Goal: Task Accomplishment & Management: Complete application form

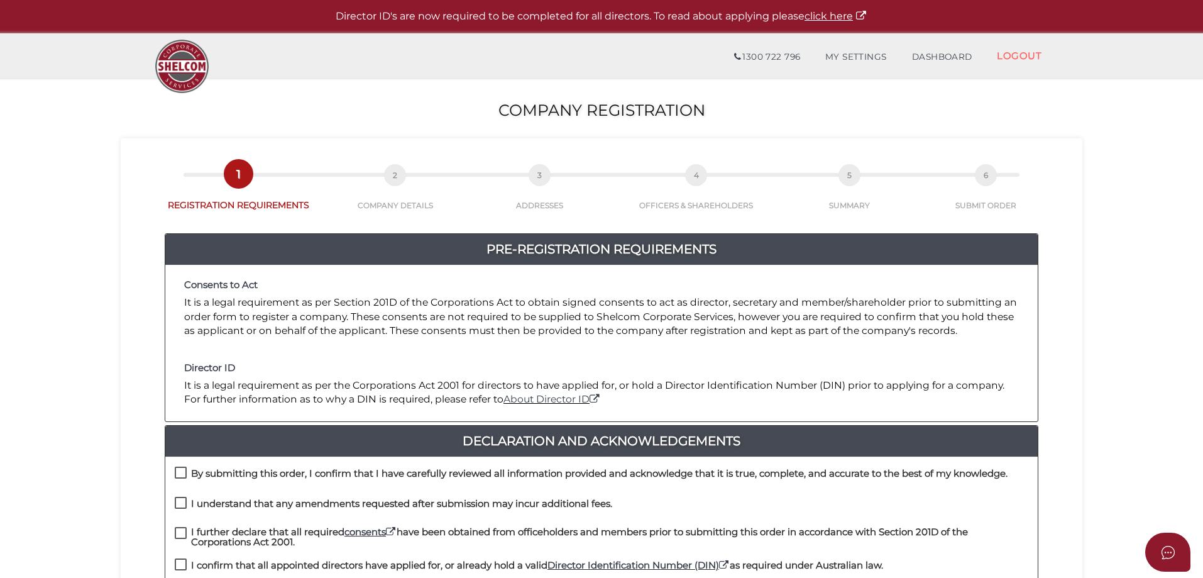
click at [180, 477] on label "By submitting this order, I confirm that I have carefully reviewed all informat…" at bounding box center [591, 476] width 833 height 16
checkbox input "true"
click at [177, 502] on label "I understand that any amendments requested after submission may incur additiona…" at bounding box center [393, 506] width 437 height 16
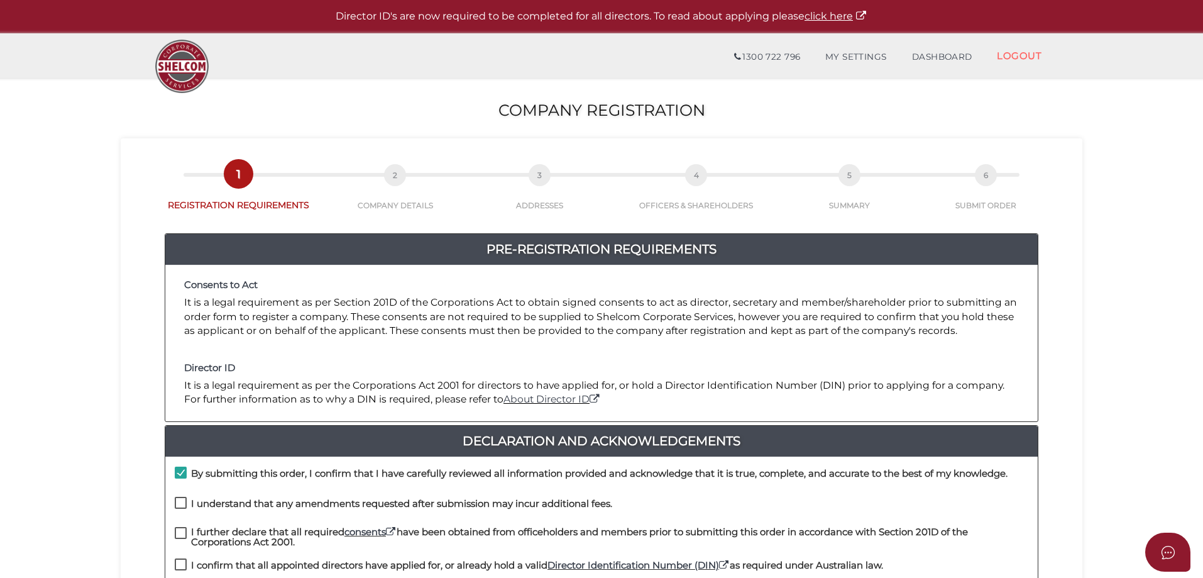
checkbox input "true"
click at [184, 529] on label "I further declare that all required consents have been obtained from officehold…" at bounding box center [602, 535] width 854 height 16
checkbox input "true"
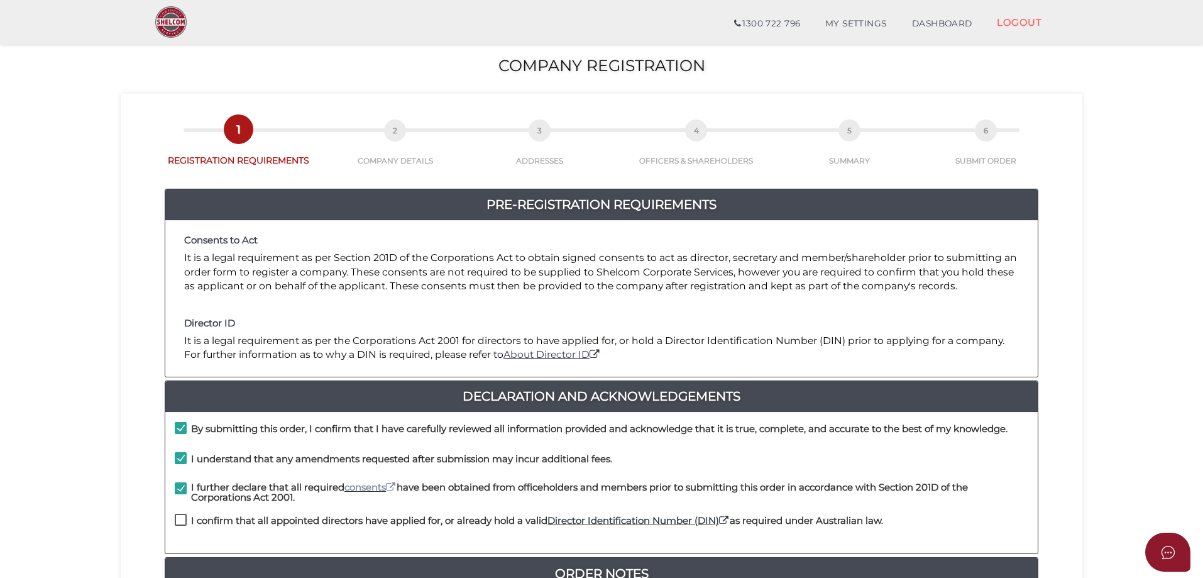
scroll to position [126, 0]
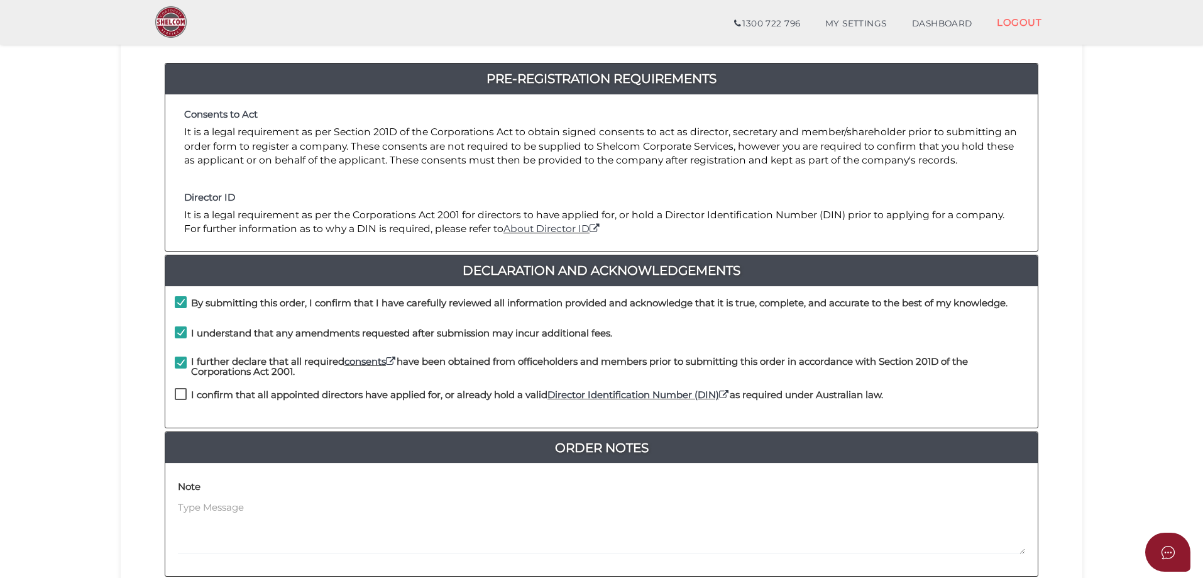
click at [181, 394] on label "I confirm that all appointed directors have applied for, or already hold a vali…" at bounding box center [529, 398] width 708 height 16
checkbox input "true"
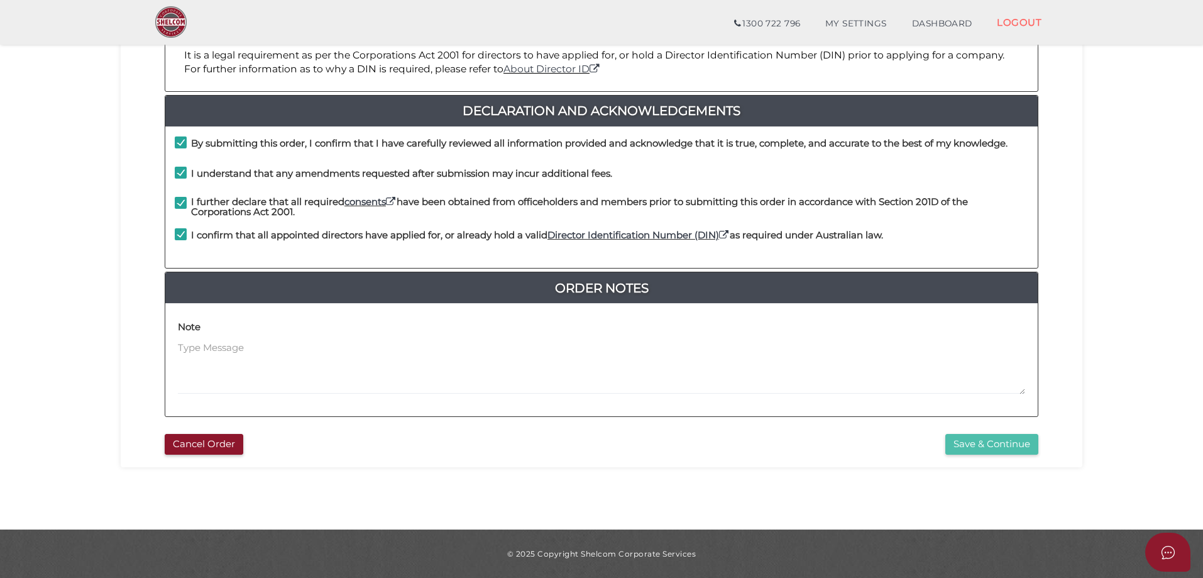
click at [964, 442] on button "Save & Continue" at bounding box center [991, 444] width 93 height 21
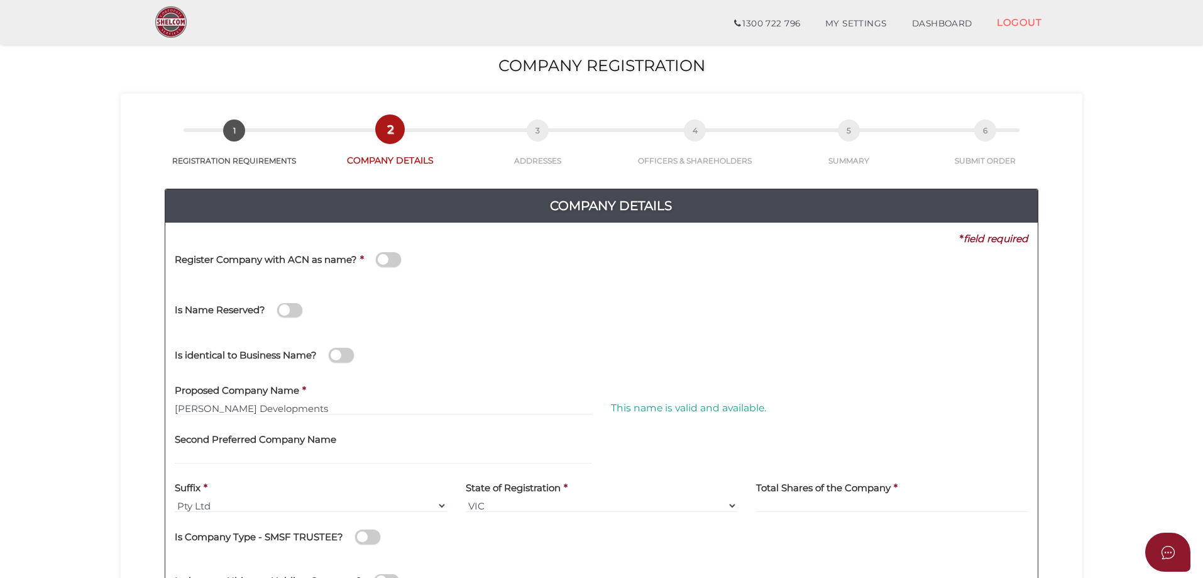
scroll to position [126, 0]
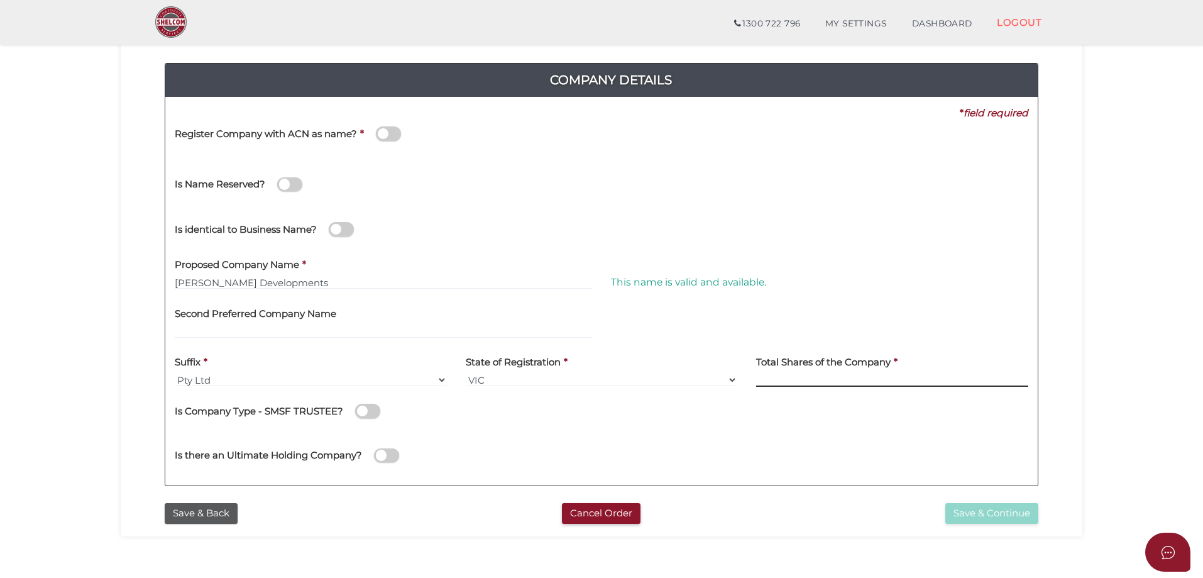
click at [814, 384] on input at bounding box center [892, 380] width 272 height 14
type input "100"
click at [974, 514] on button "Save & Continue" at bounding box center [991, 513] width 93 height 21
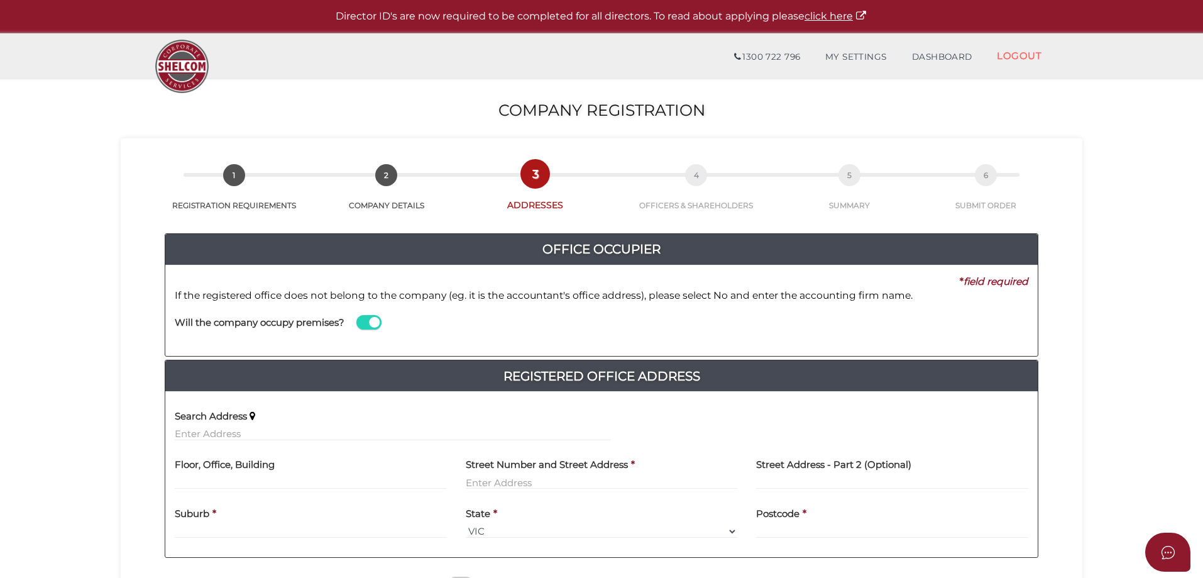
click at [365, 321] on span at bounding box center [368, 322] width 25 height 14
click at [0, 0] on input "checkbox" at bounding box center [0, 0] width 0 height 0
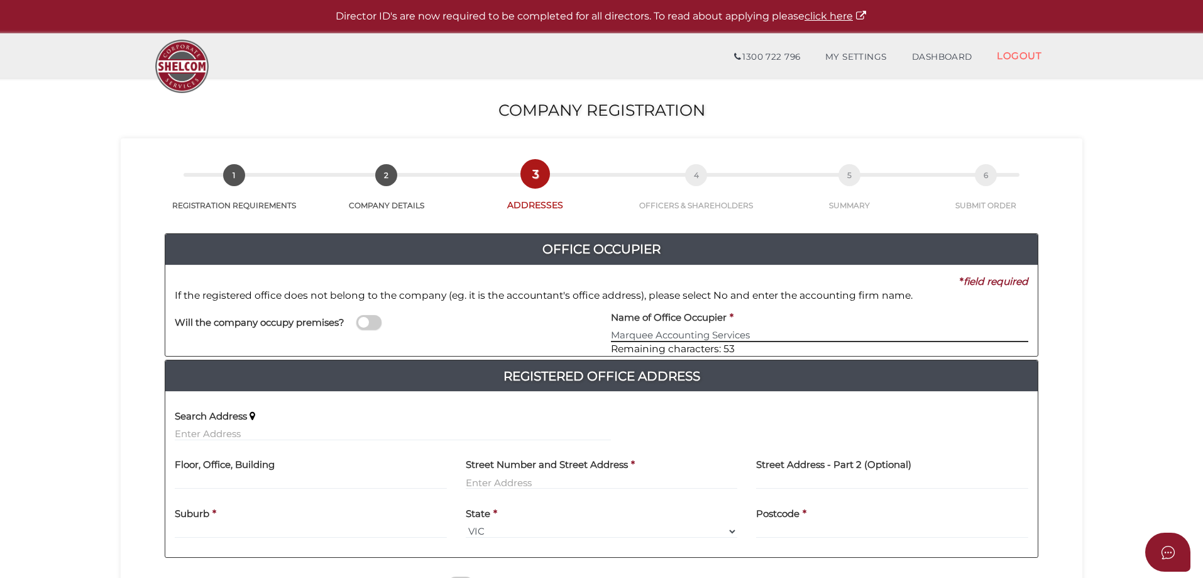
type input "Marquee Accounting Services"
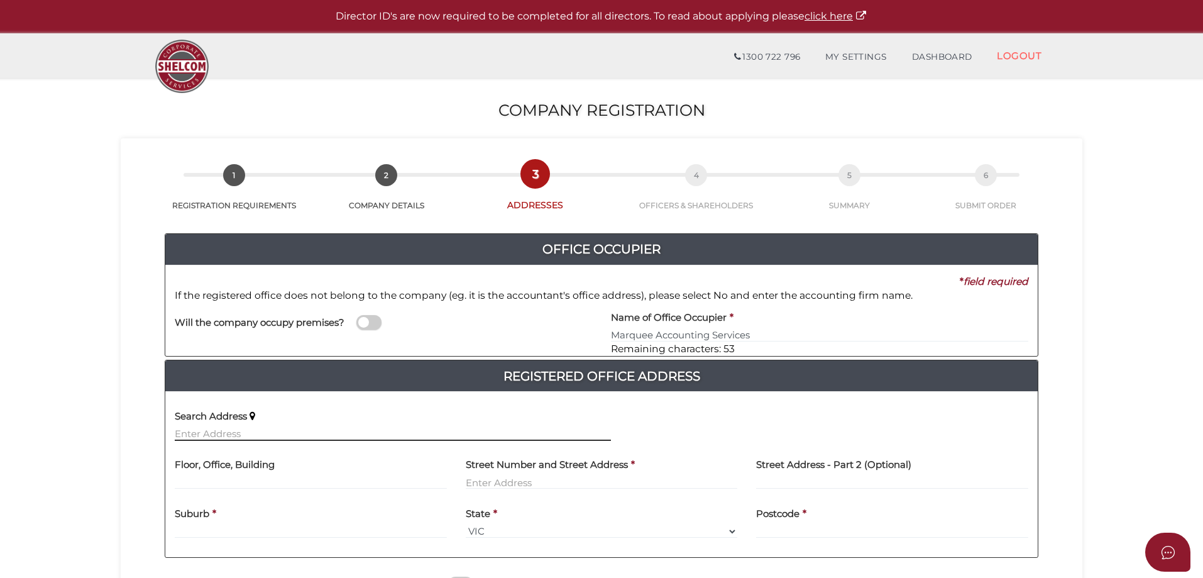
click at [253, 433] on input "text" at bounding box center [393, 434] width 436 height 14
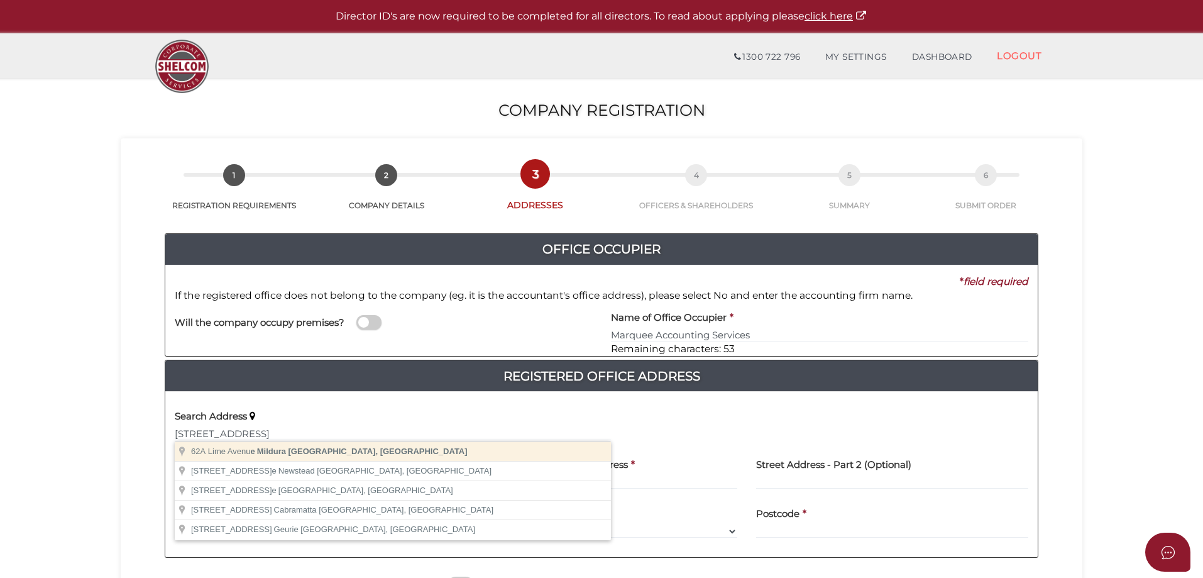
type input "62A Lime Avenue, Mildura VIC, Australia"
type input "62A Lime Avenue"
type input "Mildura"
select select "VIC"
type input "3500"
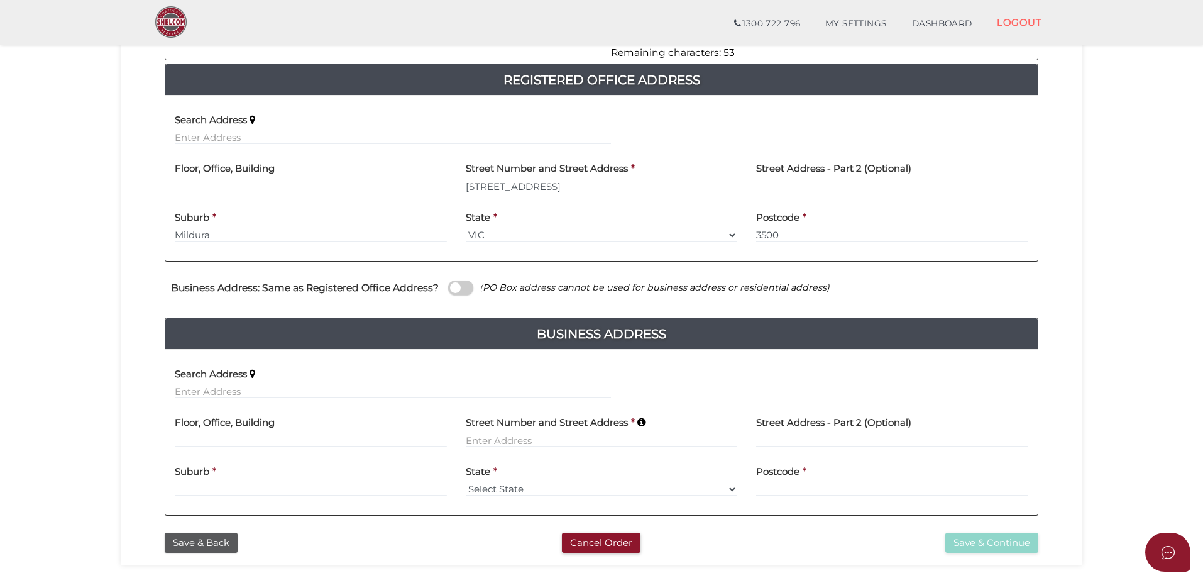
scroll to position [339, 0]
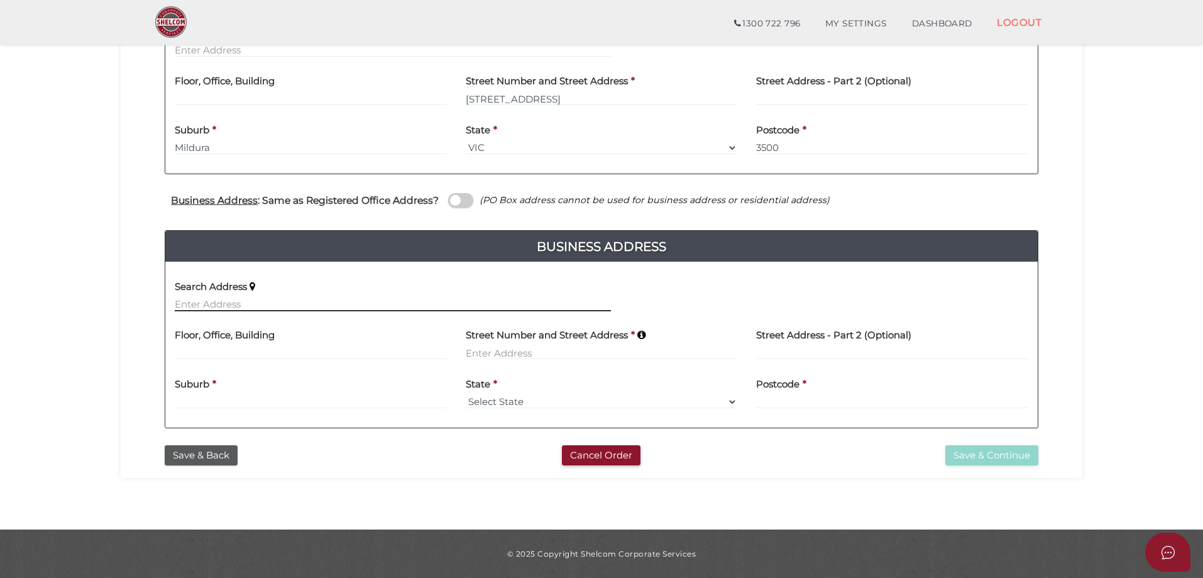
click at [211, 300] on input "text" at bounding box center [393, 304] width 436 height 14
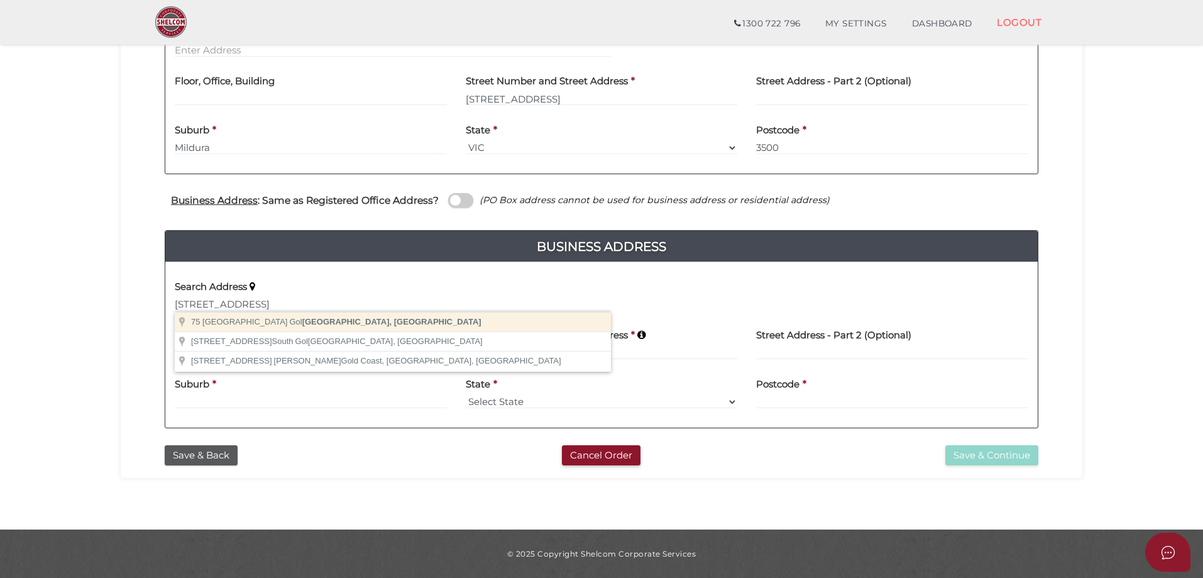
type input "75 Wilga Road, Gol Gol NSW, Australia"
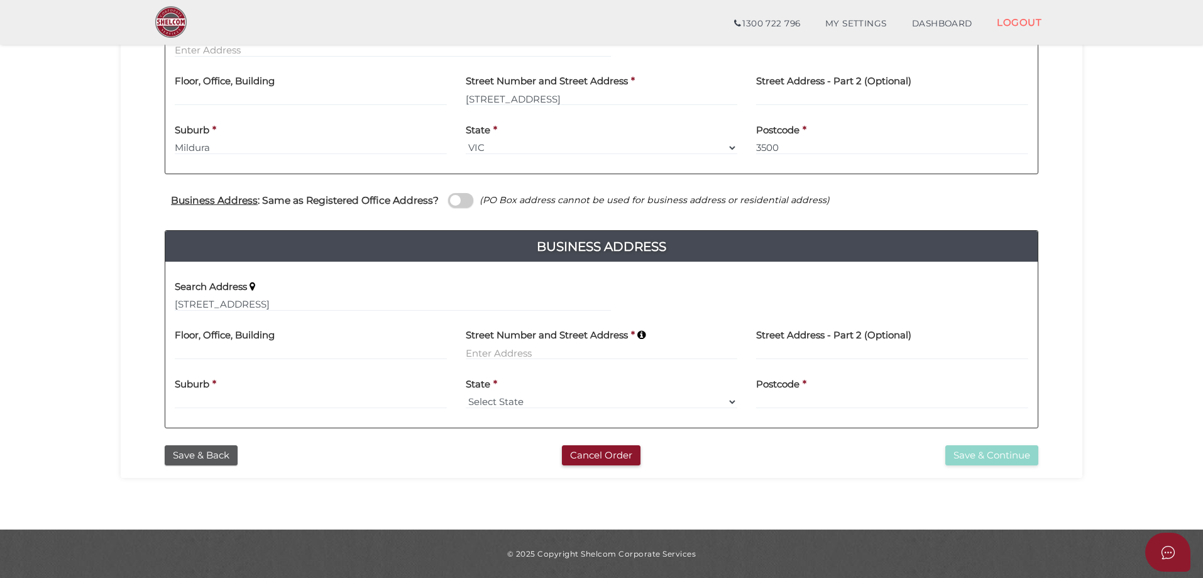
type input "[STREET_ADDRESS]"
type input "Gol Gol"
select select "[GEOGRAPHIC_DATA]"
type input "2738"
click at [959, 460] on button "Save & Continue" at bounding box center [991, 455] width 93 height 21
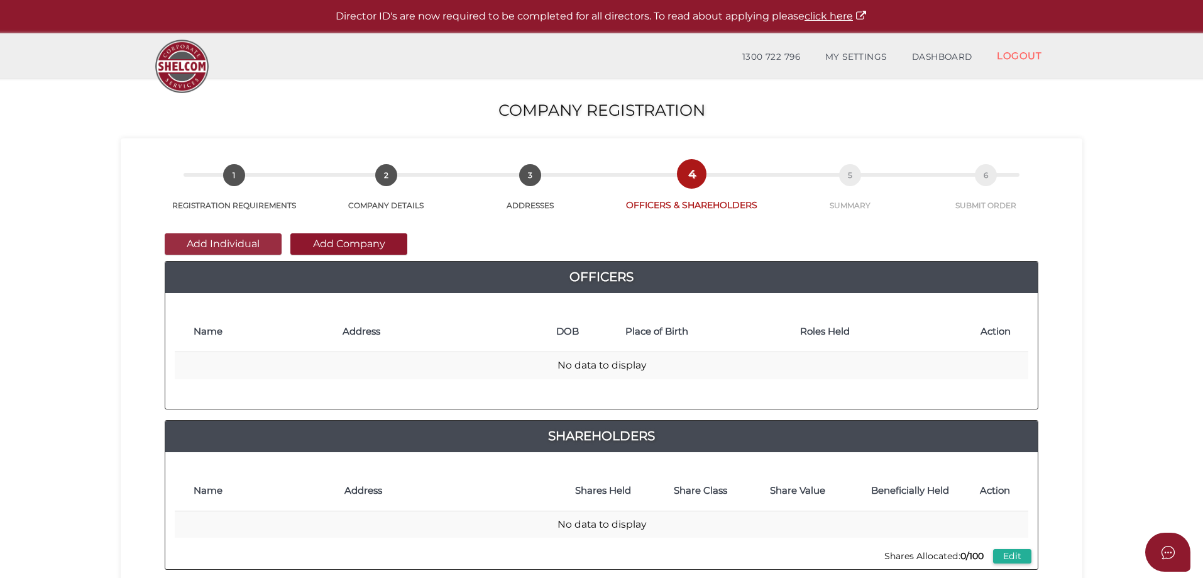
click at [228, 246] on button "Add Individual" at bounding box center [223, 243] width 117 height 21
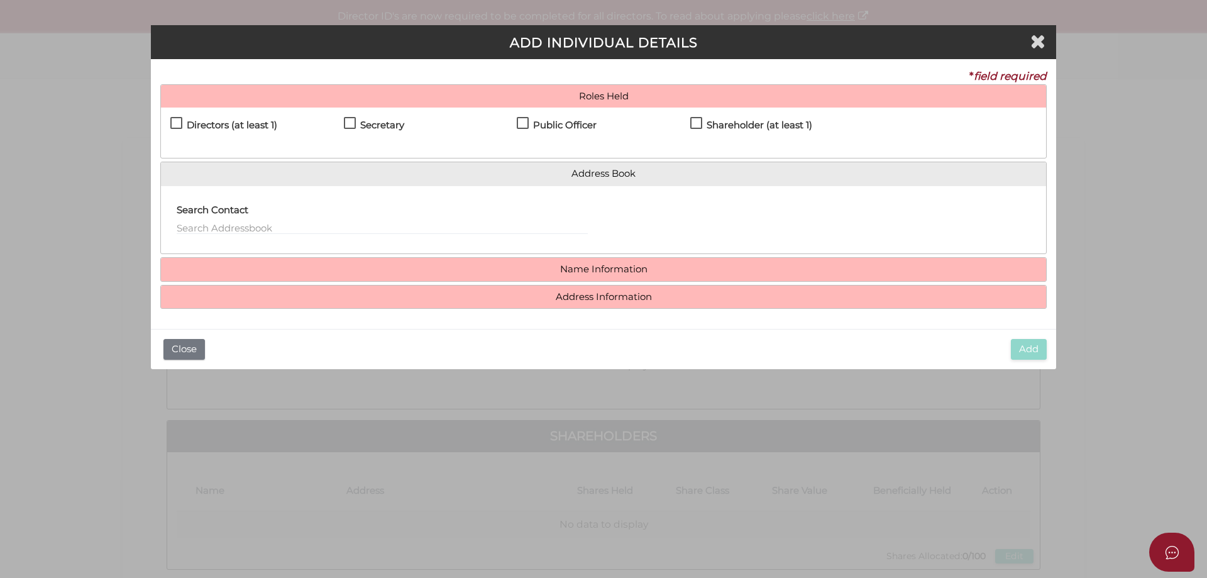
click at [182, 124] on label "Directors (at least 1)" at bounding box center [223, 128] width 107 height 16
checkbox input "true"
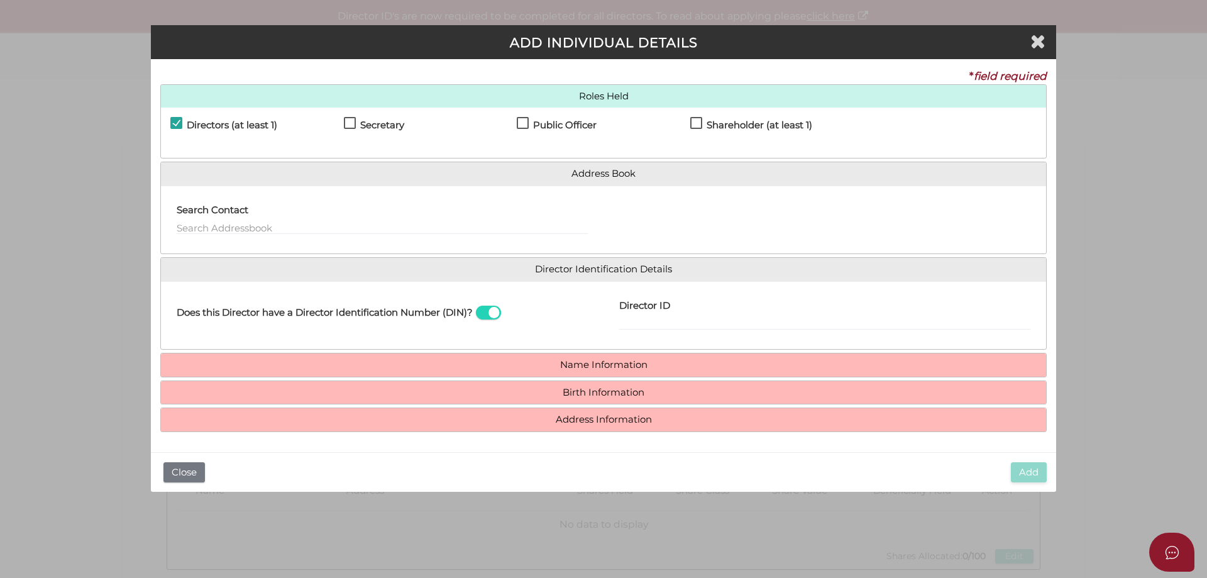
click at [355, 121] on label "Secretary" at bounding box center [374, 128] width 60 height 16
checkbox input "true"
click at [523, 125] on label "Public Officer" at bounding box center [557, 128] width 80 height 16
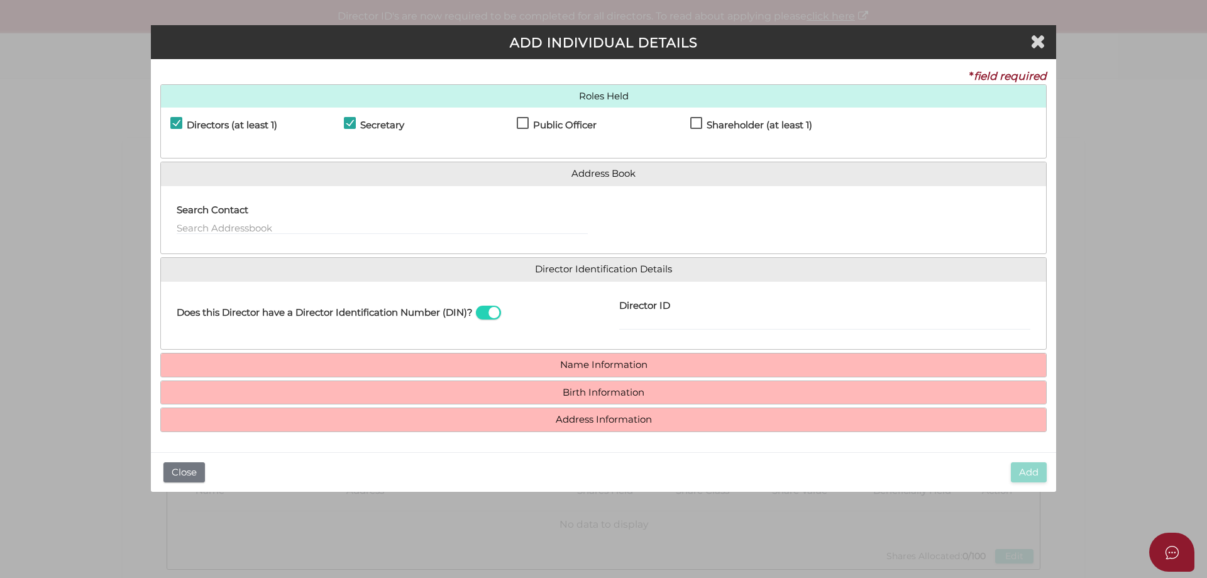
checkbox input "true"
click at [700, 124] on label "Shareholder (at least 1)" at bounding box center [751, 128] width 122 height 16
checkbox input "true"
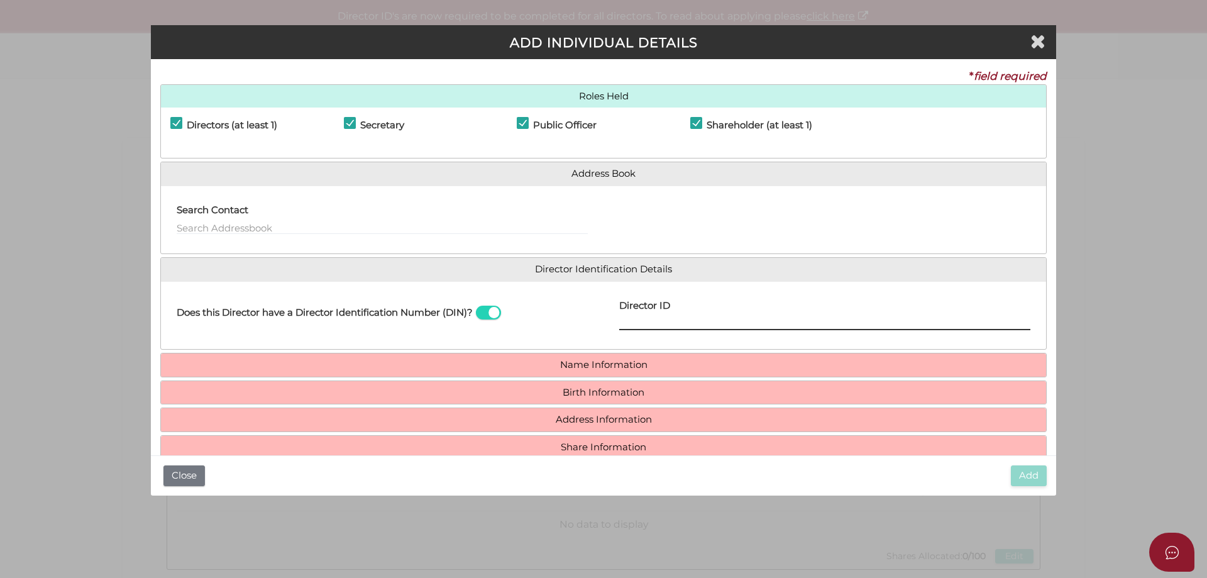
drag, startPoint x: 662, startPoint y: 321, endPoint x: 881, endPoint y: 322, distance: 218.1
click at [662, 321] on input "Director ID" at bounding box center [824, 323] width 411 height 14
click at [628, 322] on input "Director ID" at bounding box center [824, 323] width 411 height 14
type input "036561406828286"
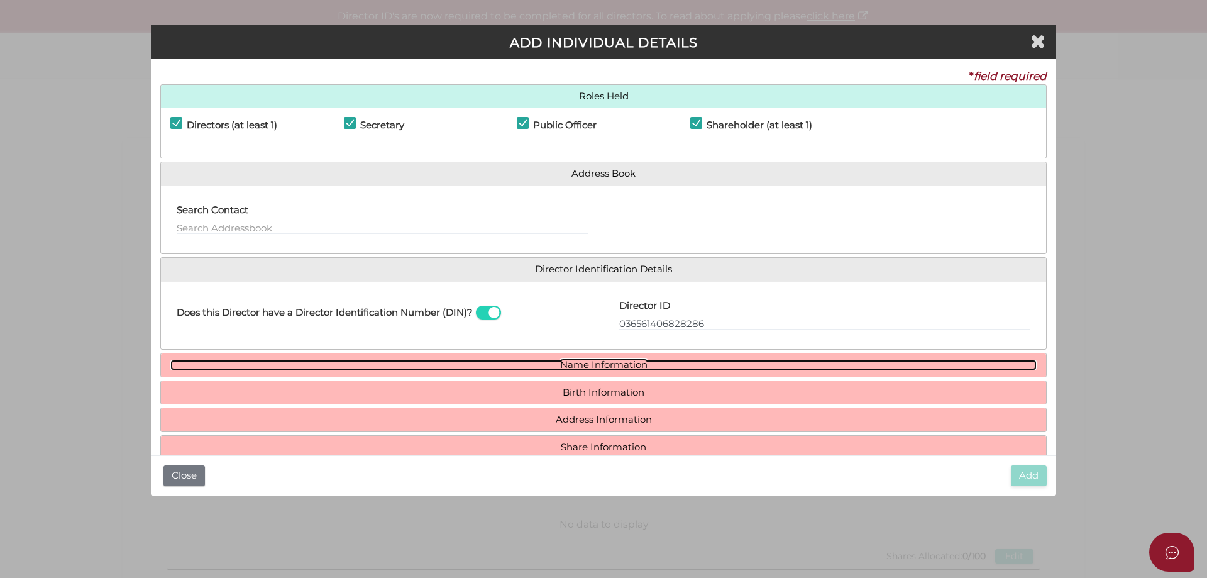
click at [573, 364] on link "Name Information" at bounding box center [603, 365] width 866 height 11
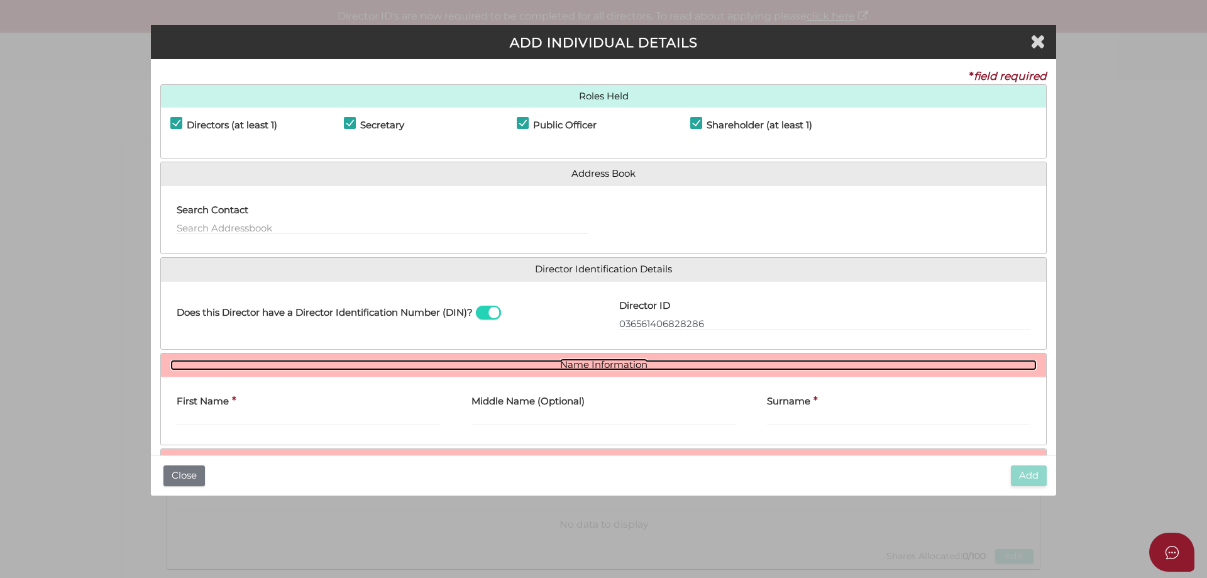
scroll to position [92, 0]
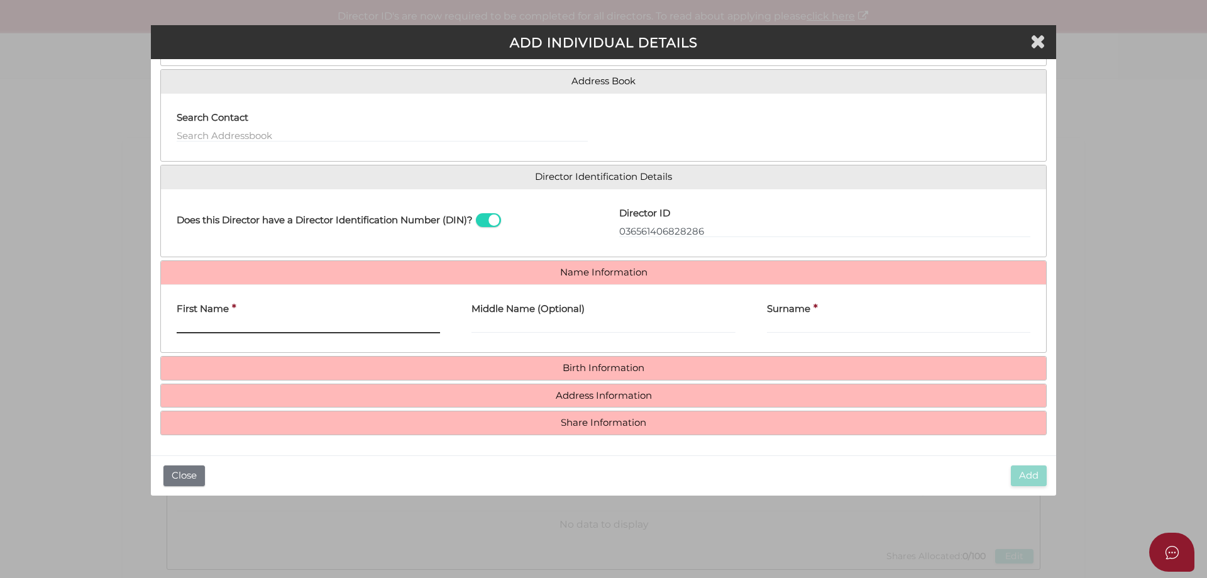
click at [258, 329] on input "First Name" at bounding box center [308, 326] width 263 height 14
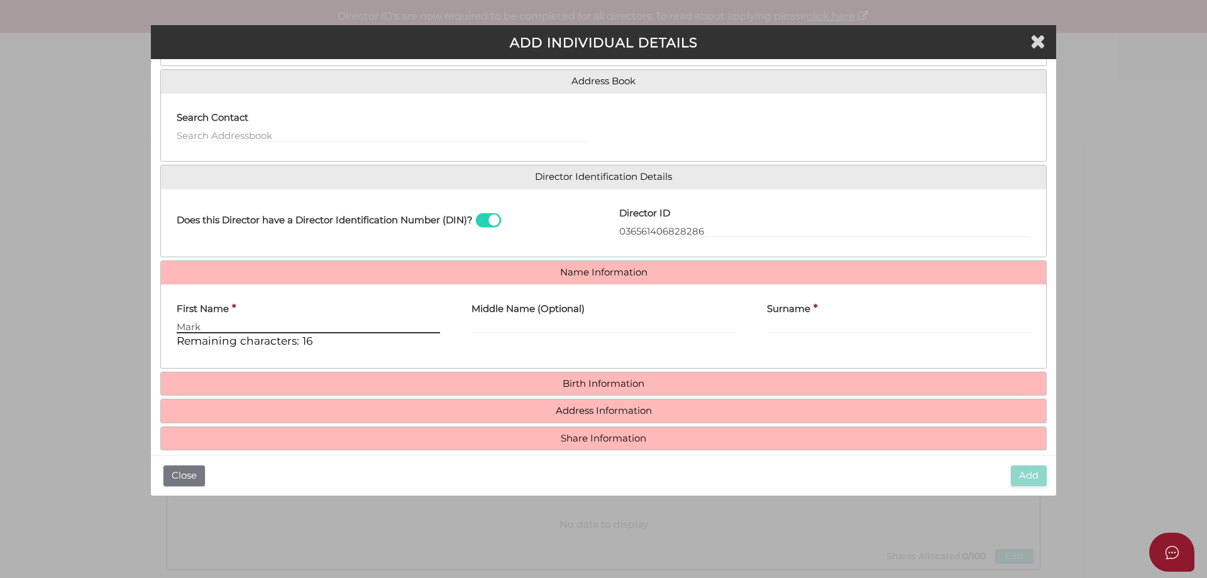
type input "Mark"
type input "Clinton"
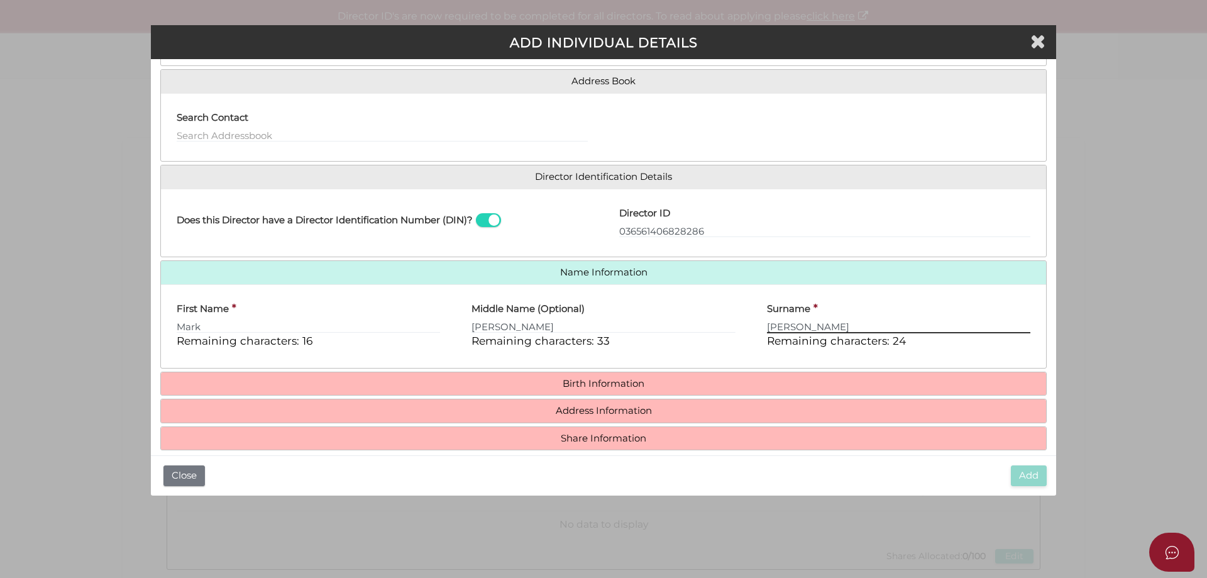
type input "Hooper"
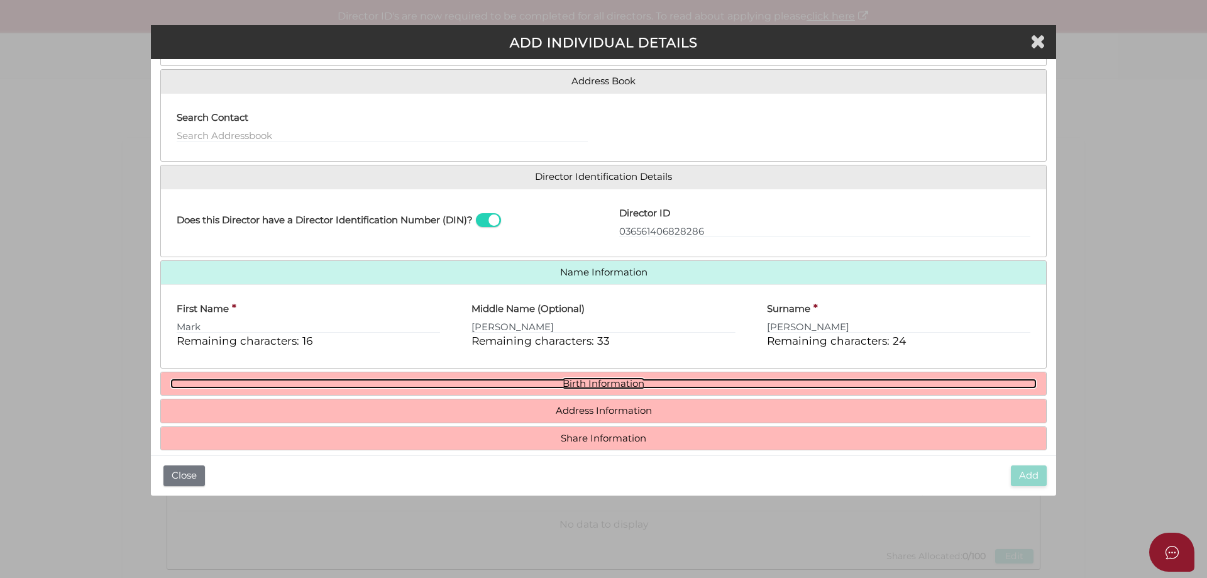
click at [637, 384] on link "Birth Information" at bounding box center [603, 383] width 866 height 11
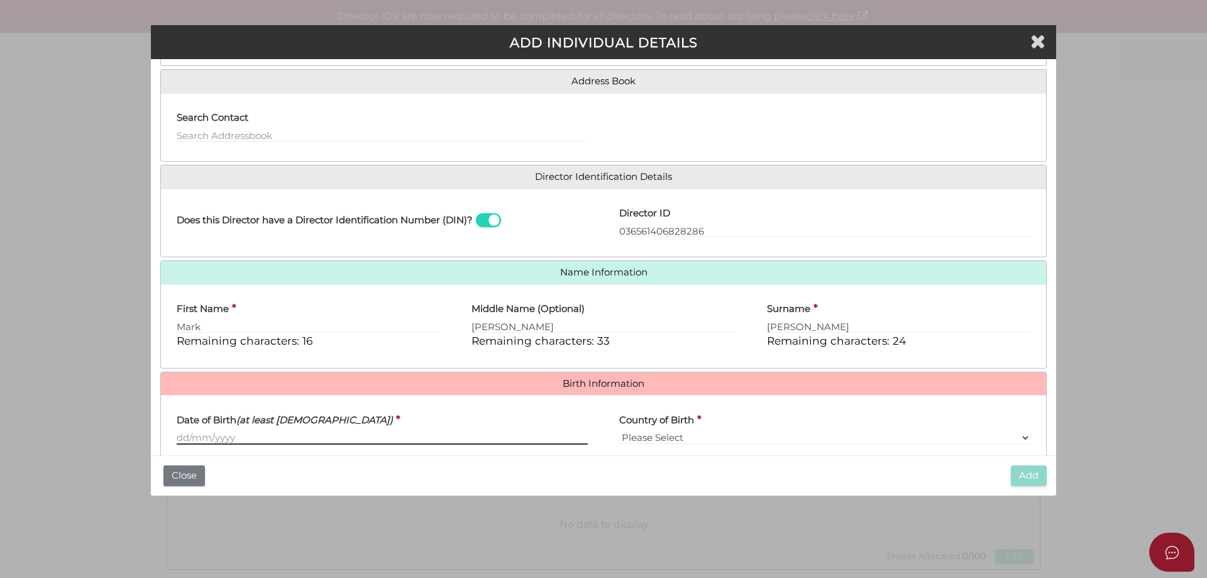
click at [177, 438] on input "Date of Birth (at least 18 years old)" at bounding box center [382, 438] width 411 height 14
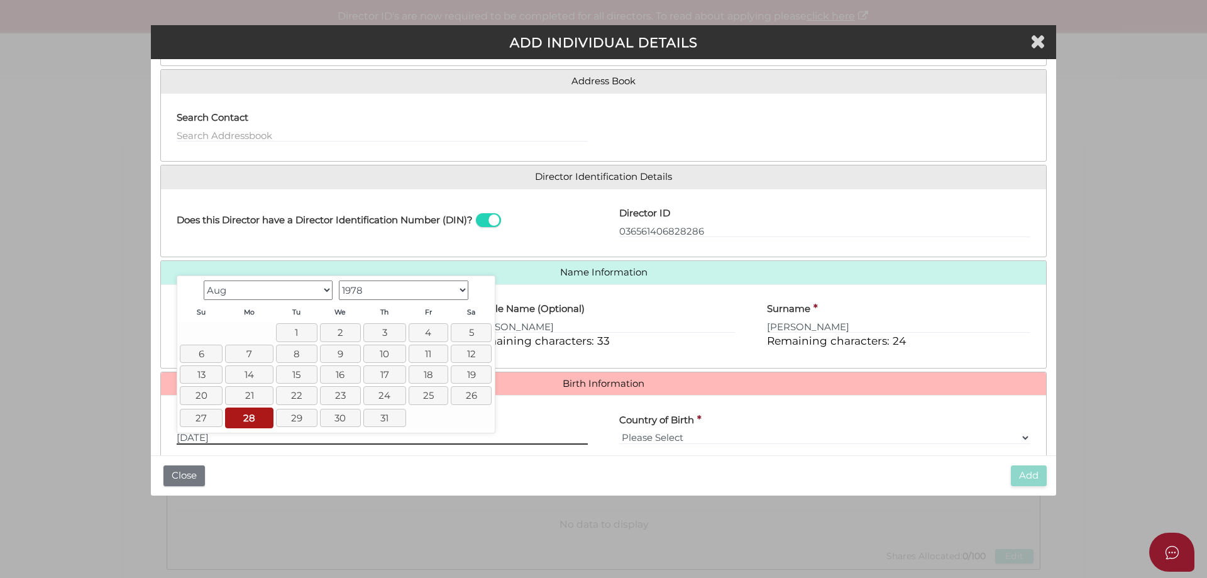
type input "28/08/1978"
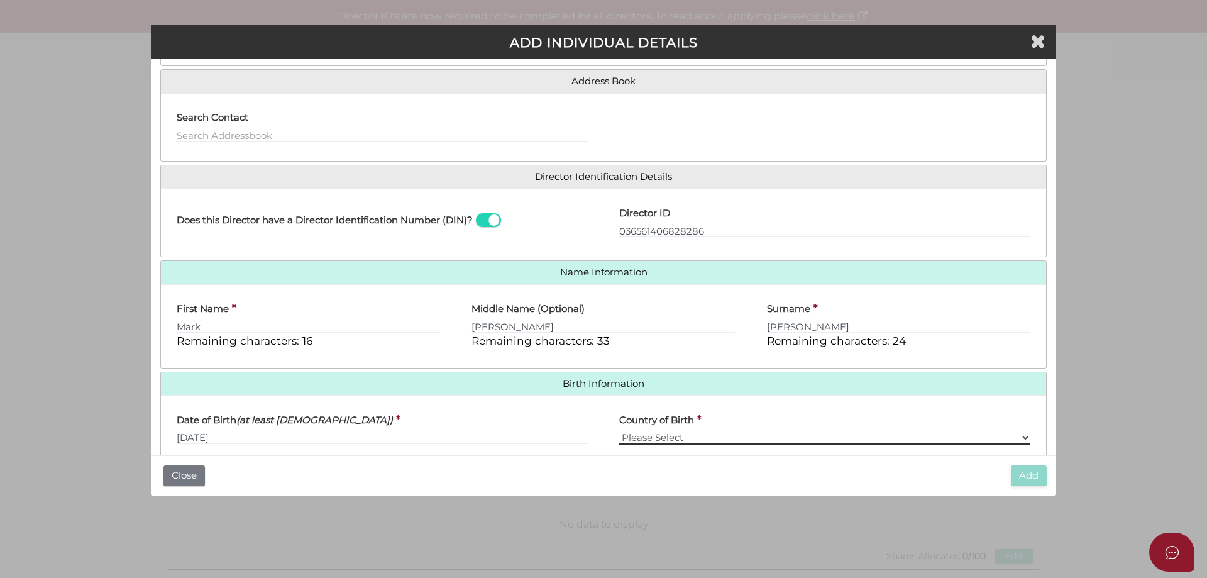
click at [789, 431] on select "Please Select v Australia Afghanistan Albania Algeria American Samoa Andorra An…" at bounding box center [824, 438] width 411 height 14
select select "[GEOGRAPHIC_DATA]"
click at [619, 431] on select "Please Select v [GEOGRAPHIC_DATA] [GEOGRAPHIC_DATA] [GEOGRAPHIC_DATA] [GEOGRAPH…" at bounding box center [824, 438] width 411 height 14
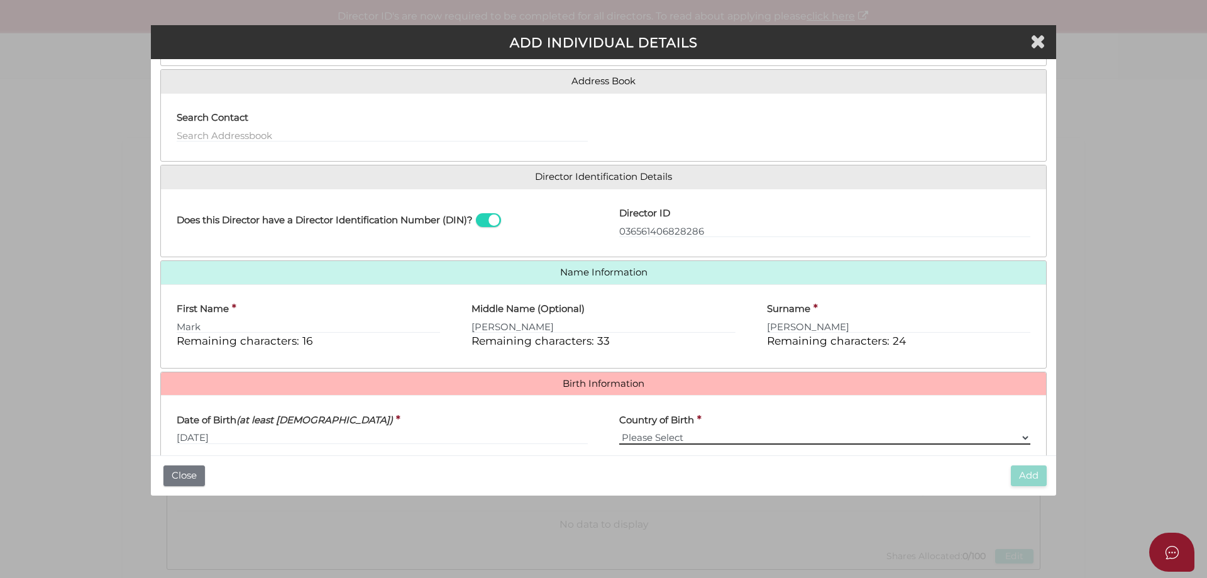
scroll to position [224, 0]
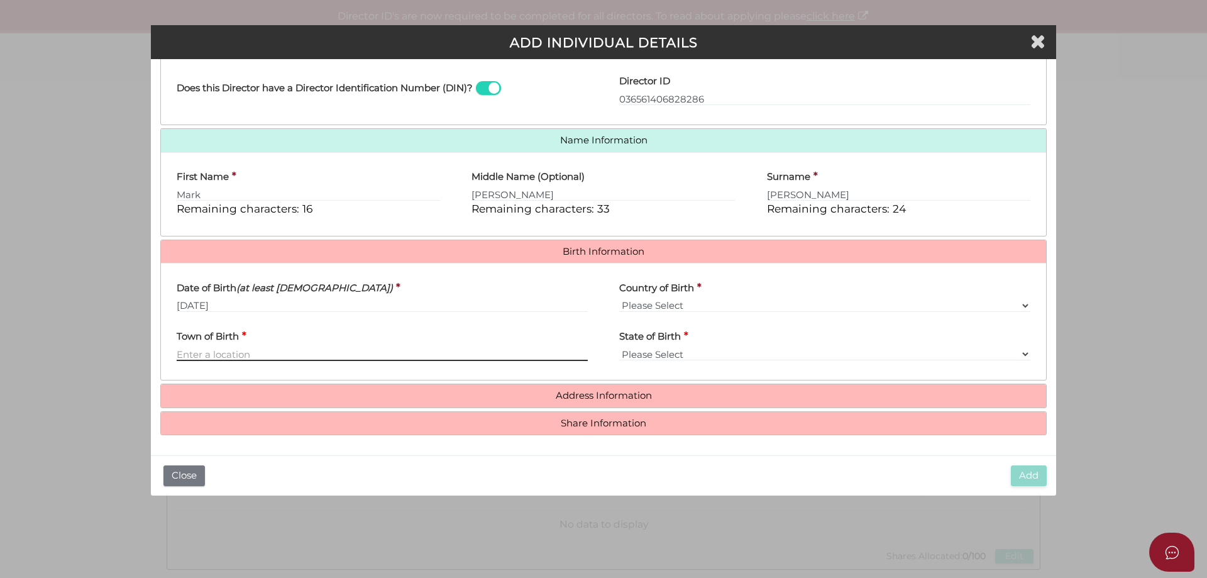
click at [276, 349] on input "Town of Birth" at bounding box center [382, 354] width 411 height 14
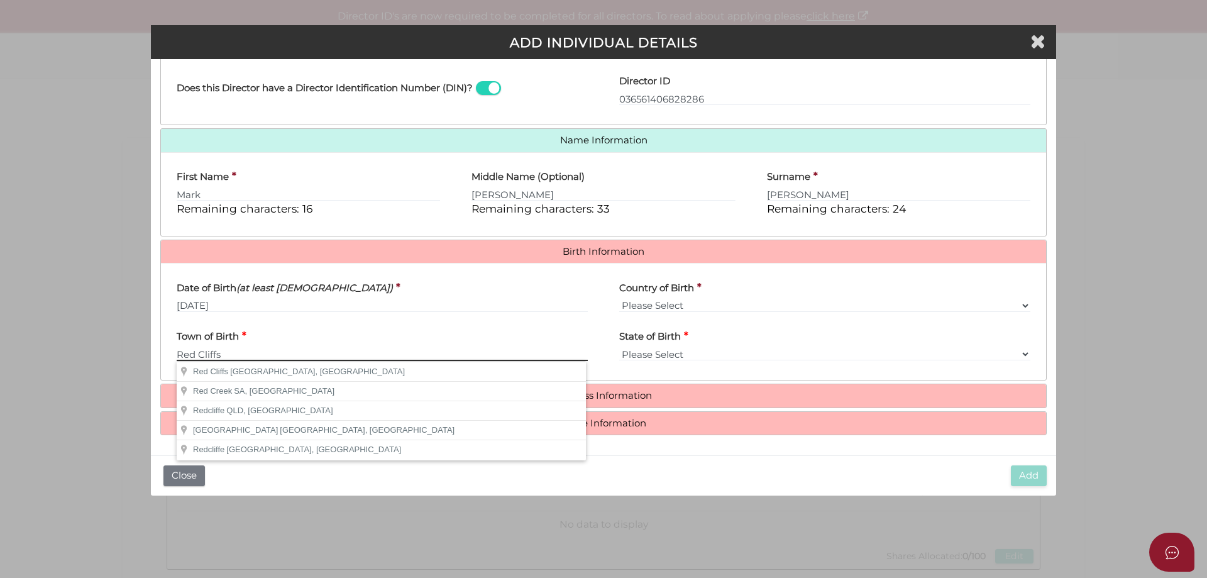
type input "Red Cliffs"
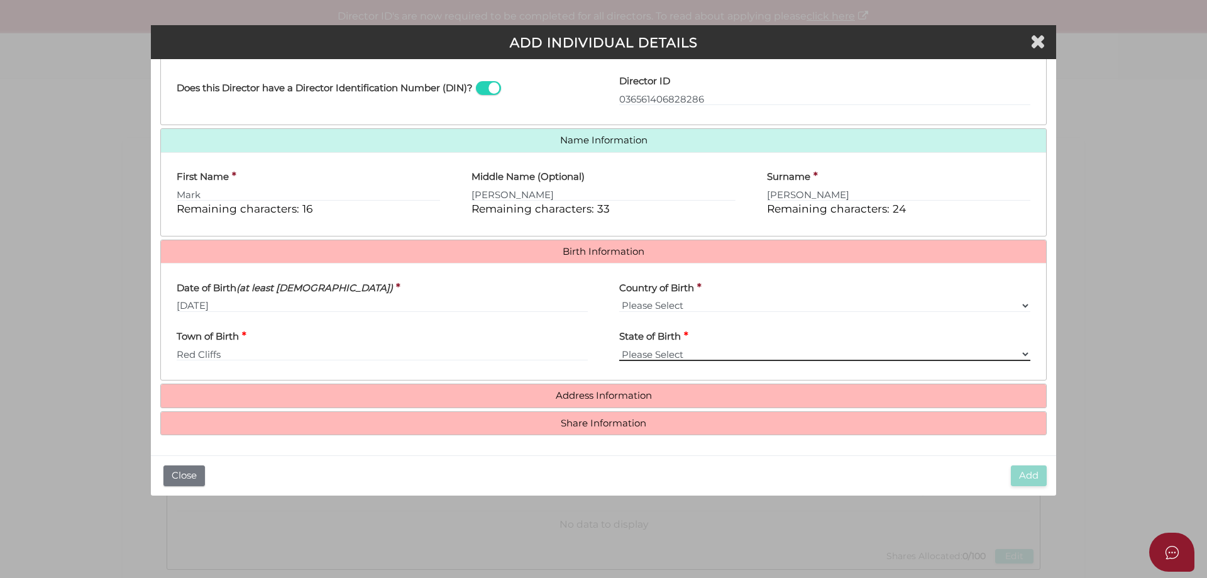
click at [671, 354] on select "Please Select VIC [GEOGRAPHIC_DATA] [GEOGRAPHIC_DATA] [GEOGRAPHIC_DATA] [GEOGRA…" at bounding box center [824, 354] width 411 height 14
select select "VIC"
click at [619, 347] on select "Please Select VIC [GEOGRAPHIC_DATA] [GEOGRAPHIC_DATA] [GEOGRAPHIC_DATA] [GEOGRA…" at bounding box center [824, 354] width 411 height 14
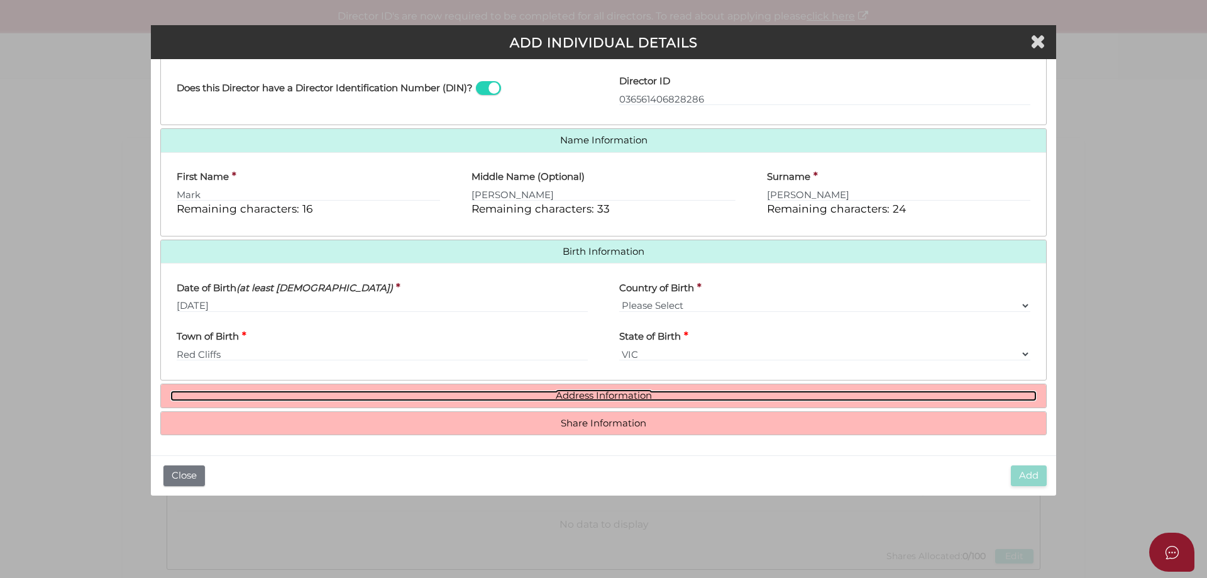
click at [633, 394] on link "Address Information" at bounding box center [603, 395] width 866 height 11
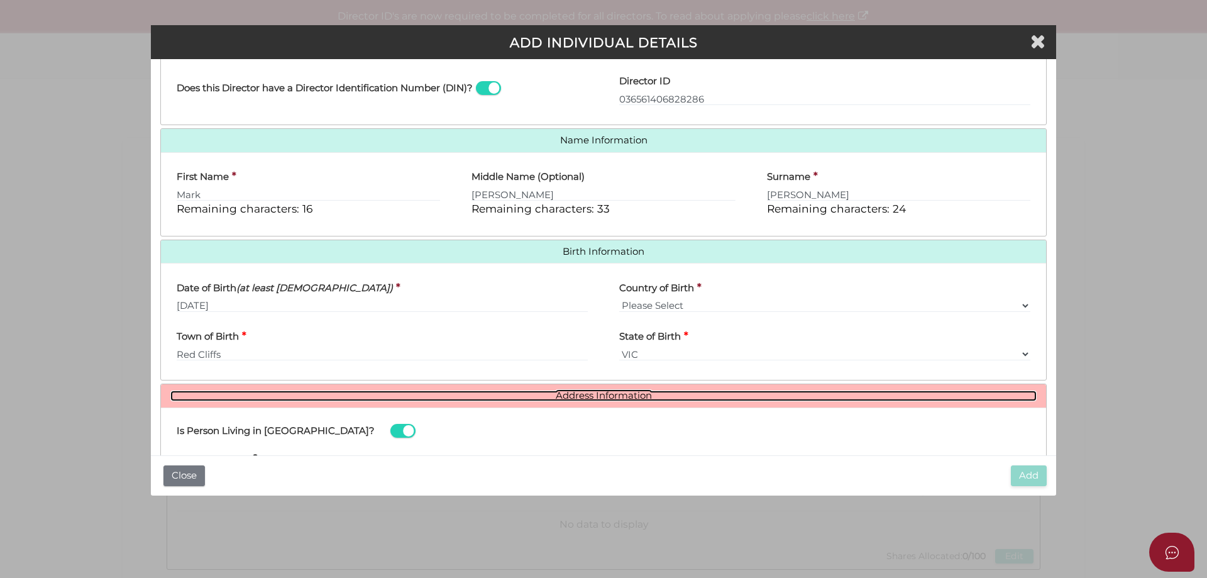
scroll to position [413, 0]
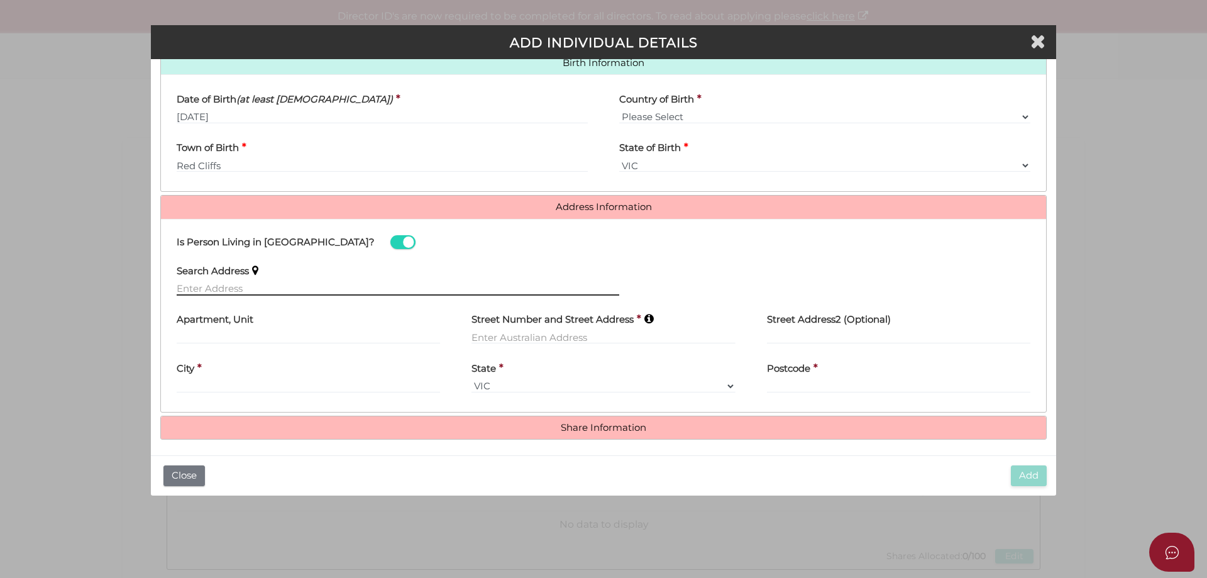
click at [190, 287] on input "text" at bounding box center [398, 289] width 442 height 14
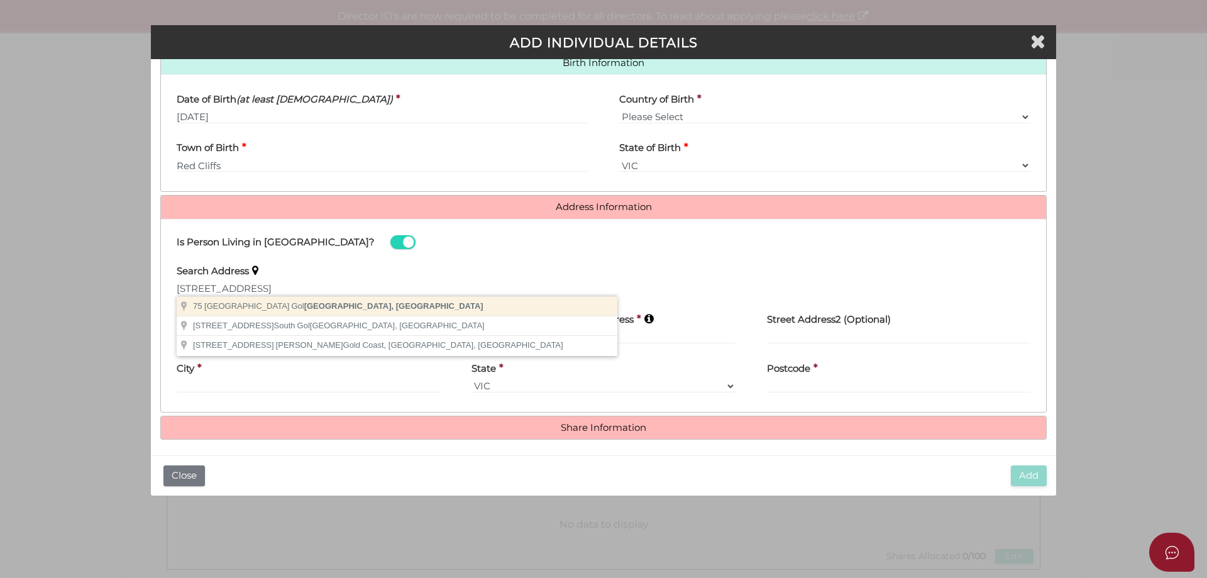
type input "[STREET_ADDRESS]"
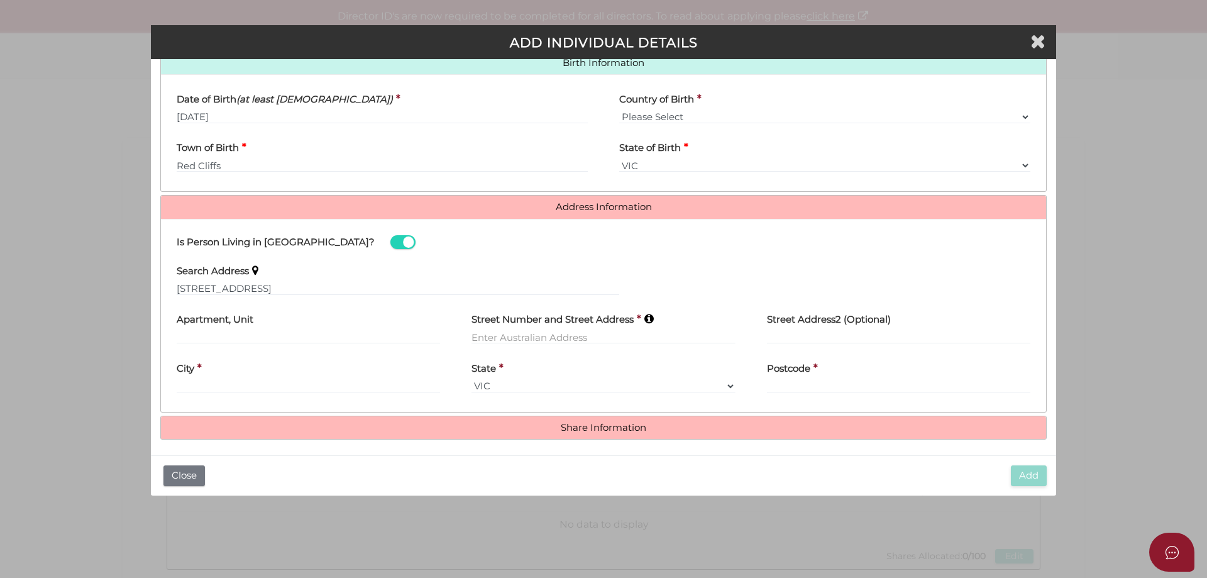
type input "[STREET_ADDRESS]"
type input "Gol Gol"
select select "[GEOGRAPHIC_DATA]"
type input "2738"
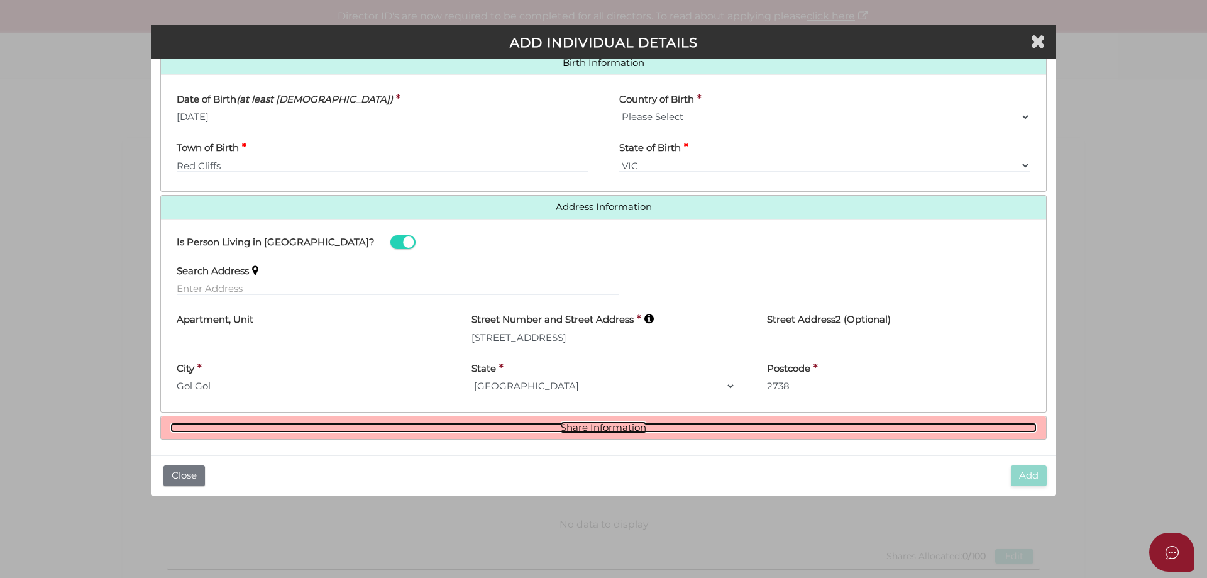
click at [606, 428] on link "Share Information" at bounding box center [603, 427] width 866 height 11
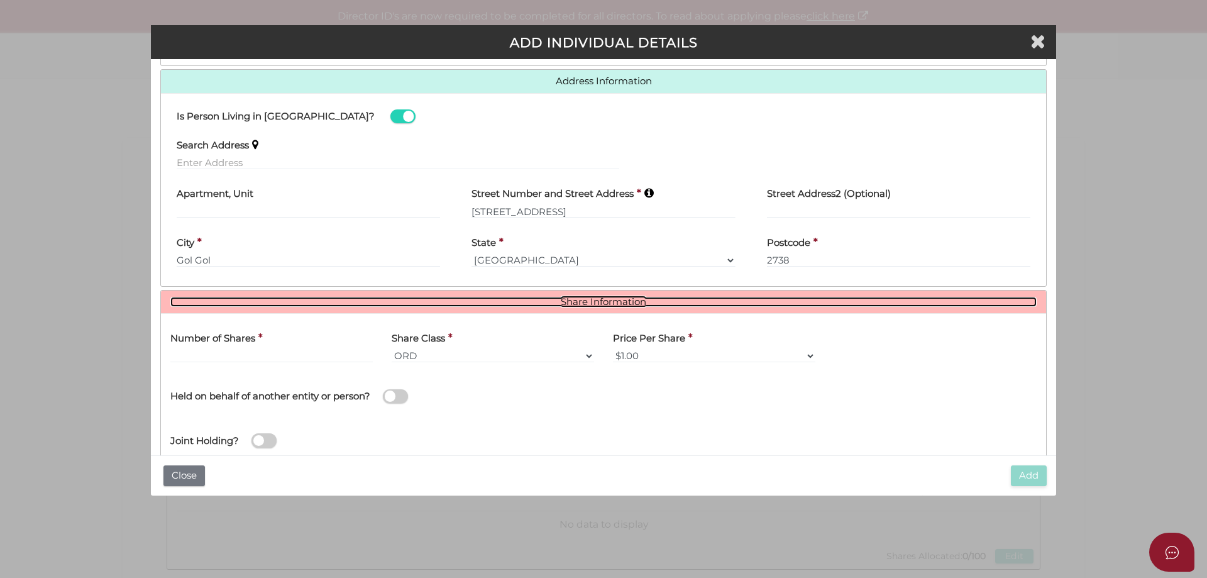
scroll to position [571, 0]
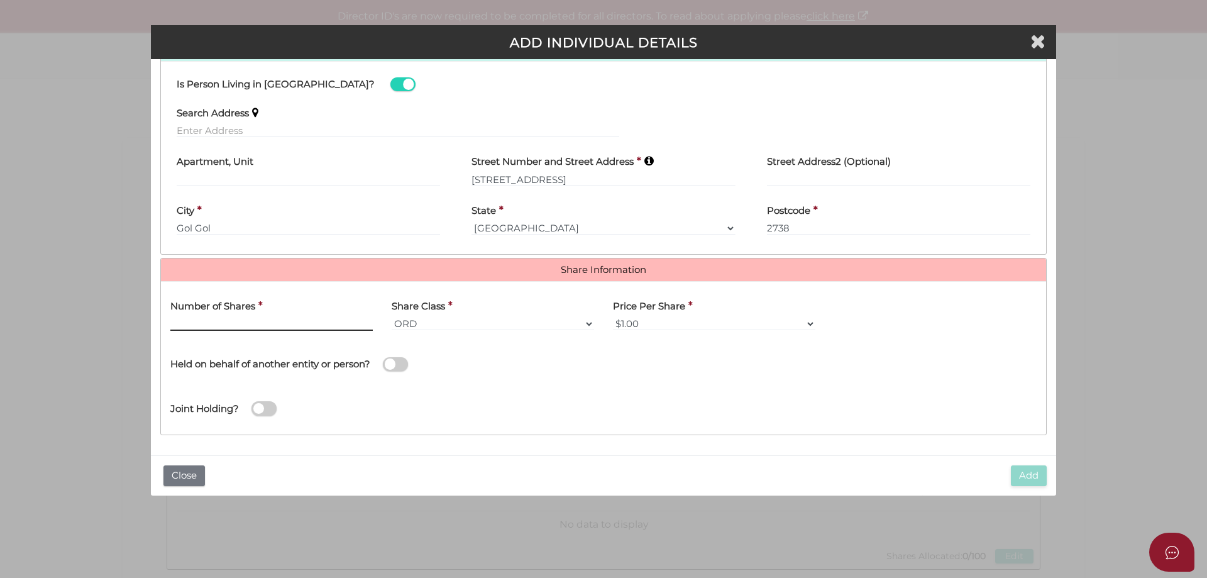
click at [221, 322] on input "text" at bounding box center [271, 324] width 202 height 14
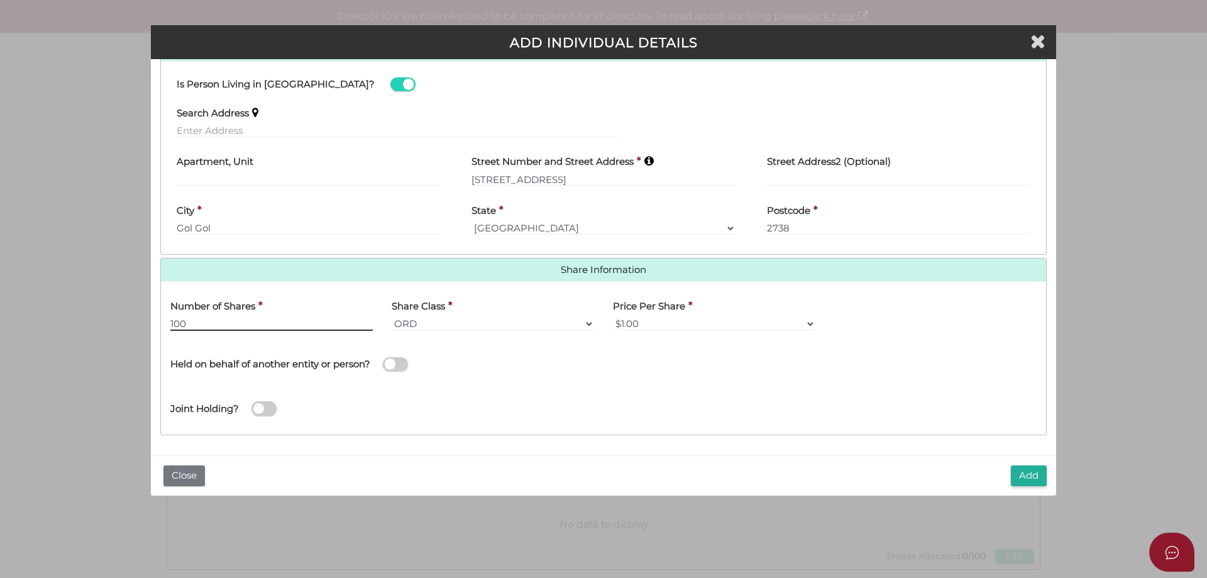
type input "100"
click at [394, 363] on span at bounding box center [395, 364] width 25 height 14
click at [0, 0] on input "checkbox" at bounding box center [0, 0] width 0 height 0
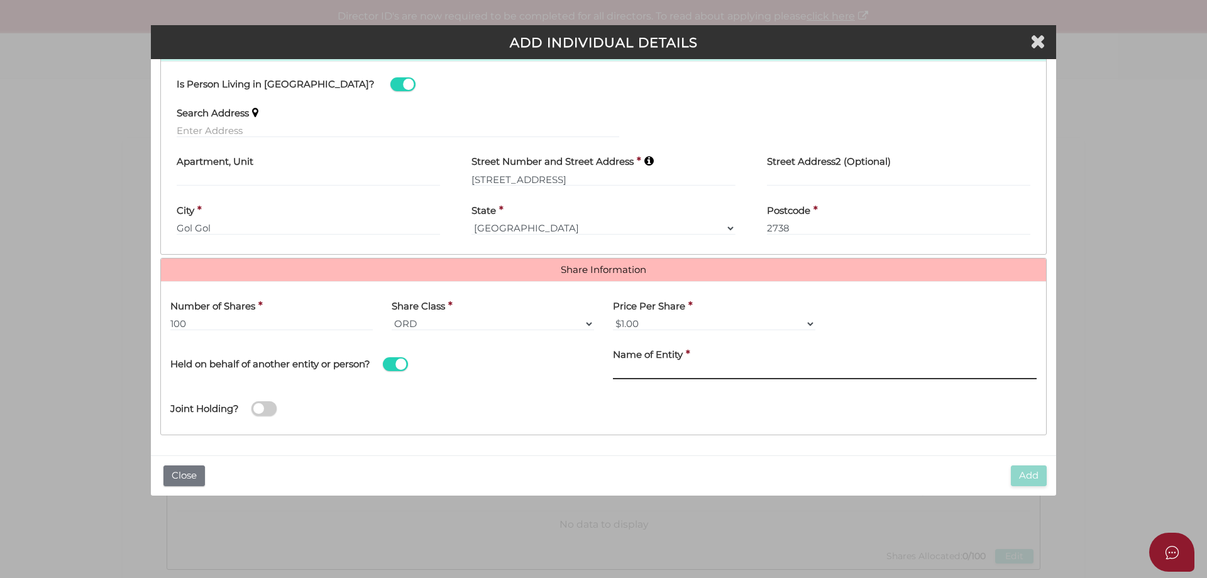
click at [757, 367] on input "Name of Entity" at bounding box center [825, 372] width 424 height 14
click at [664, 365] on label "Name of Entity" at bounding box center [648, 353] width 70 height 26
click at [662, 378] on input "Name of Entity" at bounding box center [825, 372] width 424 height 14
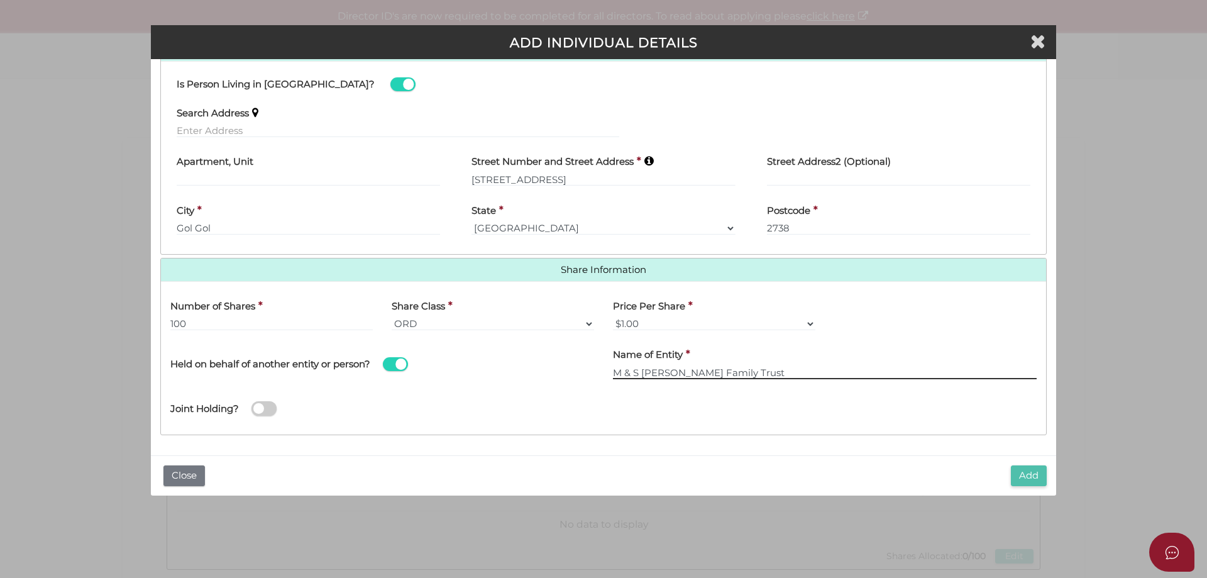
type input "M & S Hooper Family Trust"
click at [1027, 479] on button "Add" at bounding box center [1029, 475] width 36 height 21
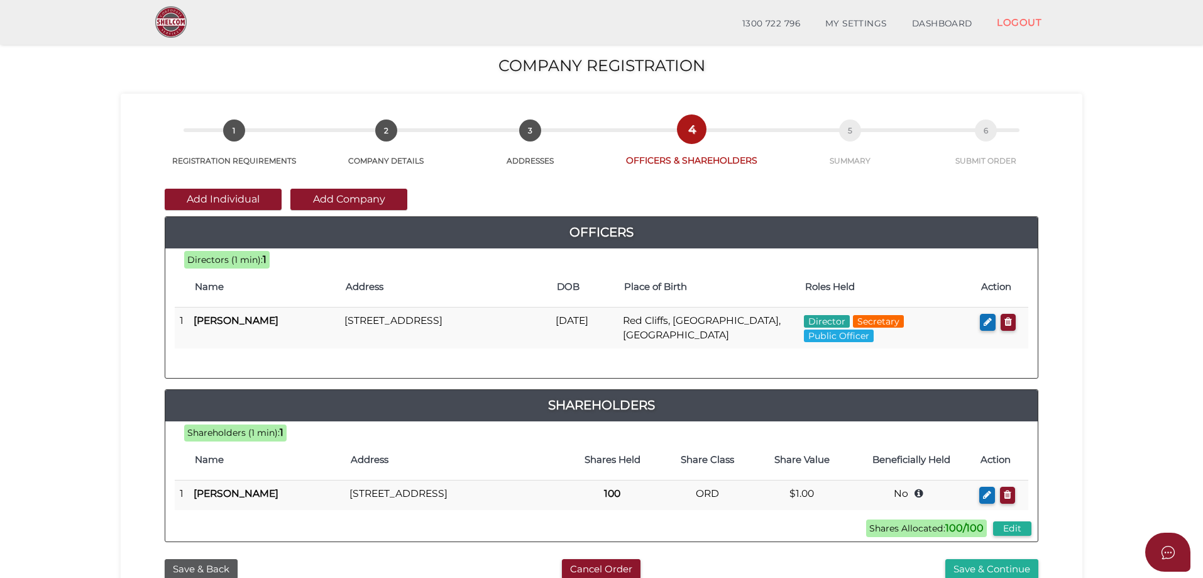
scroll to position [126, 0]
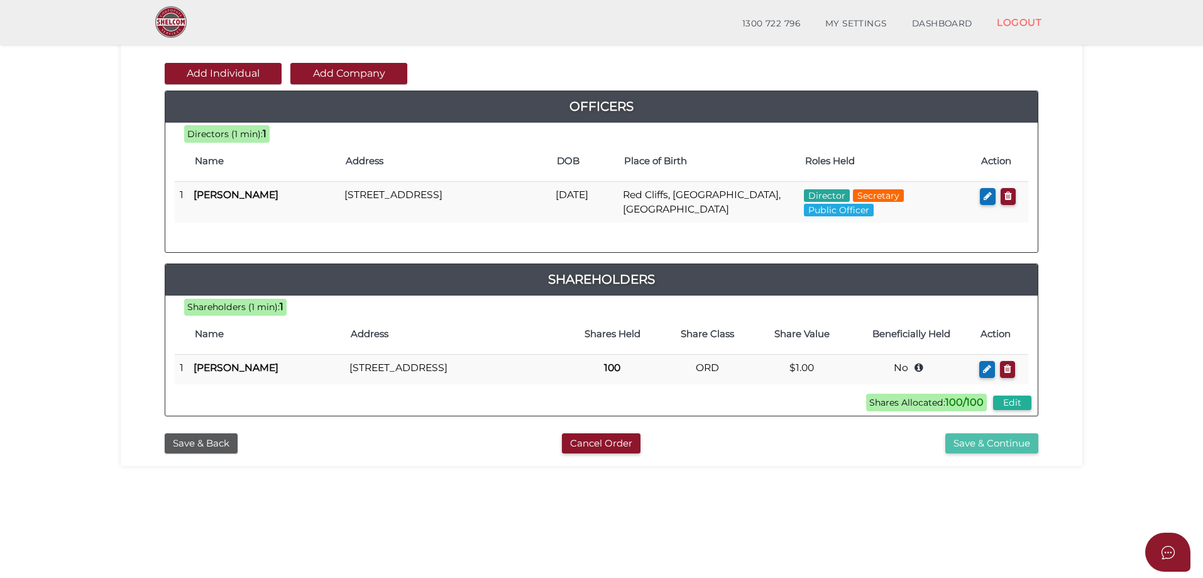
click at [974, 454] on button "Save & Continue" at bounding box center [991, 443] width 93 height 21
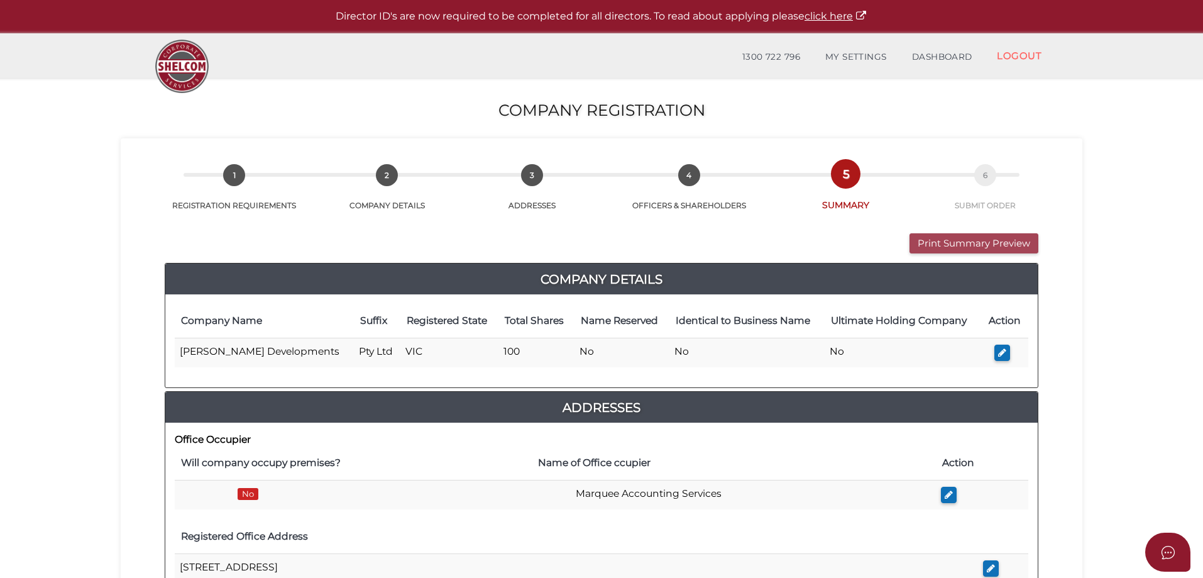
click at [979, 242] on button "Print Summary Preview" at bounding box center [973, 243] width 129 height 21
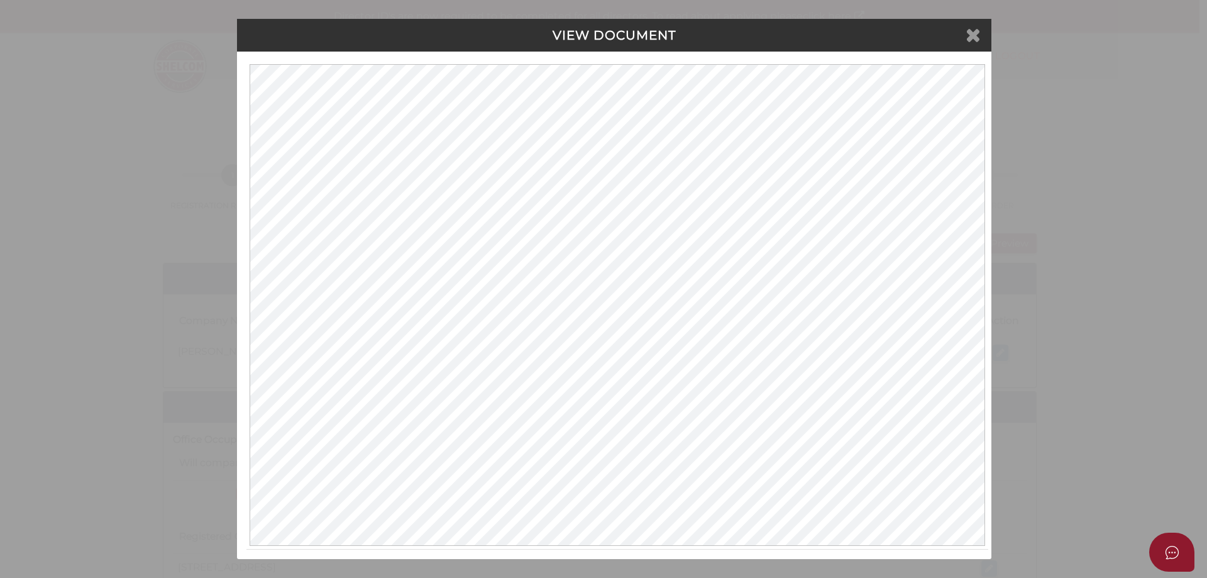
click at [973, 41] on icon at bounding box center [972, 34] width 15 height 19
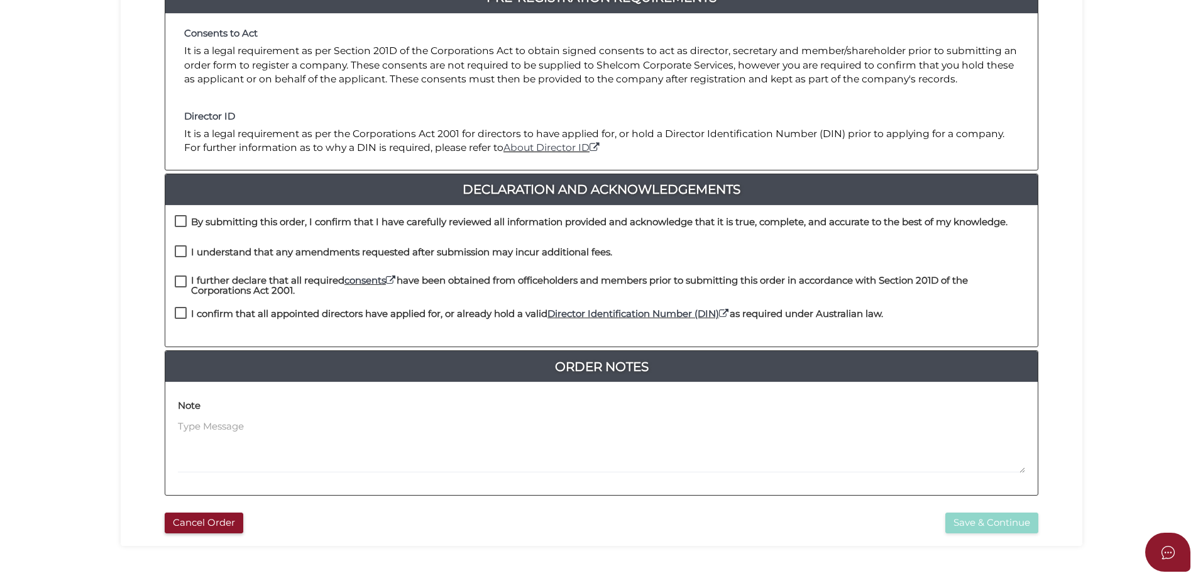
scroll to position [285, 0]
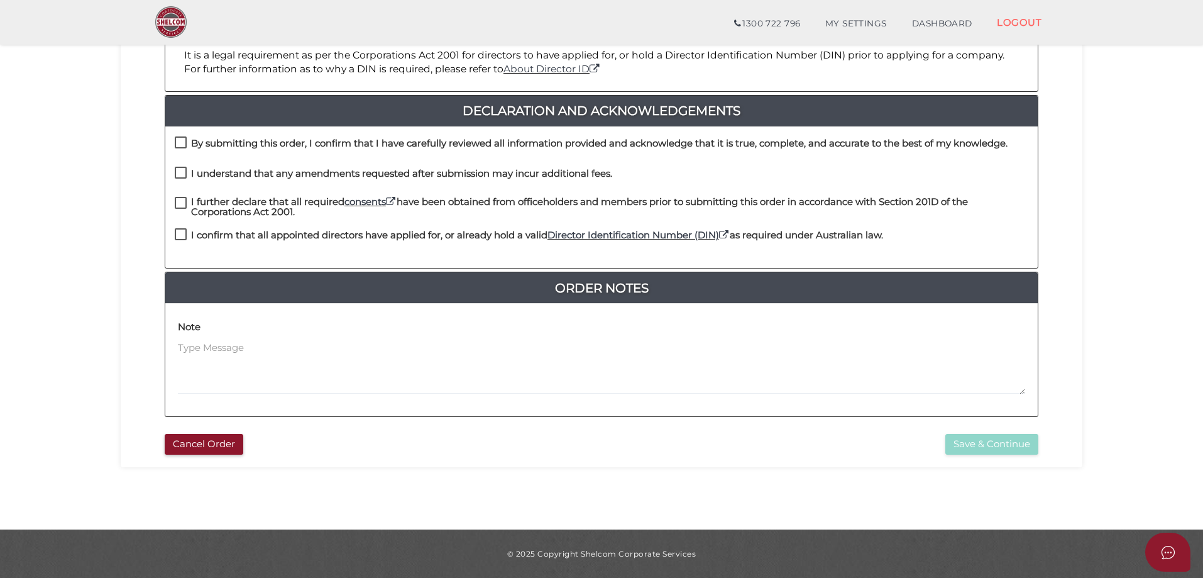
click at [180, 143] on label "By submitting this order, I confirm that I have carefully reviewed all informat…" at bounding box center [591, 146] width 833 height 16
checkbox input "true"
click at [178, 172] on label "I understand that any amendments requested after submission may incur additiona…" at bounding box center [393, 176] width 437 height 16
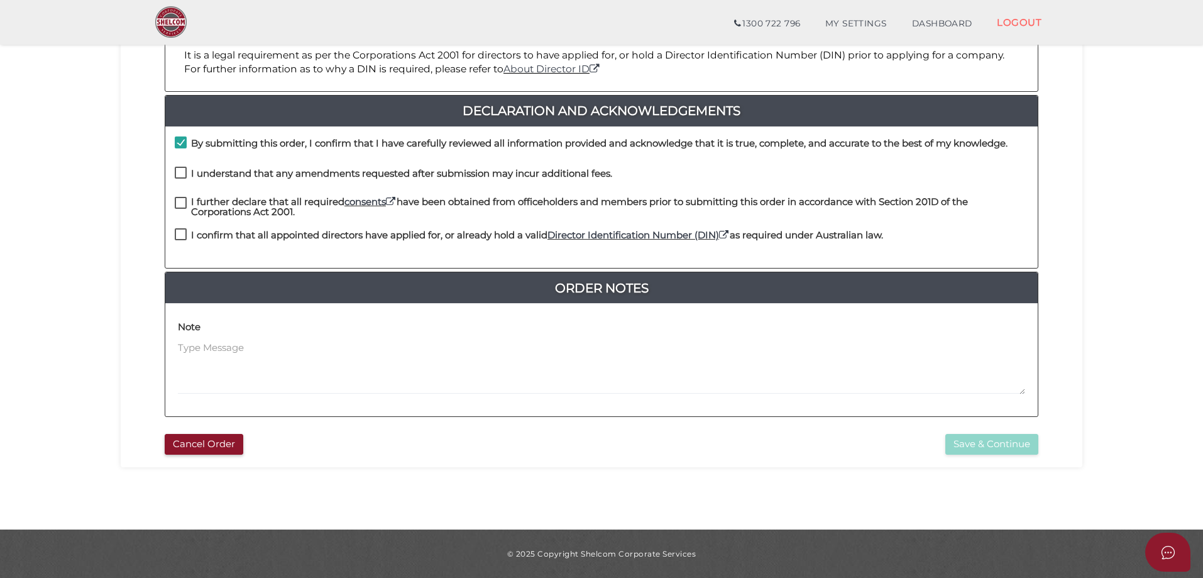
checkbox input "true"
click at [180, 206] on label "I further declare that all required consents have been obtained from officehold…" at bounding box center [602, 205] width 854 height 16
checkbox input "true"
click at [181, 230] on label "I confirm that all appointed directors have applied for, or already hold a vali…" at bounding box center [529, 238] width 708 height 16
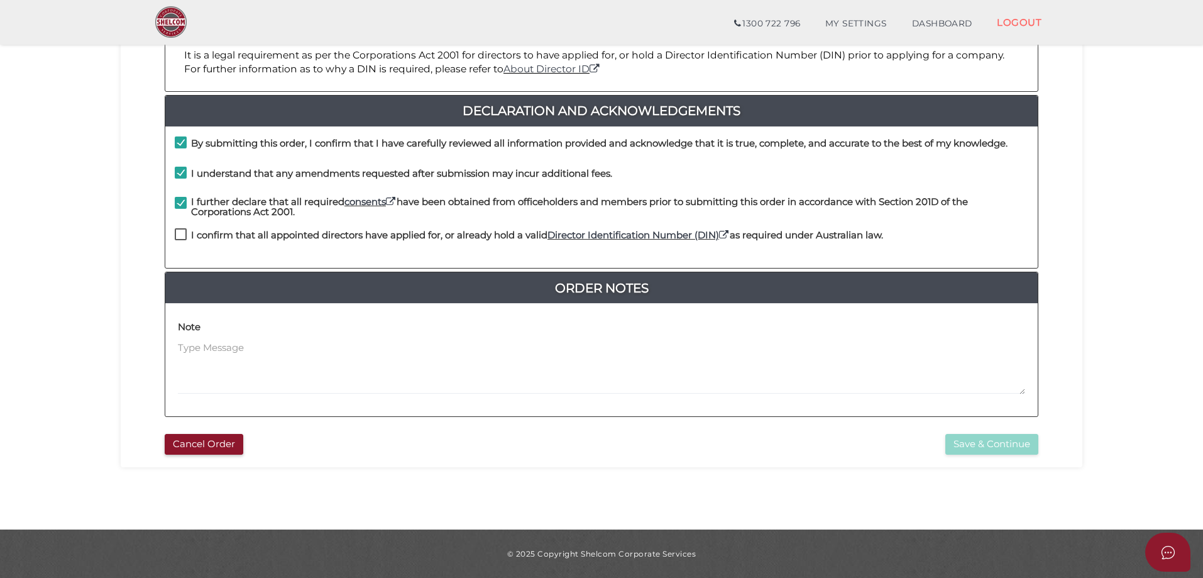
checkbox input "true"
click at [992, 449] on button "Save & Continue" at bounding box center [991, 444] width 93 height 21
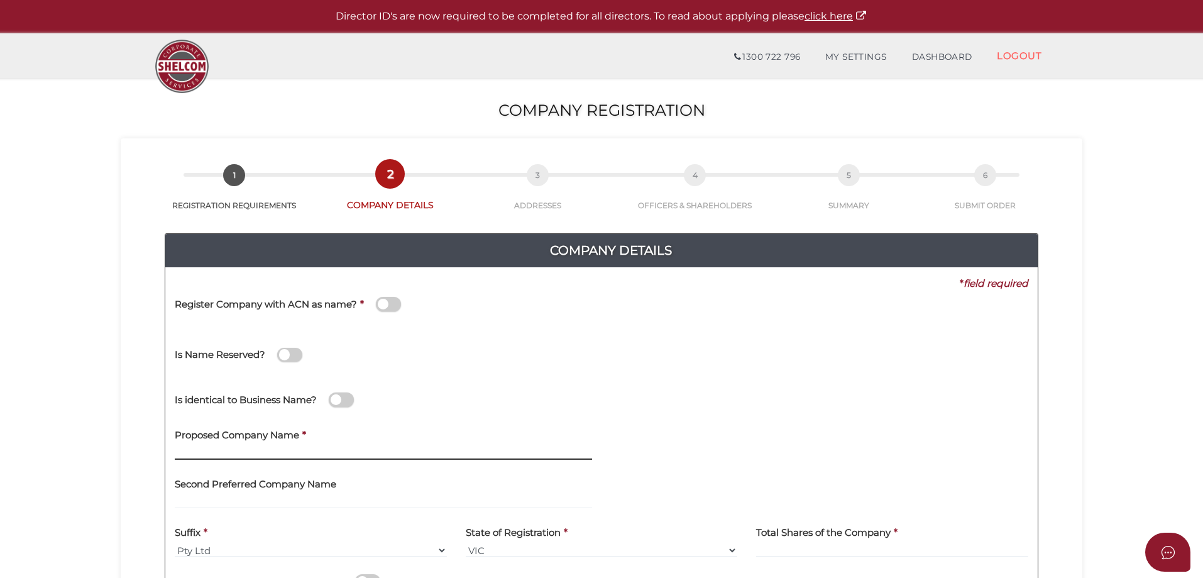
click at [252, 456] on input "text" at bounding box center [383, 453] width 417 height 14
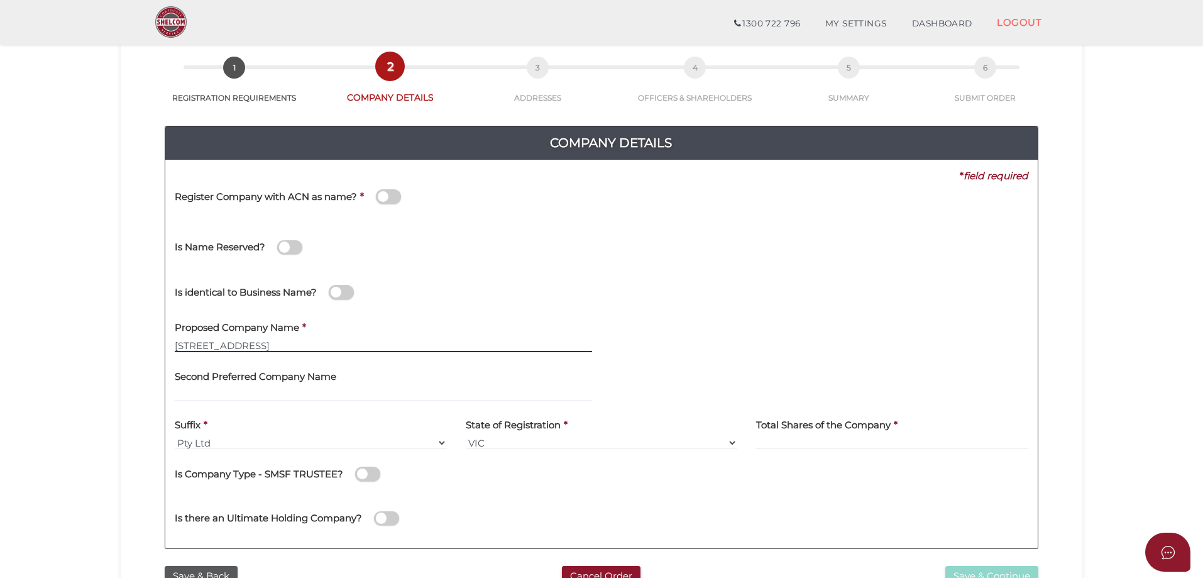
type input "37 Two Up Drive"
click at [796, 441] on input at bounding box center [892, 443] width 272 height 14
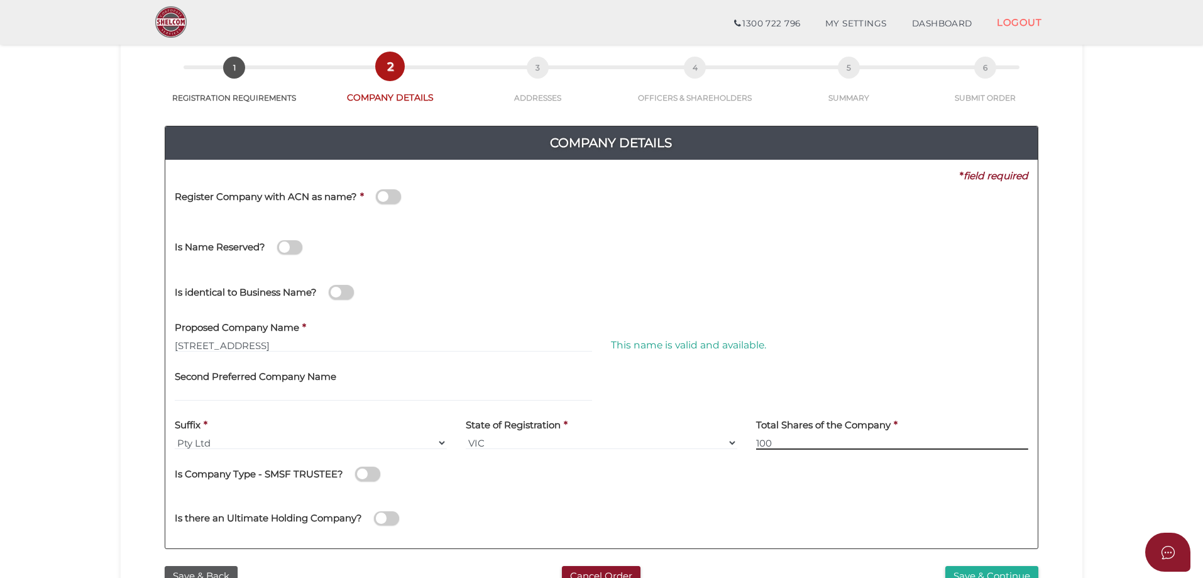
scroll to position [189, 0]
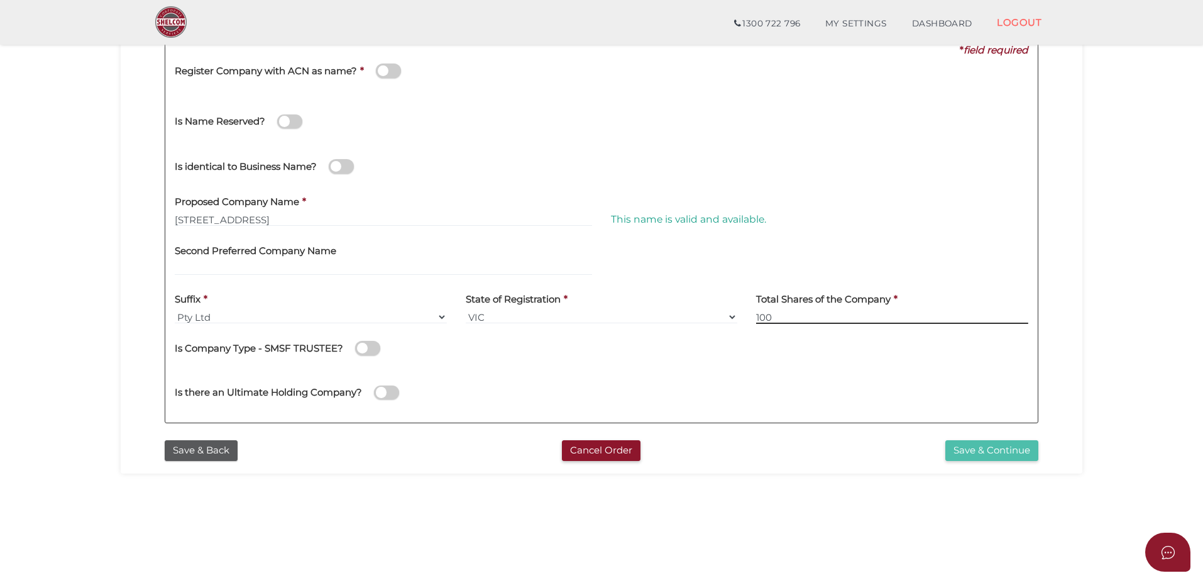
type input "100"
click at [986, 444] on button "Save & Continue" at bounding box center [991, 450] width 93 height 21
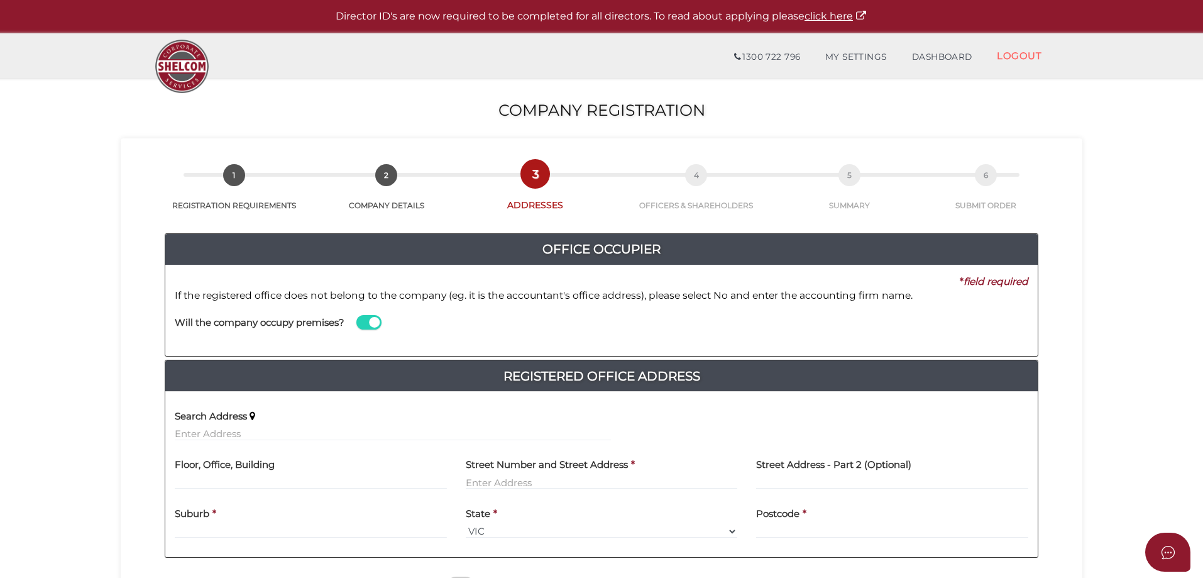
click at [369, 322] on span at bounding box center [368, 322] width 25 height 14
click at [0, 0] on input "checkbox" at bounding box center [0, 0] width 0 height 0
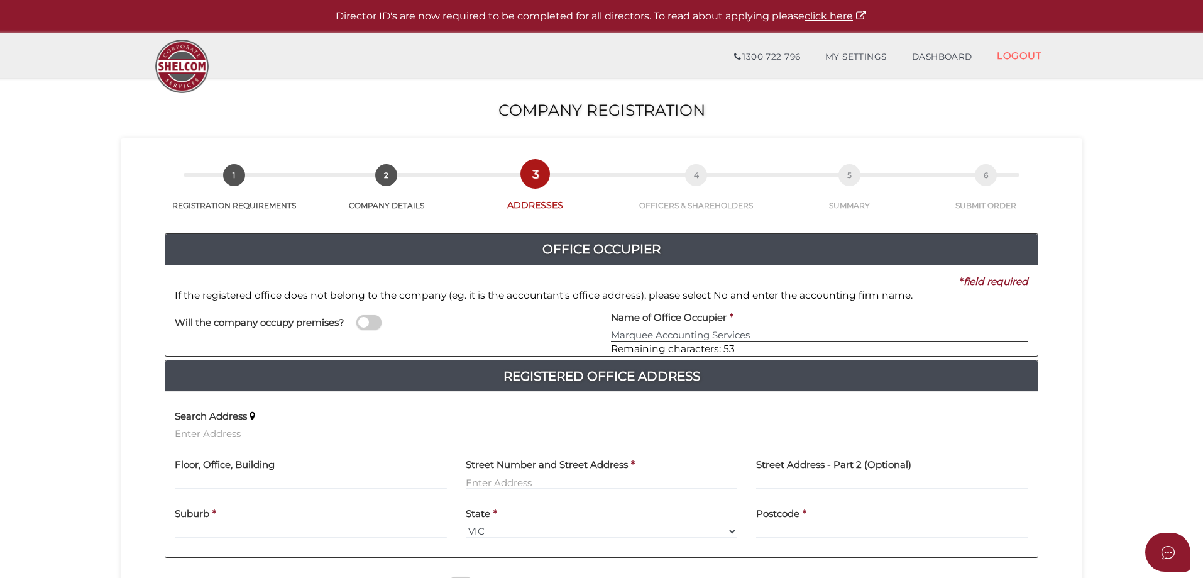
type input "Marquee Accounting Services"
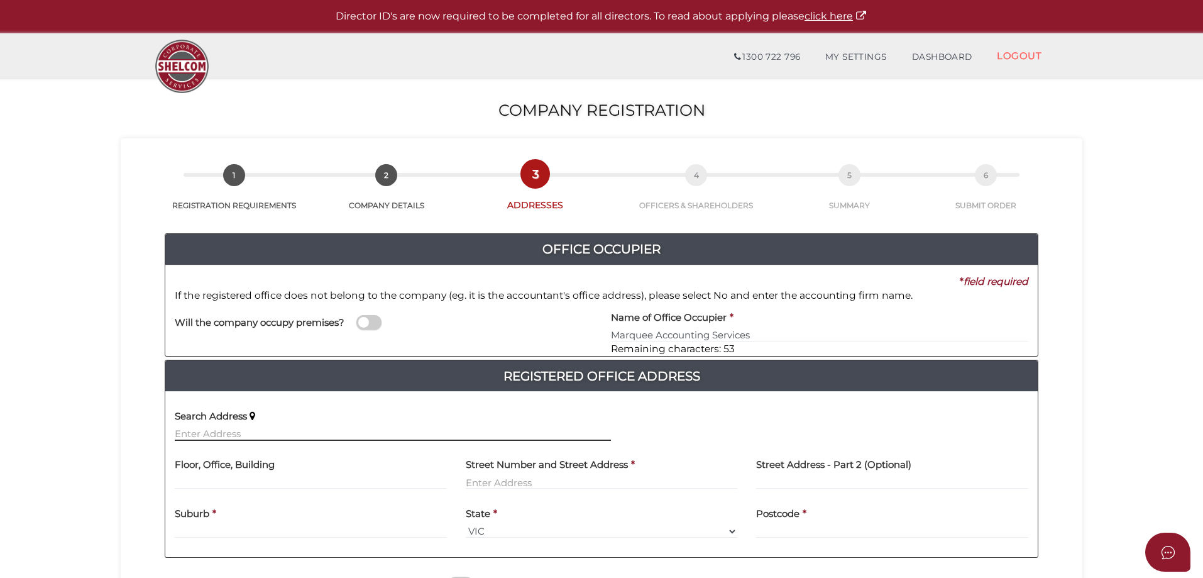
click at [259, 429] on input "text" at bounding box center [393, 434] width 436 height 14
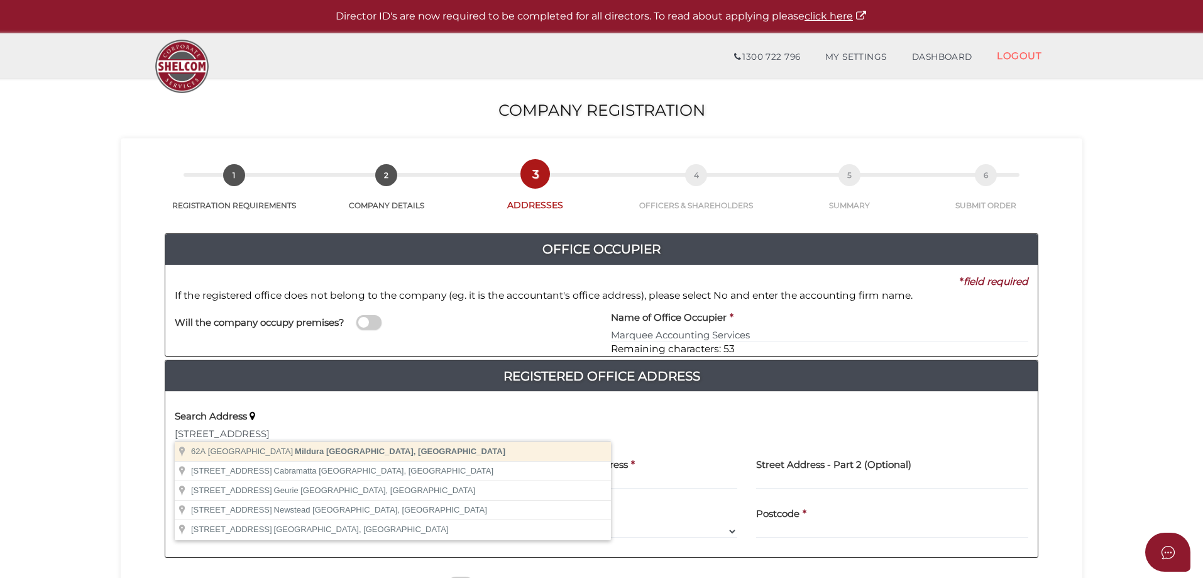
type input "62A Lime Avenue, Mildura VIC, Australia"
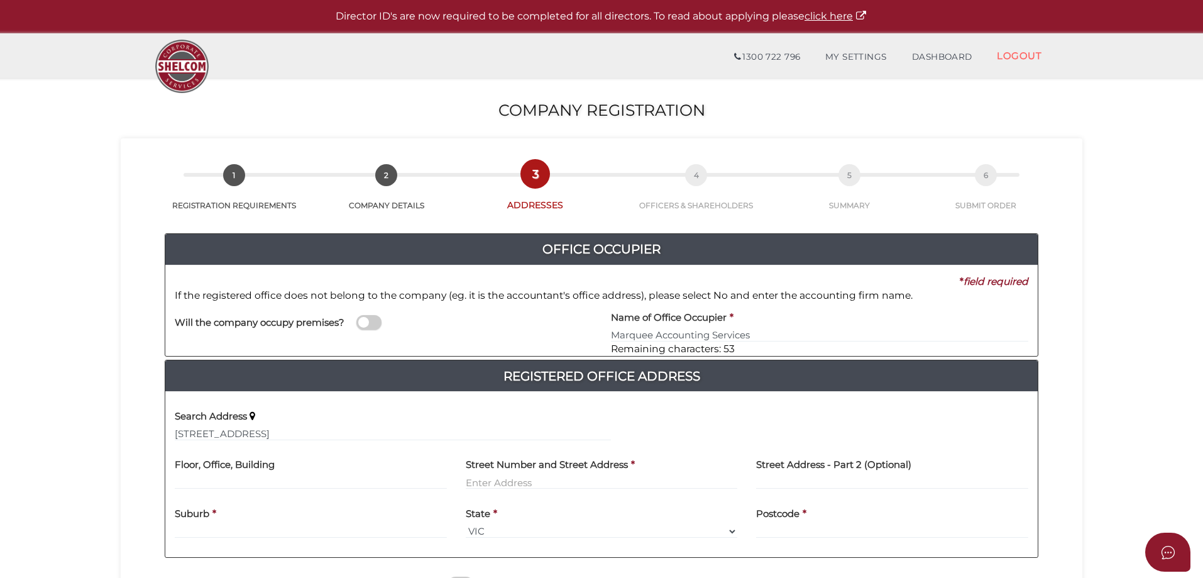
type input "62A Lime Avenue"
type input "Mildura"
select select "VIC"
type input "3500"
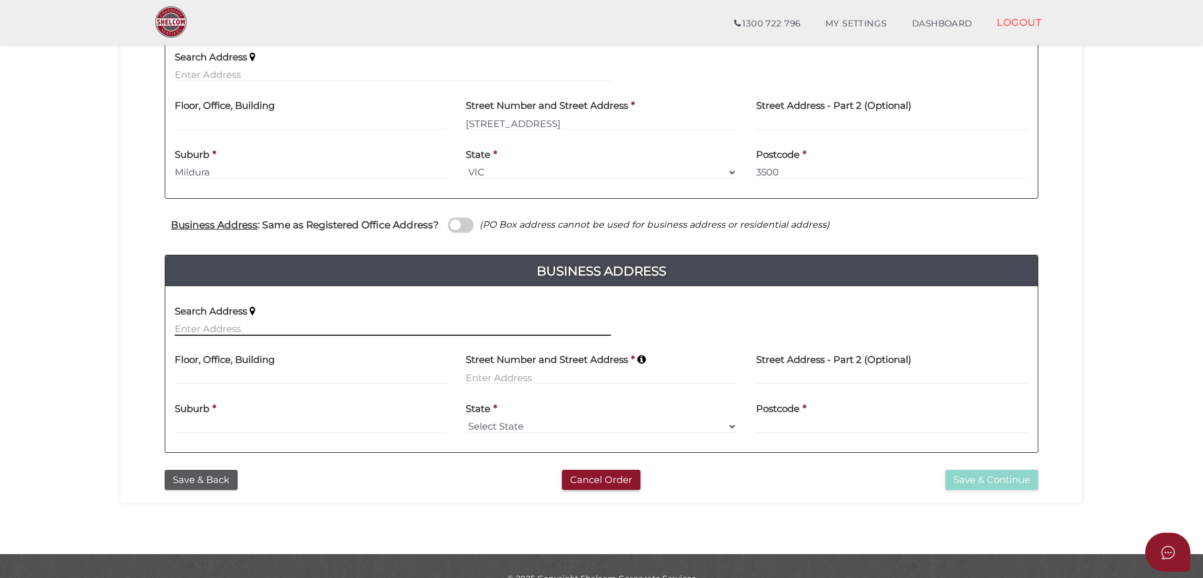
click at [251, 325] on input "text" at bounding box center [393, 329] width 436 height 14
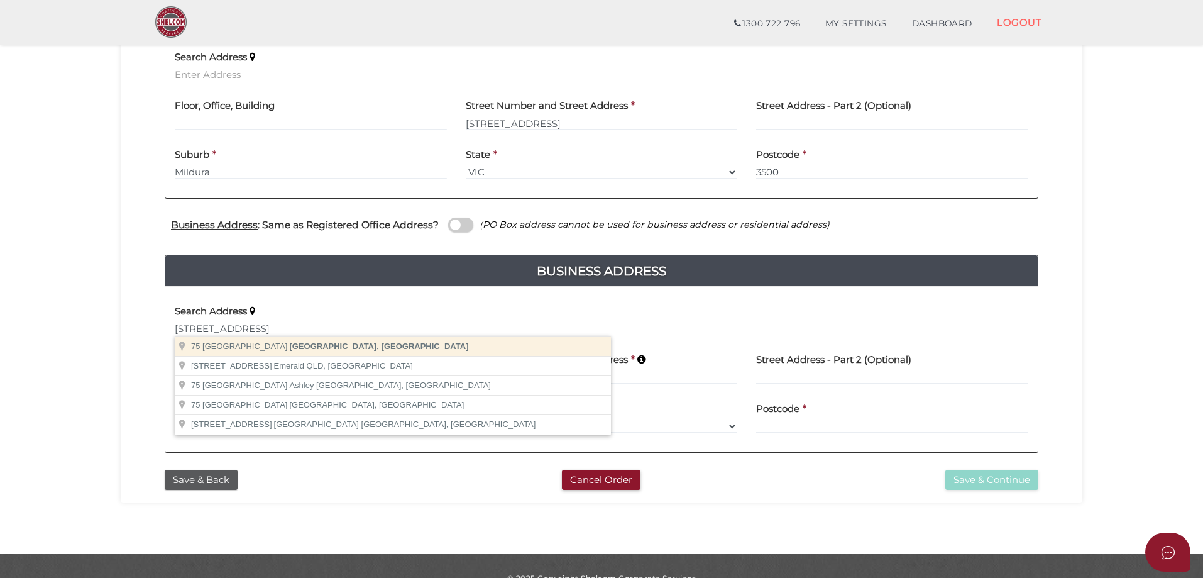
type input "[STREET_ADDRESS]"
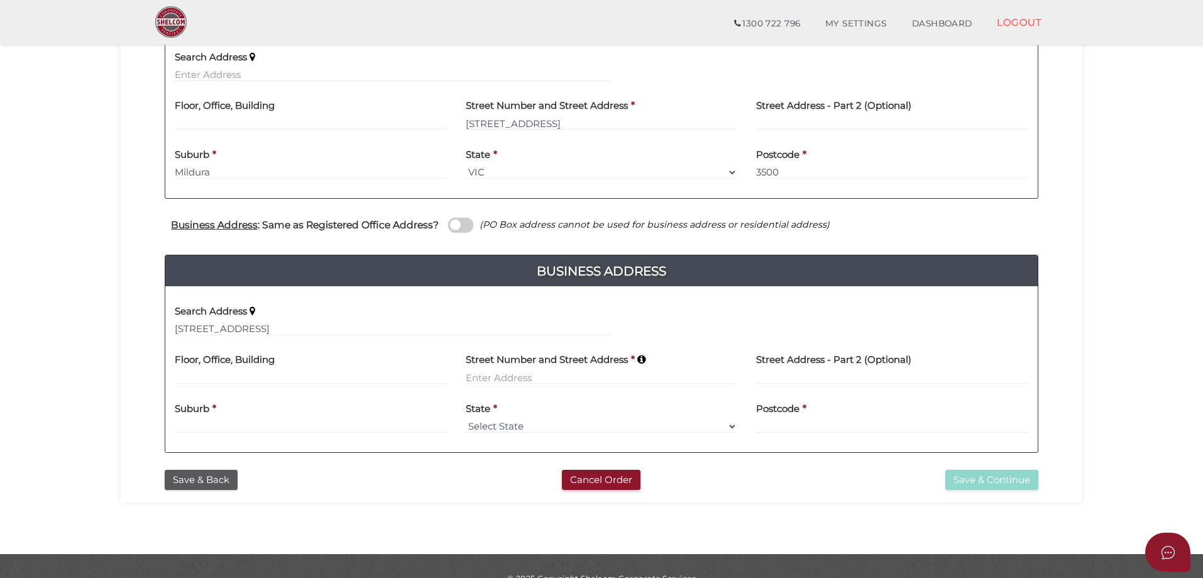
type input "[STREET_ADDRESS]"
type input "Gol Gol"
select select "[GEOGRAPHIC_DATA]"
type input "2738"
click at [999, 480] on button "Save & Continue" at bounding box center [991, 480] width 93 height 21
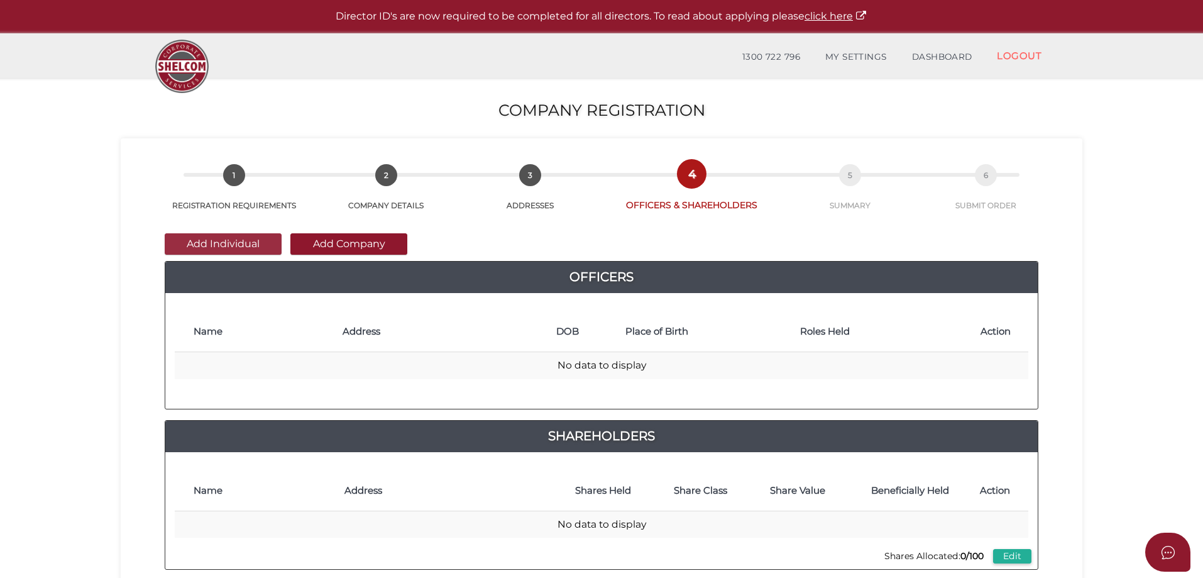
click at [219, 237] on button "Add Individual" at bounding box center [223, 243] width 117 height 21
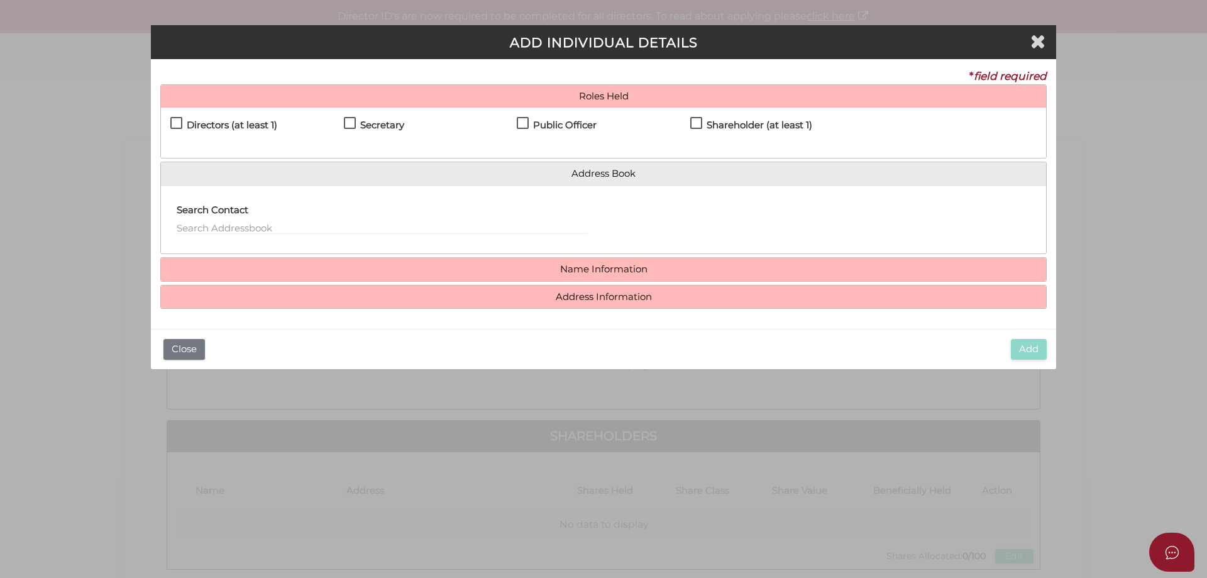
click at [175, 124] on label "Directors (at least 1)" at bounding box center [223, 128] width 107 height 16
checkbox input "true"
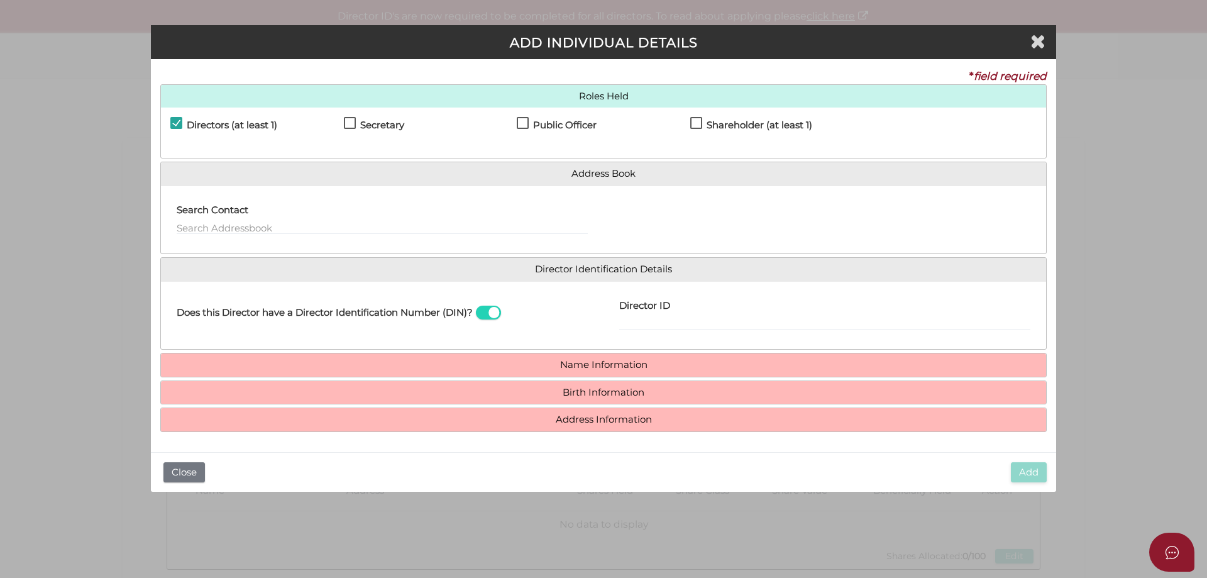
click at [351, 124] on label "Secretary" at bounding box center [374, 128] width 60 height 16
checkbox input "true"
click at [519, 125] on label "Public Officer" at bounding box center [557, 128] width 80 height 16
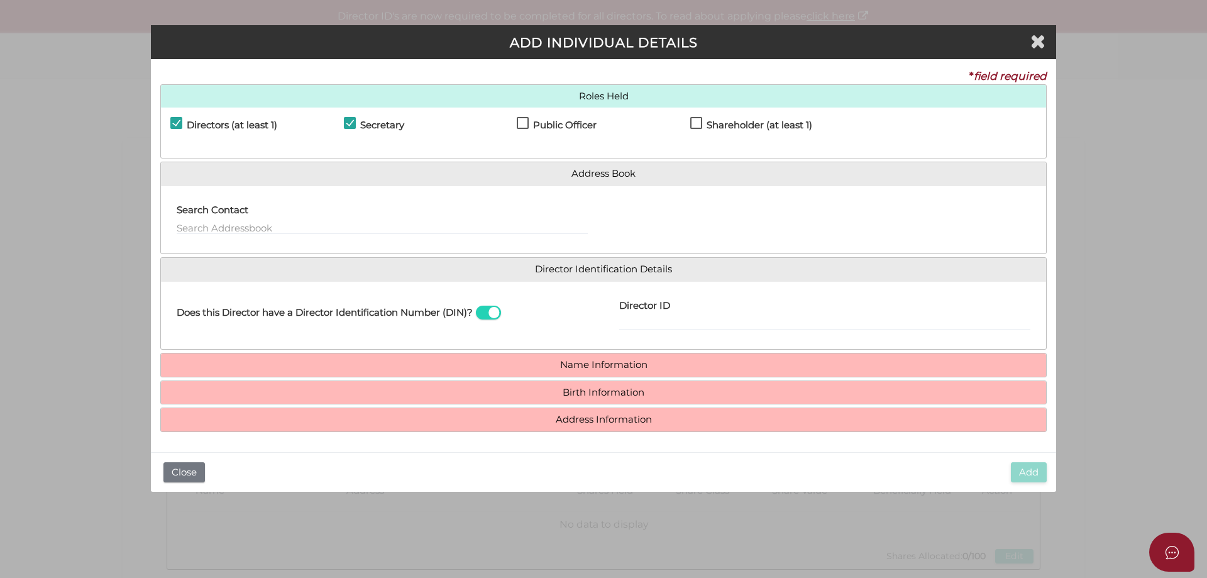
checkbox input "true"
click at [691, 126] on label "Shareholder (at least 1)" at bounding box center [751, 128] width 122 height 16
checkbox input "true"
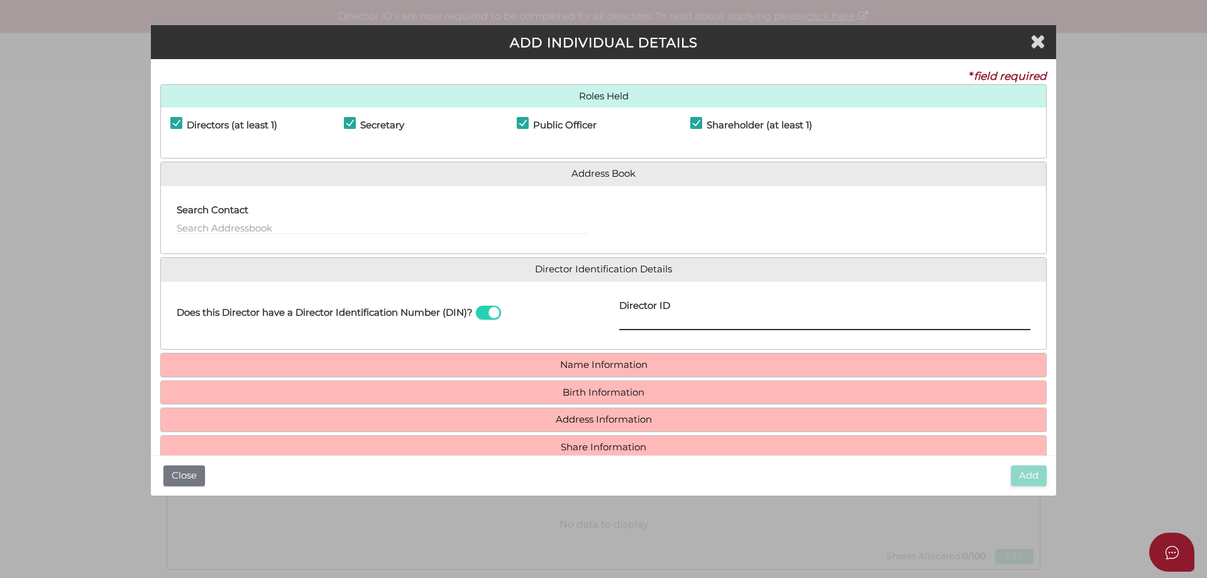
click at [654, 326] on input "Director ID" at bounding box center [824, 323] width 411 height 14
type input "036561406828286"
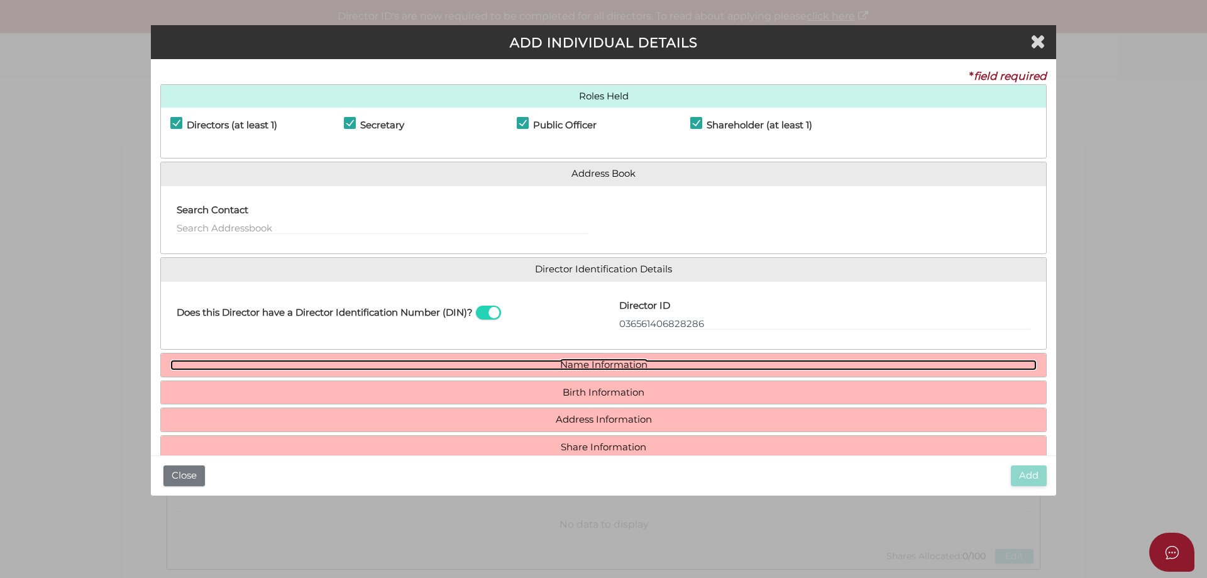
click at [623, 362] on link "Name Information" at bounding box center [603, 365] width 866 height 11
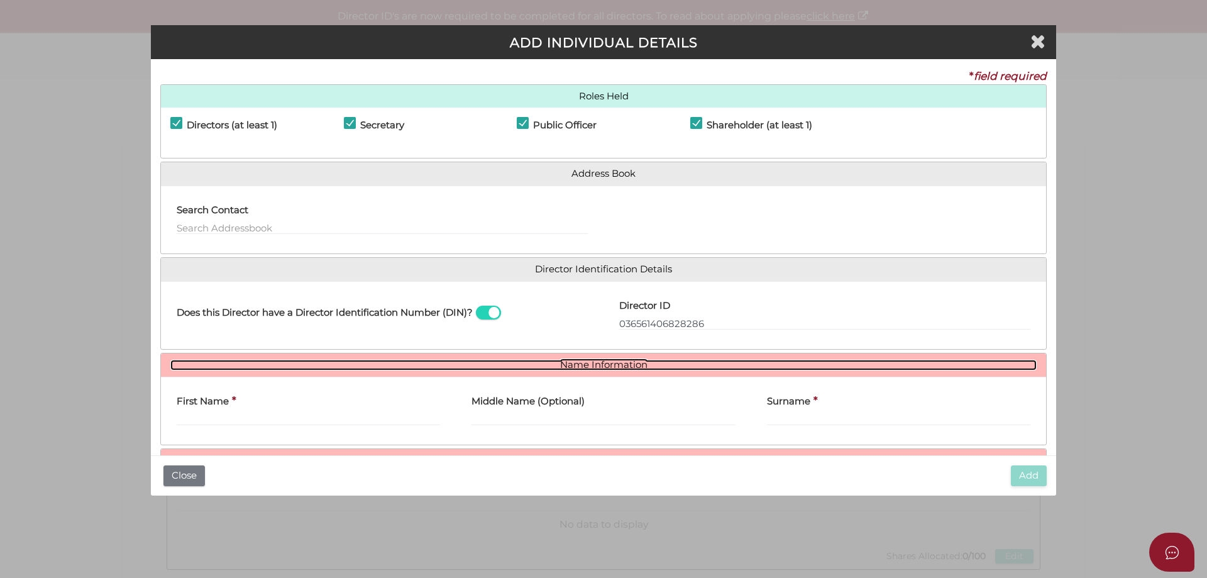
scroll to position [63, 0]
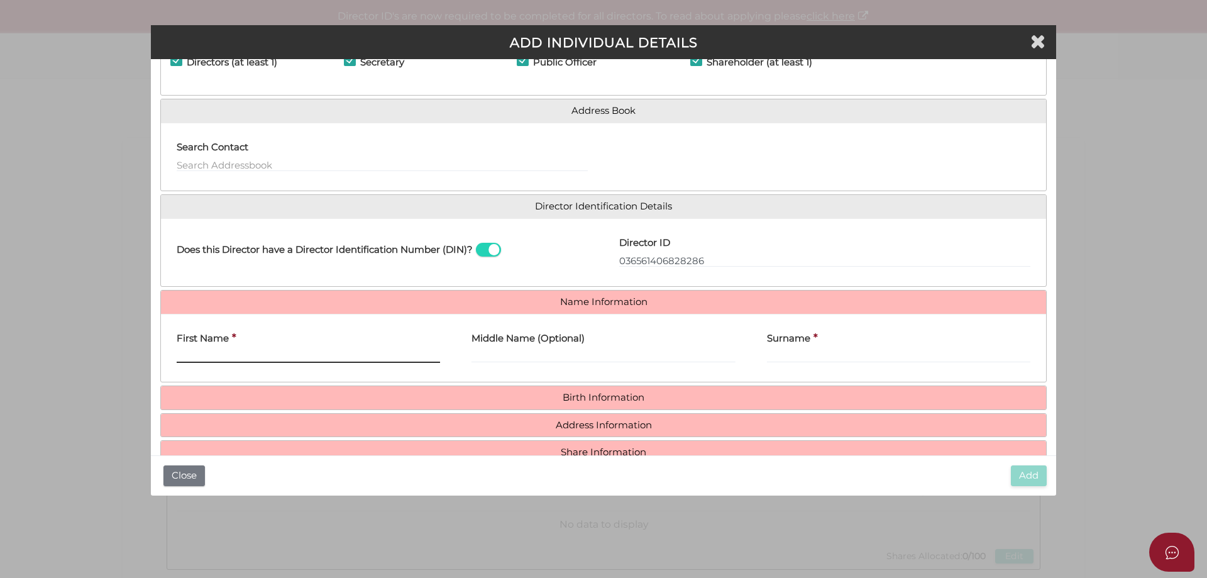
click at [194, 353] on input "First Name" at bounding box center [308, 356] width 263 height 14
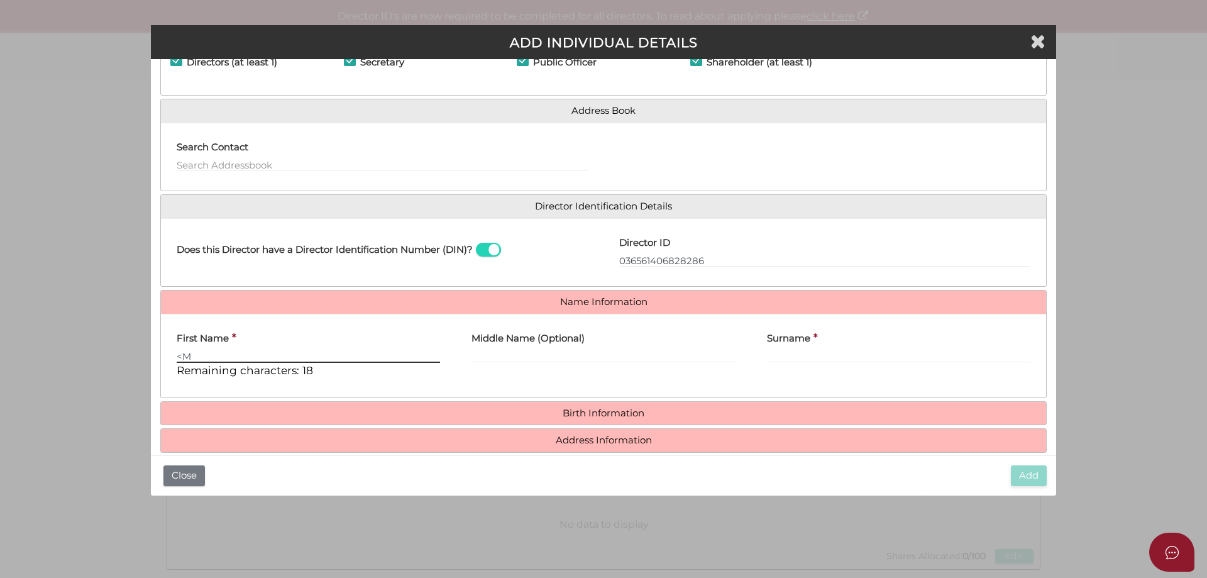
type input "<"
type input "Mark"
type input "[PERSON_NAME]"
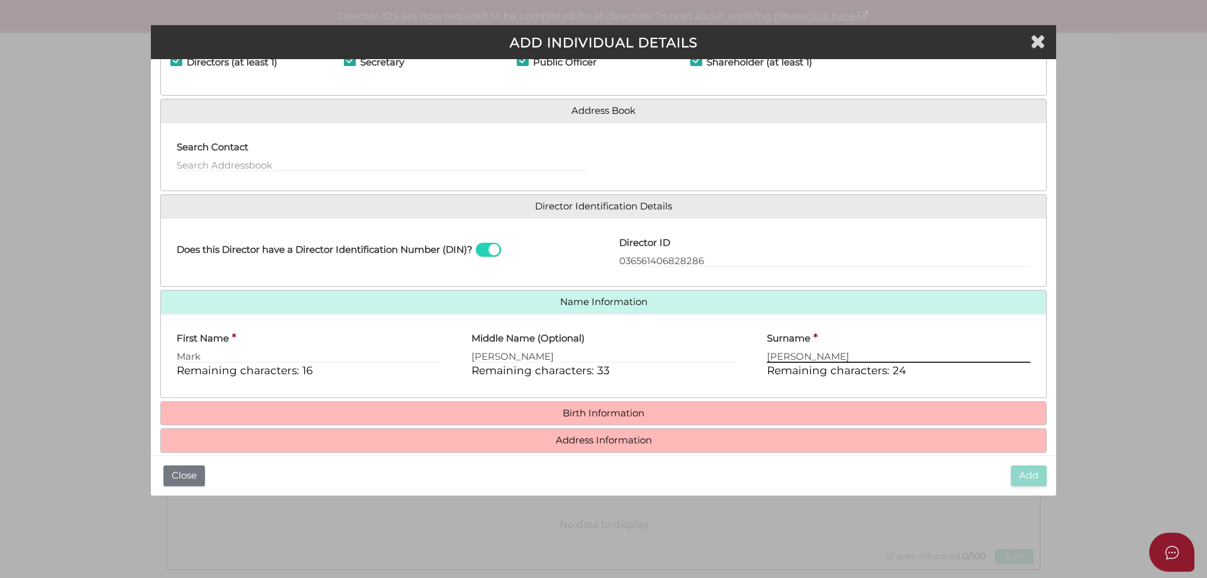
type input "[PERSON_NAME]"
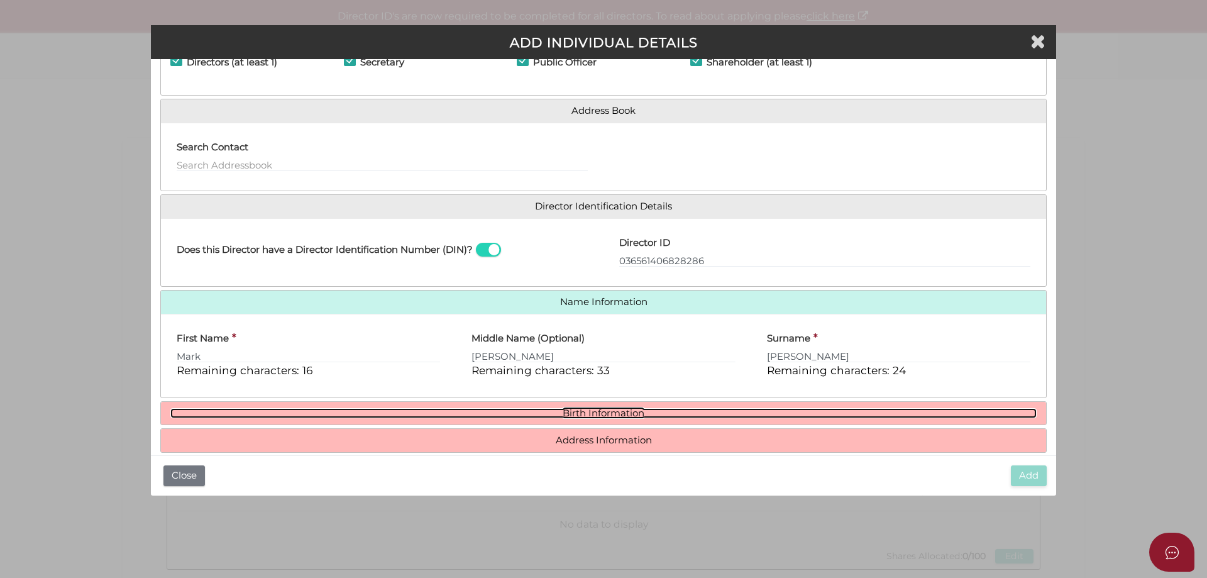
click at [620, 410] on link "Birth Information" at bounding box center [603, 413] width 866 height 11
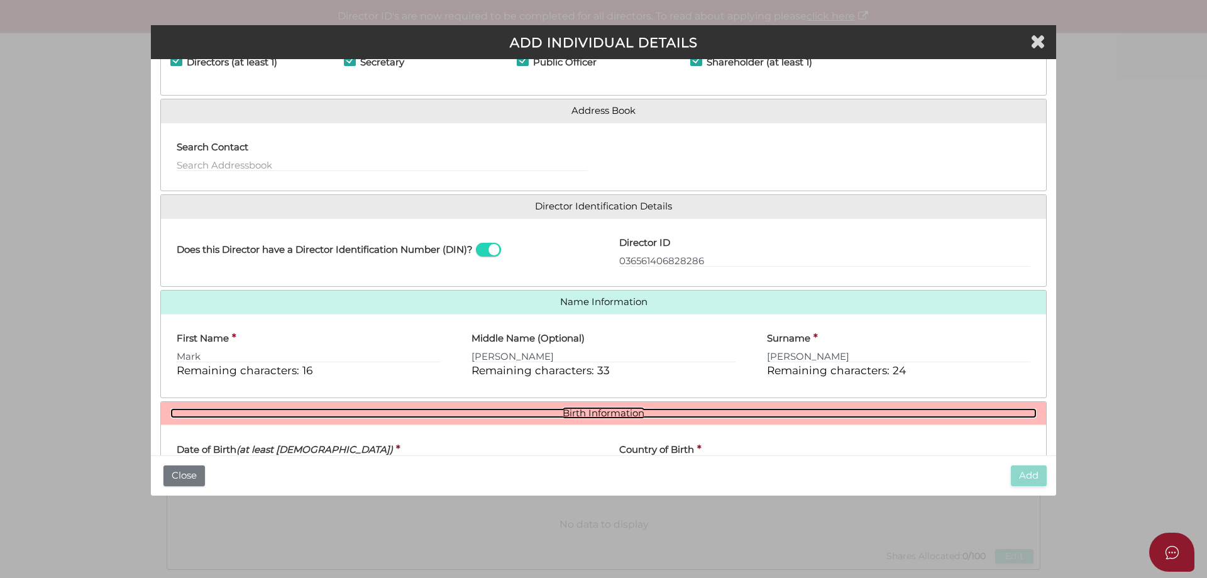
scroll to position [189, 0]
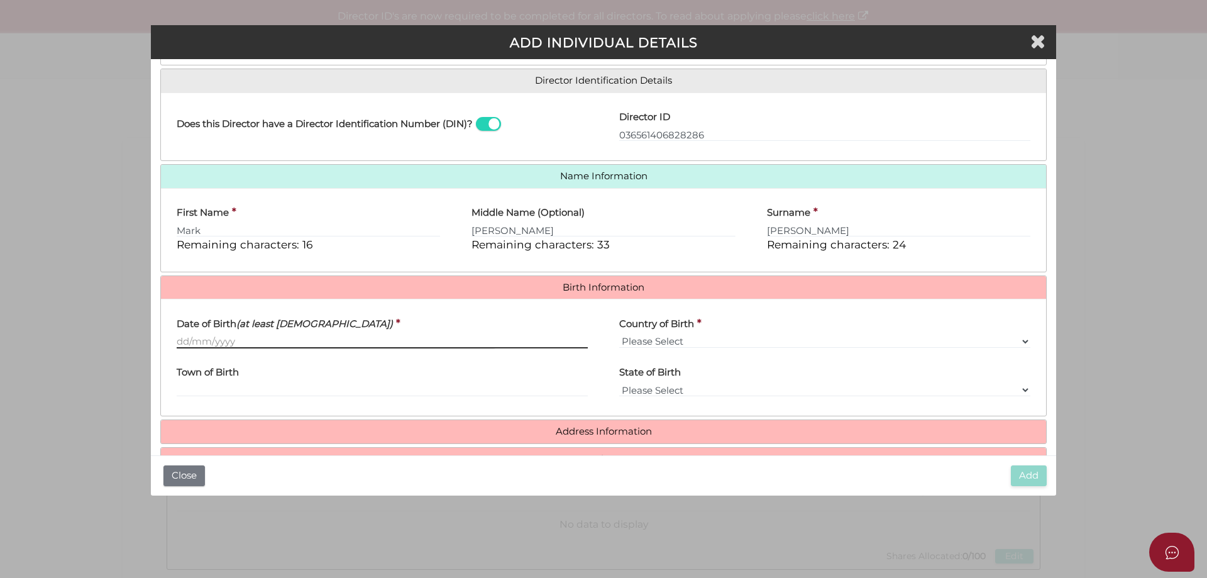
click at [198, 338] on input "Date of Birth (at least [DEMOGRAPHIC_DATA])" at bounding box center [382, 341] width 411 height 14
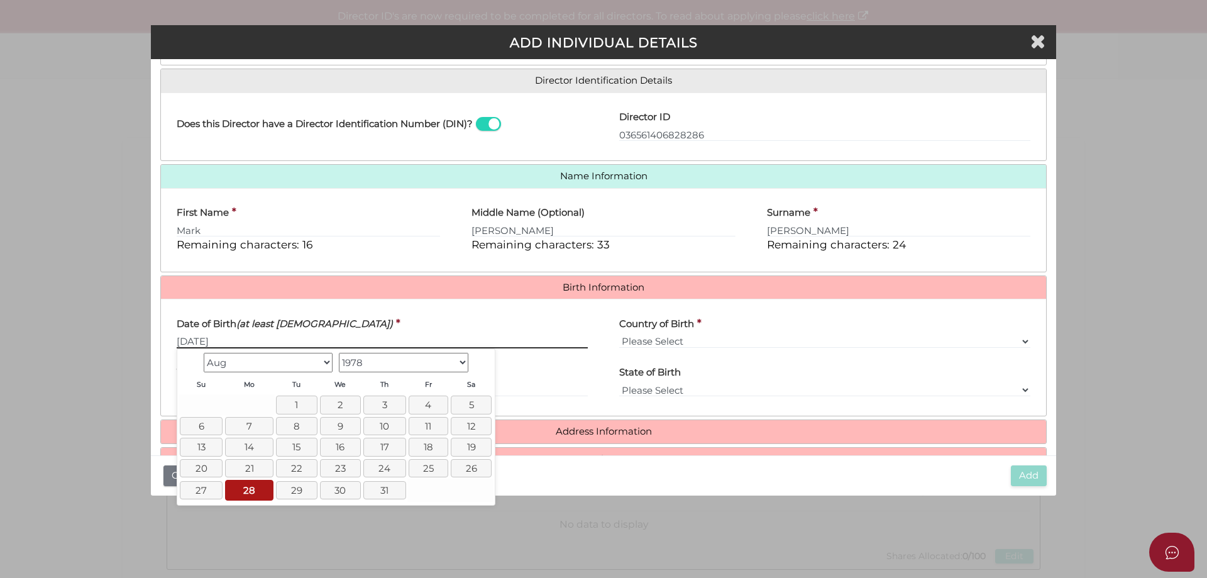
type input "[DATE]"
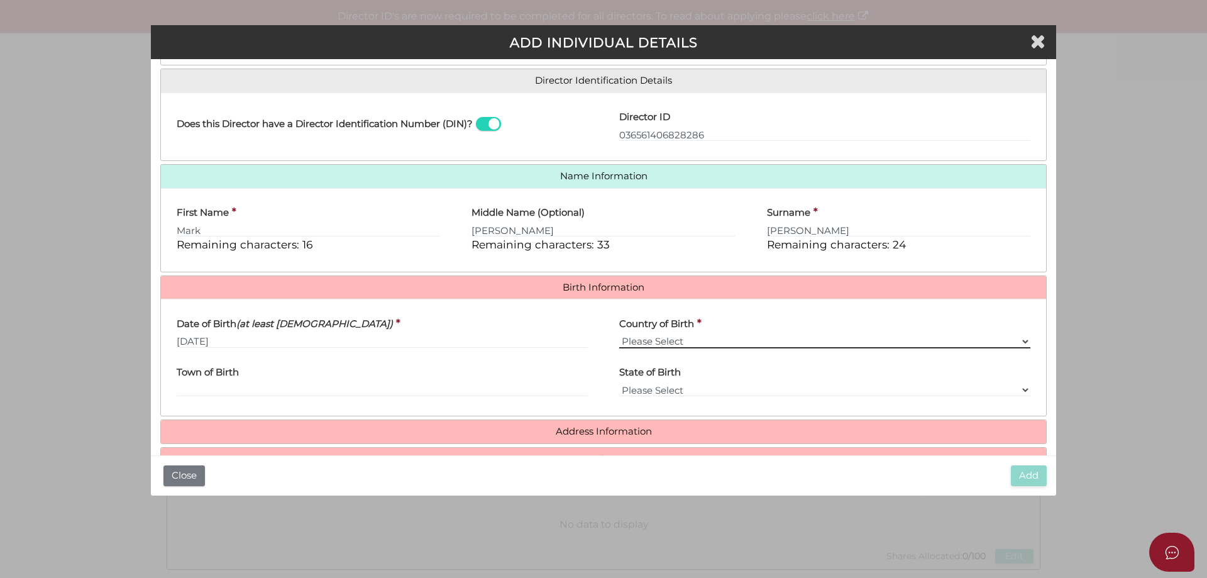
click at [757, 339] on select "Please Select v [GEOGRAPHIC_DATA] [GEOGRAPHIC_DATA] [GEOGRAPHIC_DATA] [GEOGRAPH…" at bounding box center [824, 341] width 411 height 14
select select "[GEOGRAPHIC_DATA]"
click at [619, 334] on select "Please Select v [GEOGRAPHIC_DATA] [GEOGRAPHIC_DATA] [GEOGRAPHIC_DATA] [GEOGRAPH…" at bounding box center [824, 341] width 411 height 14
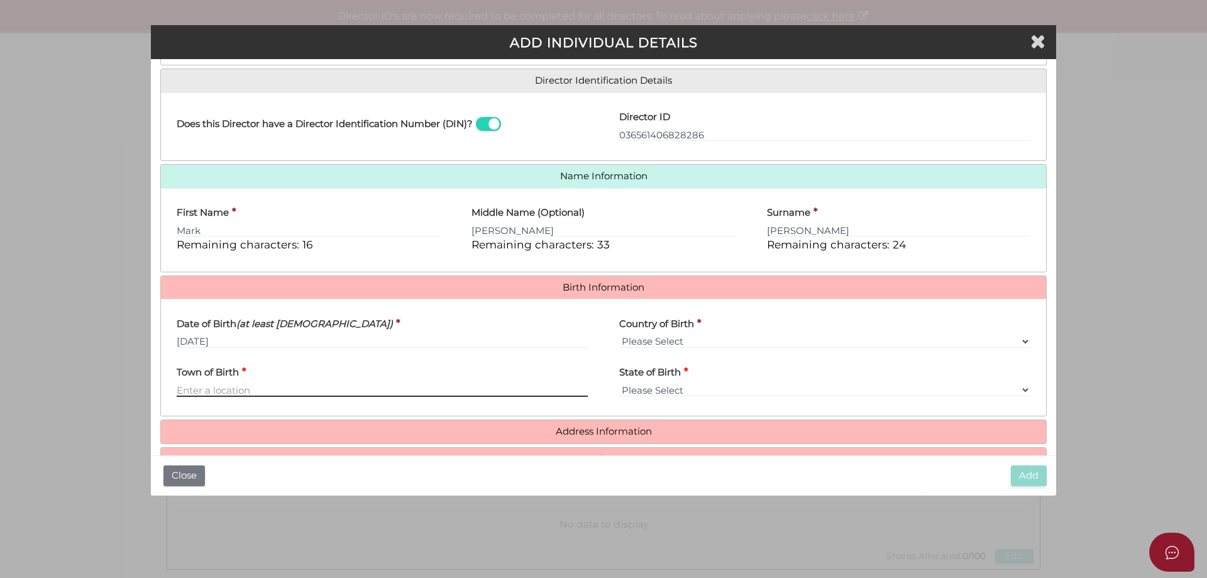
click at [192, 391] on input "Town of Birth" at bounding box center [382, 390] width 411 height 14
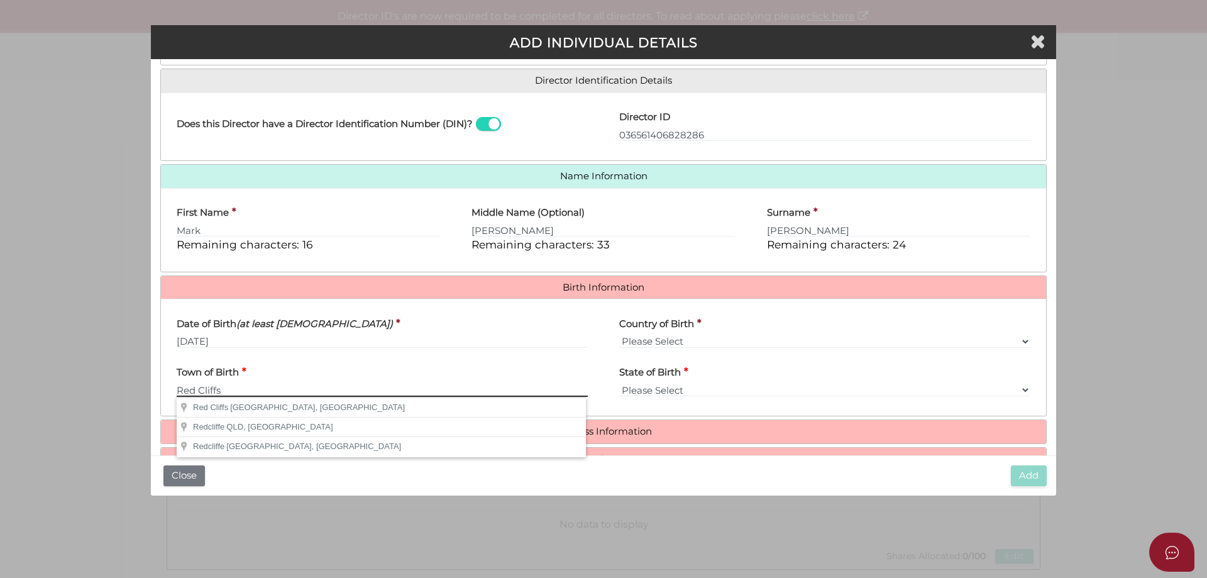
type input "Red Cliffs"
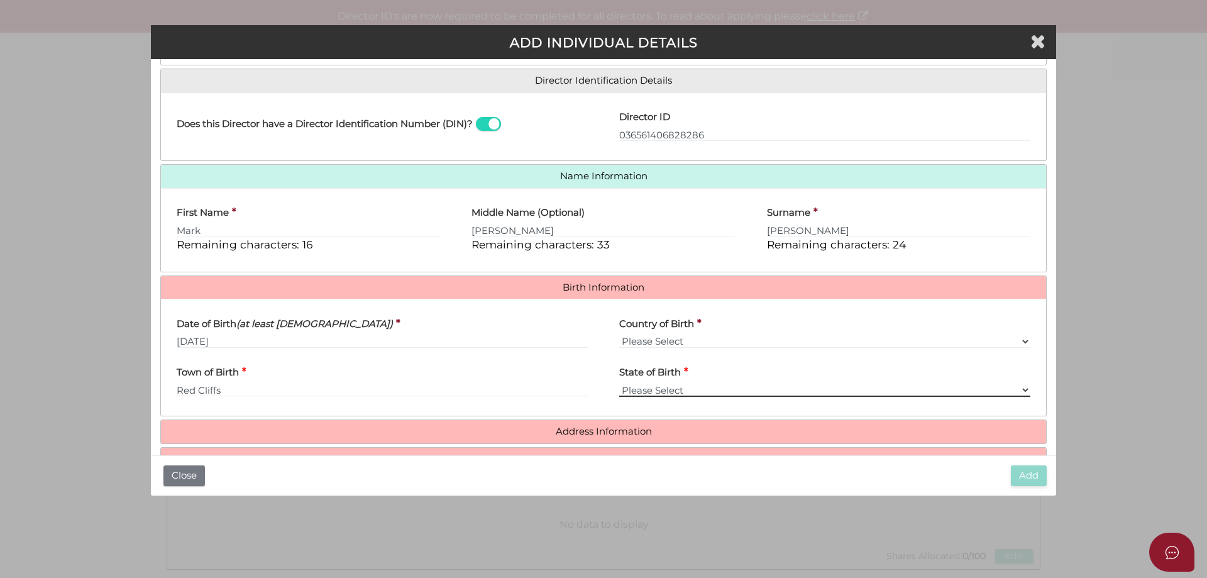
click at [656, 391] on select "Please Select VIC [GEOGRAPHIC_DATA] [GEOGRAPHIC_DATA] [GEOGRAPHIC_DATA] [GEOGRA…" at bounding box center [824, 390] width 411 height 14
select select "VIC"
click at [619, 383] on select "Please Select VIC ACT NSW NT QLD TAS WA SA" at bounding box center [824, 390] width 411 height 14
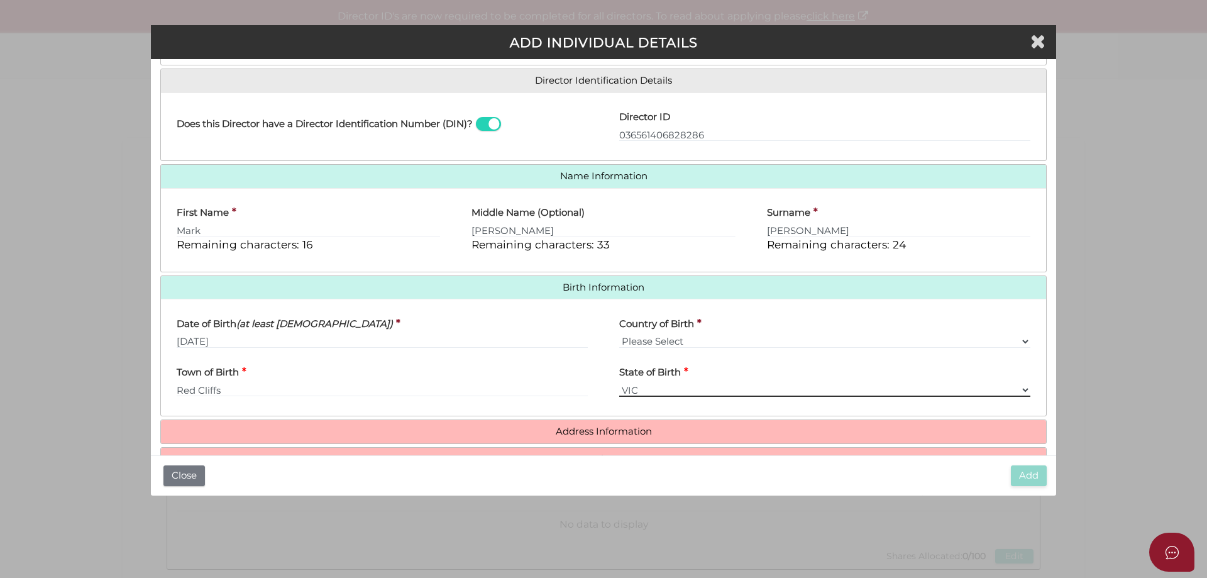
scroll to position [224, 0]
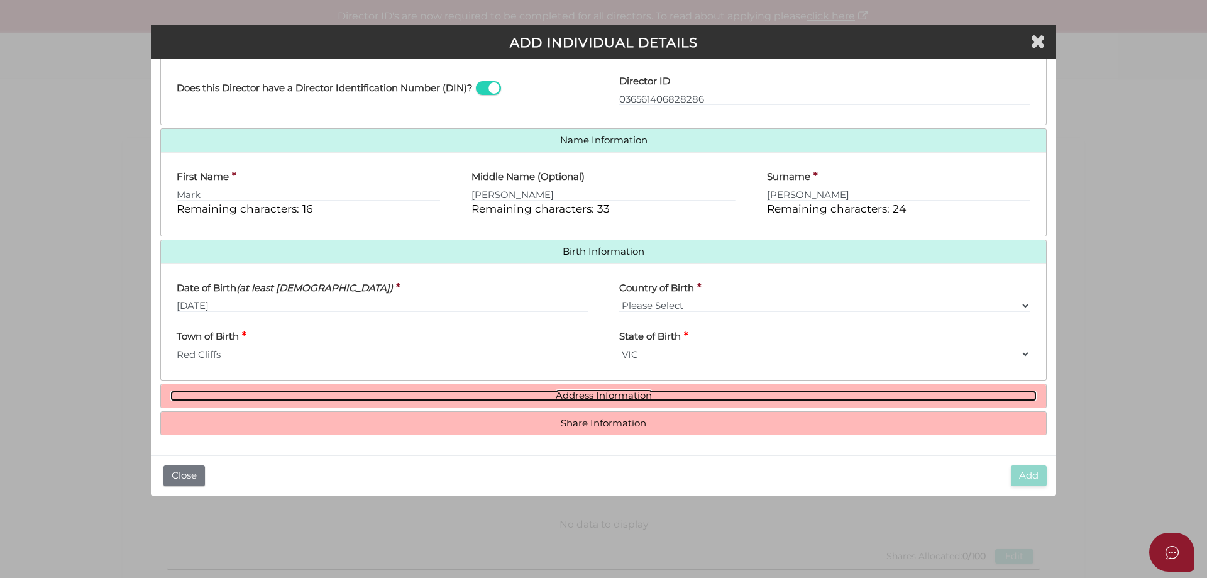
click at [583, 393] on link "Address Information" at bounding box center [603, 395] width 866 height 11
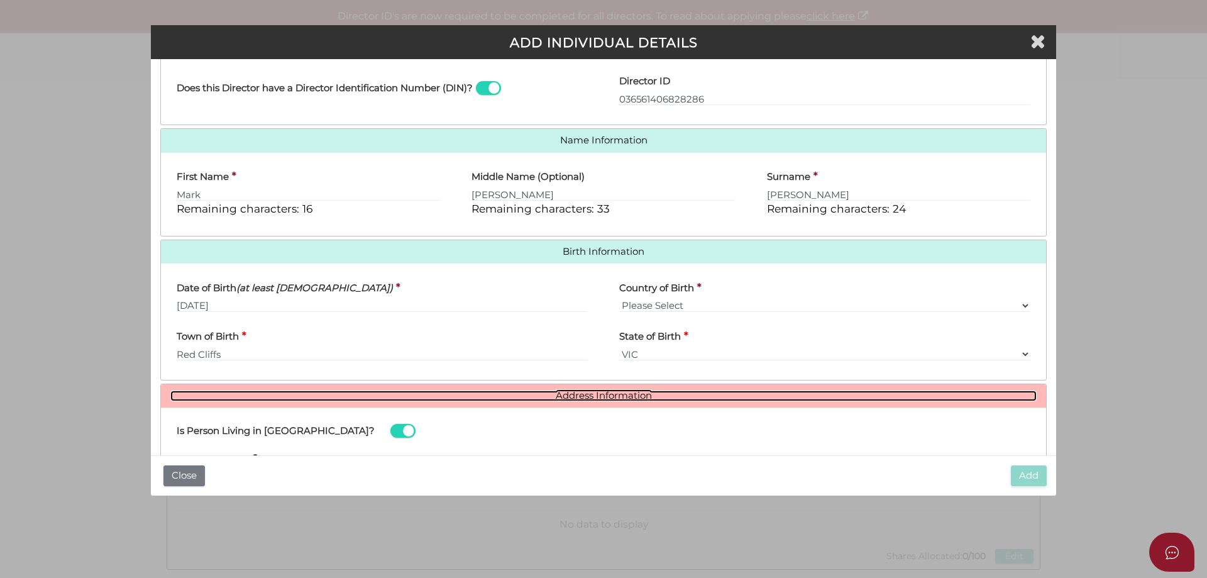
scroll to position [413, 0]
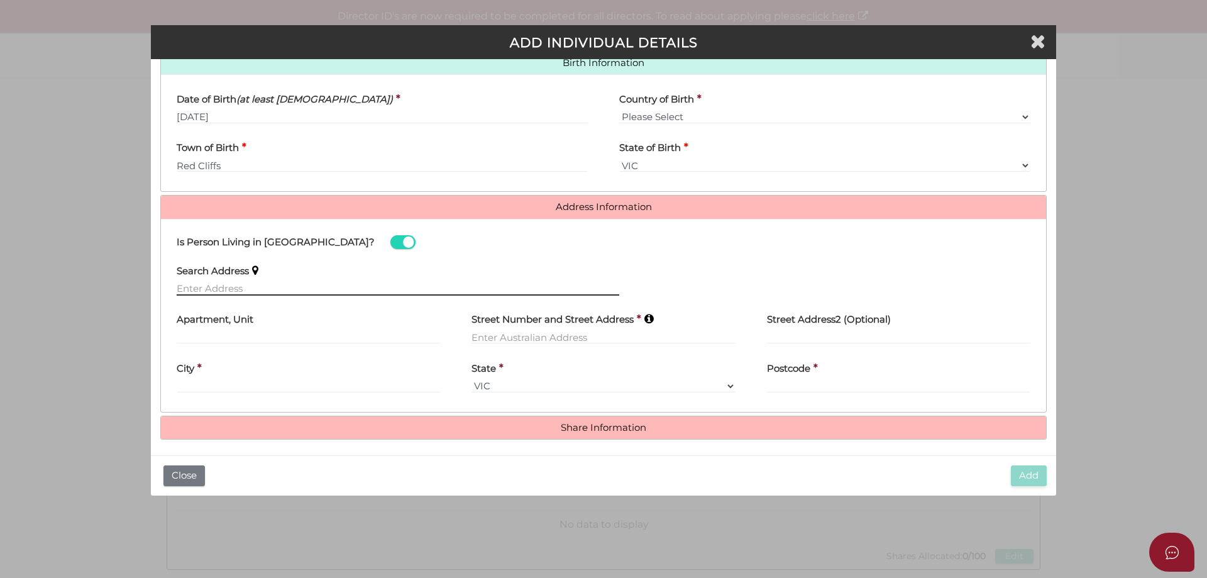
click at [190, 283] on input "text" at bounding box center [398, 289] width 442 height 14
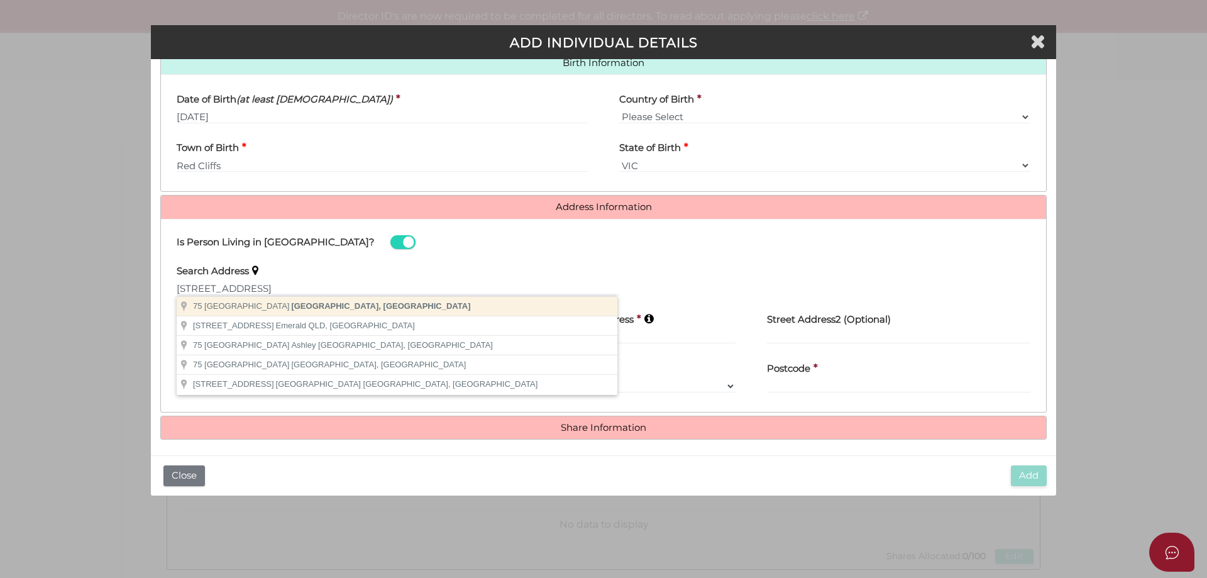
type input "75 Wilga Road, Gol Gol NSW, Australia"
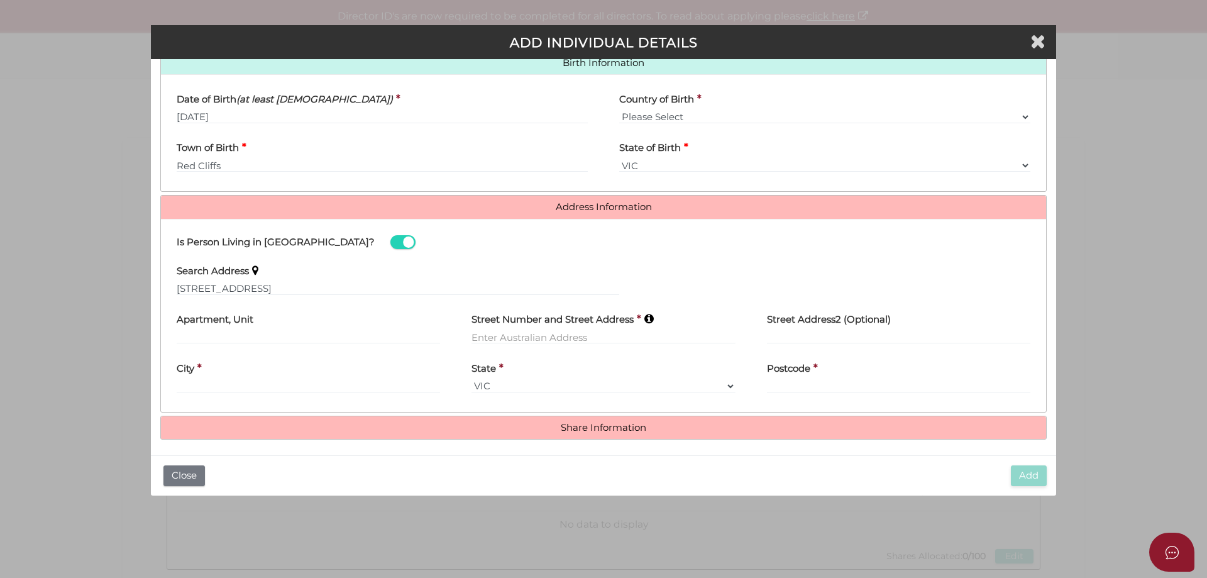
type input "[STREET_ADDRESS]"
type input "Gol Gol"
select select "[GEOGRAPHIC_DATA]"
type input "2738"
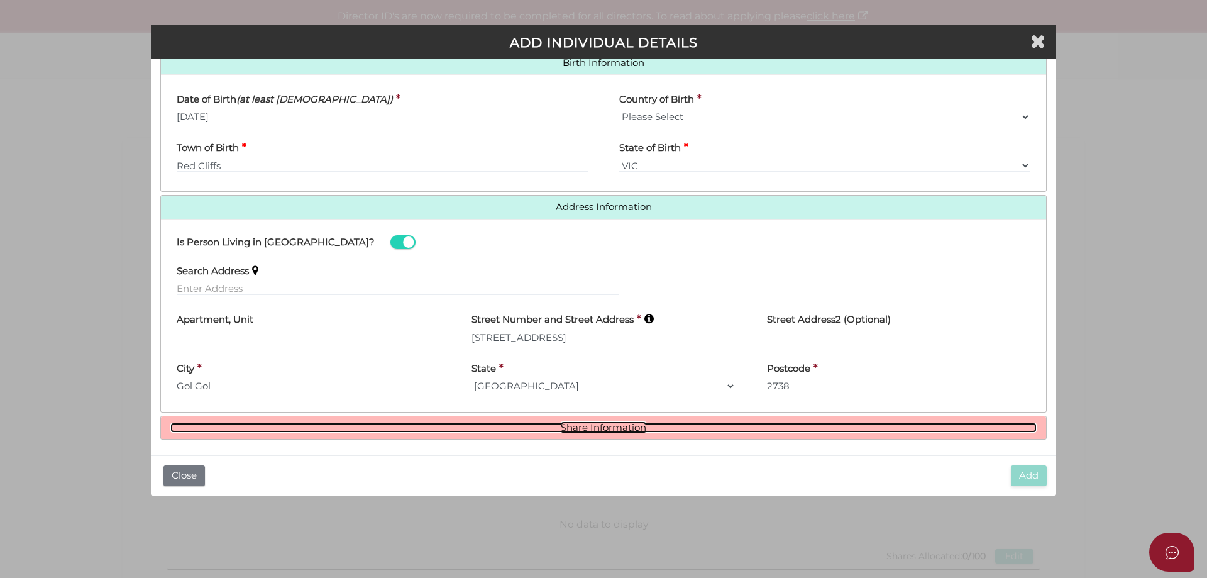
click at [591, 429] on link "Share Information" at bounding box center [603, 427] width 866 height 11
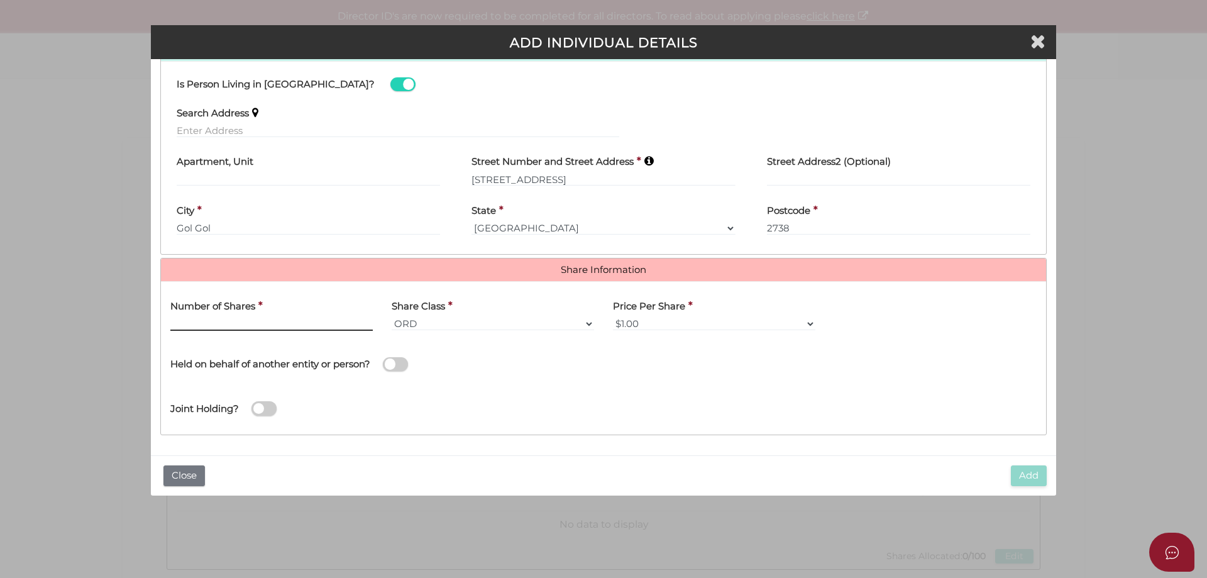
click at [243, 321] on input "text" at bounding box center [271, 324] width 202 height 14
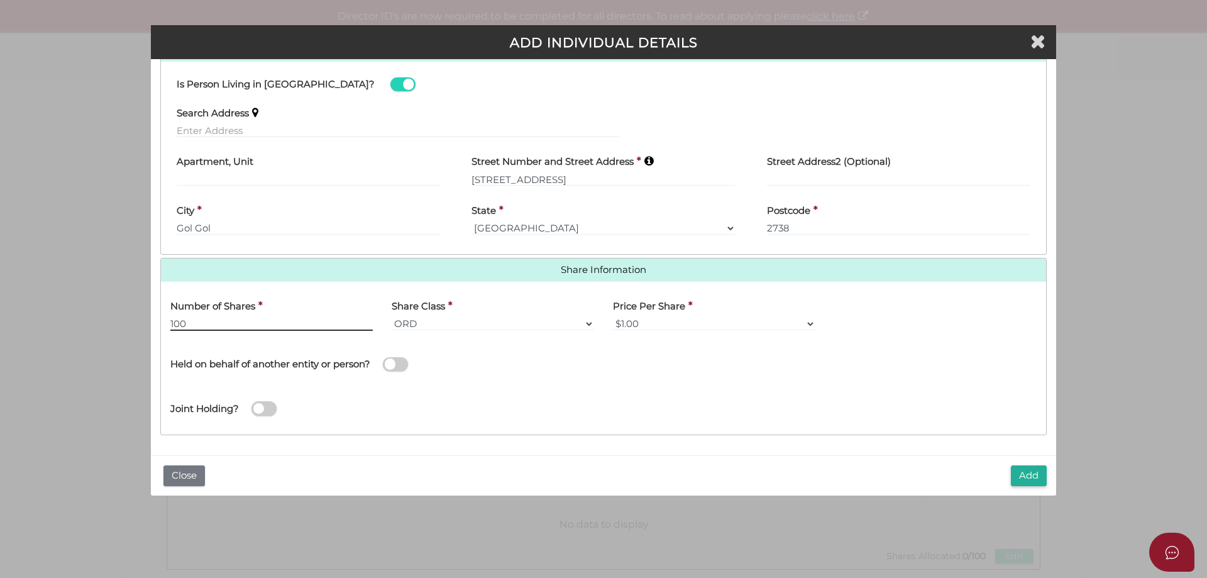
type input "100"
drag, startPoint x: 402, startPoint y: 363, endPoint x: 536, endPoint y: 398, distance: 138.6
click at [402, 363] on span at bounding box center [395, 364] width 25 height 14
click at [0, 0] on input "checkbox" at bounding box center [0, 0] width 0 height 0
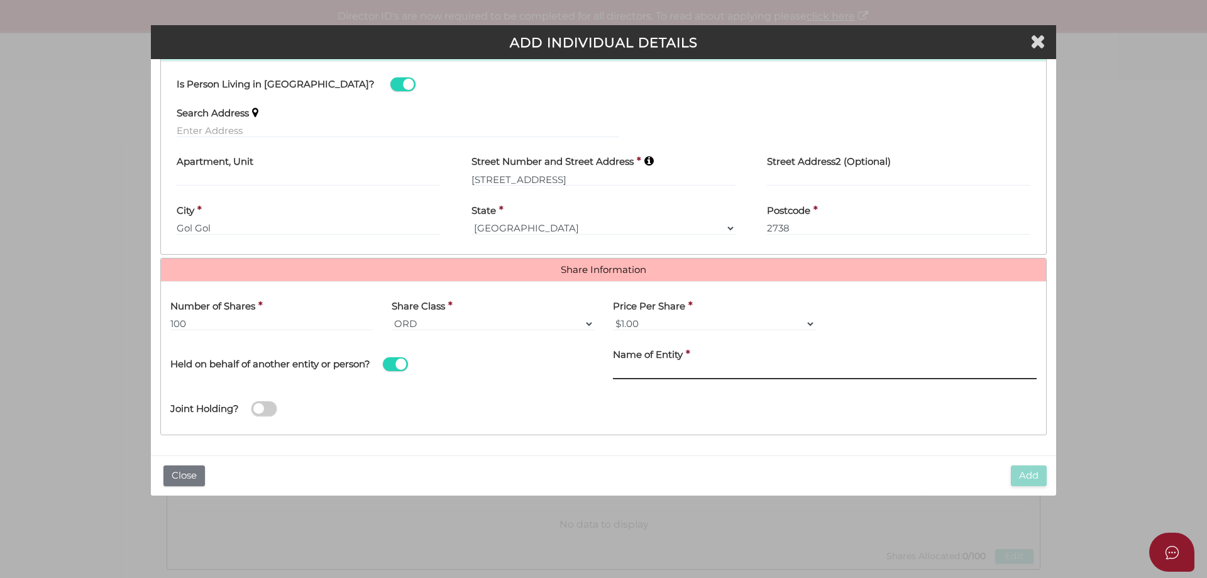
click at [671, 372] on input "Name of Entity" at bounding box center [825, 372] width 424 height 14
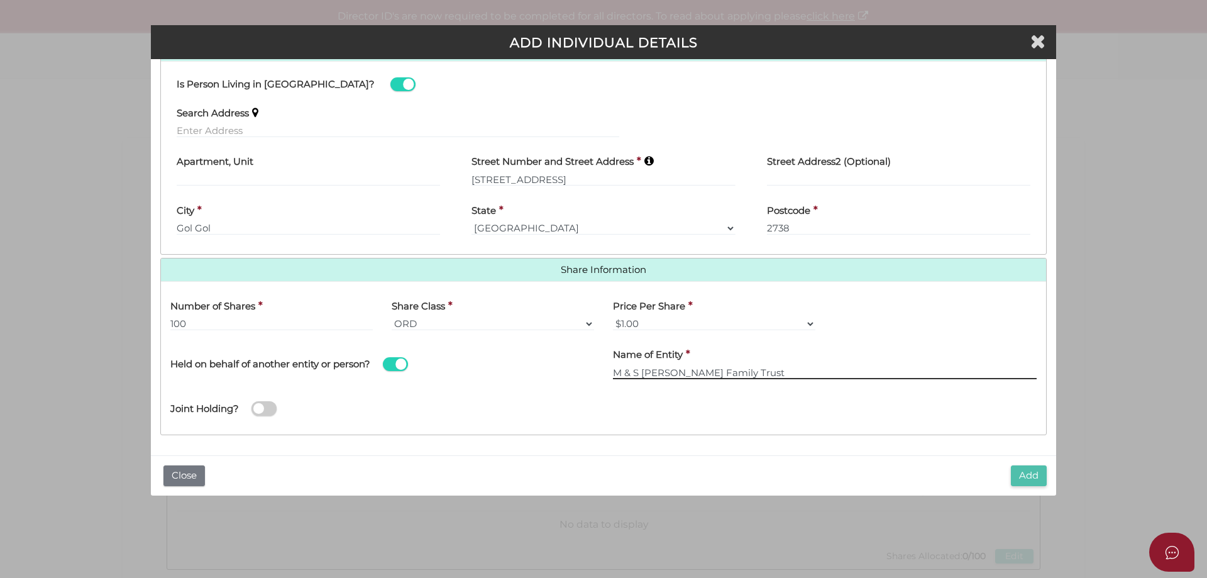
type input "M & S Hooper Family Trust"
click at [1030, 475] on button "Add" at bounding box center [1029, 475] width 36 height 21
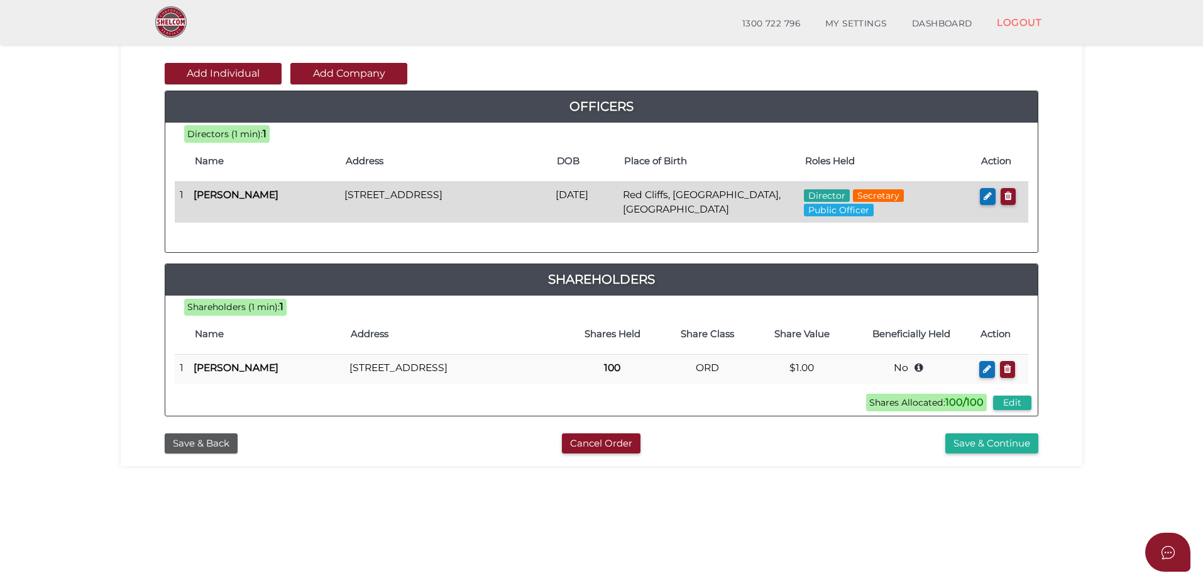
scroll to position [285, 0]
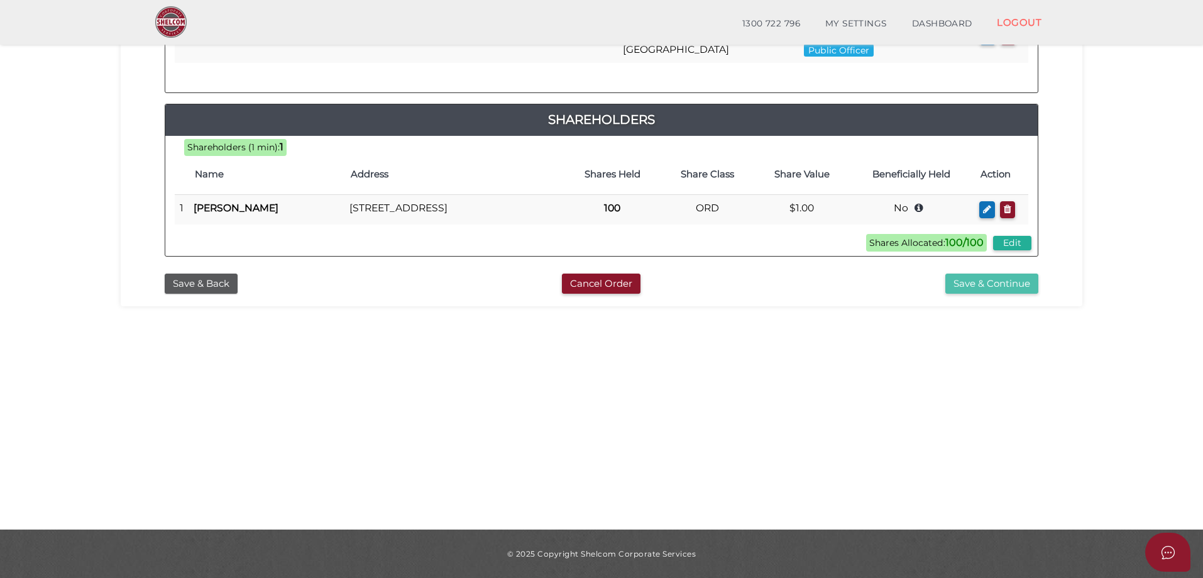
click at [998, 294] on button "Save & Continue" at bounding box center [991, 283] width 93 height 21
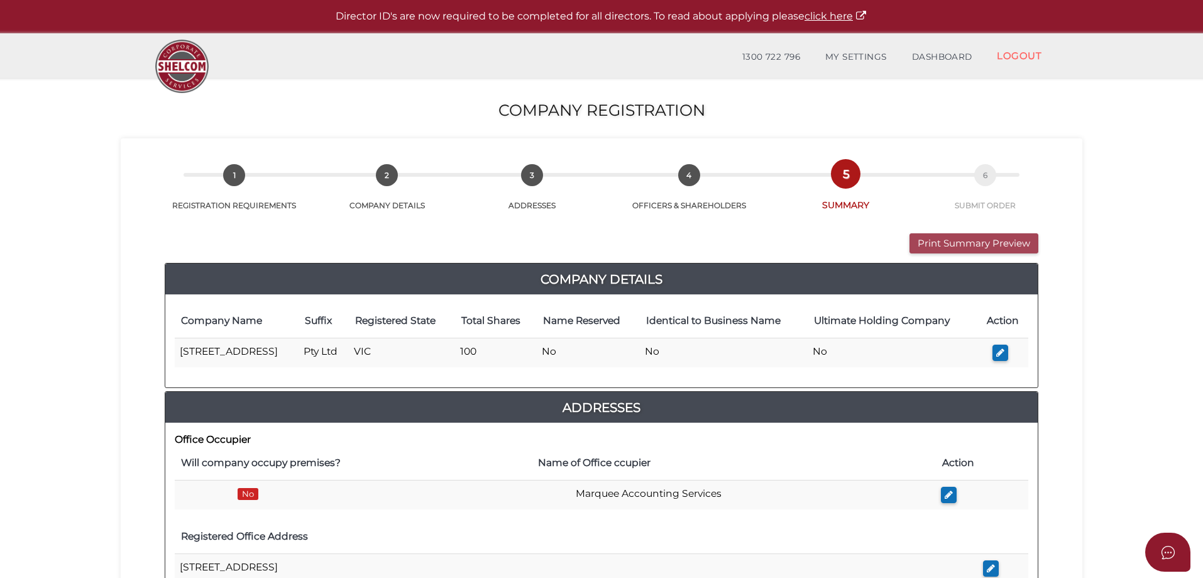
click at [974, 246] on button "Print Summary Preview" at bounding box center [973, 243] width 129 height 21
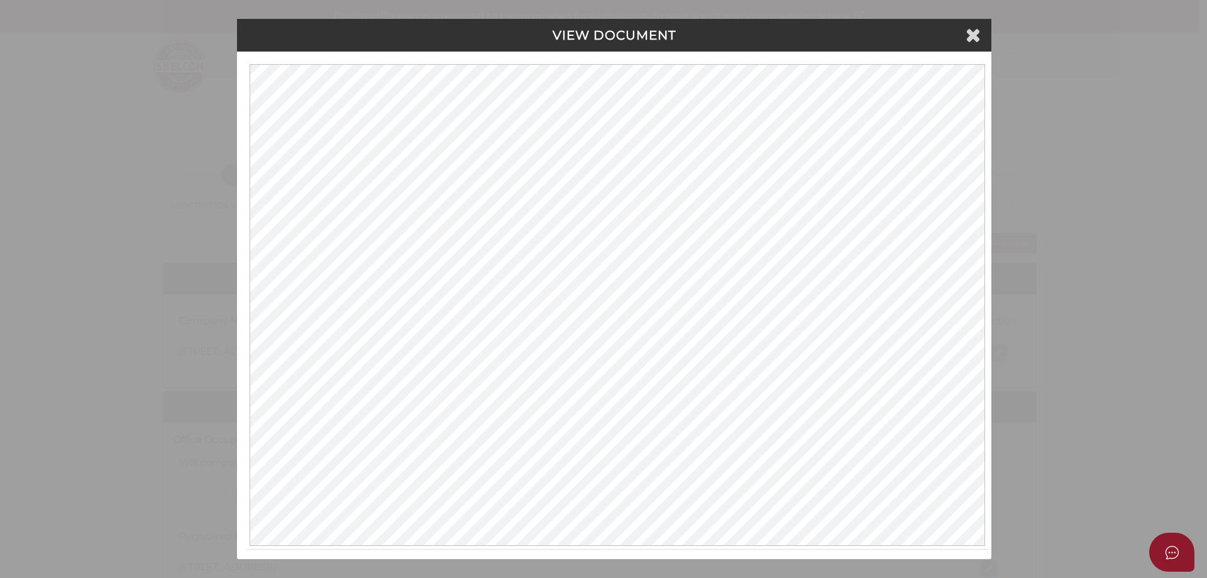
click at [971, 18] on div "VIEW DOCUMENT Please click here to view this document in a new tab." at bounding box center [603, 289] width 1207 height 578
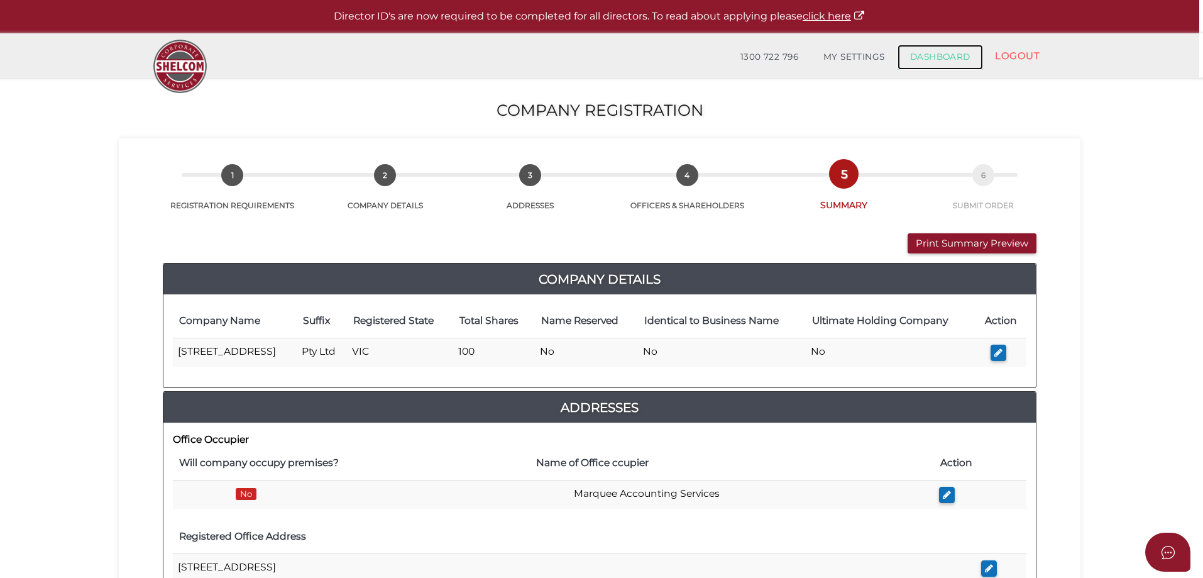
click at [938, 57] on link "DASHBOARD" at bounding box center [940, 57] width 85 height 25
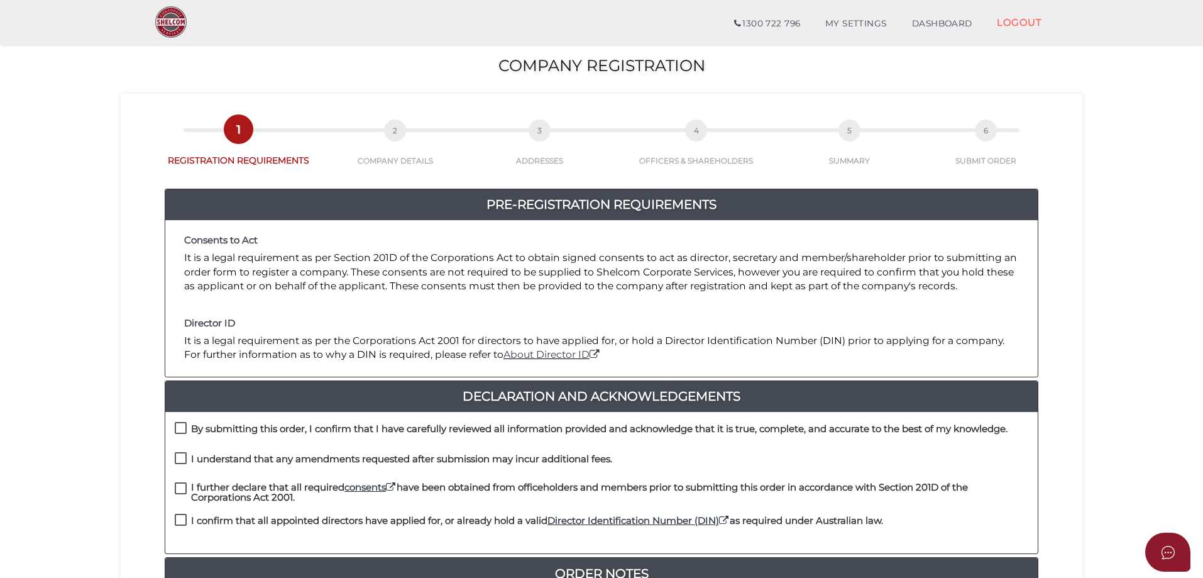
scroll to position [189, 0]
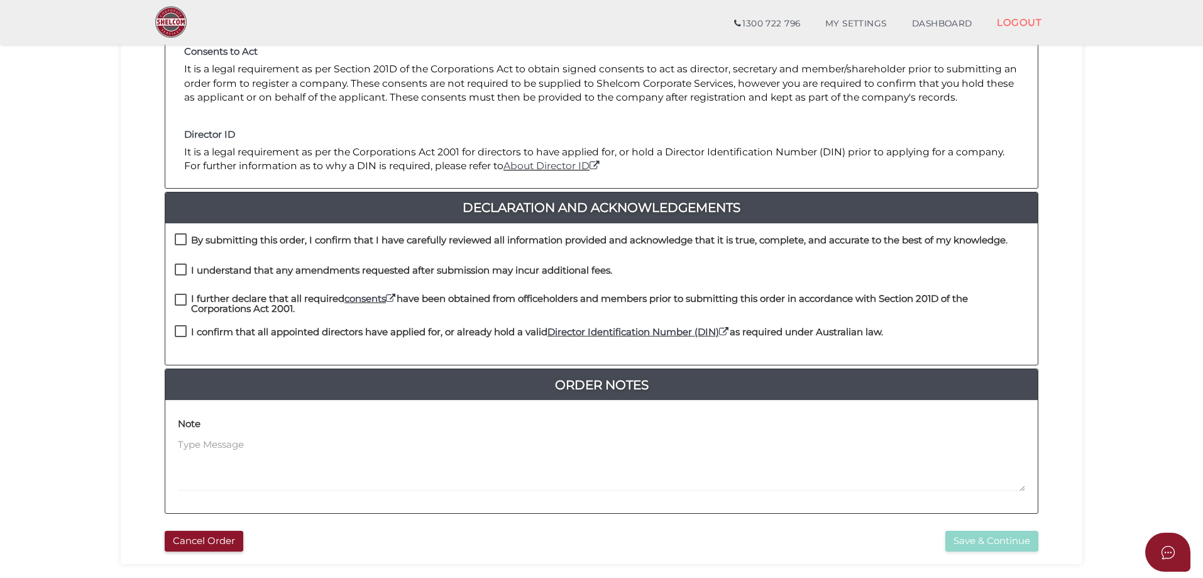
click at [180, 241] on label "By submitting this order, I confirm that I have carefully reviewed all informat…" at bounding box center [591, 243] width 833 height 16
checkbox input "true"
click at [179, 270] on label "I understand that any amendments requested after submission may incur additiona…" at bounding box center [393, 273] width 437 height 16
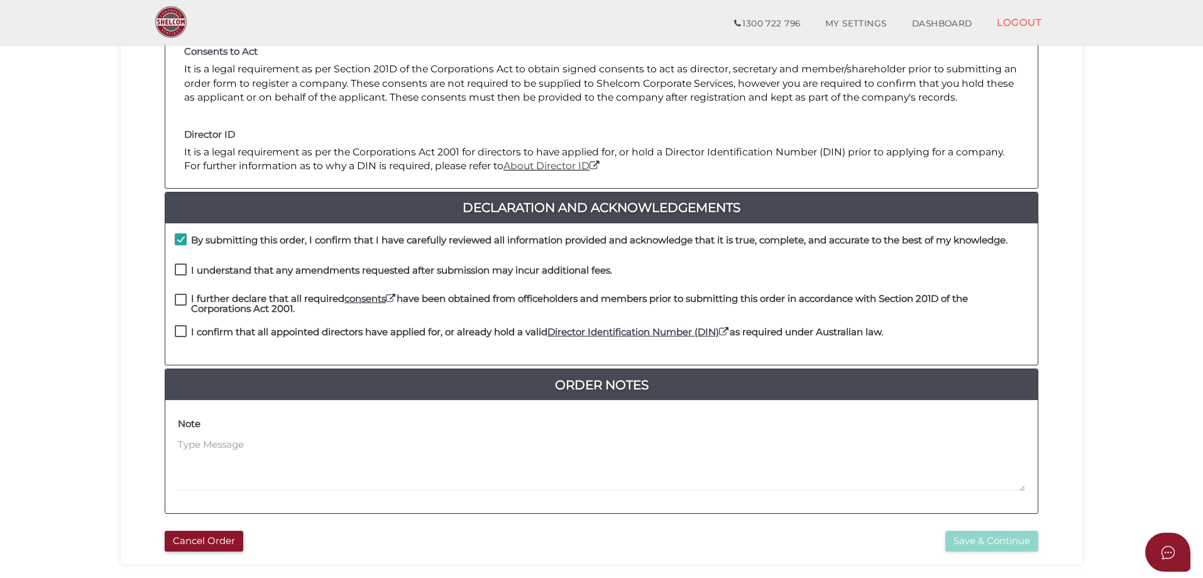
checkbox input "true"
click at [180, 299] on label "I further declare that all required consents have been obtained from officehold…" at bounding box center [602, 302] width 854 height 16
checkbox input "true"
click at [179, 334] on label "I confirm that all appointed directors have applied for, or already hold a vali…" at bounding box center [529, 335] width 708 height 16
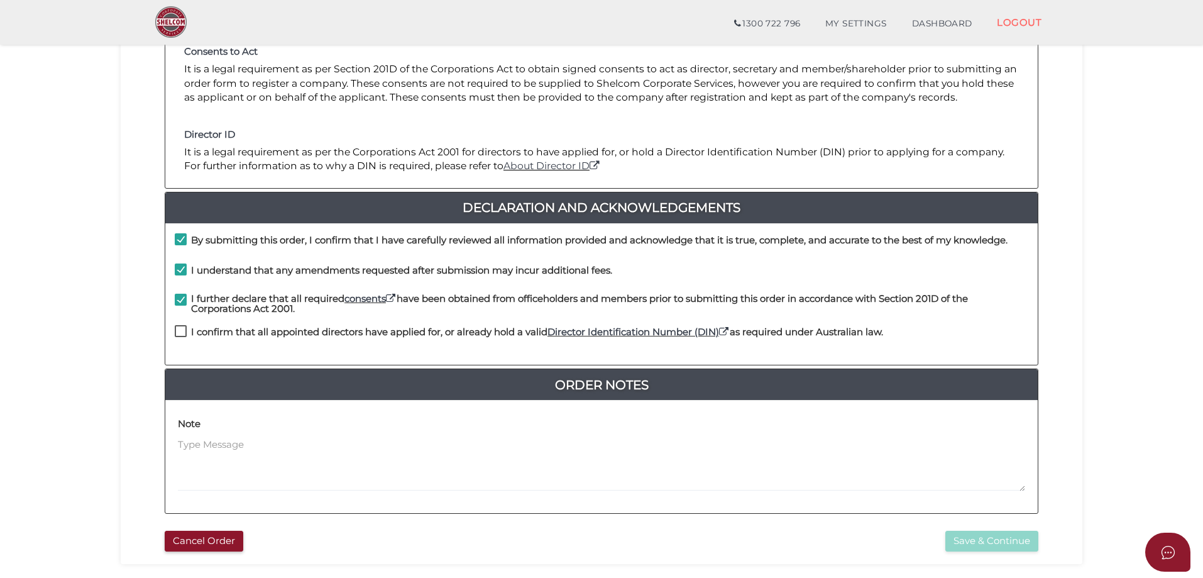
checkbox input "true"
click at [972, 538] on button "Save & Continue" at bounding box center [991, 540] width 93 height 21
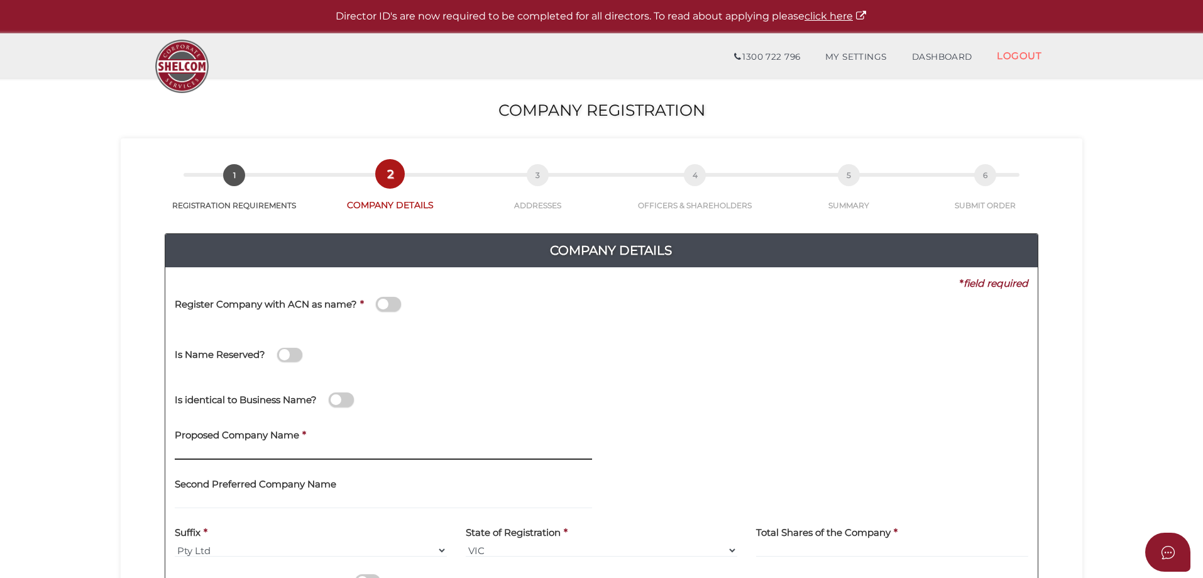
click at [241, 451] on input "text" at bounding box center [383, 453] width 417 height 14
click at [207, 453] on input "text" at bounding box center [383, 453] width 417 height 14
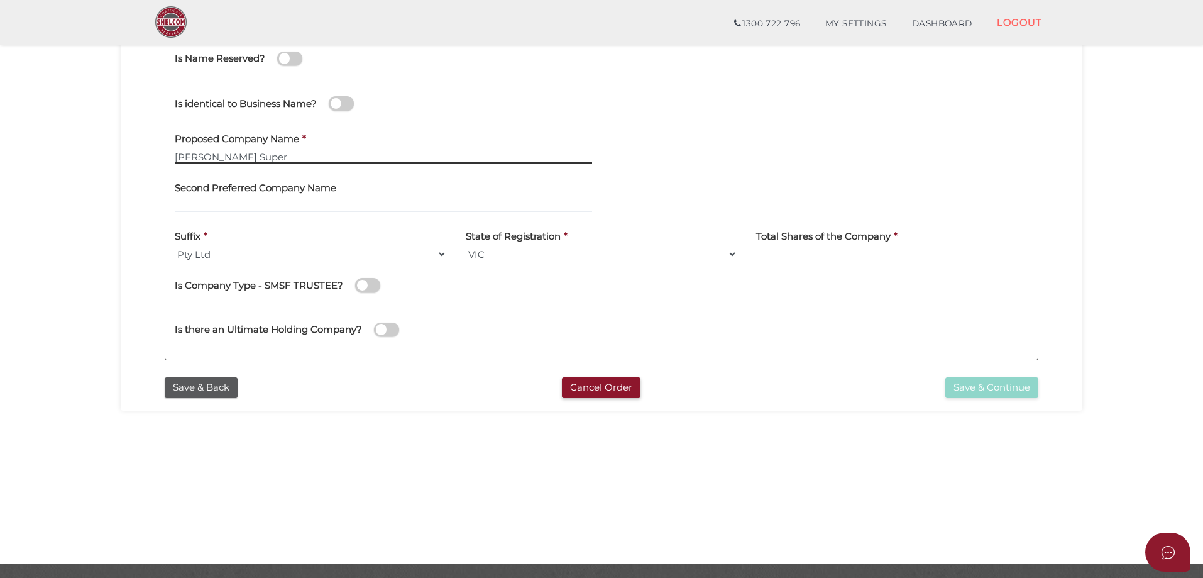
type input "[PERSON_NAME] Super"
click at [781, 251] on input at bounding box center [892, 254] width 272 height 14
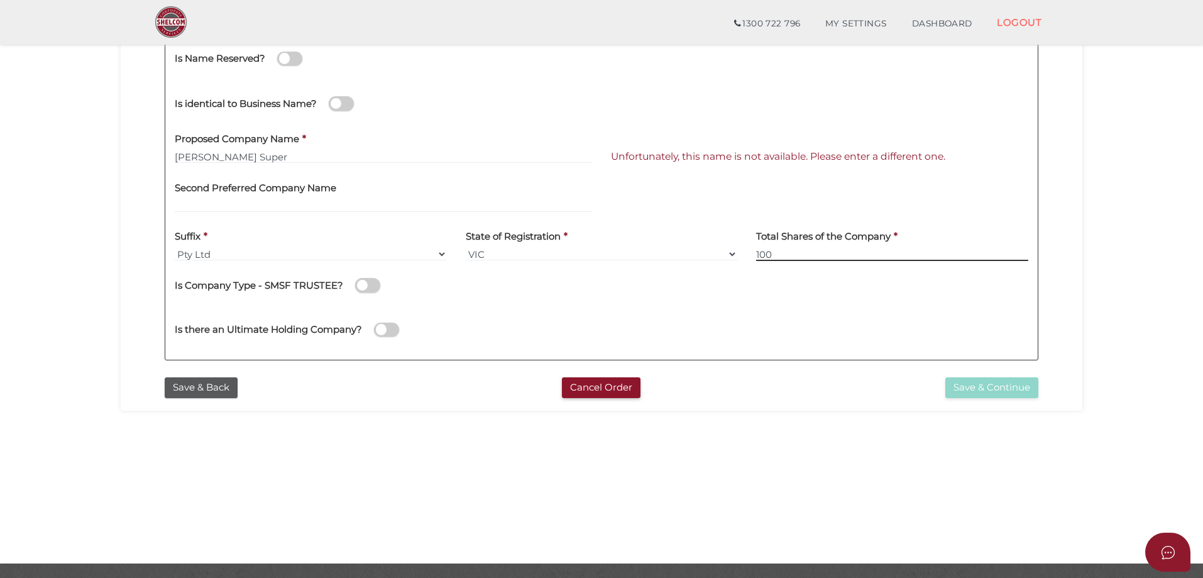
type input "100"
click at [373, 288] on span at bounding box center [367, 285] width 25 height 14
click at [0, 0] on input "checkbox" at bounding box center [0, 0] width 0 height 0
click at [656, 158] on span "Unfortunately, this name is not available. Please enter a different one." at bounding box center [778, 156] width 334 height 12
click at [289, 155] on input "[PERSON_NAME] Super" at bounding box center [383, 157] width 417 height 14
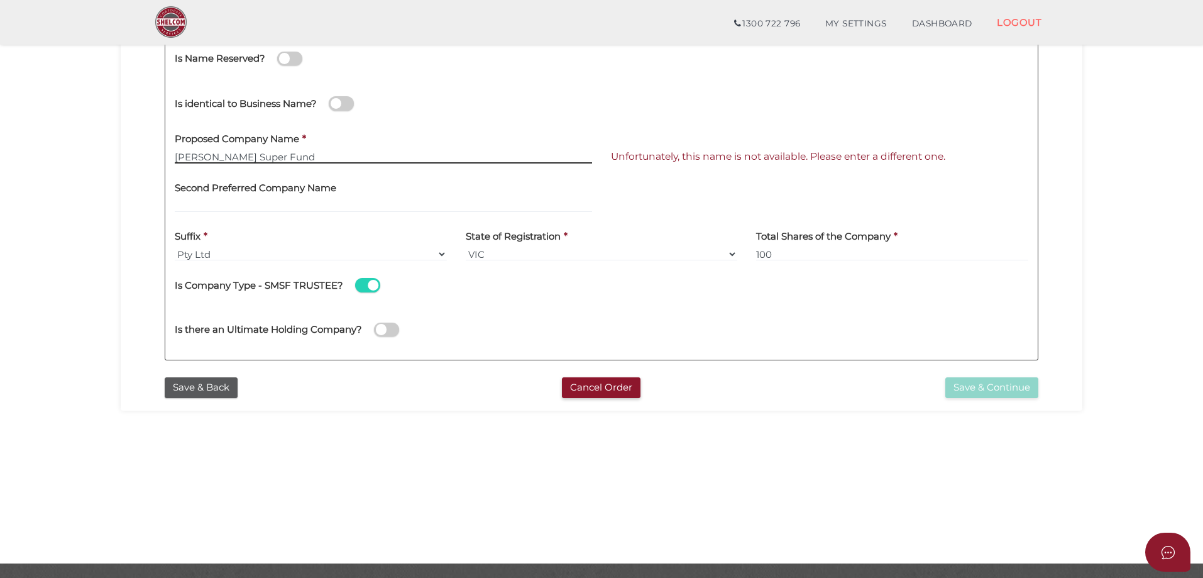
type input "[PERSON_NAME] Super Fund"
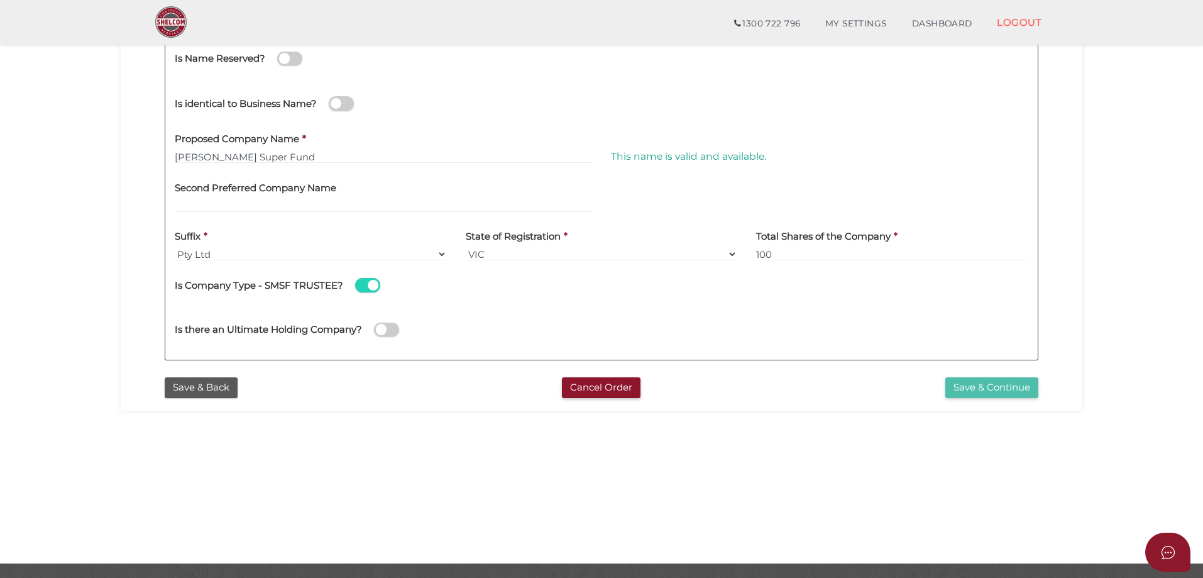
click at [1001, 390] on button "Save & Continue" at bounding box center [991, 387] width 93 height 21
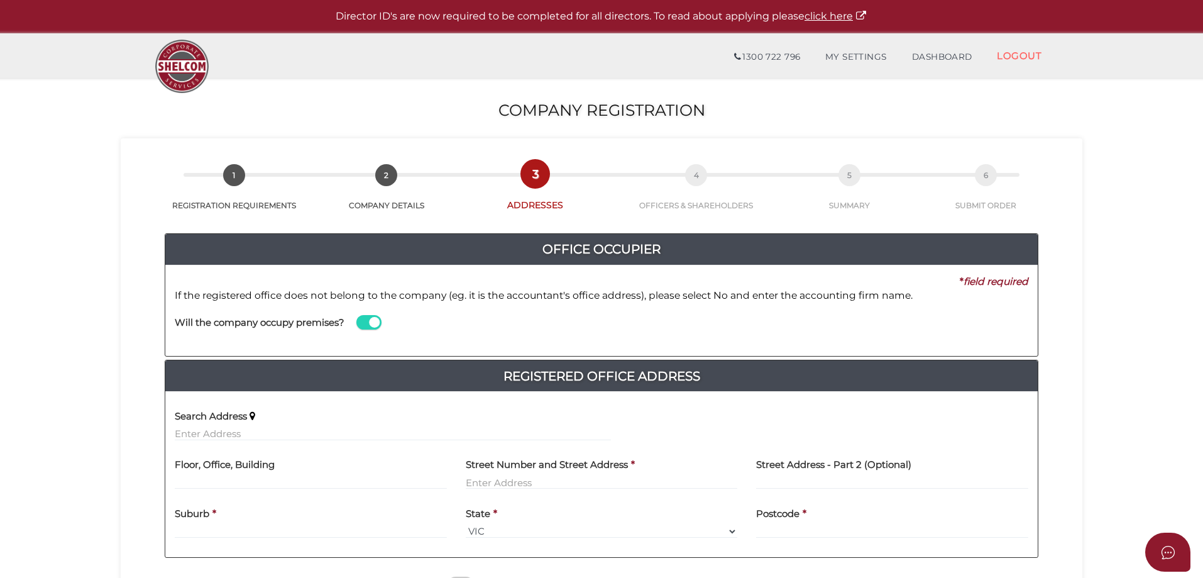
click at [369, 321] on span at bounding box center [368, 322] width 25 height 14
click at [0, 0] on input "checkbox" at bounding box center [0, 0] width 0 height 0
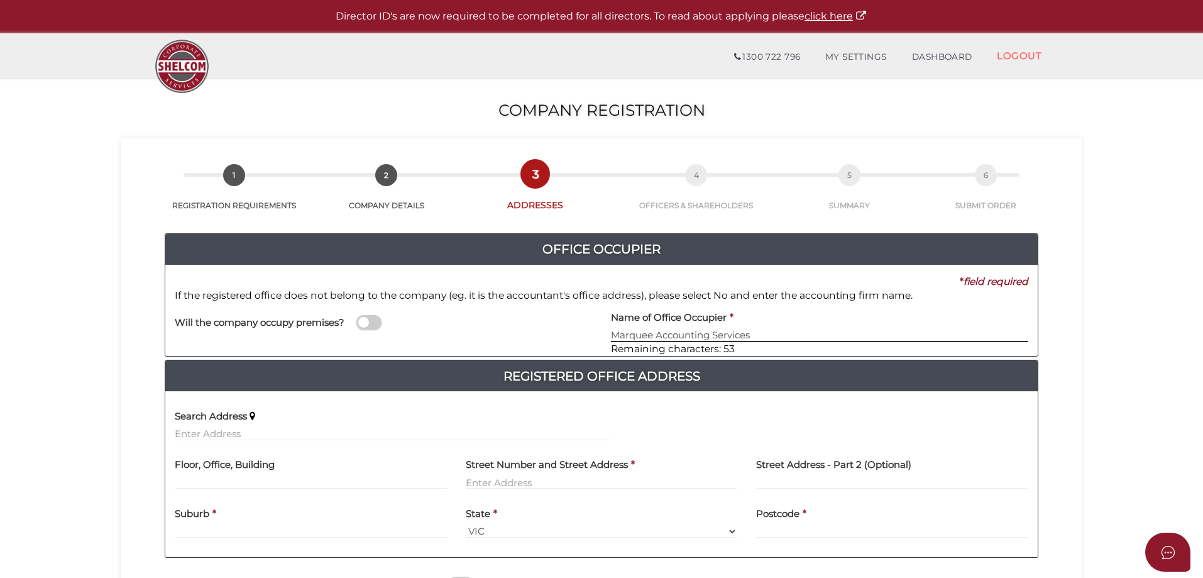
type input "Marquee Accounting Services"
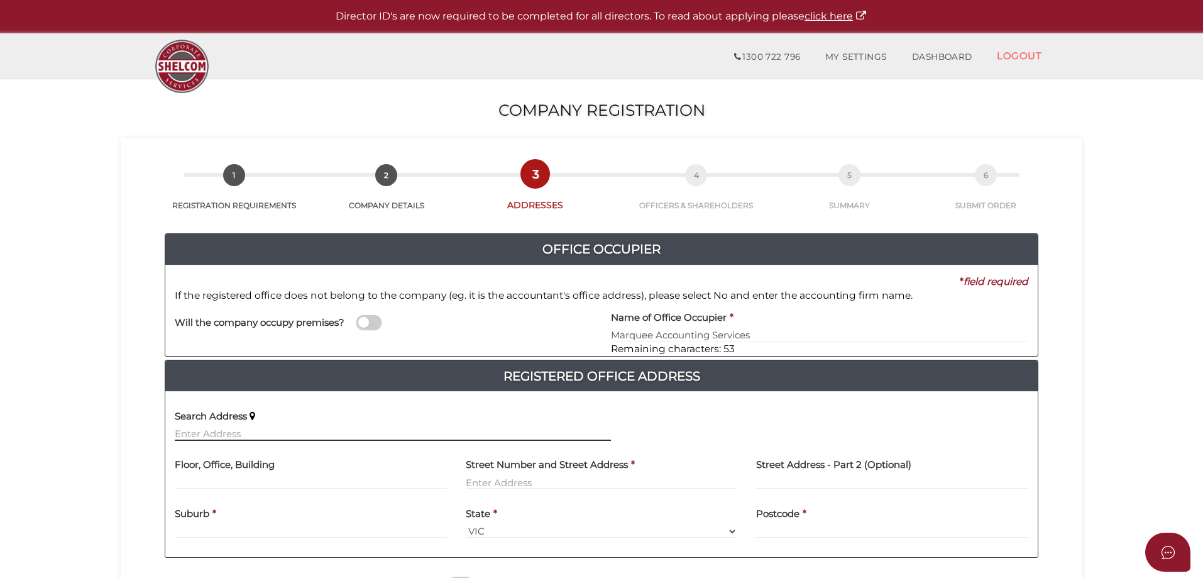
click at [231, 429] on input "text" at bounding box center [393, 434] width 436 height 14
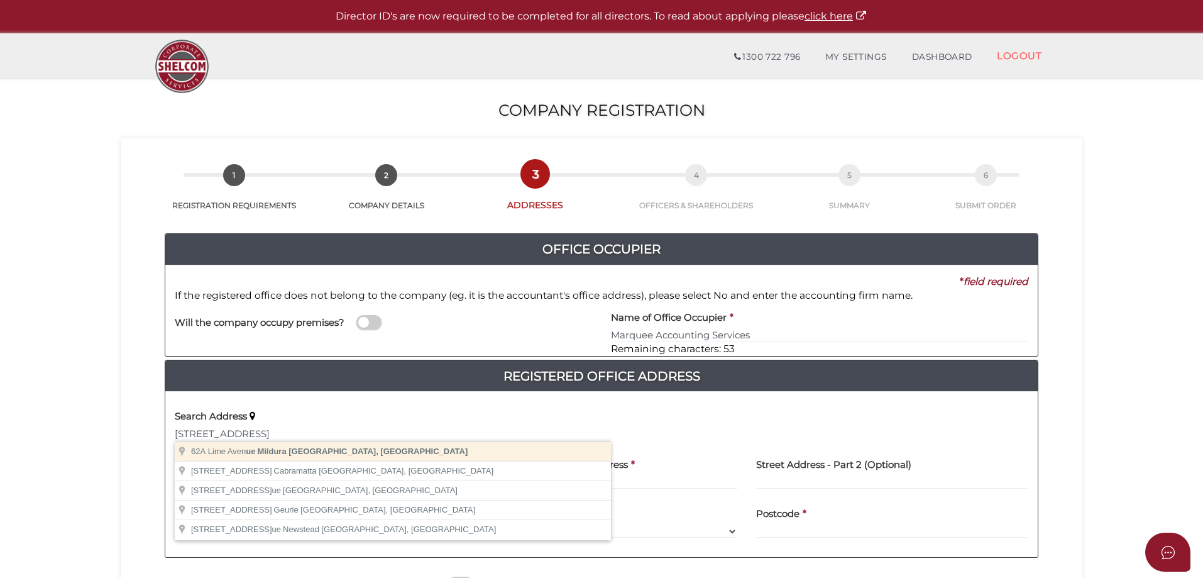
type input "62A Lime Avenue, Mildura VIC, Australia"
type input "62A Lime Avenue"
type input "Mildura"
select select "VIC"
type input "3500"
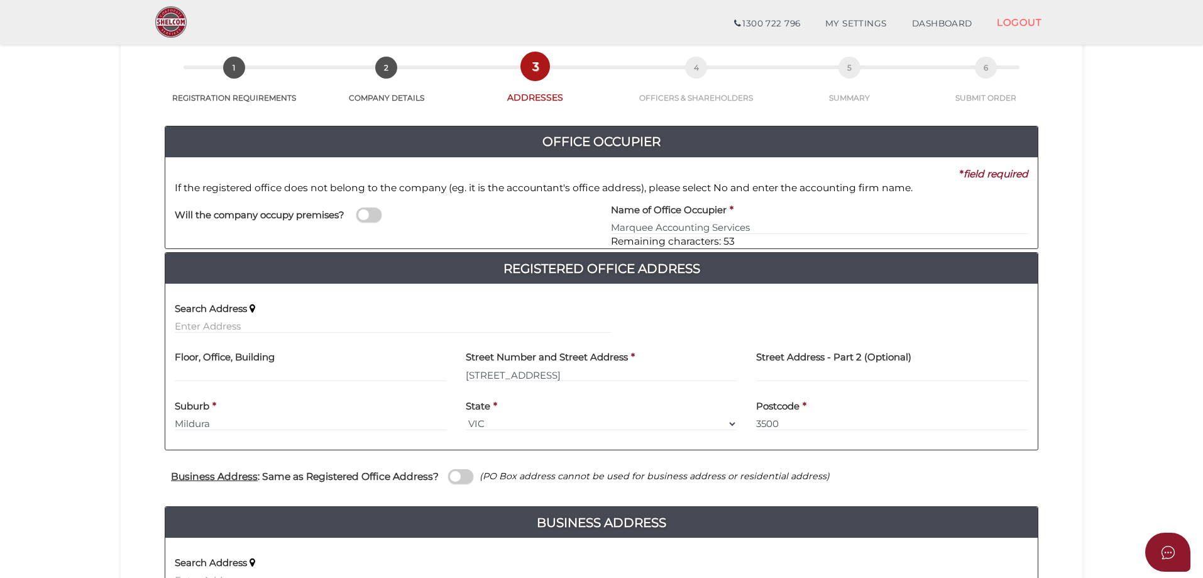
scroll to position [339, 0]
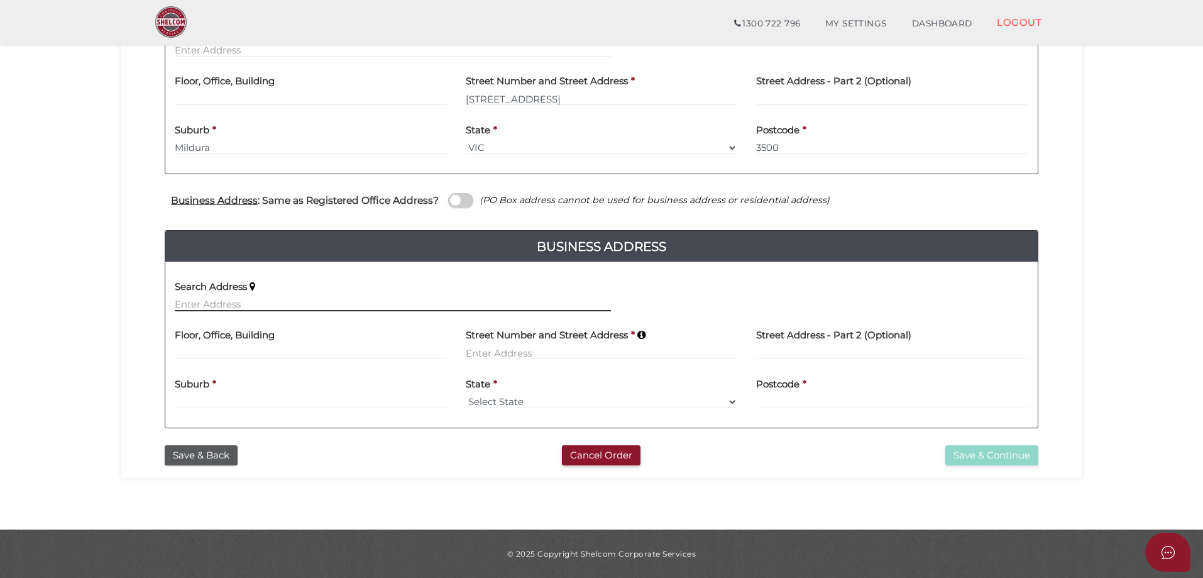
click at [244, 306] on input "text" at bounding box center [393, 304] width 436 height 14
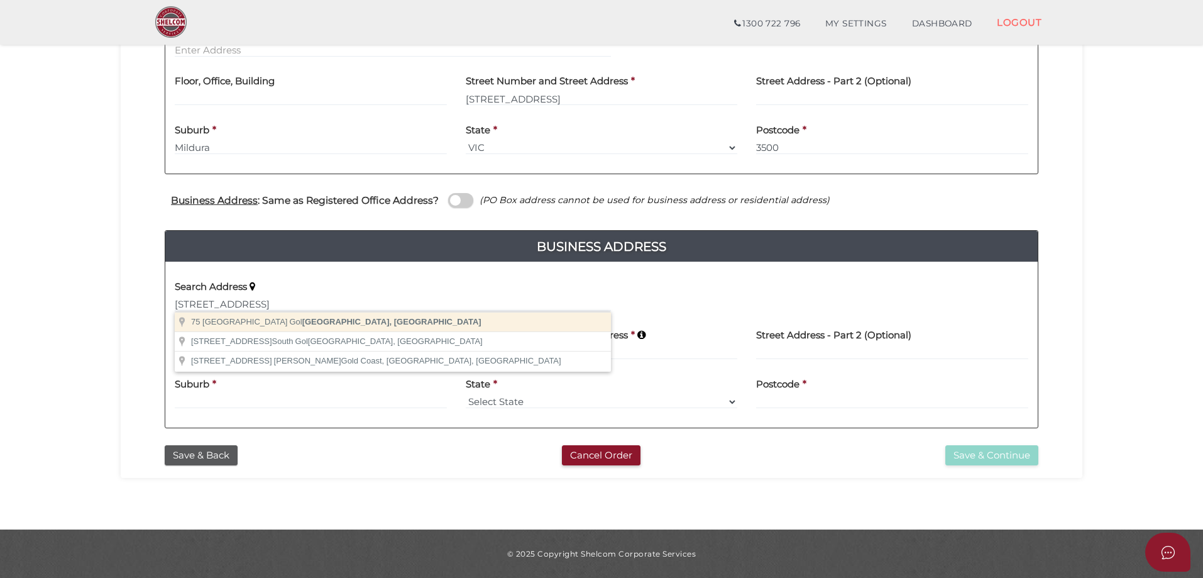
type input "[STREET_ADDRESS]"
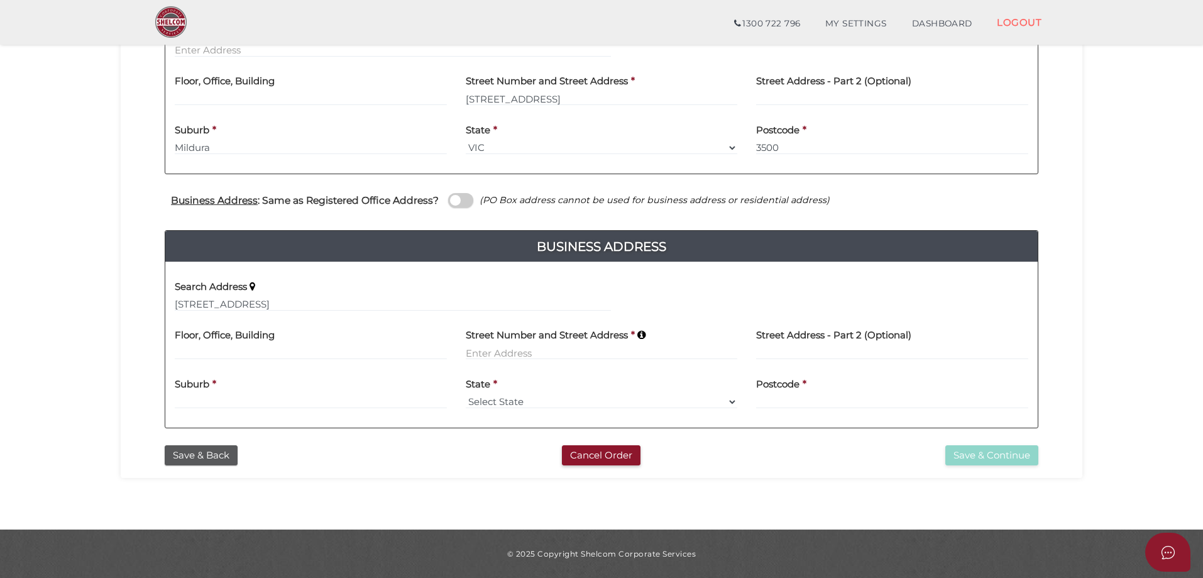
type input "[STREET_ADDRESS]"
type input "Gol Gol"
select select "[GEOGRAPHIC_DATA]"
type input "2738"
click at [987, 451] on button "Save & Continue" at bounding box center [991, 455] width 93 height 21
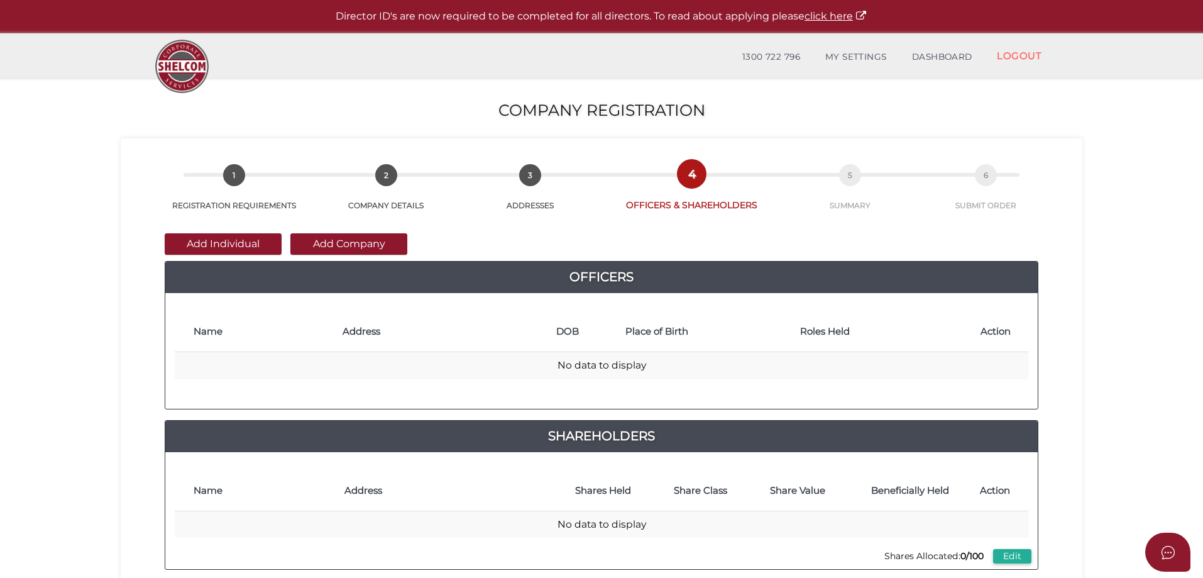
click at [201, 239] on button "Add Individual" at bounding box center [223, 243] width 117 height 21
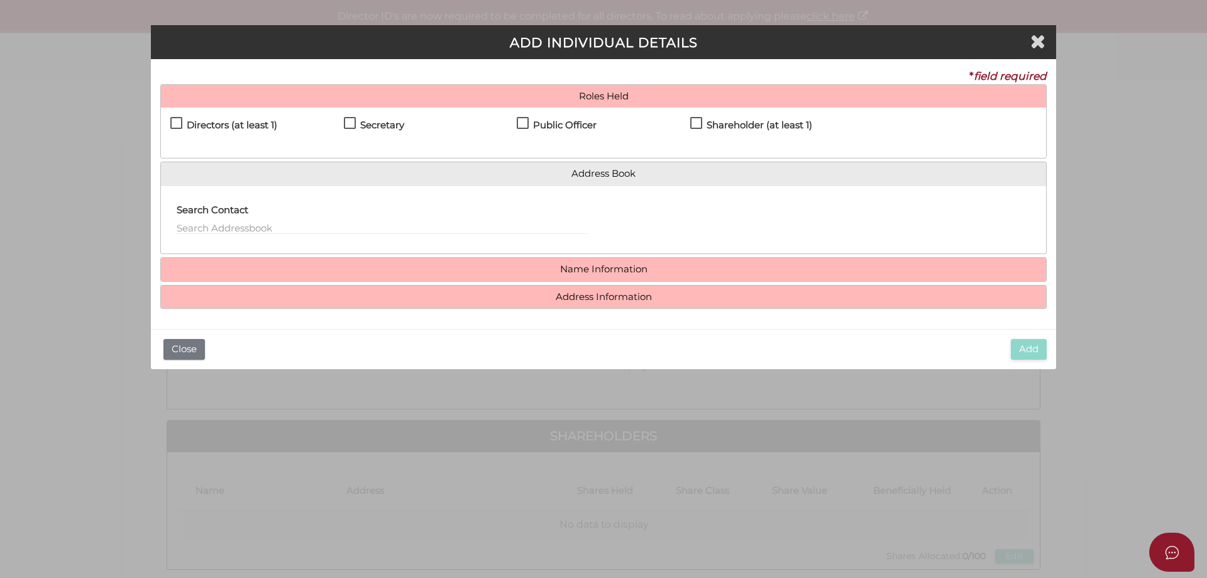
click at [174, 123] on label "Directors (at least 1)" at bounding box center [223, 128] width 107 height 16
checkbox input "true"
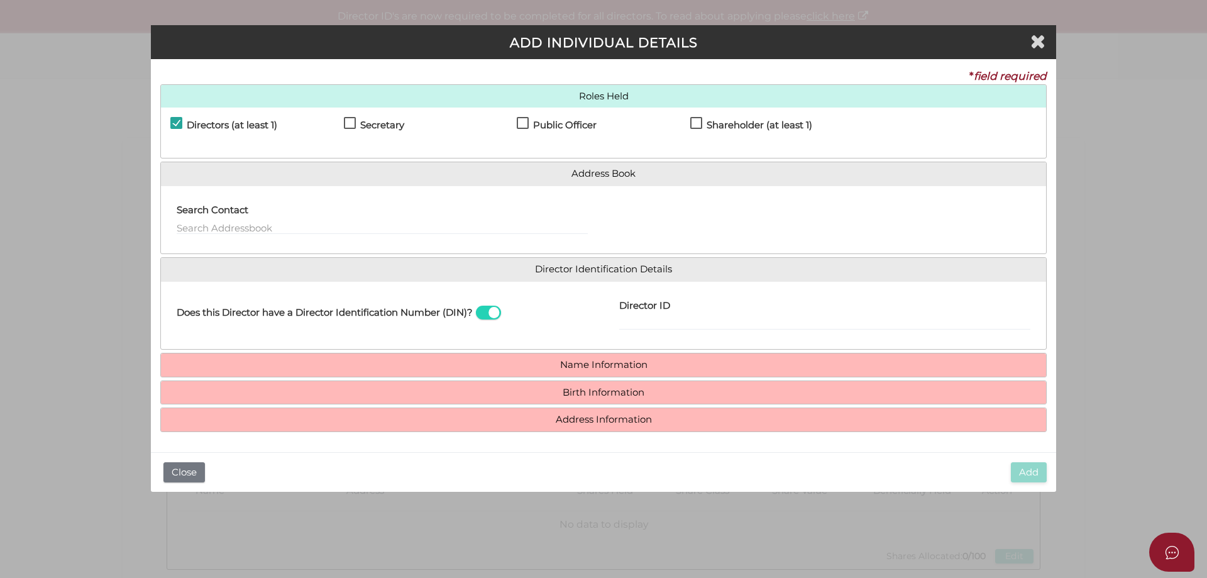
click at [697, 122] on label "Shareholder (at least 1)" at bounding box center [751, 128] width 122 height 16
checkbox input "true"
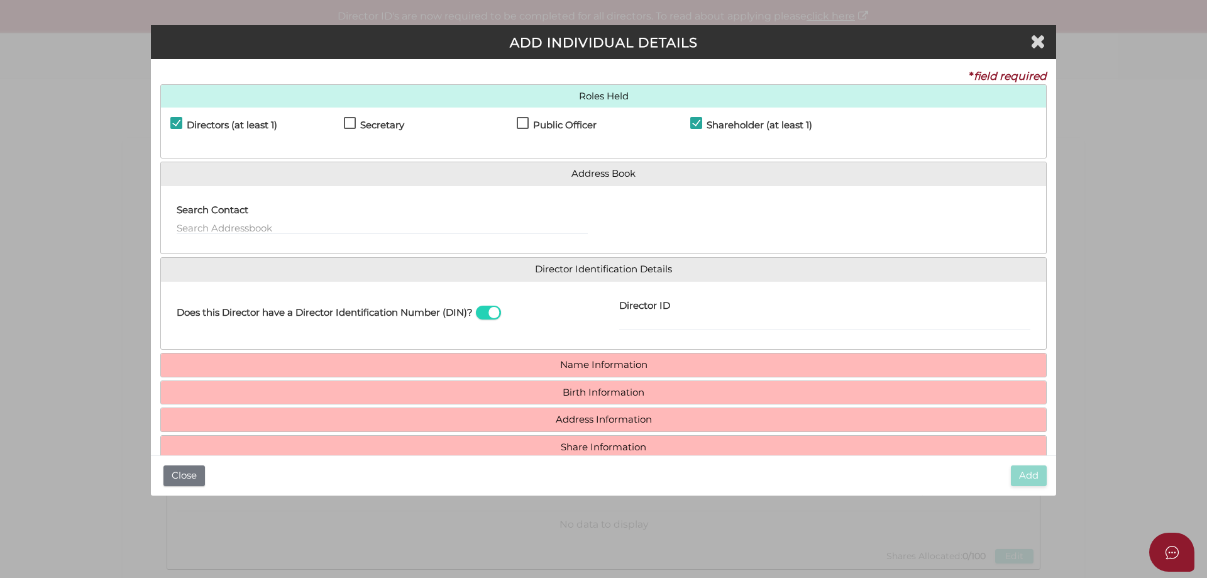
drag, startPoint x: 340, startPoint y: 121, endPoint x: 355, endPoint y: 125, distance: 15.7
click at [345, 121] on div "Directors (at least 1) Secretary Public Officer Member Shareholder (at least 1)" at bounding box center [603, 132] width 885 height 50
drag, startPoint x: 344, startPoint y: 126, endPoint x: 368, endPoint y: 131, distance: 24.3
click at [344, 126] on label "Secretary" at bounding box center [374, 128] width 60 height 16
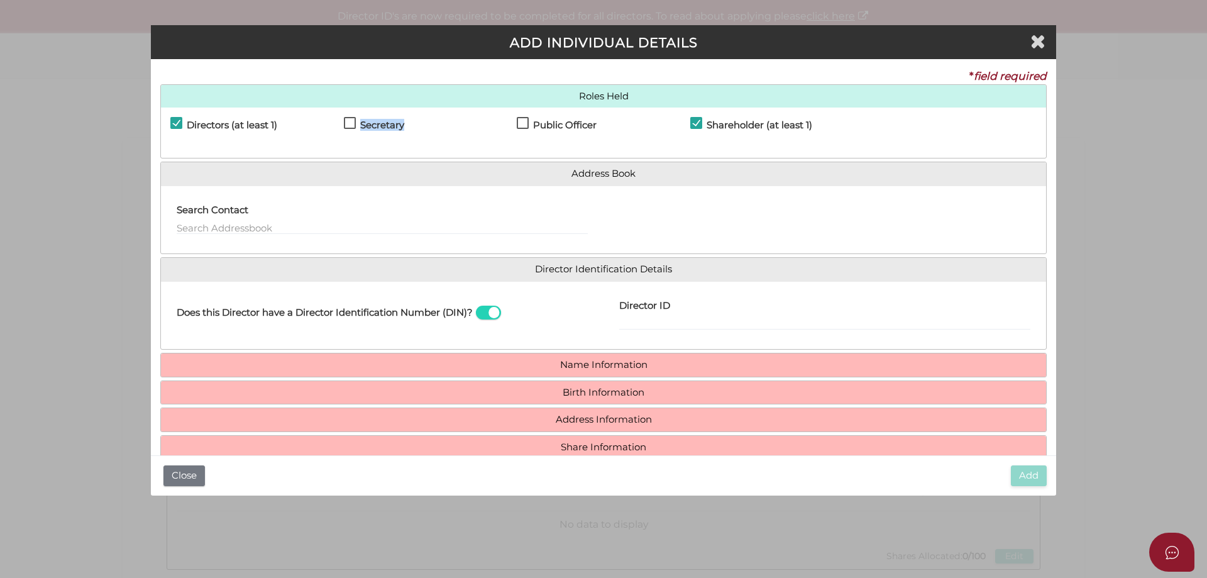
checkbox input "true"
click at [517, 121] on label "Public Officer" at bounding box center [557, 128] width 80 height 16
checkbox input "true"
drag, startPoint x: 651, startPoint y: 319, endPoint x: 671, endPoint y: 322, distance: 20.3
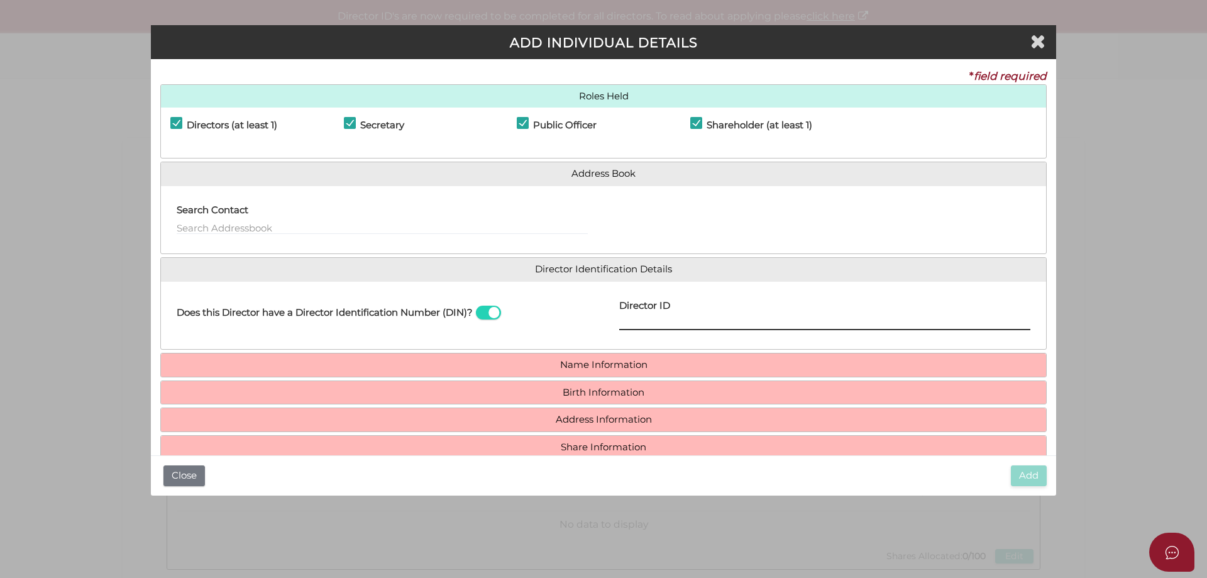
click at [651, 319] on input "Director ID" at bounding box center [824, 323] width 411 height 14
click at [709, 326] on input "Director ID" at bounding box center [824, 323] width 411 height 14
type input "036561406828286"
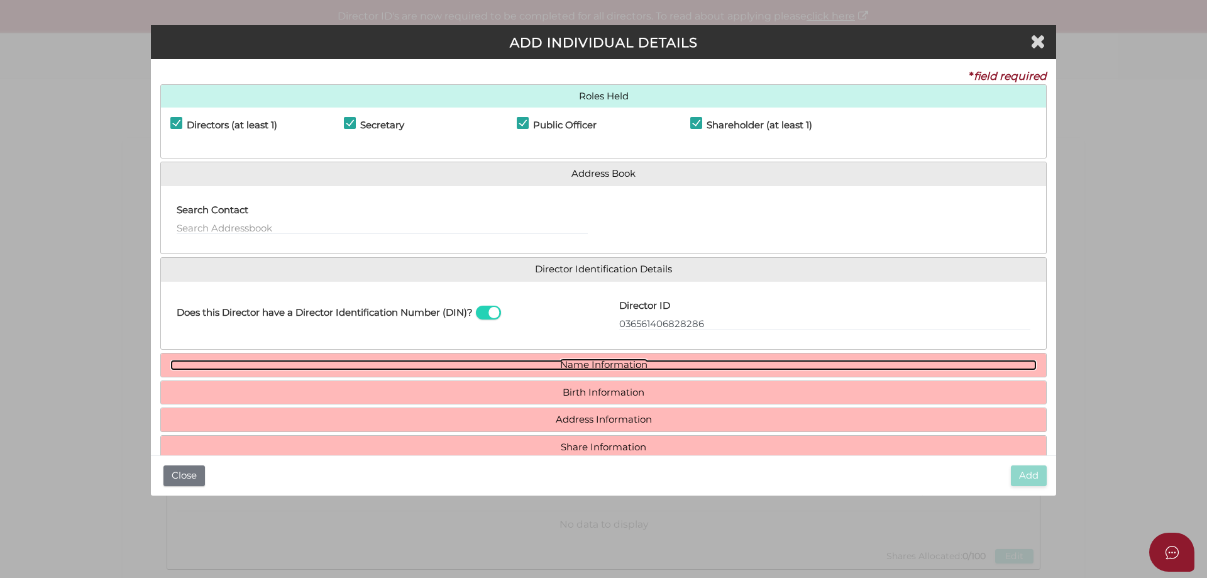
click at [661, 366] on link "Name Information" at bounding box center [603, 365] width 866 height 11
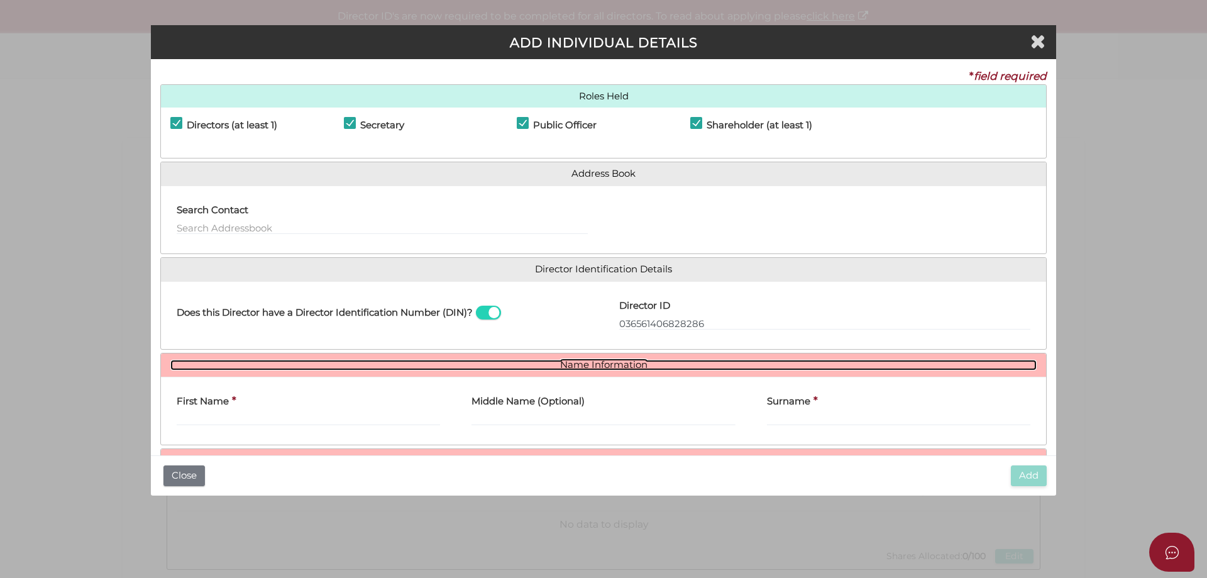
scroll to position [92, 0]
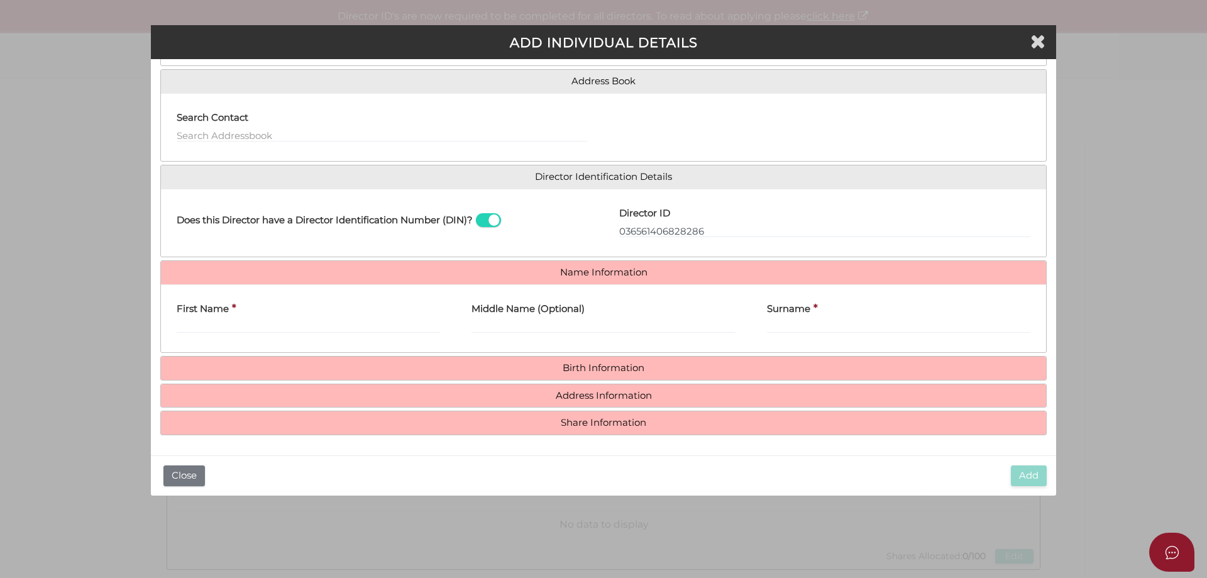
drag, startPoint x: 191, startPoint y: 315, endPoint x: 195, endPoint y: 322, distance: 7.9
click at [194, 319] on label "First Name" at bounding box center [203, 307] width 52 height 26
click at [195, 322] on input "First Name" at bounding box center [308, 326] width 263 height 14
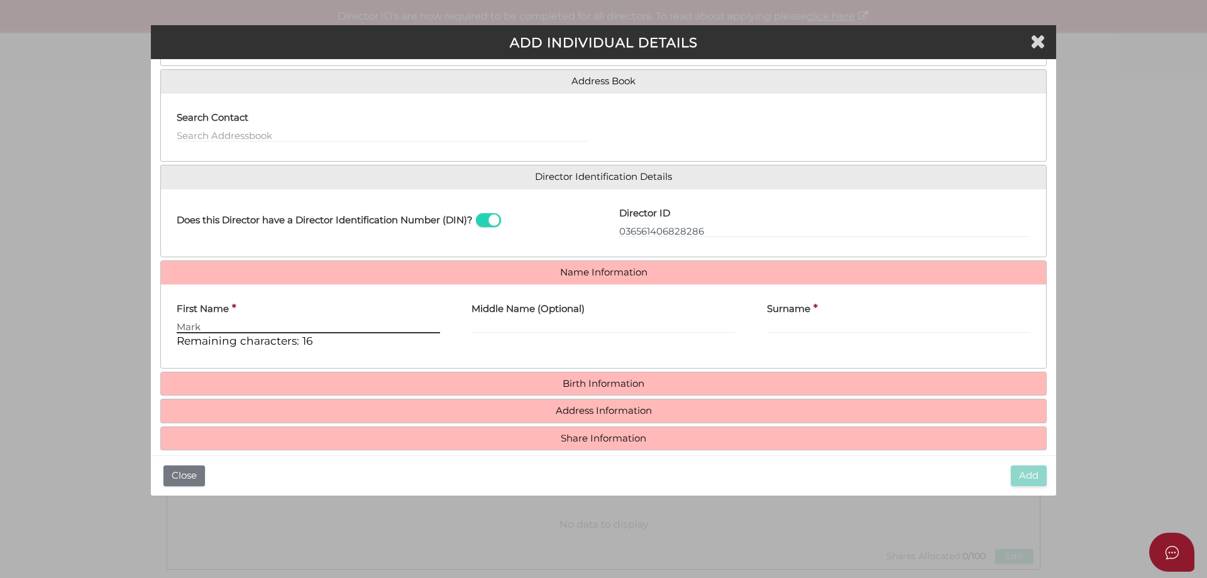
type input "Mark"
type input "[PERSON_NAME]"
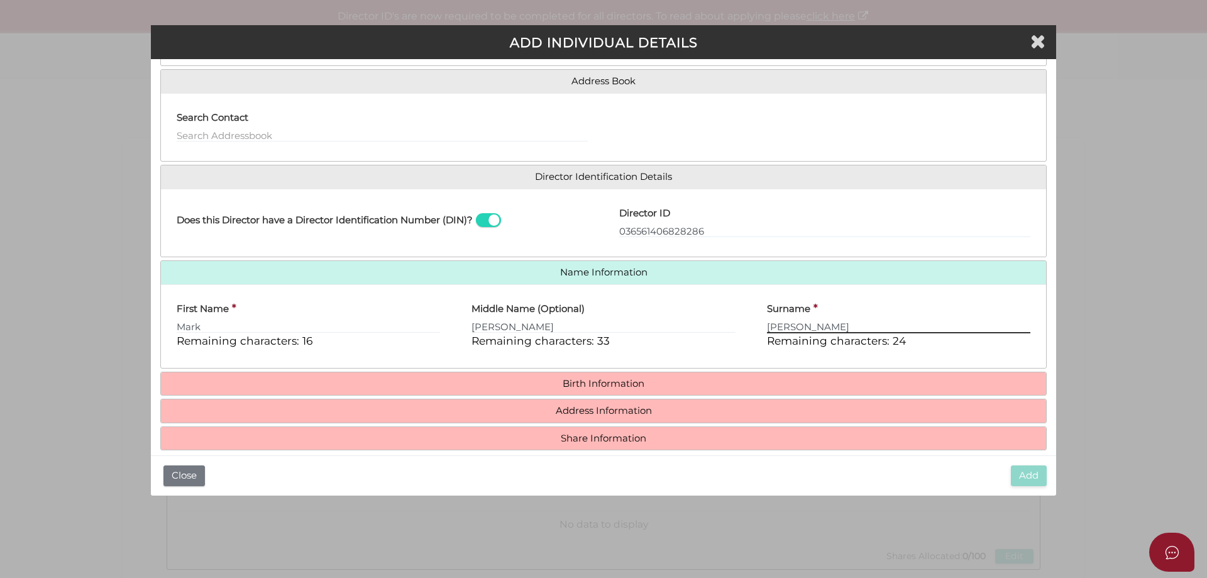
type input "[PERSON_NAME]"
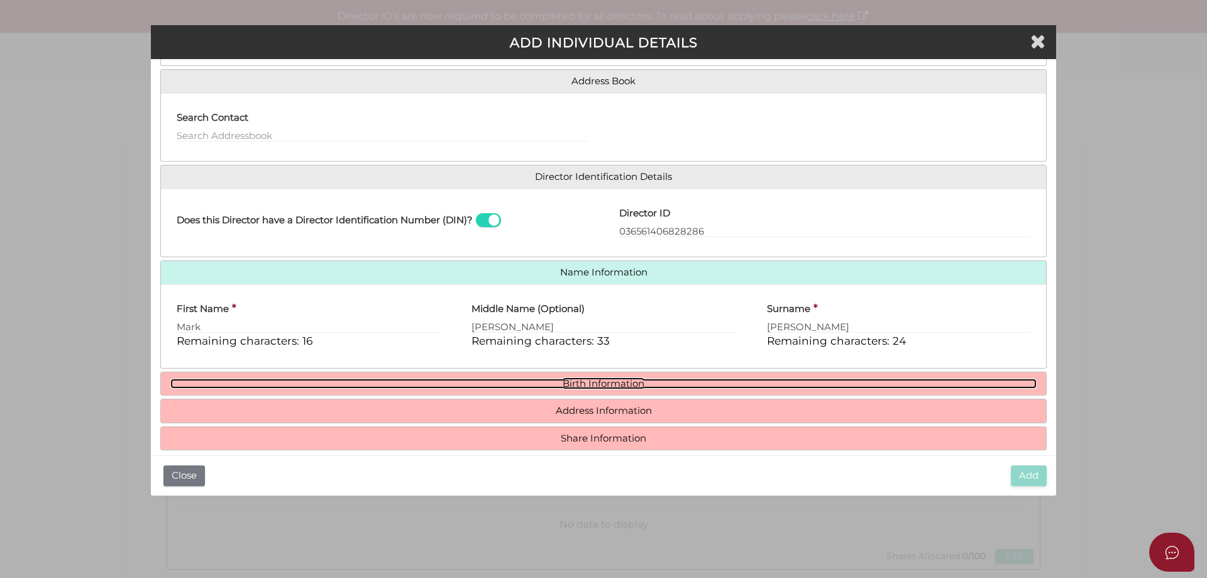
click at [589, 386] on link "Birth Information" at bounding box center [603, 383] width 866 height 11
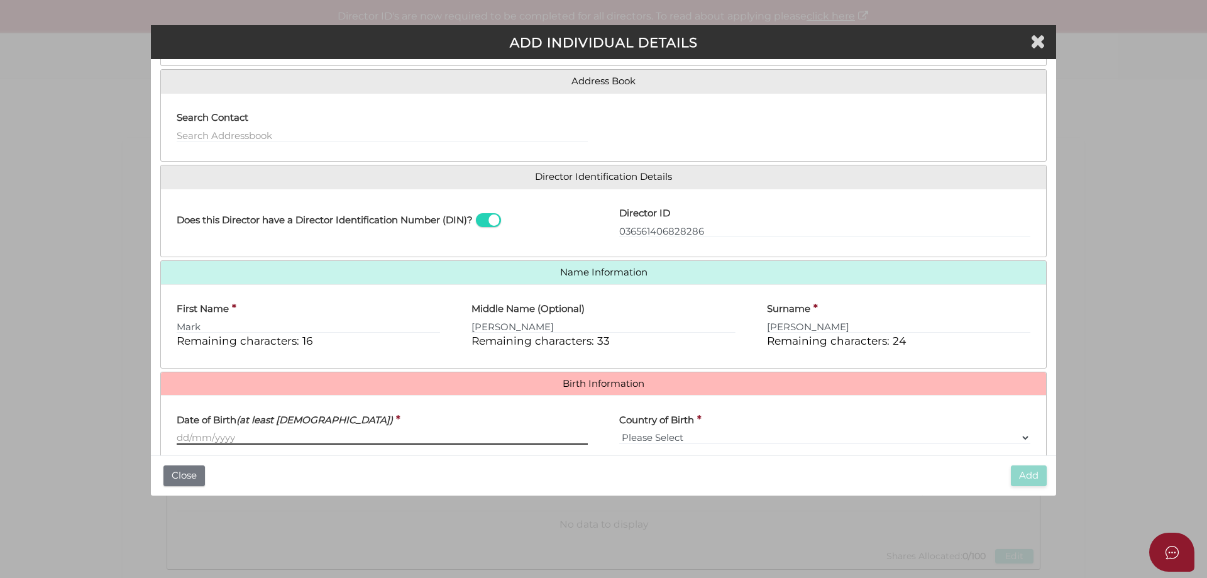
click at [291, 436] on input "Date of Birth (at least [DEMOGRAPHIC_DATA])" at bounding box center [382, 438] width 411 height 14
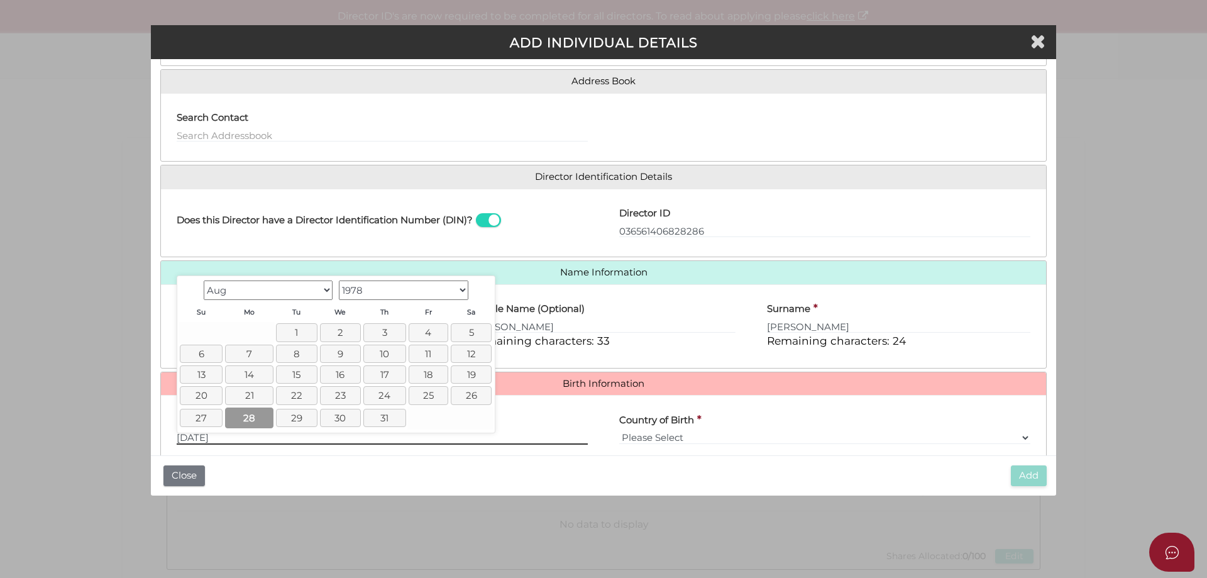
type input "[DATE]"
click at [255, 425] on link "28" at bounding box center [249, 417] width 48 height 21
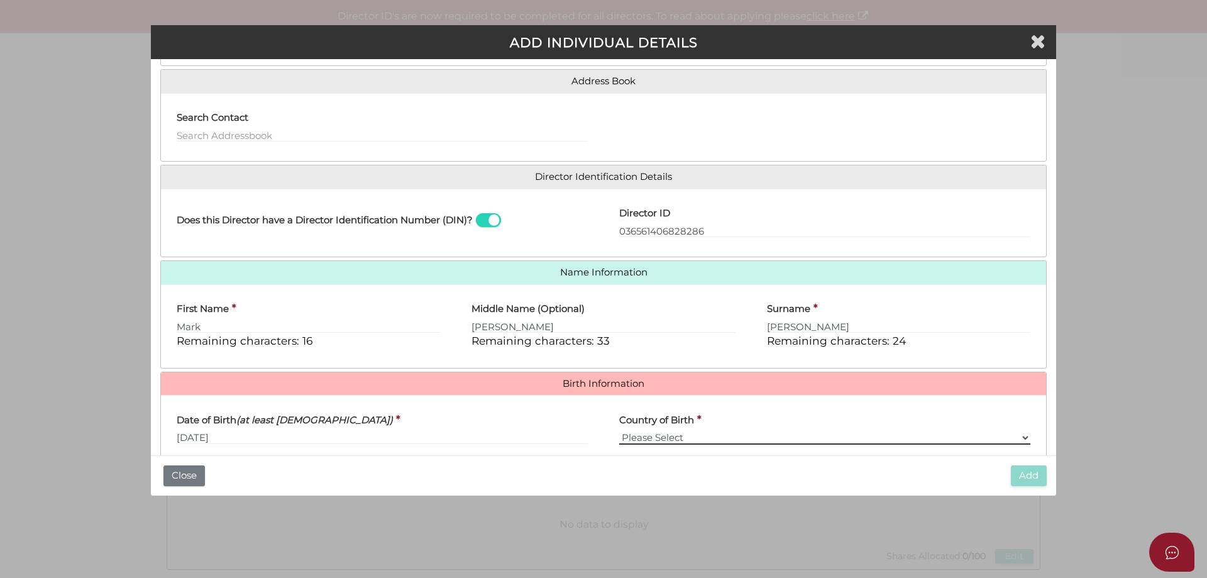
click at [637, 435] on select "Please Select v [GEOGRAPHIC_DATA] [GEOGRAPHIC_DATA] [GEOGRAPHIC_DATA] [GEOGRAPH…" at bounding box center [824, 438] width 411 height 14
select select "[GEOGRAPHIC_DATA]"
click at [619, 431] on select "Please Select v [GEOGRAPHIC_DATA] [GEOGRAPHIC_DATA] [GEOGRAPHIC_DATA] [GEOGRAPH…" at bounding box center [824, 438] width 411 height 14
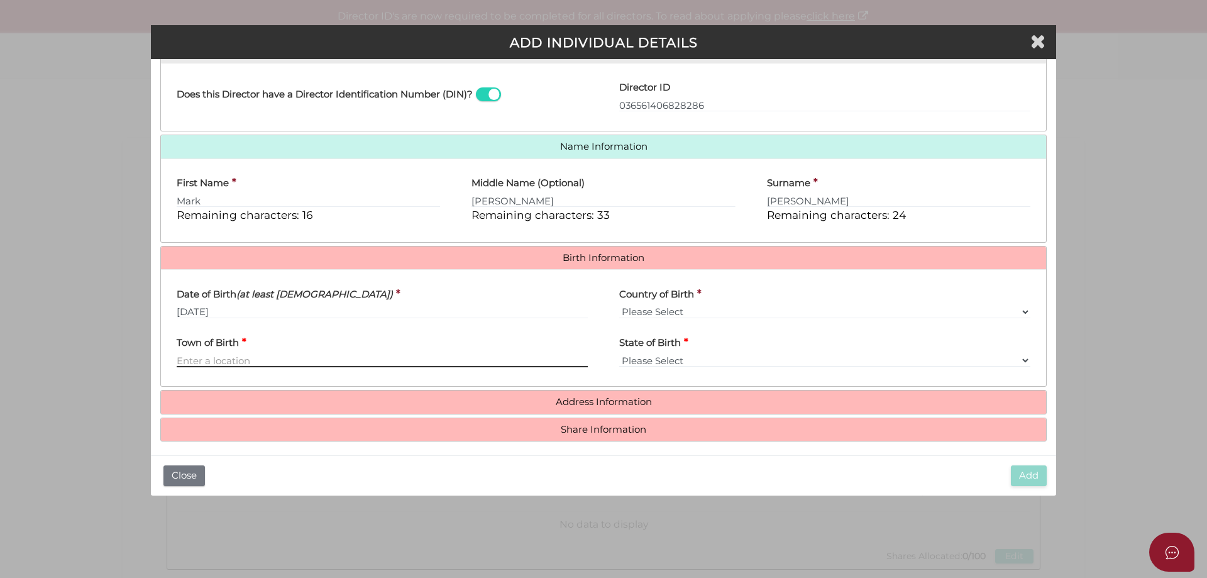
click at [188, 363] on input "Town of Birth" at bounding box center [382, 360] width 411 height 14
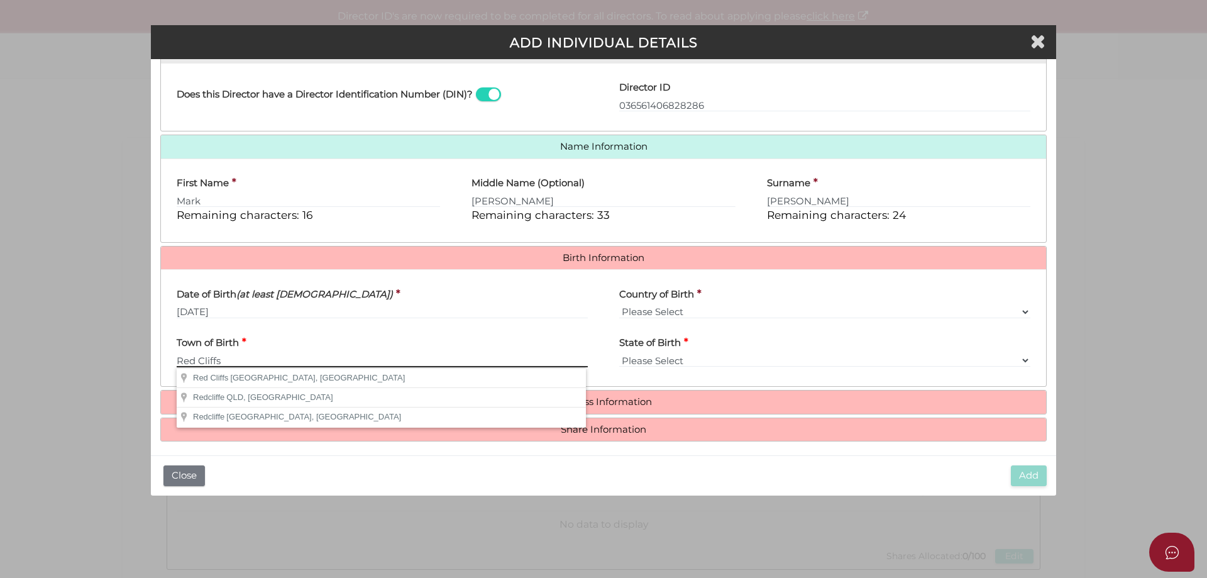
type input "Red Cliffs"
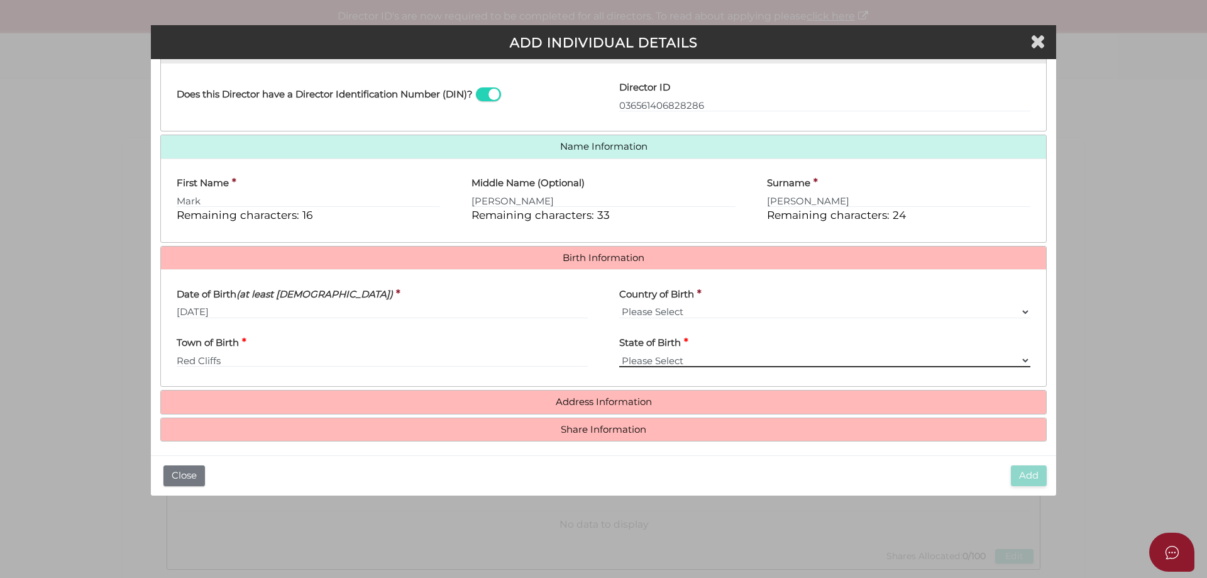
select select "VIC"
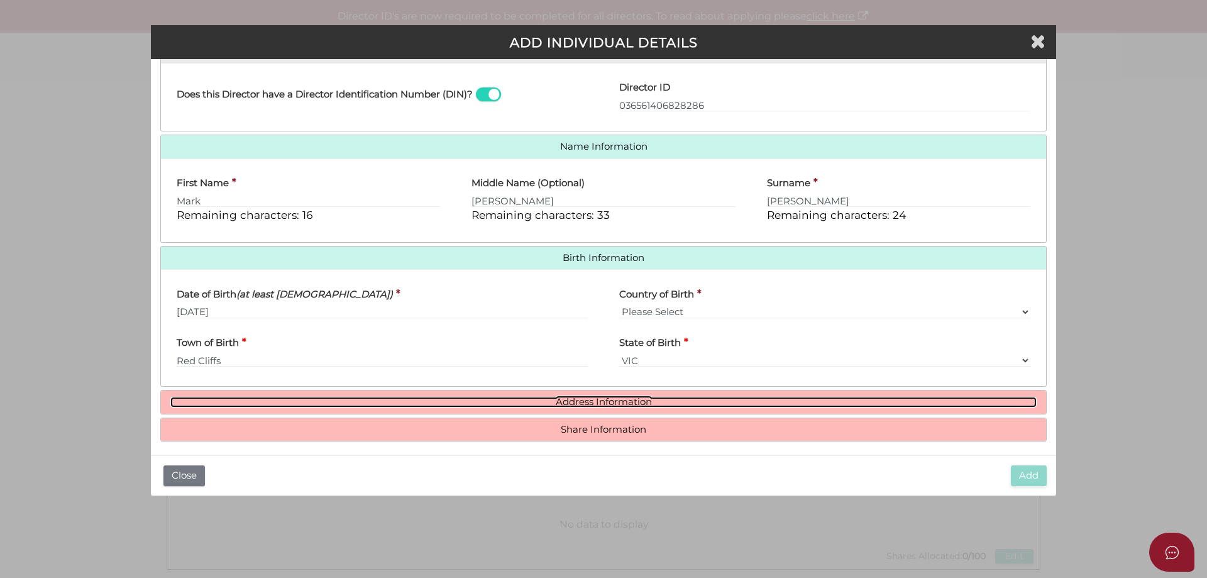
click at [679, 402] on link "Address Information" at bounding box center [603, 402] width 866 height 11
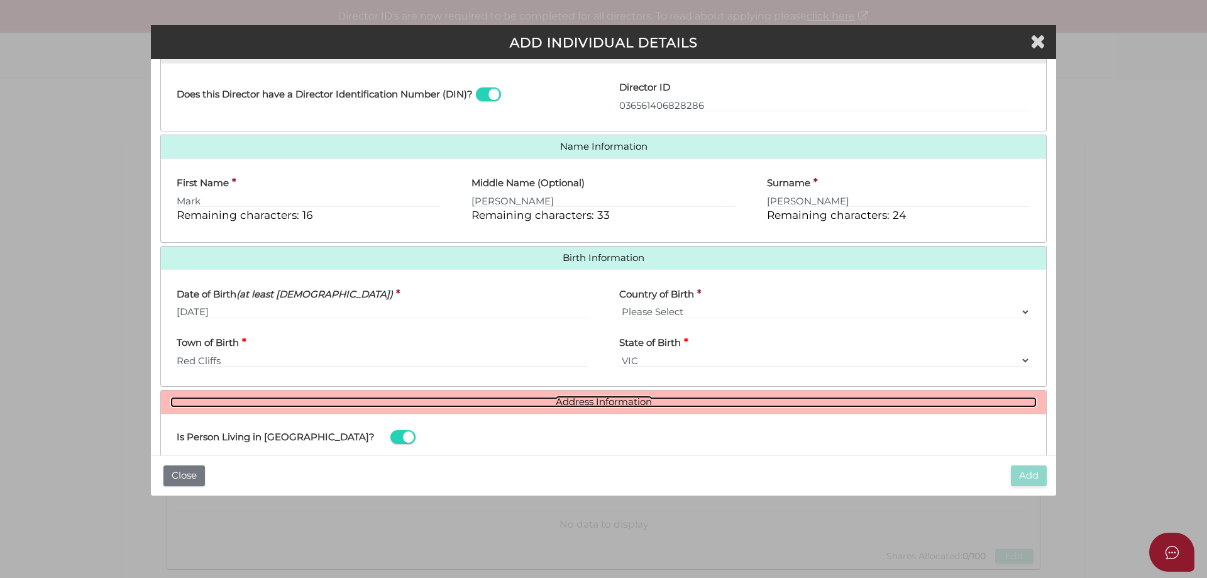
scroll to position [407, 0]
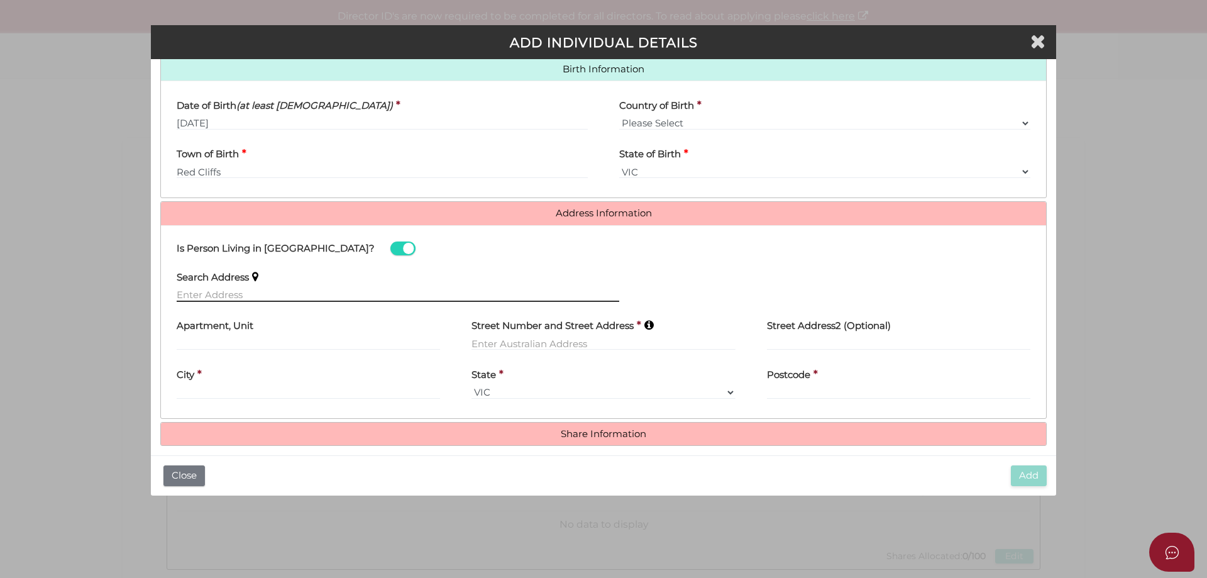
click at [248, 294] on input "text" at bounding box center [398, 295] width 442 height 14
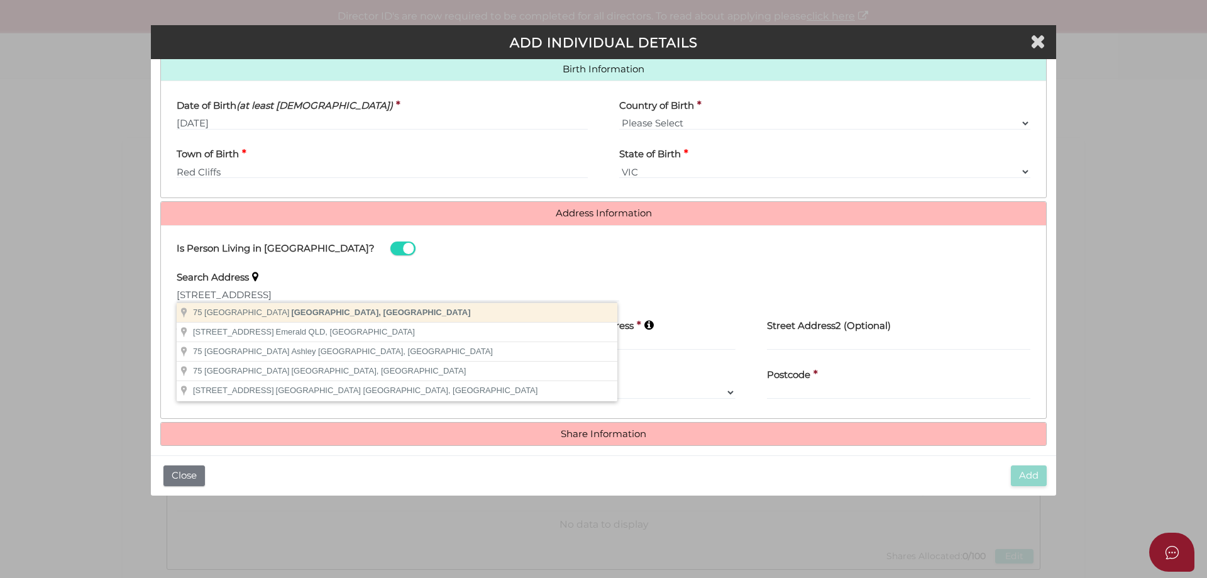
type input "75 Wilga Road, Gol Gol NSW, Australia"
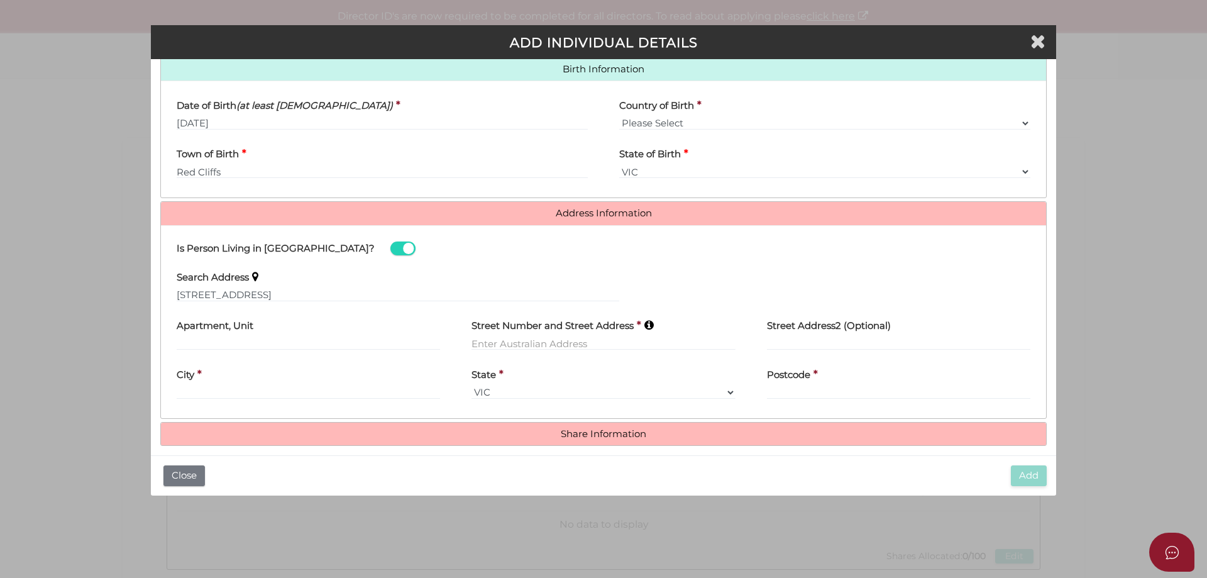
type input "[STREET_ADDRESS]"
type input "Gol Gol"
select select "[GEOGRAPHIC_DATA]"
type input "2738"
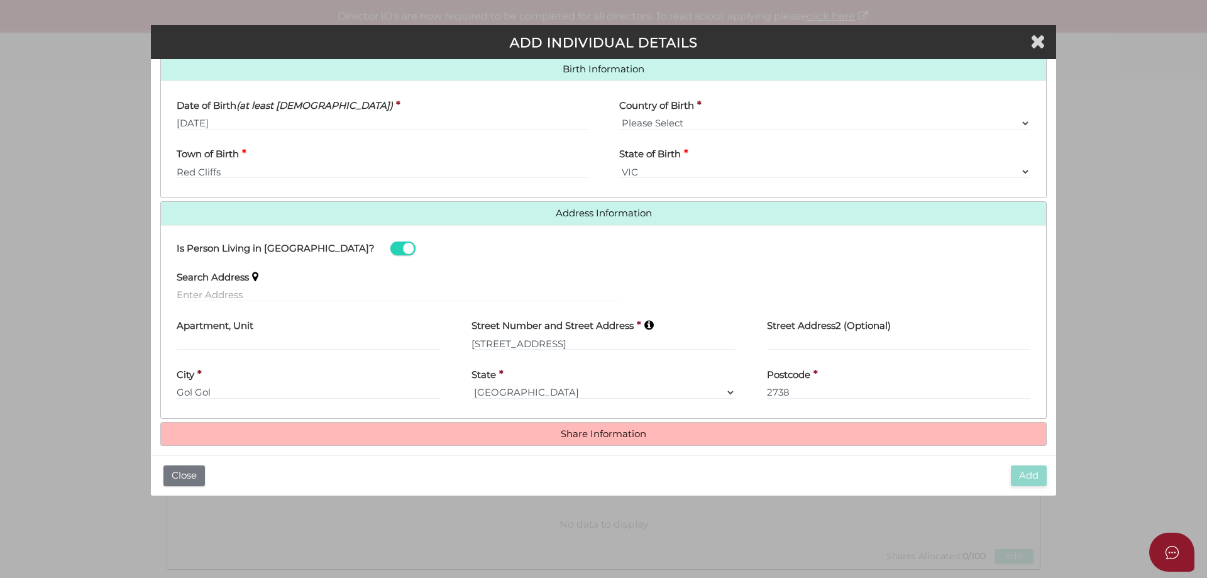
click at [612, 426] on h4 "Share Information" at bounding box center [603, 433] width 885 height 23
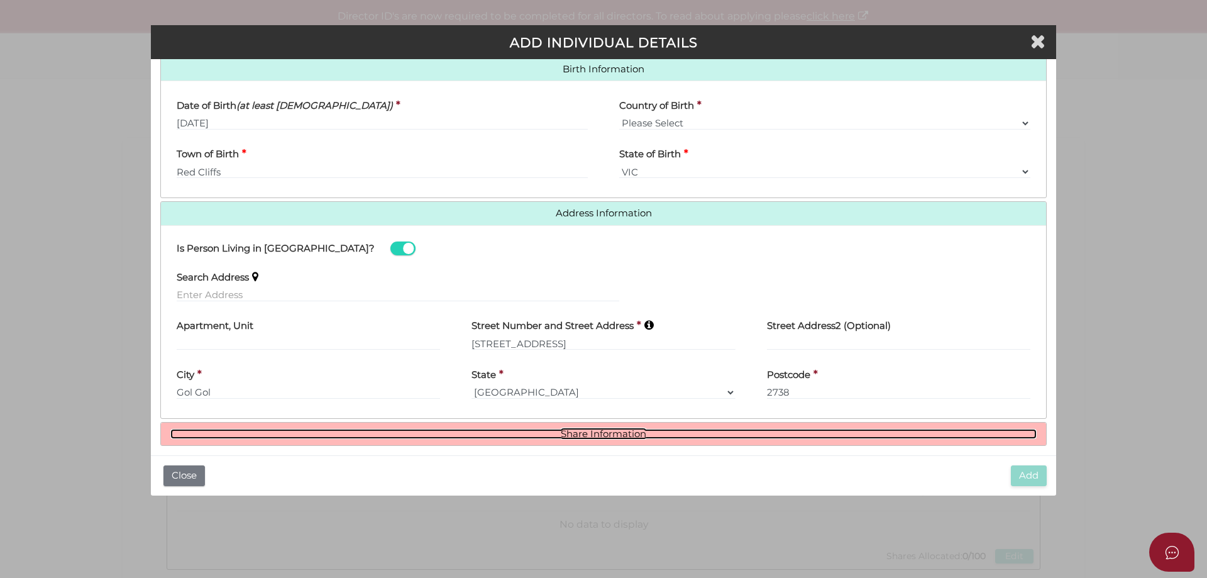
click at [612, 432] on link "Share Information" at bounding box center [603, 434] width 866 height 11
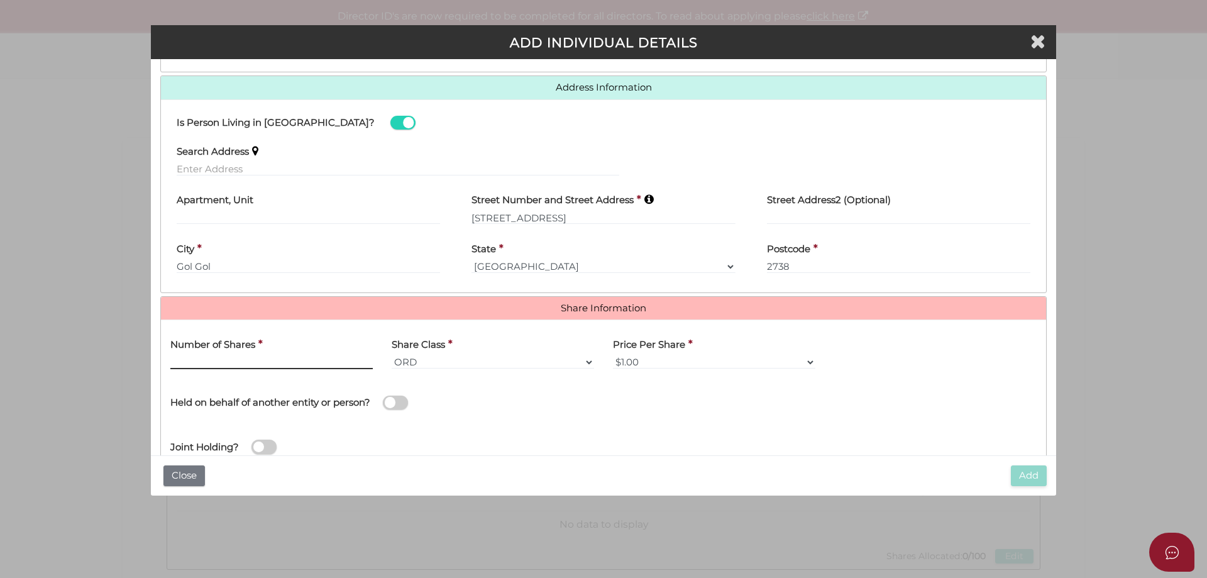
click at [206, 361] on input "text" at bounding box center [271, 362] width 202 height 14
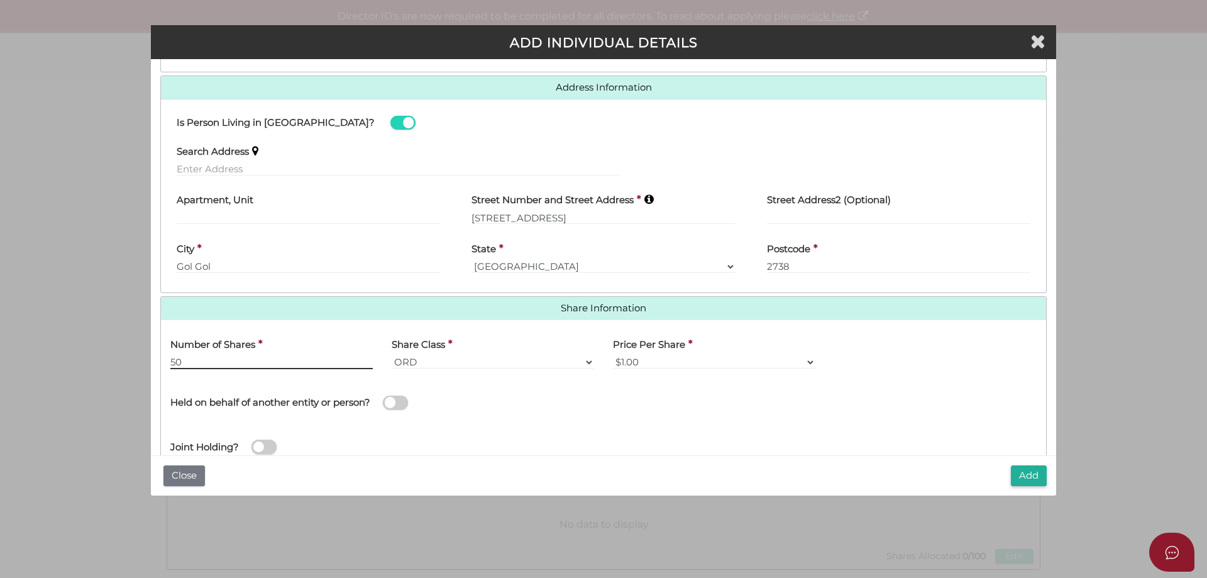
scroll to position [571, 0]
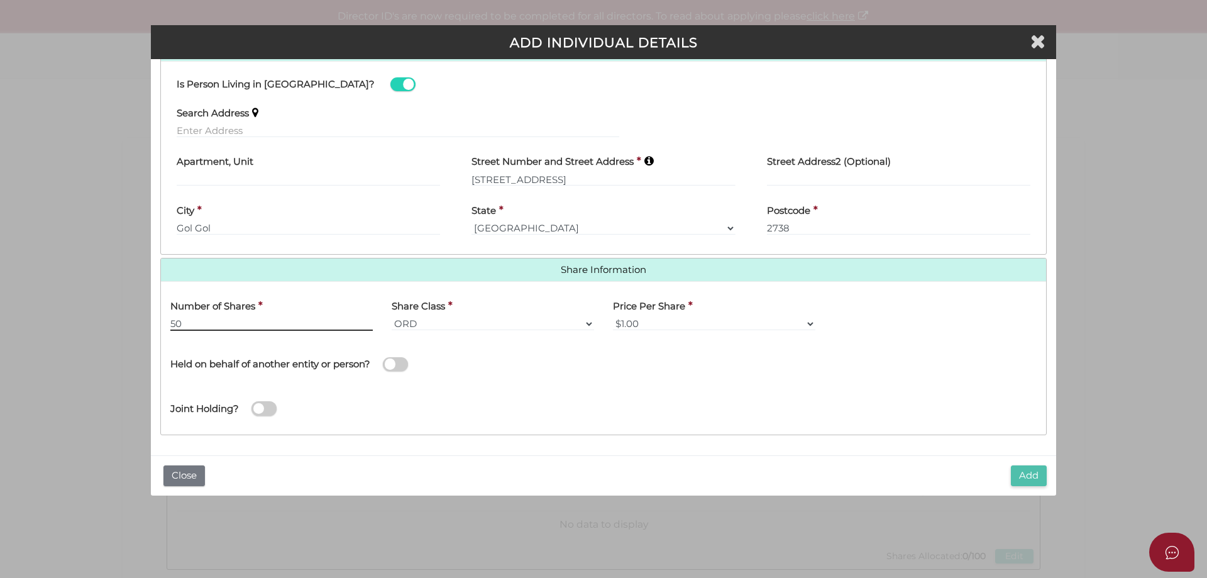
type input "50"
click at [1026, 479] on button "Add" at bounding box center [1029, 475] width 36 height 21
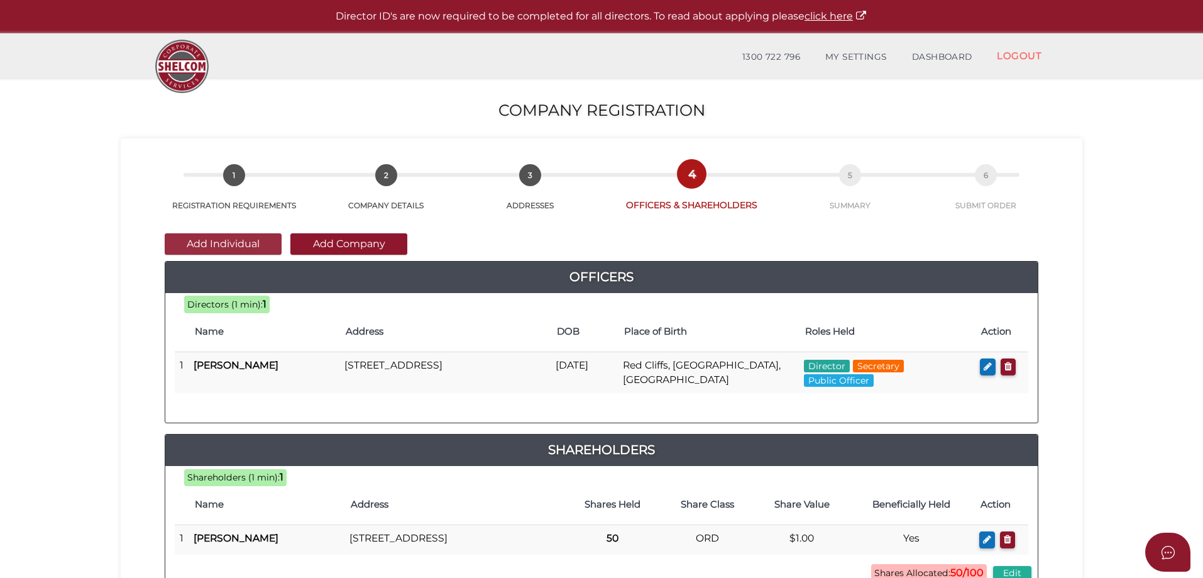
click at [202, 248] on button "Add Individual" at bounding box center [223, 243] width 117 height 21
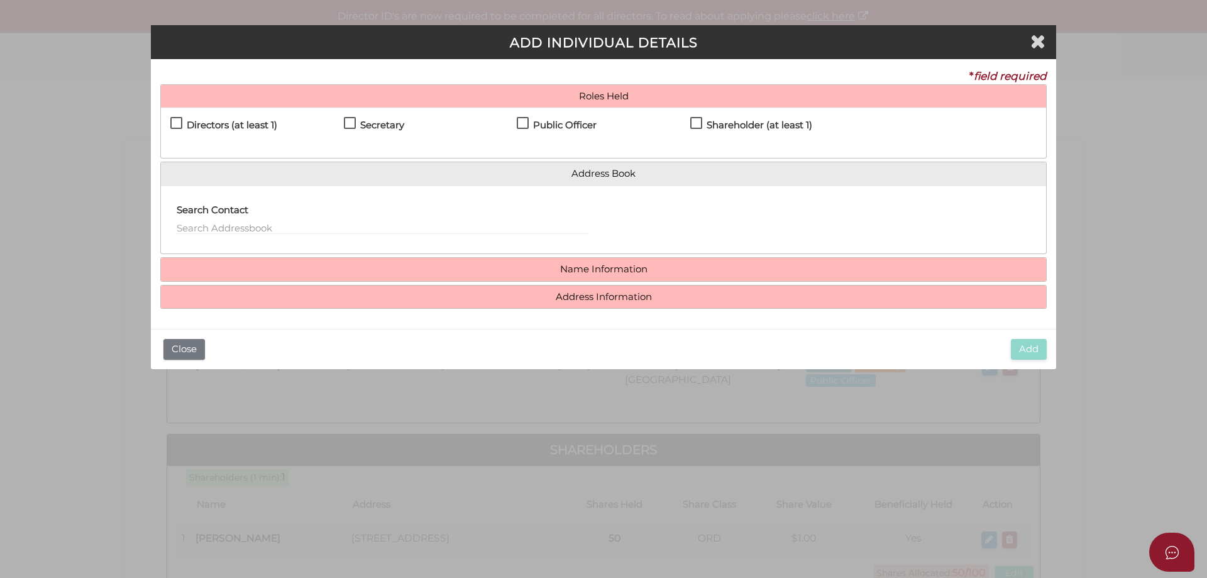
click at [170, 121] on label "Directors (at least 1)" at bounding box center [223, 128] width 107 height 16
checkbox input "true"
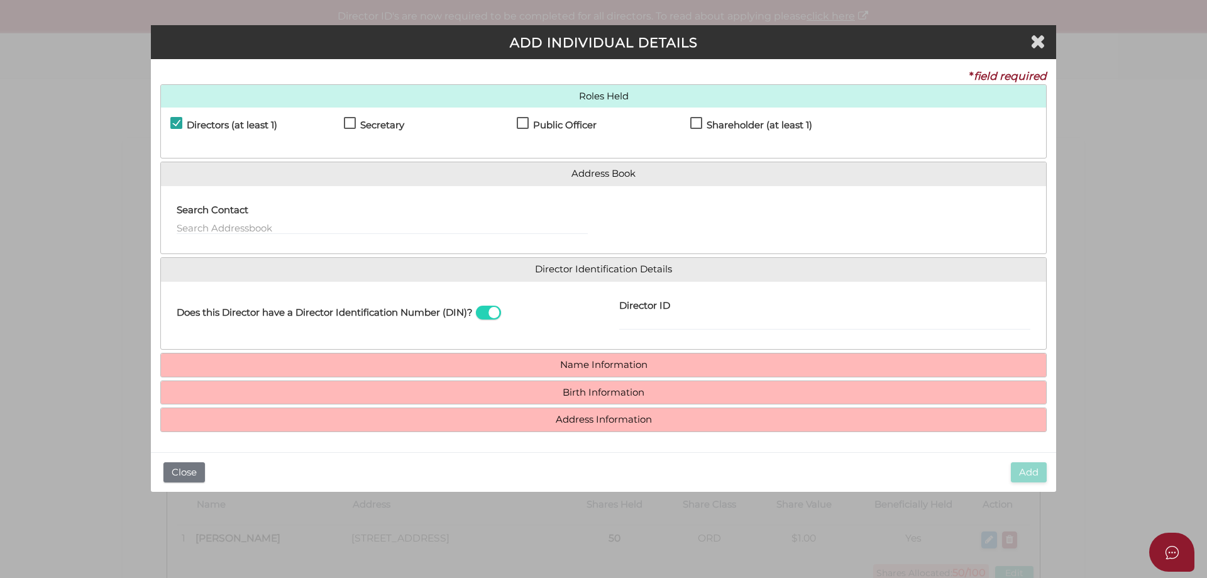
click at [693, 121] on label "Shareholder (at least 1)" at bounding box center [751, 128] width 122 height 16
checkbox input "true"
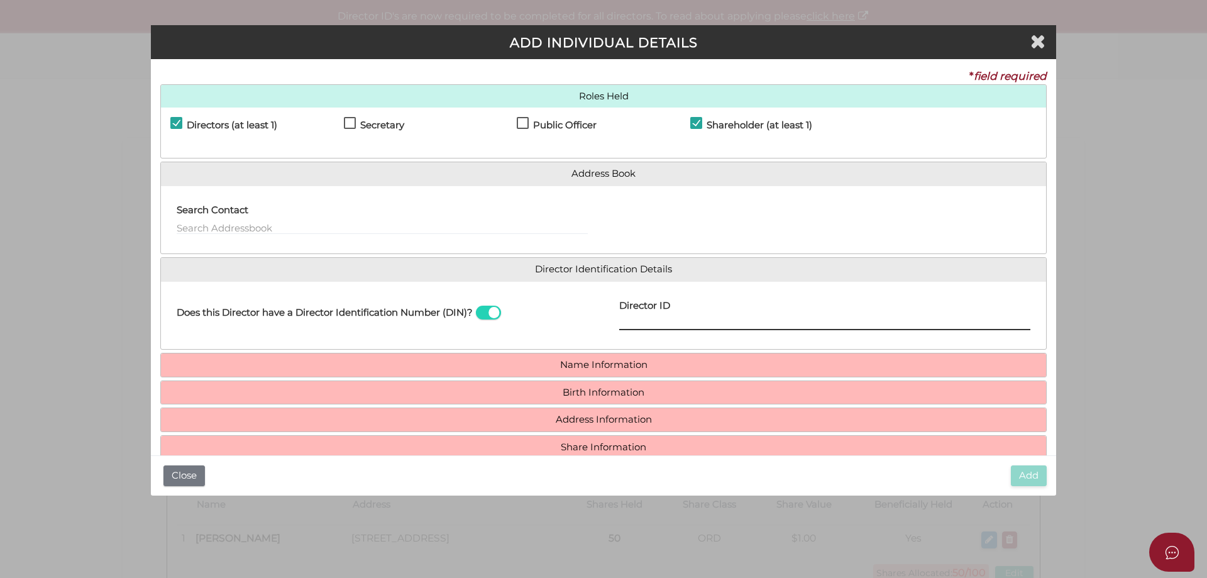
drag, startPoint x: 646, startPoint y: 323, endPoint x: 656, endPoint y: 329, distance: 11.3
click at [645, 321] on input "Director ID" at bounding box center [824, 323] width 411 height 14
click at [642, 318] on input "Director ID" at bounding box center [824, 323] width 411 height 14
type input "036055945869234"
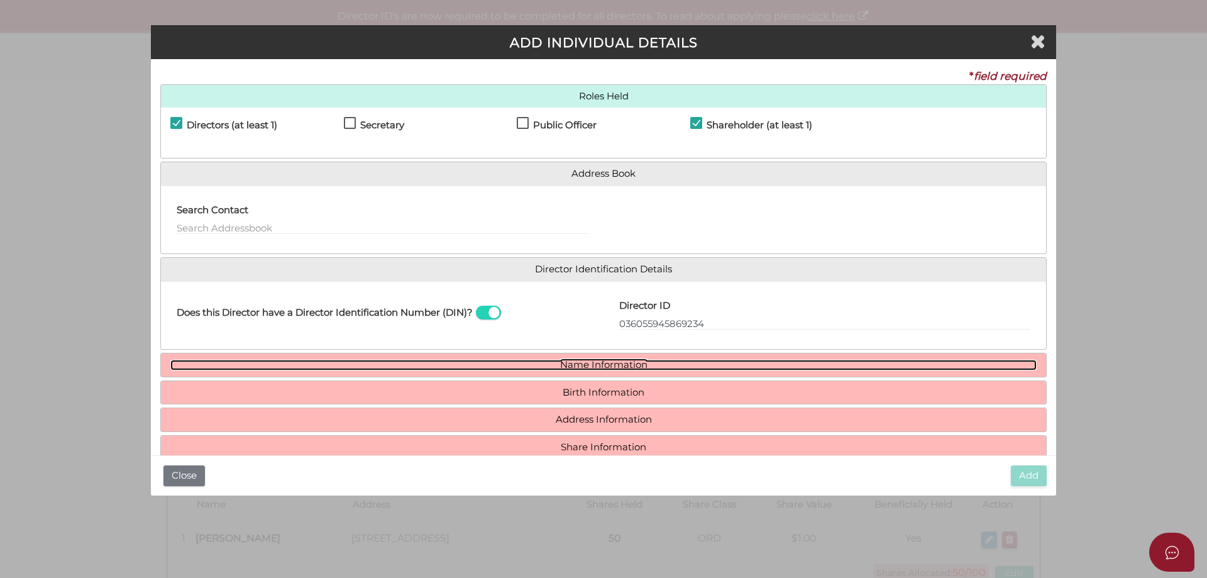
click at [610, 367] on link "Name Information" at bounding box center [603, 365] width 866 height 11
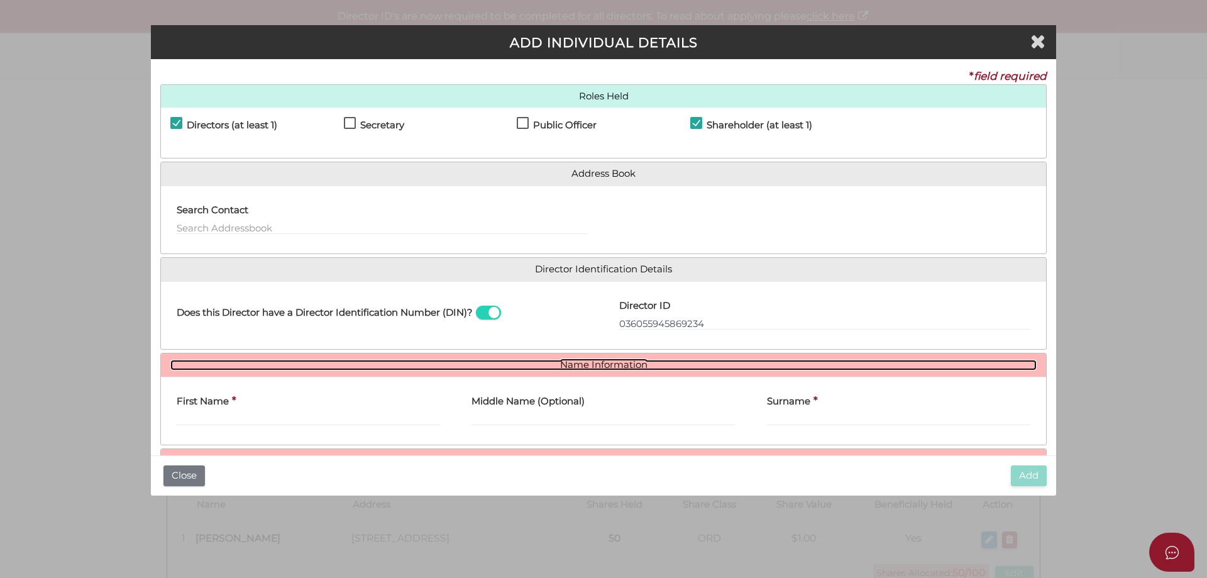
scroll to position [92, 0]
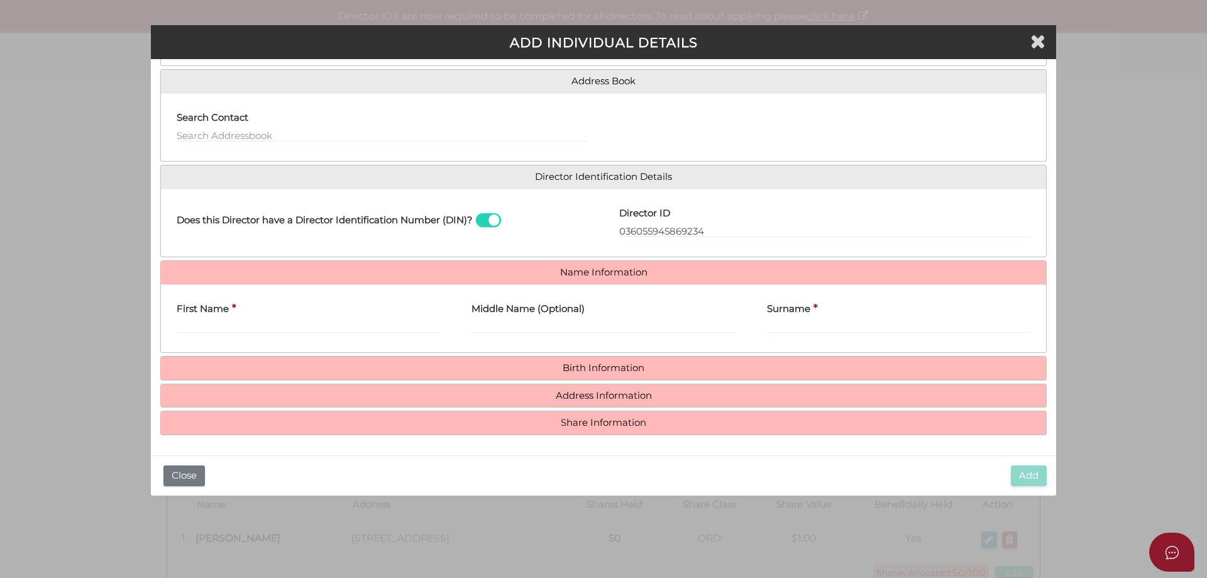
click at [241, 318] on div "First Name *" at bounding box center [308, 314] width 263 height 40
click at [243, 327] on input "First Name" at bounding box center [308, 326] width 263 height 14
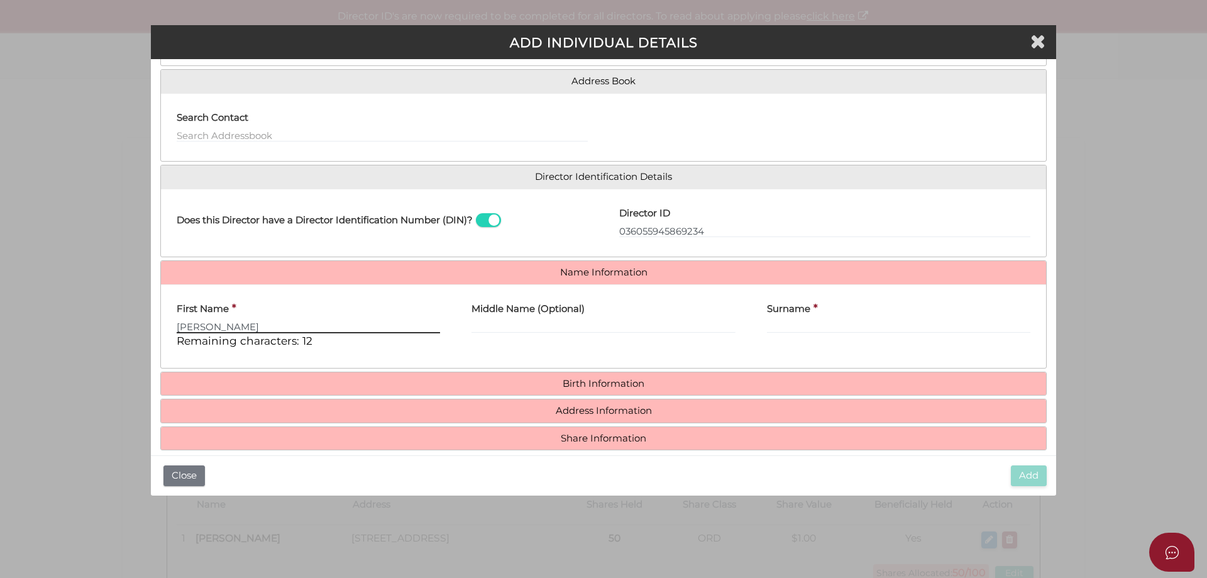
type input "Samantha"
type input "Joy"
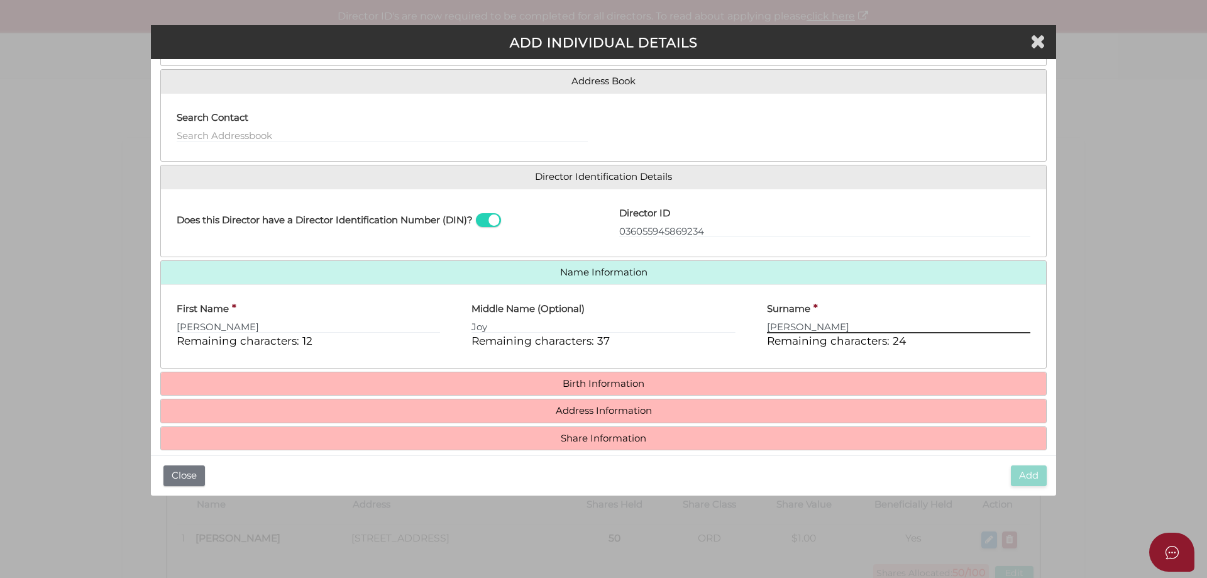
type input "Hooper"
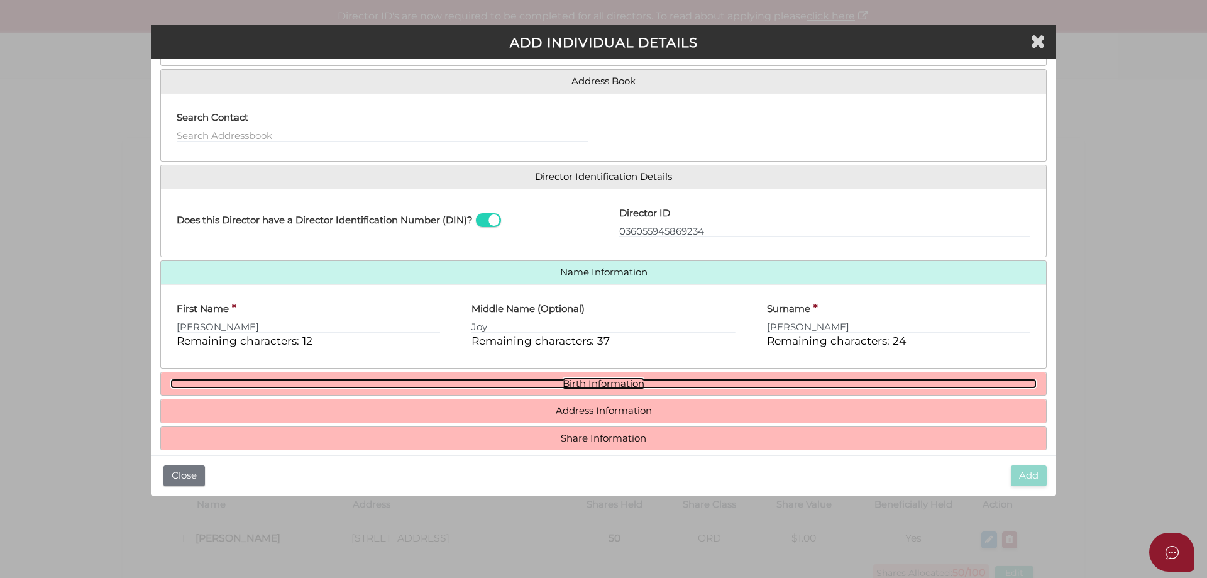
click at [578, 378] on link "Birth Information" at bounding box center [603, 383] width 866 height 11
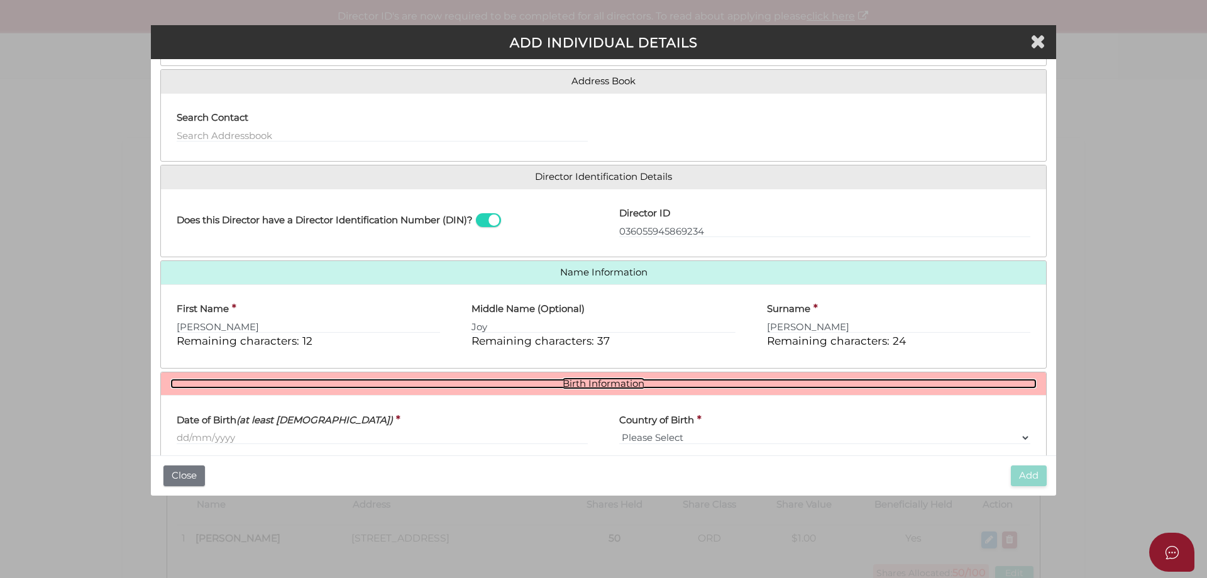
scroll to position [224, 0]
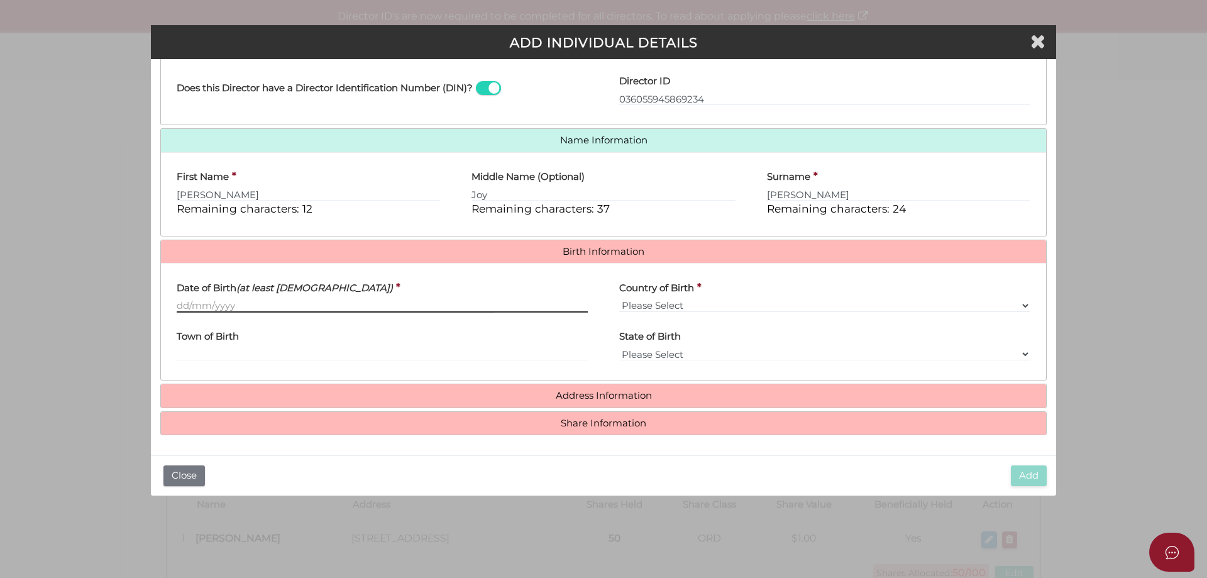
drag, startPoint x: 181, startPoint y: 302, endPoint x: 238, endPoint y: 283, distance: 60.2
click at [181, 302] on input "Date of Birth (at least 18 years old)" at bounding box center [382, 306] width 411 height 14
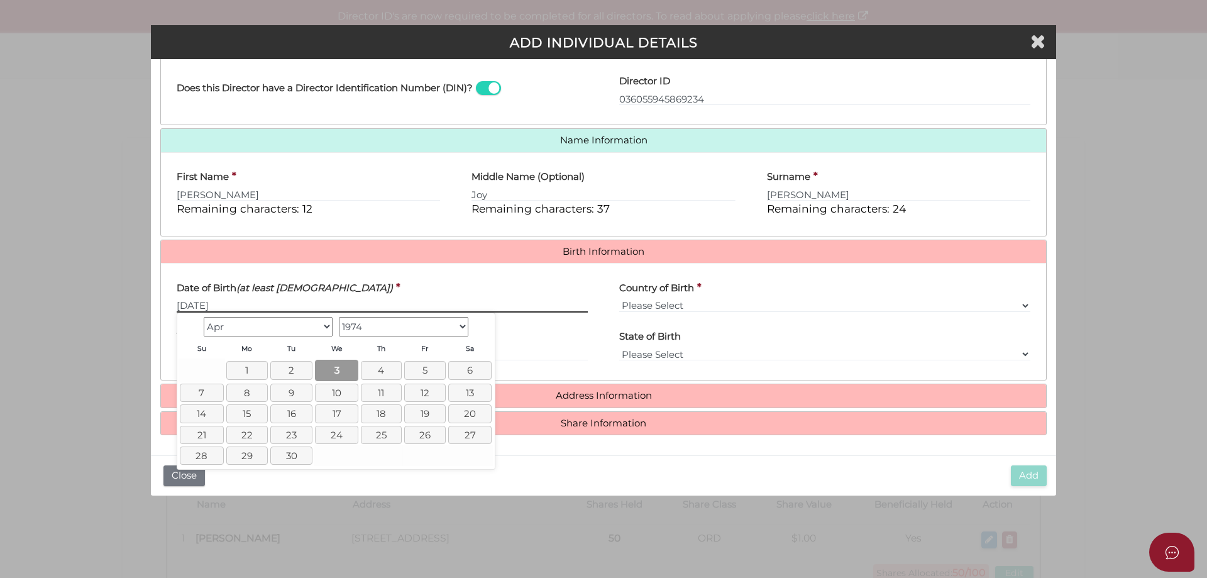
type input "03/04/1974"
click at [339, 367] on link "3" at bounding box center [336, 370] width 43 height 21
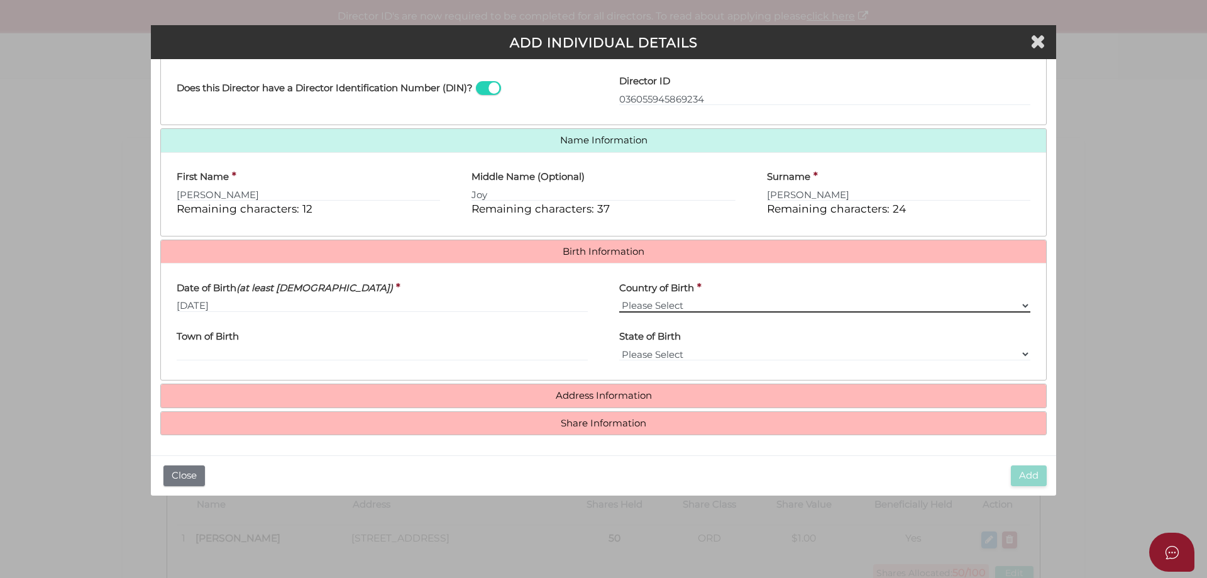
click at [633, 307] on select "Please Select v Australia Afghanistan Albania Algeria American Samoa Andorra An…" at bounding box center [824, 306] width 411 height 14
select select "Australia"
click at [619, 299] on select "Please Select v Australia Afghanistan Albania Algeria American Samoa Andorra An…" at bounding box center [824, 306] width 411 height 14
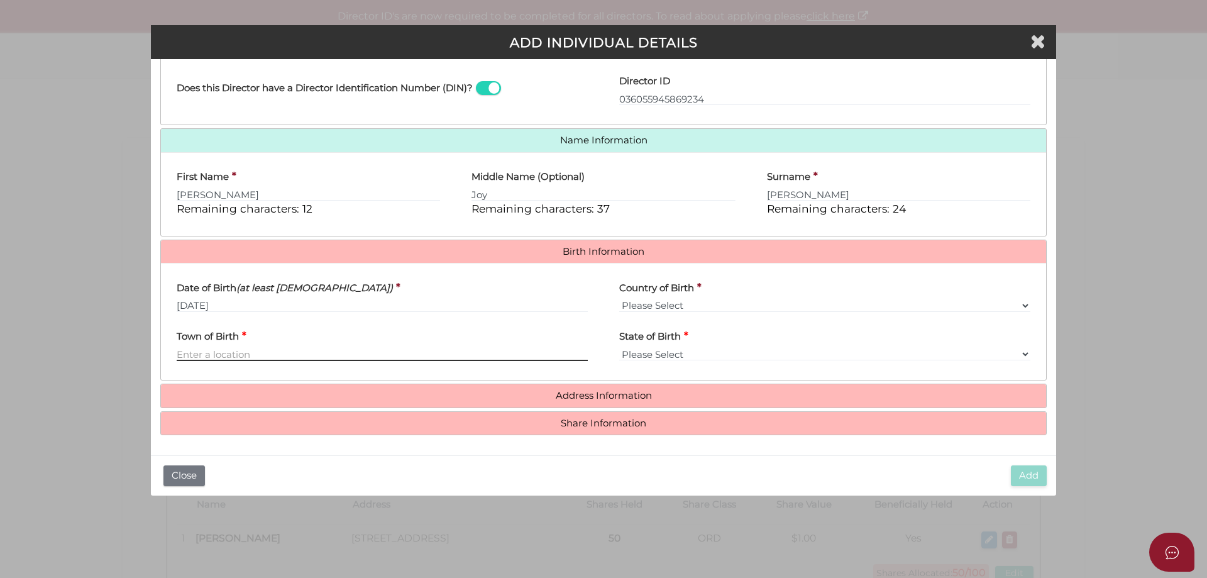
click at [210, 353] on input "Town of Birth" at bounding box center [382, 354] width 411 height 14
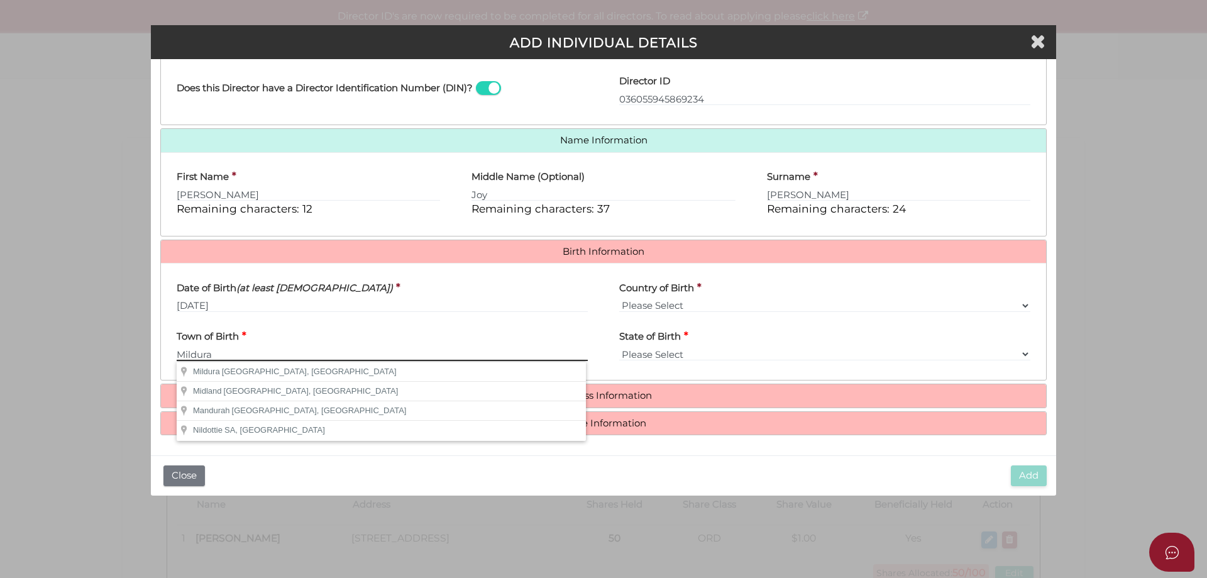
type input "Mildura"
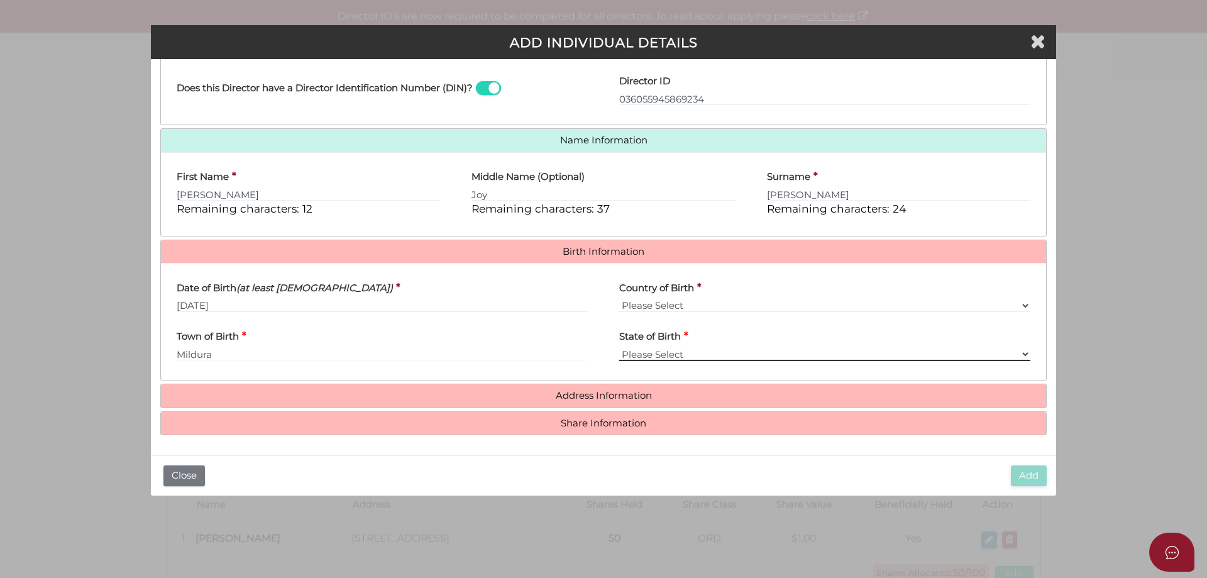
click at [635, 349] on select "Please Select VIC ACT NSW NT QLD TAS WA SA" at bounding box center [824, 354] width 411 height 14
select select "VIC"
click at [619, 347] on select "Please Select VIC ACT NSW NT QLD TAS WA SA" at bounding box center [824, 354] width 411 height 14
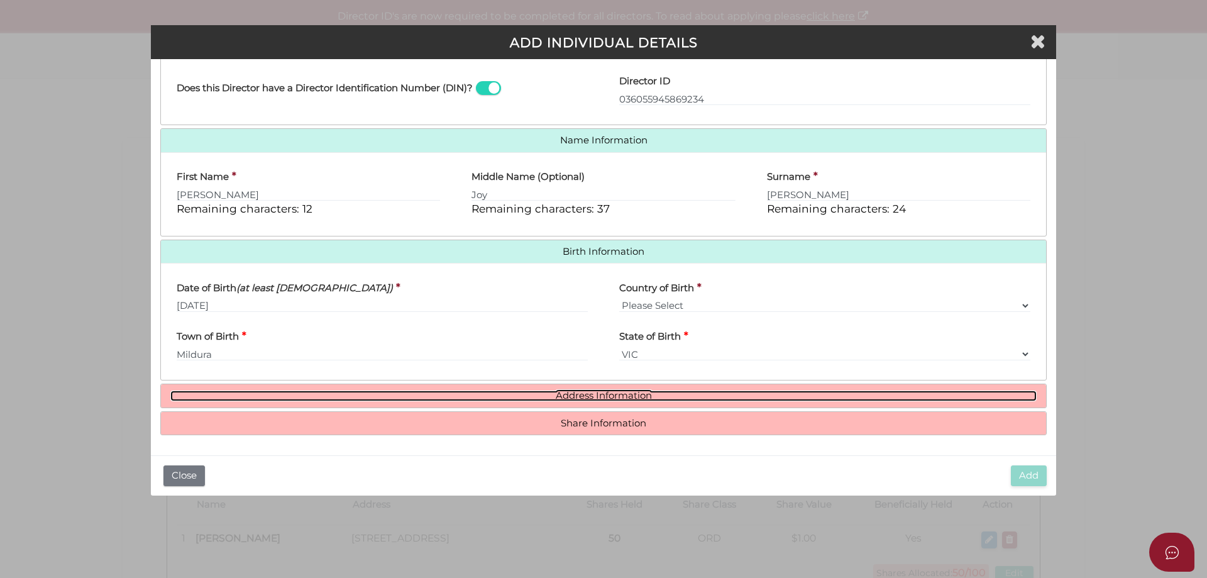
click at [593, 400] on link "Address Information" at bounding box center [603, 395] width 866 height 11
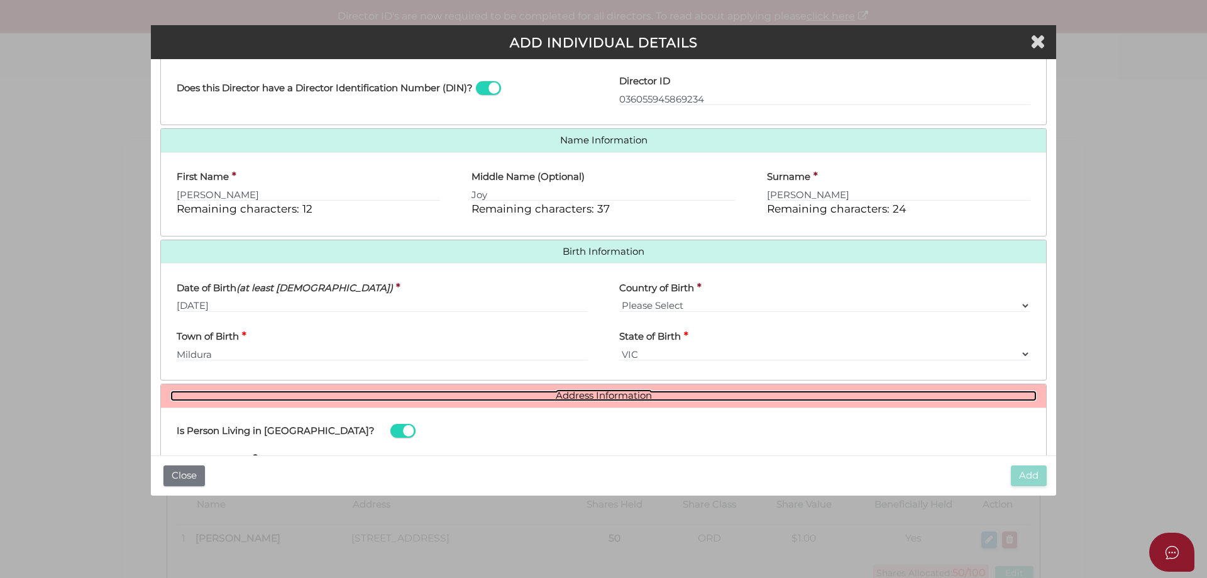
scroll to position [417, 0]
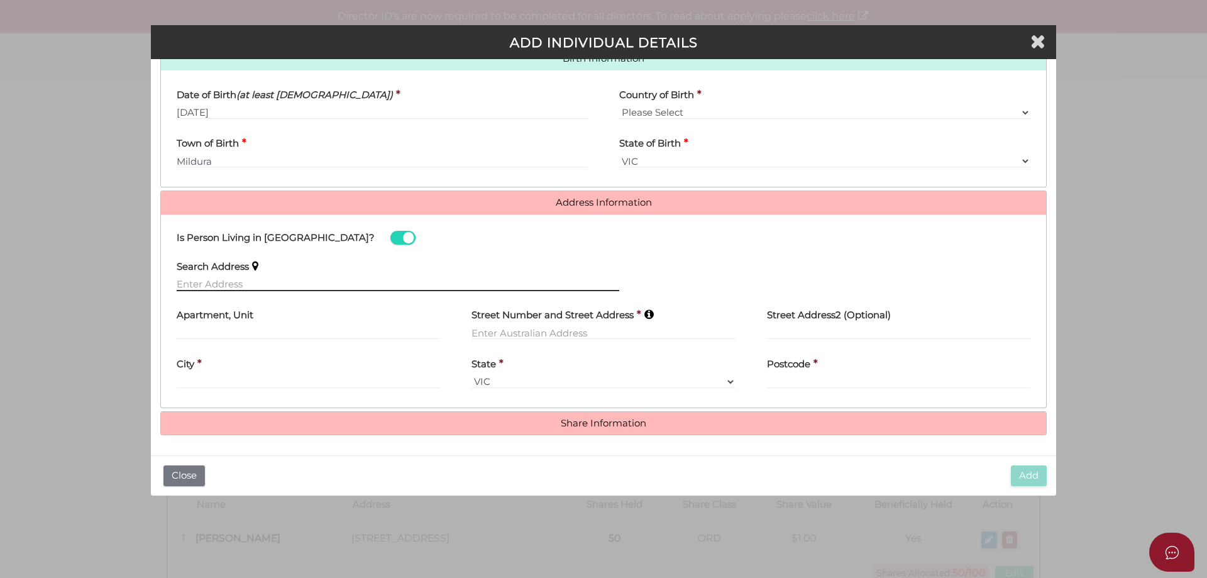
click at [211, 282] on input "text" at bounding box center [398, 284] width 442 height 14
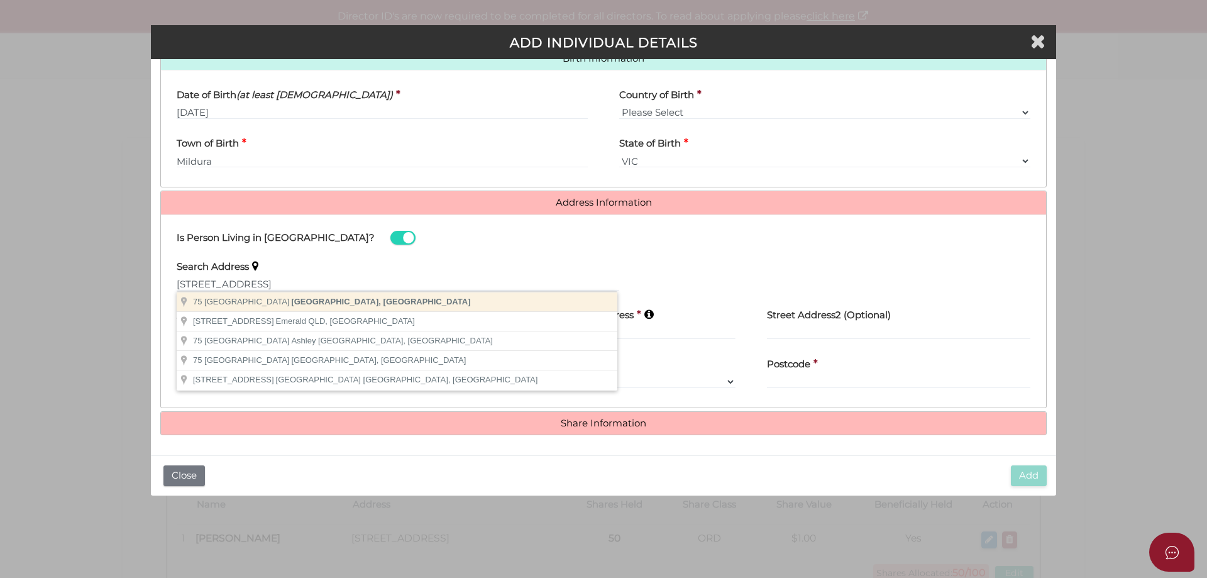
type input "75 Wilga Road, Gol Gol NSW, Australia"
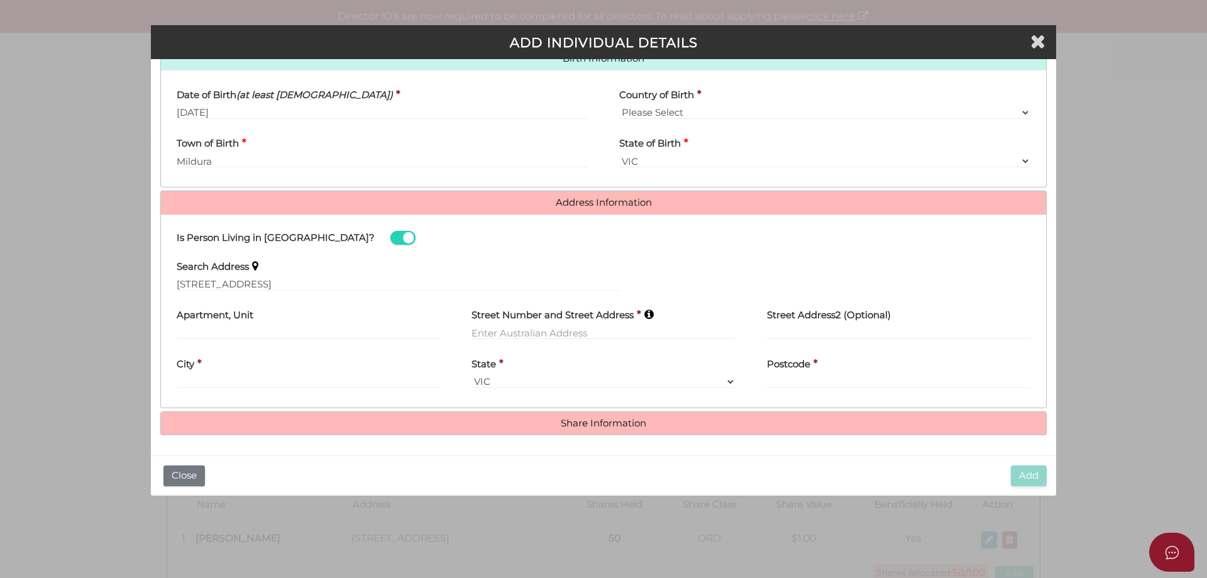
type input "[STREET_ADDRESS]"
type input "Gol Gol"
select select "[GEOGRAPHIC_DATA]"
type input "2738"
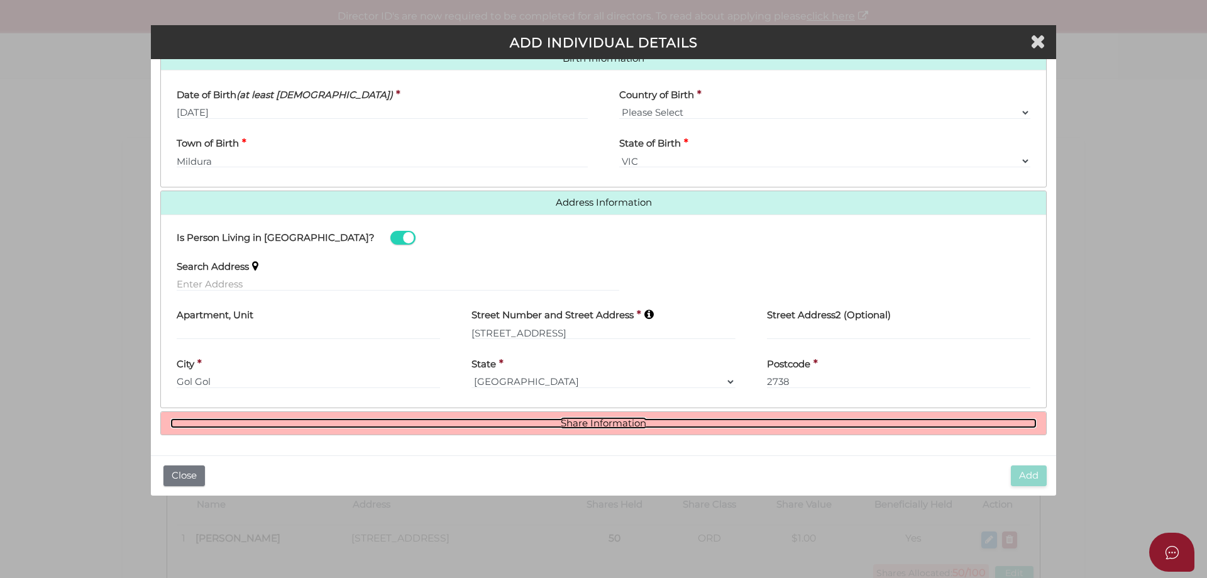
click at [586, 425] on link "Share Information" at bounding box center [603, 423] width 866 height 11
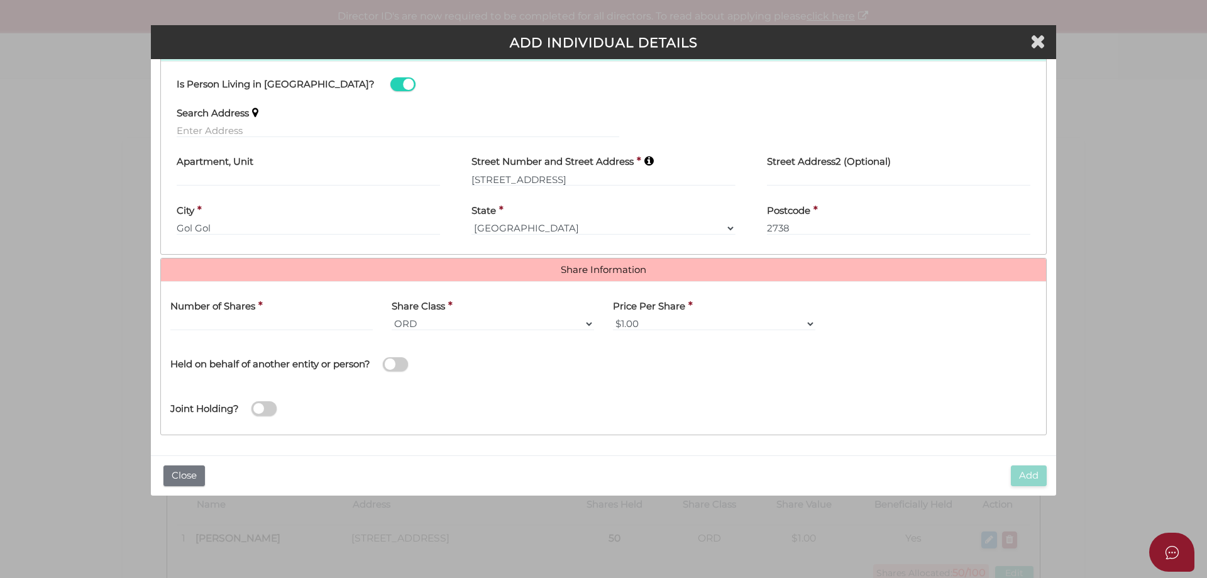
click at [209, 316] on label "Number of Shares" at bounding box center [212, 304] width 85 height 26
click at [217, 323] on input "text" at bounding box center [271, 324] width 202 height 14
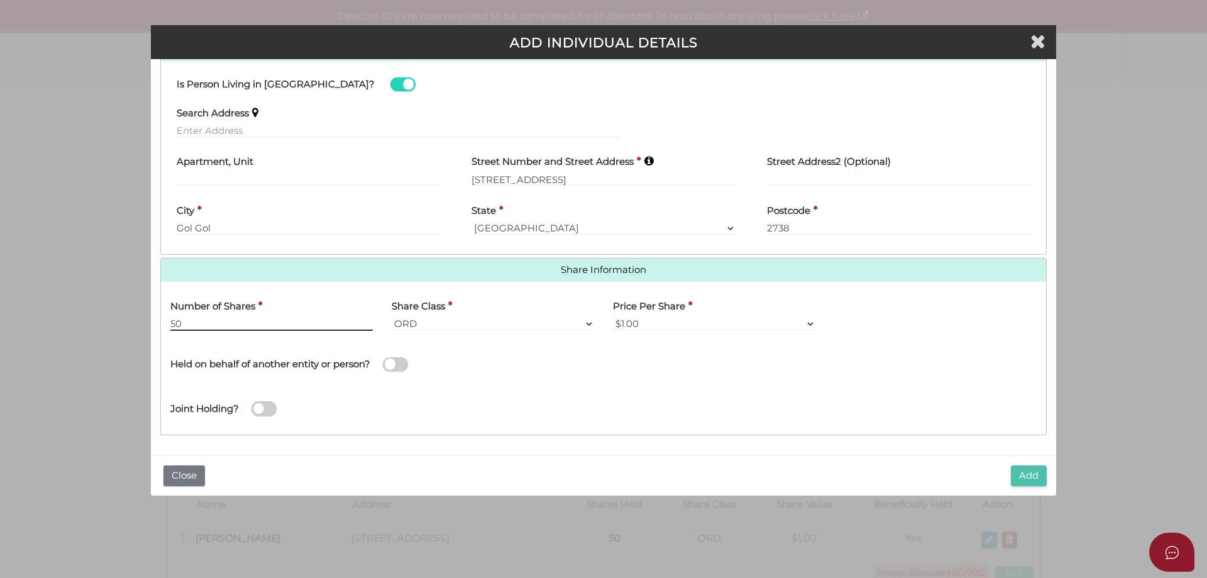
type input "50"
click at [1031, 477] on button "Add" at bounding box center [1029, 475] width 36 height 21
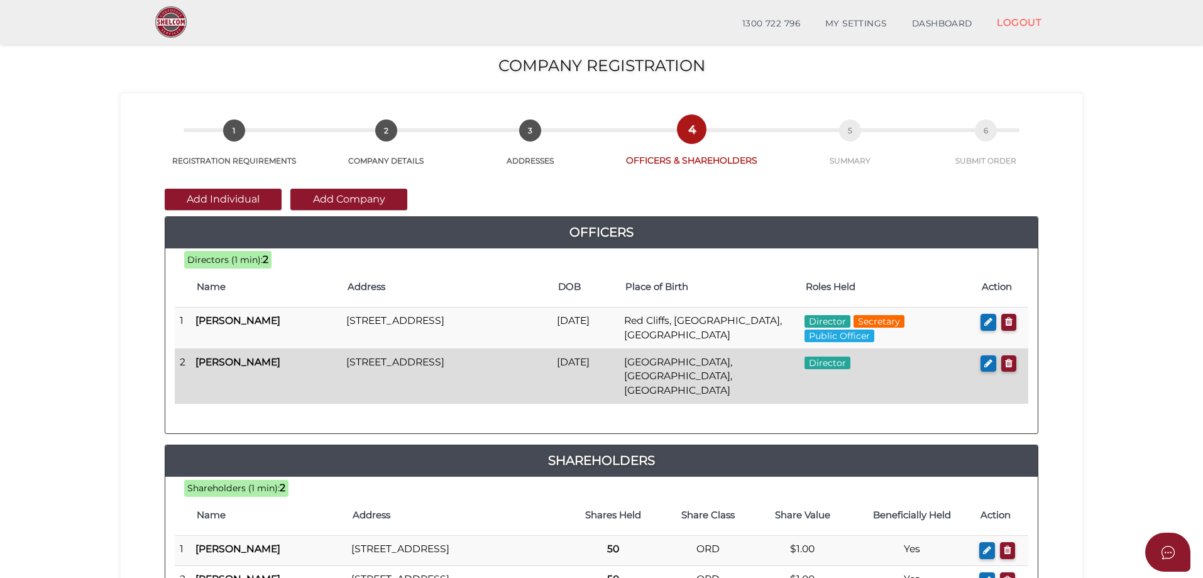
scroll to position [189, 0]
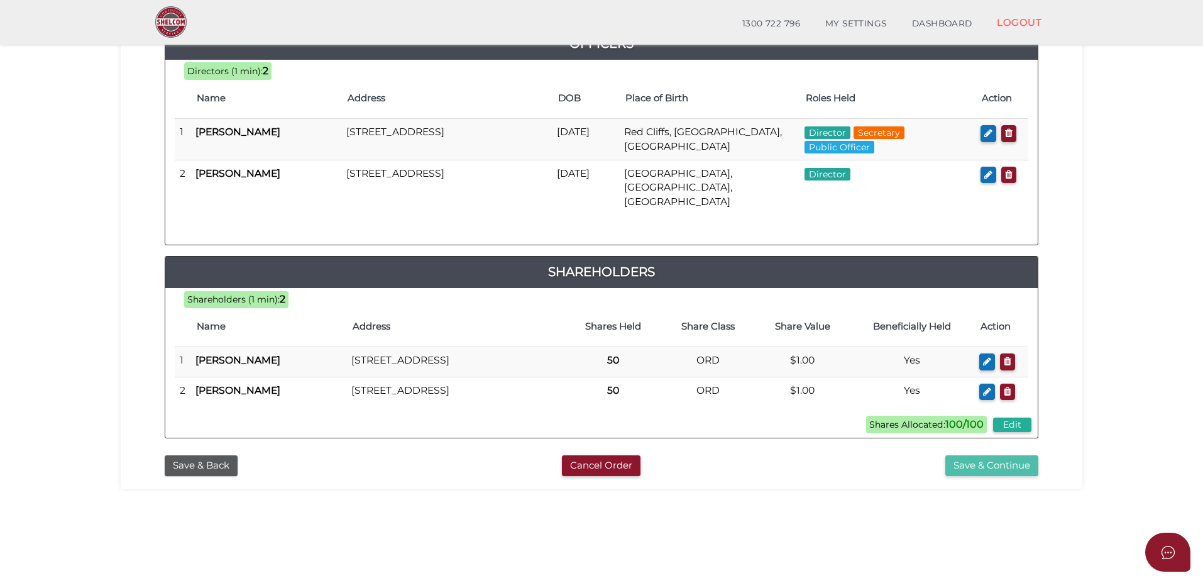
click at [1002, 476] on button "Save & Continue" at bounding box center [991, 465] width 93 height 21
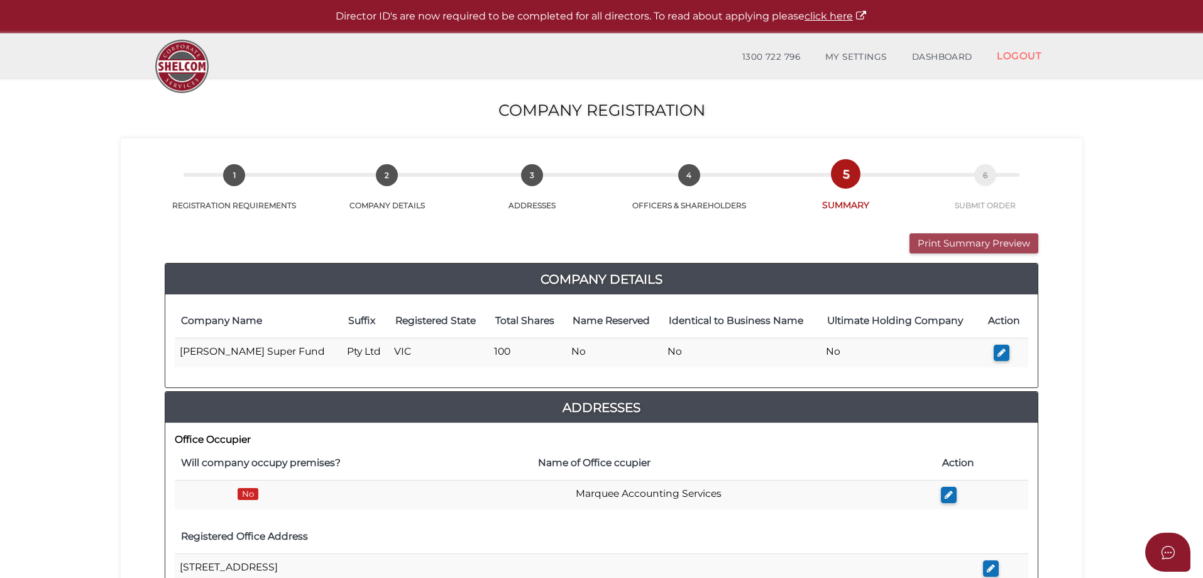
click at [983, 248] on button "Print Summary Preview" at bounding box center [973, 243] width 129 height 21
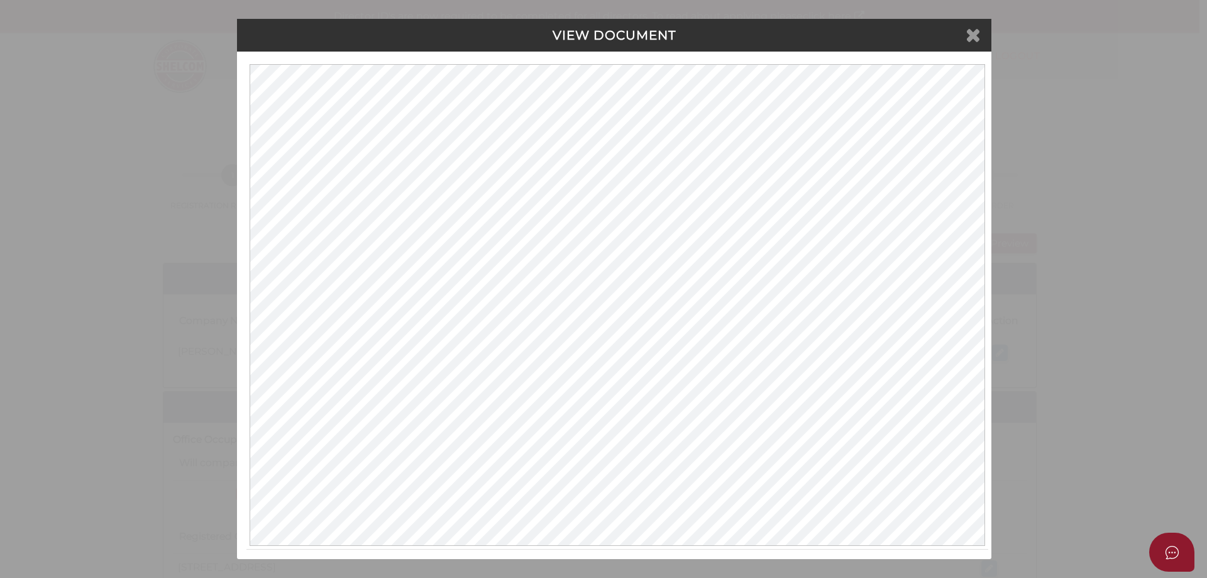
click at [966, 41] on icon at bounding box center [972, 34] width 15 height 19
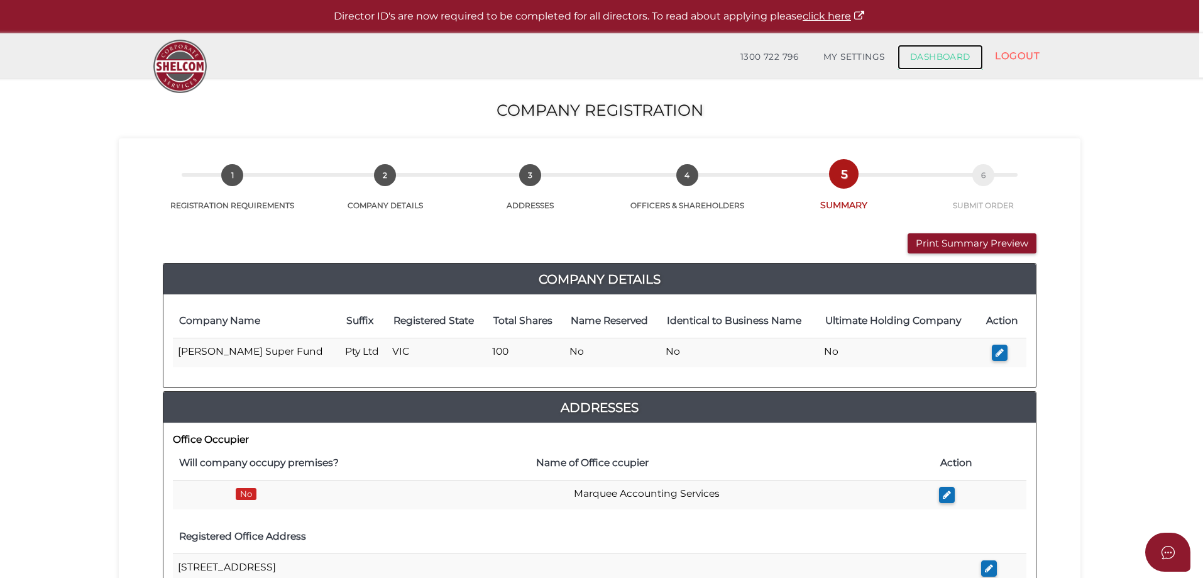
click at [927, 60] on link "DASHBOARD" at bounding box center [940, 57] width 85 height 25
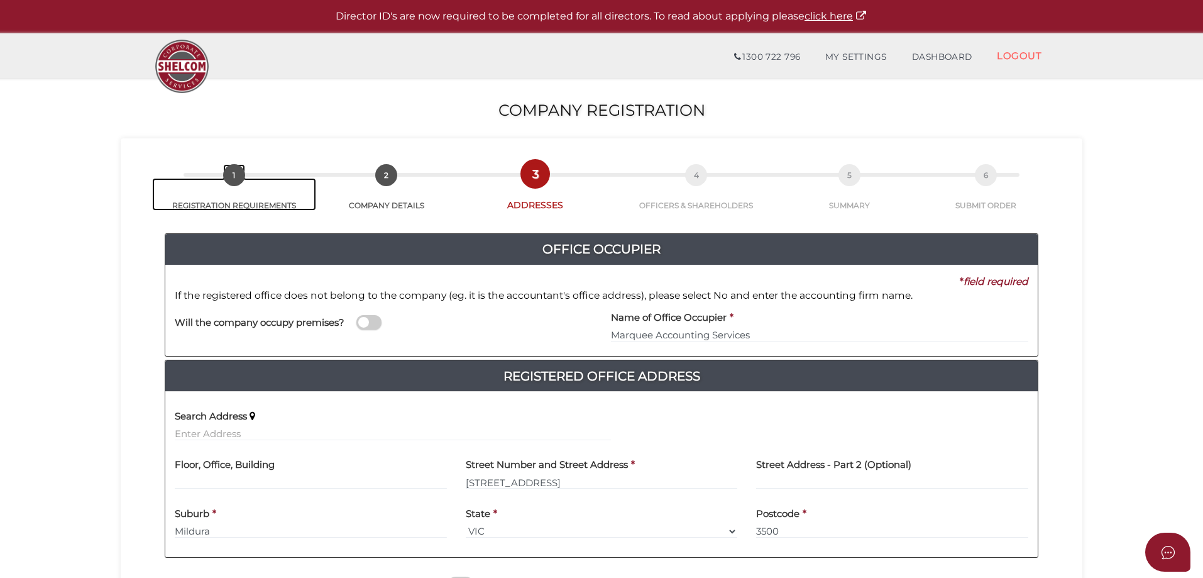
click at [212, 189] on link "1 REGISTRATION REQUIREMENTS" at bounding box center [234, 194] width 164 height 33
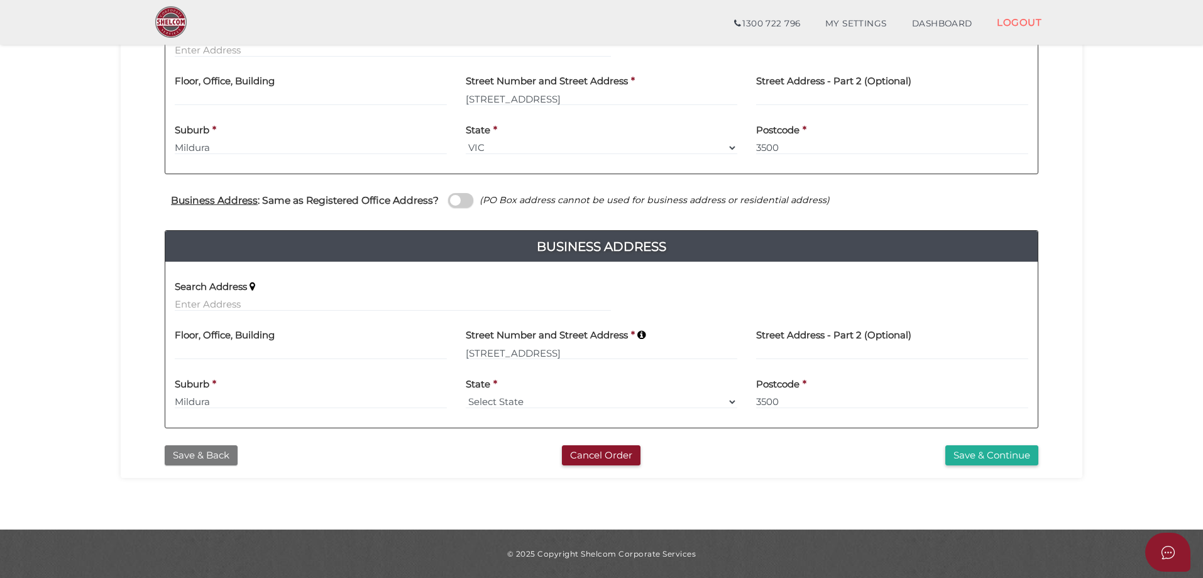
click at [207, 464] on button "Save & Back" at bounding box center [201, 455] width 73 height 21
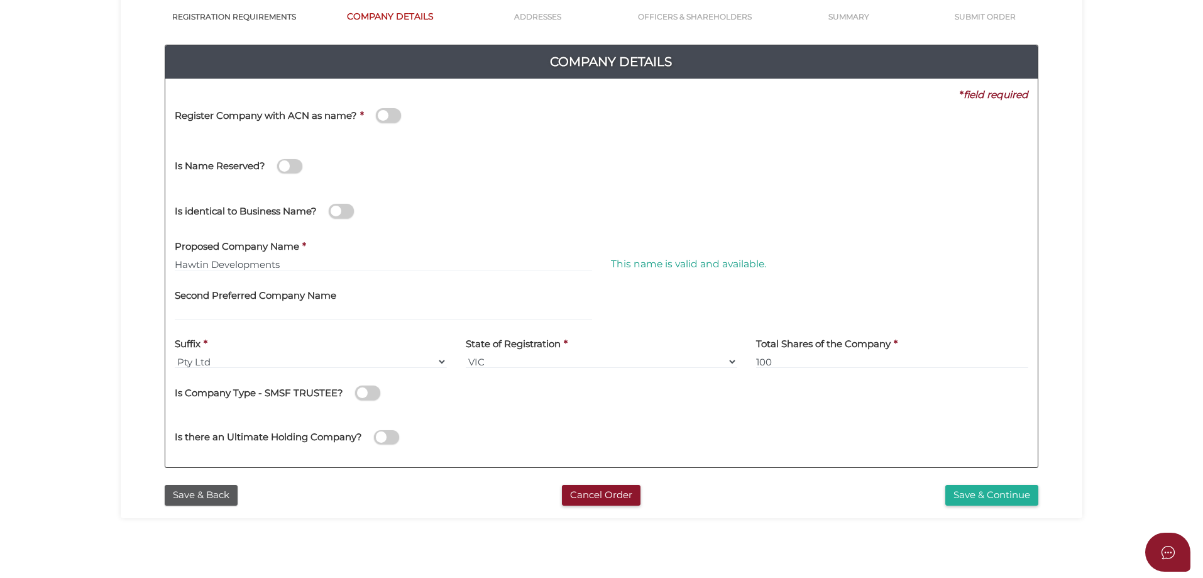
scroll to position [285, 0]
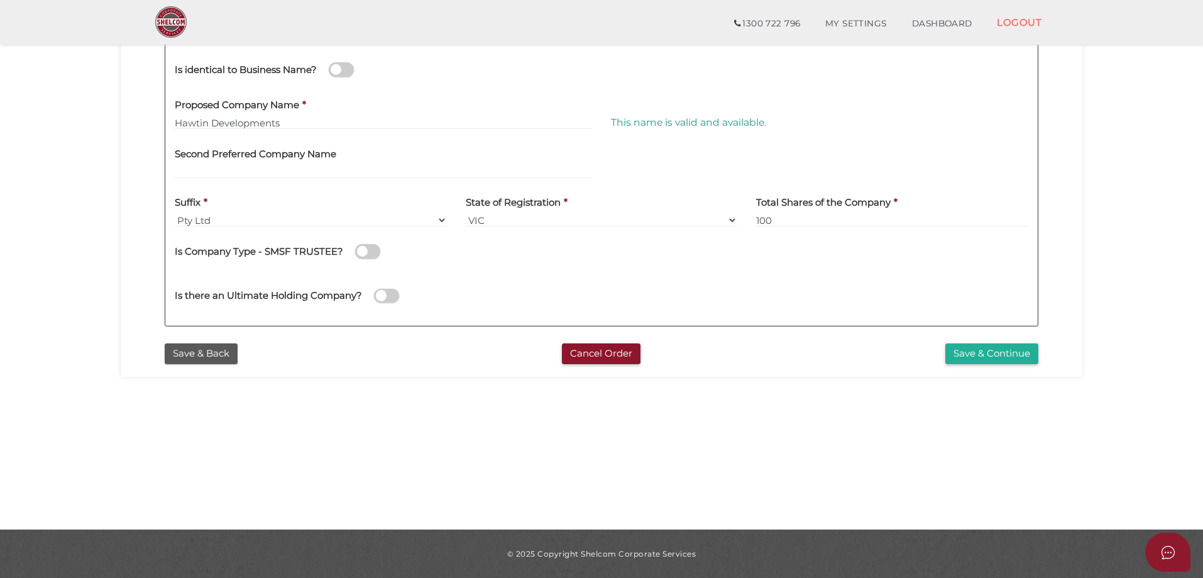
click at [367, 253] on span at bounding box center [367, 251] width 25 height 14
click at [0, 0] on input "checkbox" at bounding box center [0, 0] width 0 height 0
click at [987, 346] on button "Save & Continue" at bounding box center [991, 353] width 93 height 21
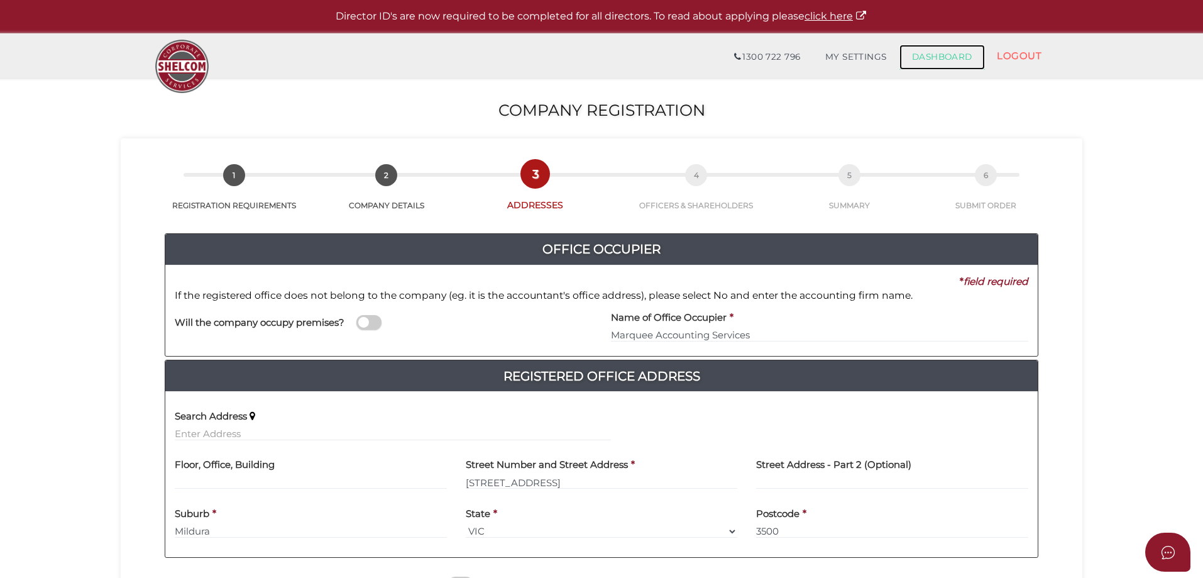
click at [929, 57] on link "DASHBOARD" at bounding box center [941, 57] width 85 height 25
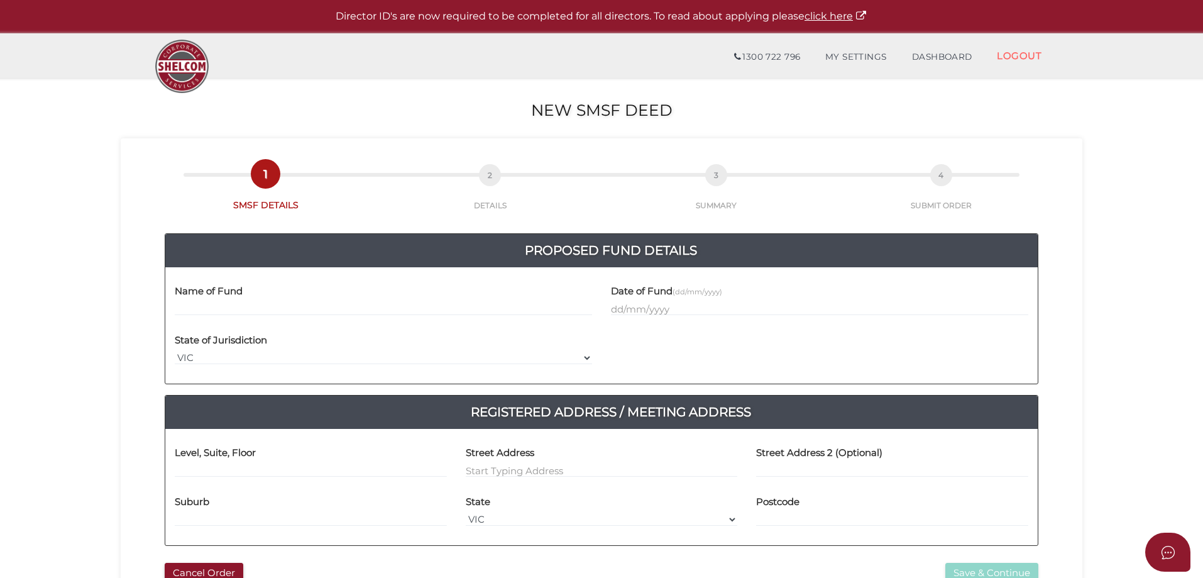
type input "h"
type input "[PERSON_NAME] Super Fund"
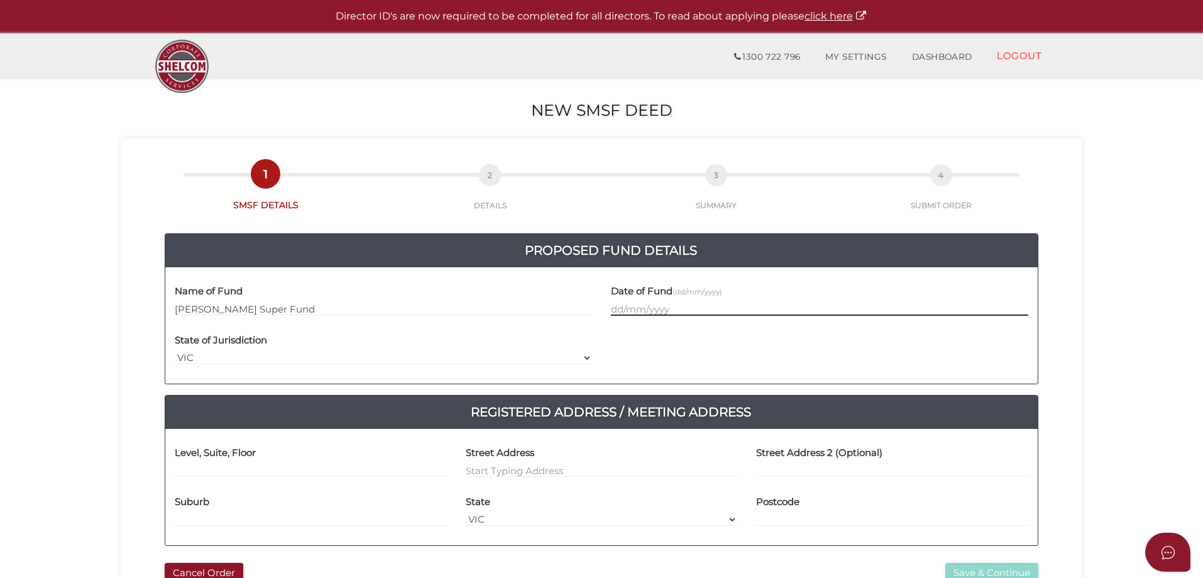
click at [615, 310] on input "text" at bounding box center [819, 309] width 417 height 14
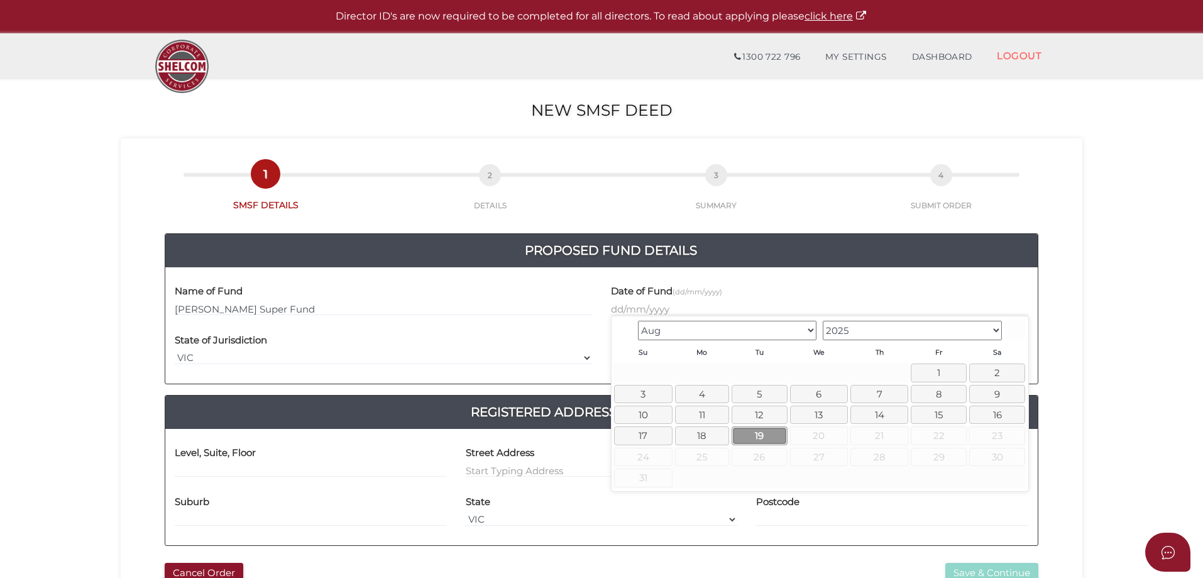
click at [772, 434] on link "19" at bounding box center [760, 435] width 56 height 18
type input "19/08/2025"
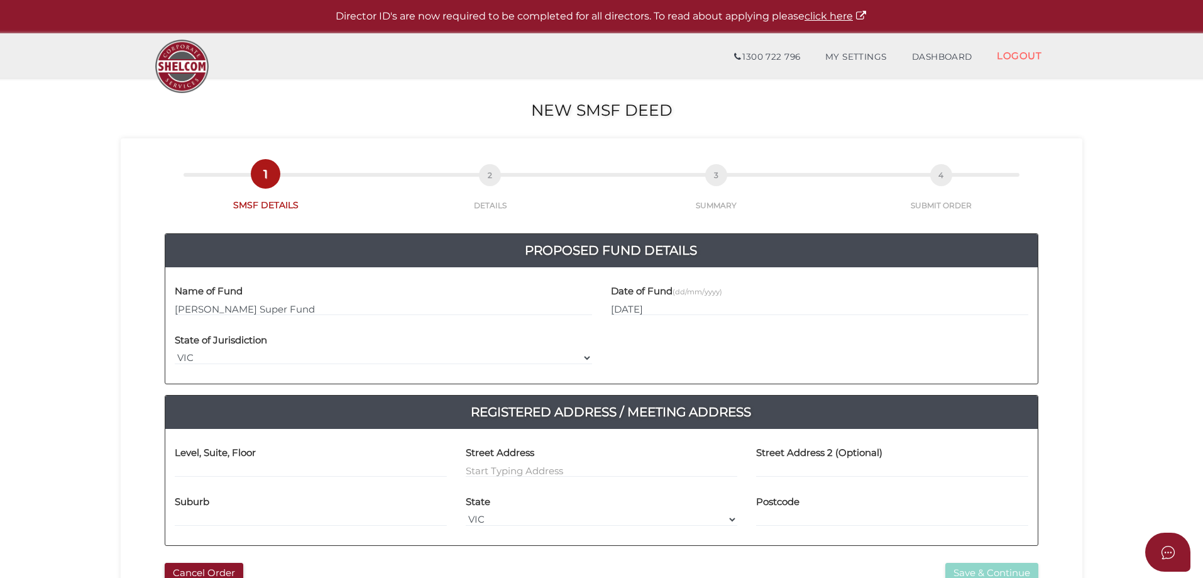
click at [306, 299] on div "Name of Fund Martha Super Fund" at bounding box center [383, 297] width 417 height 40
click at [306, 306] on input "Martha Super Fund" at bounding box center [383, 309] width 417 height 14
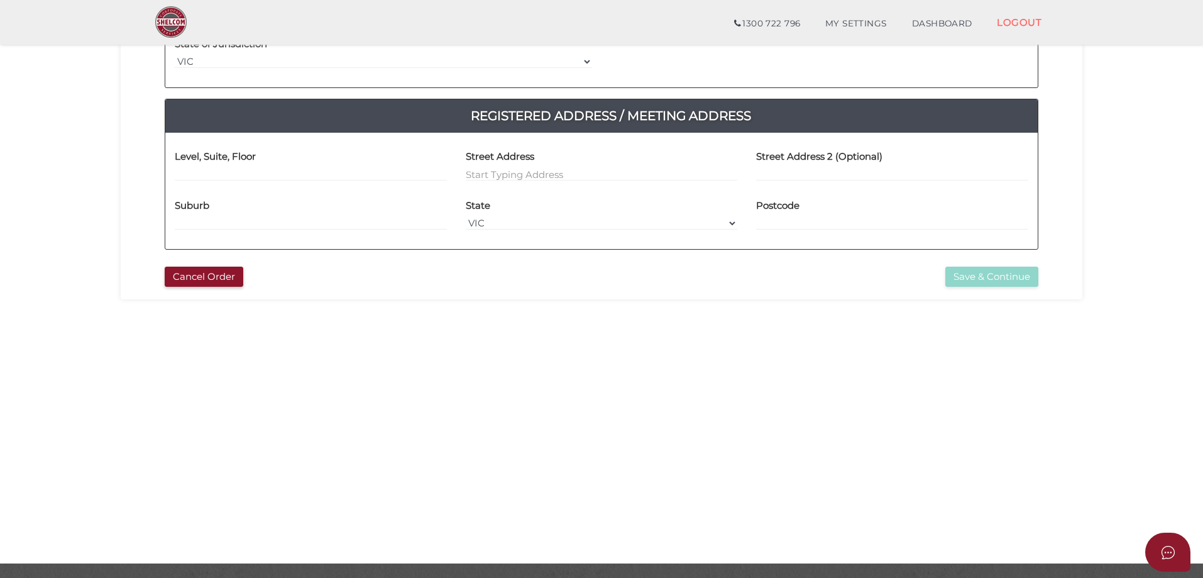
scroll to position [63, 0]
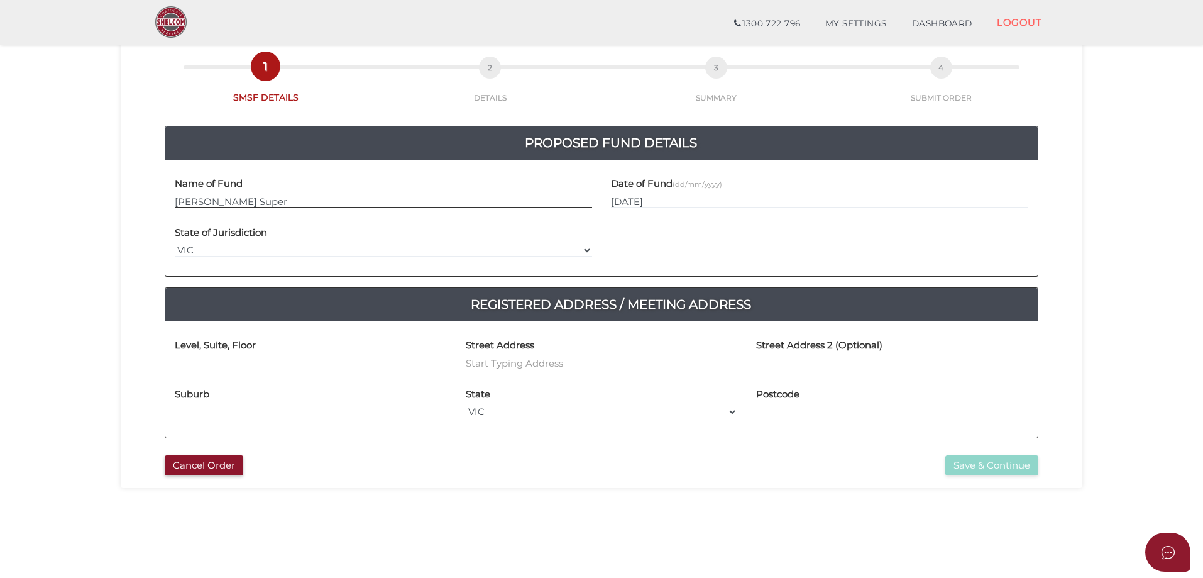
type input "Martha Super"
click at [534, 358] on input at bounding box center [602, 363] width 272 height 14
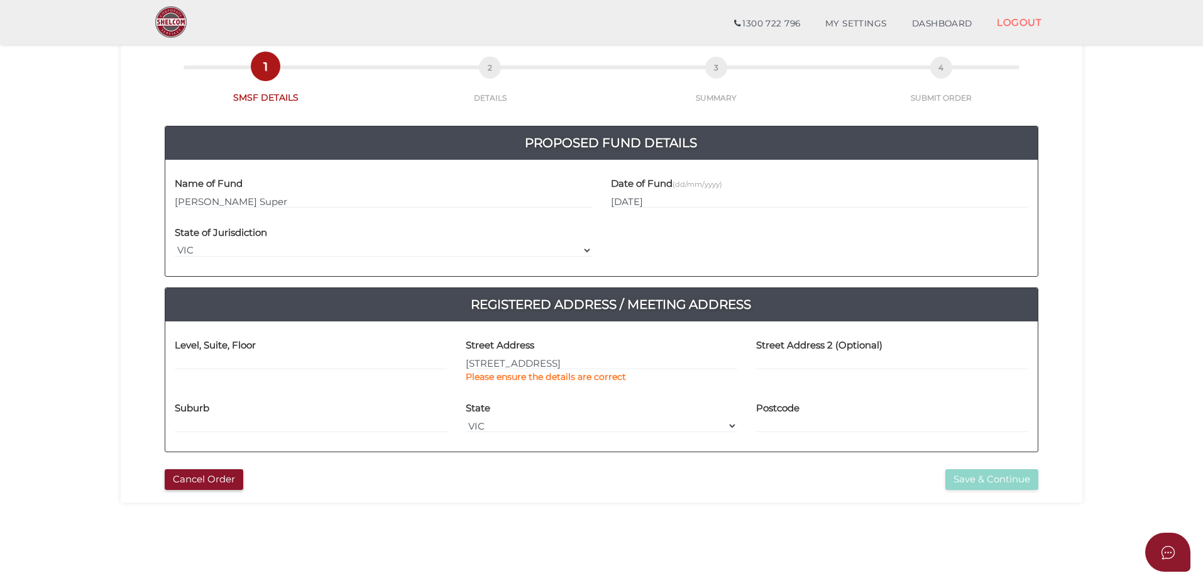
type input "62A Lime Avenue"
type input "Mildura"
select select "VIC"
type input "3500"
click at [995, 475] on button "Save & Continue" at bounding box center [991, 479] width 93 height 21
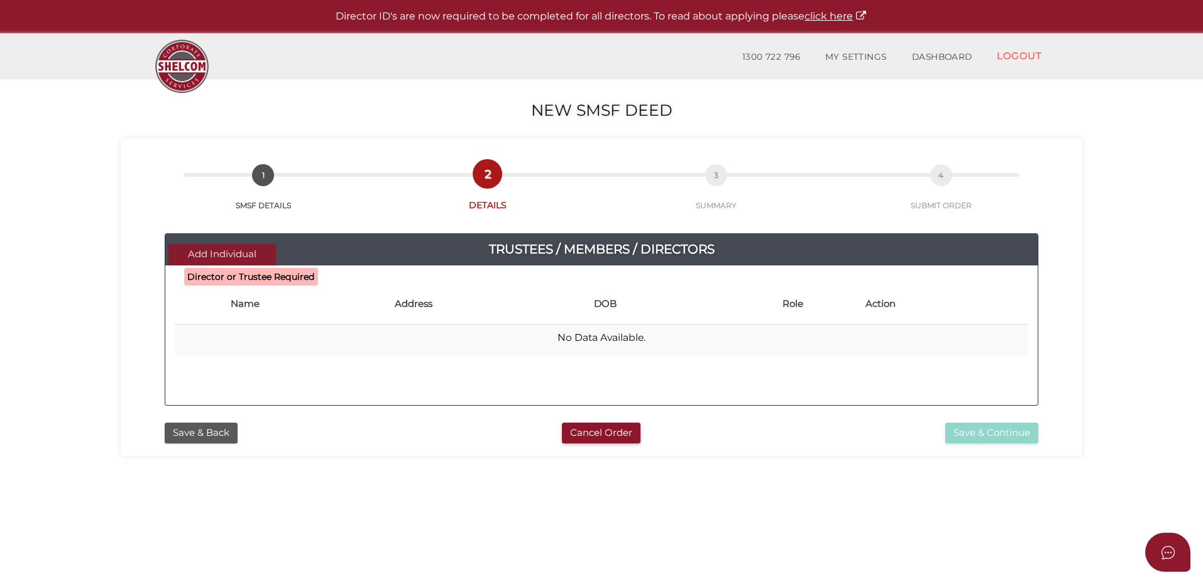
click at [237, 259] on button "Add Individual" at bounding box center [221, 254] width 107 height 21
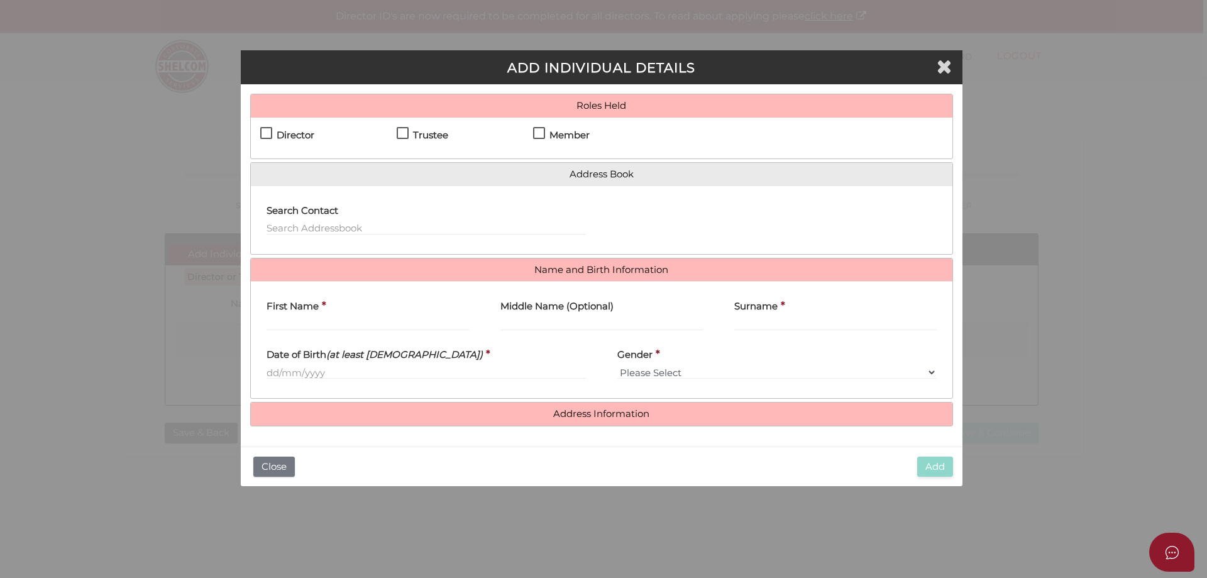
click at [267, 137] on label "Director" at bounding box center [287, 138] width 54 height 16
checkbox input "true"
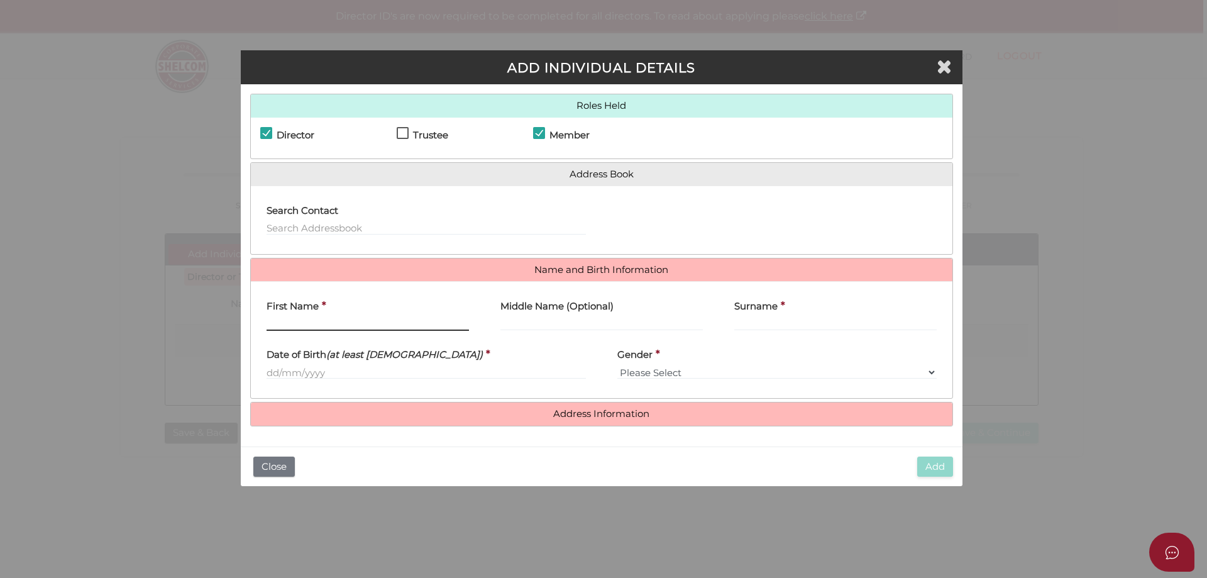
click at [312, 320] on input "First Name" at bounding box center [367, 324] width 202 height 14
type input "Mark"
type input "[PERSON_NAME]"
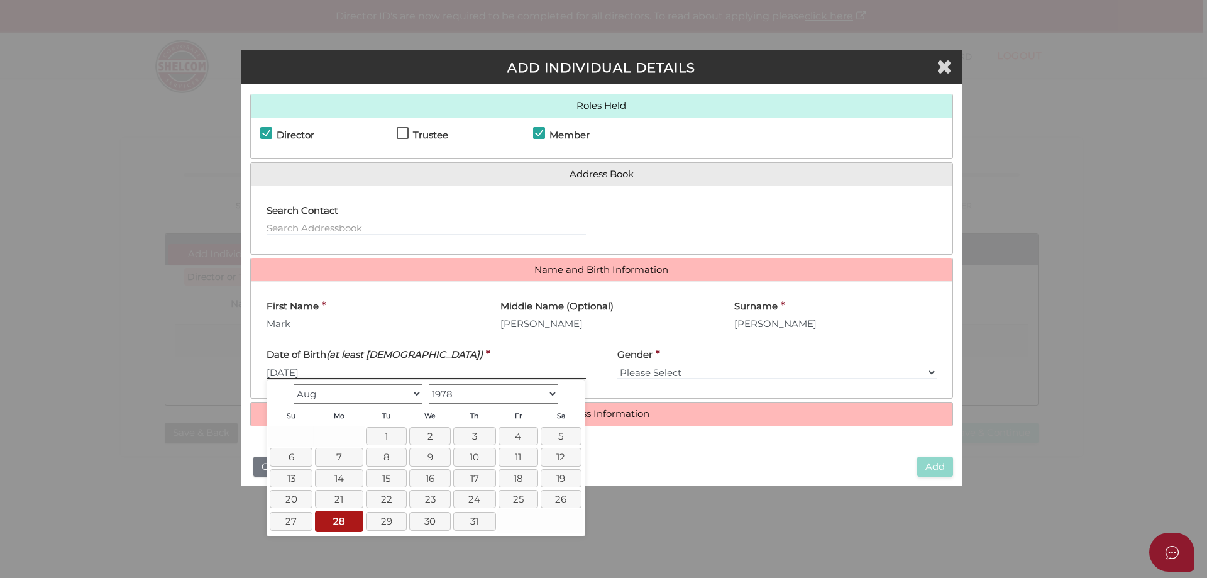
type input "[DATE]"
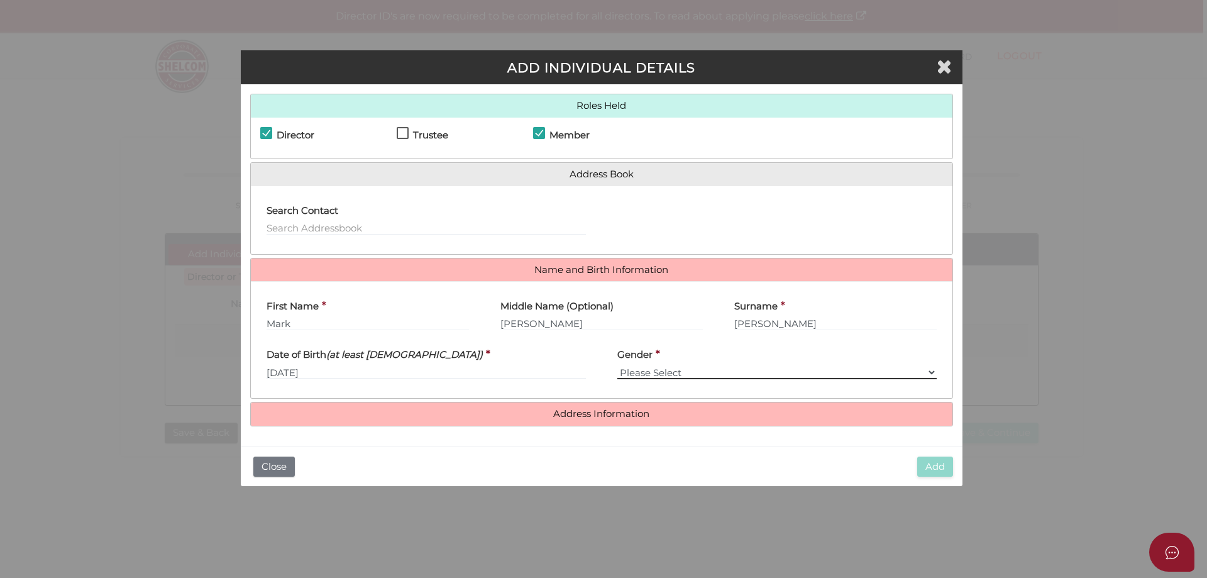
click at [642, 368] on select "Please Select [DEMOGRAPHIC_DATA] [DEMOGRAPHIC_DATA]" at bounding box center [776, 372] width 319 height 14
select select "[DEMOGRAPHIC_DATA]"
click at [617, 365] on select "Please Select [DEMOGRAPHIC_DATA] [DEMOGRAPHIC_DATA]" at bounding box center [776, 372] width 319 height 14
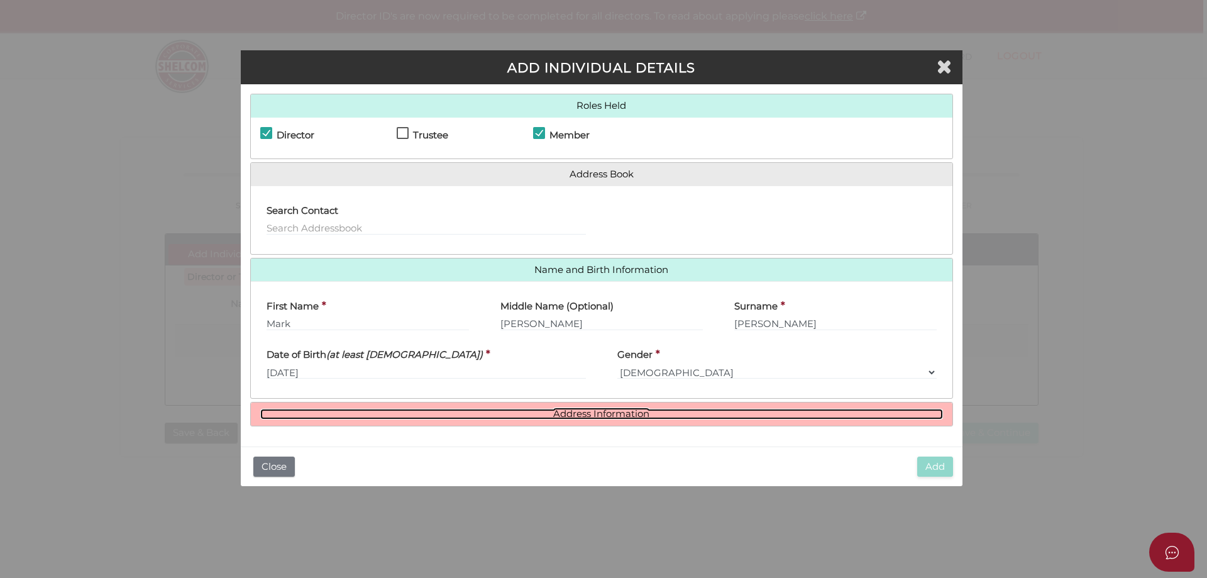
click at [612, 412] on link "Address Information" at bounding box center [601, 414] width 683 height 11
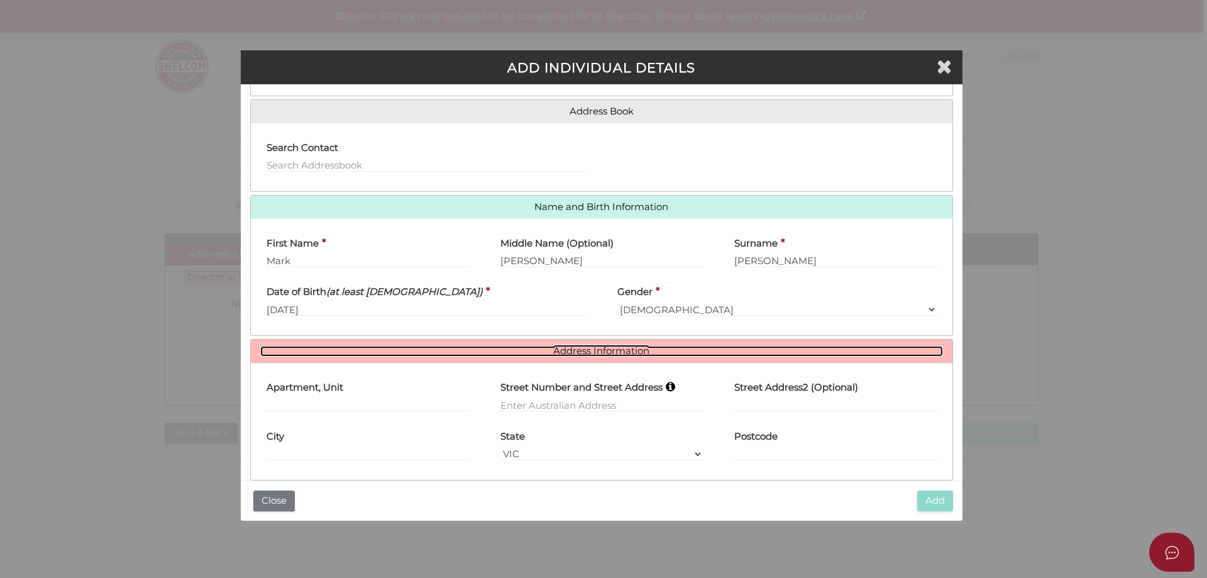
scroll to position [80, 0]
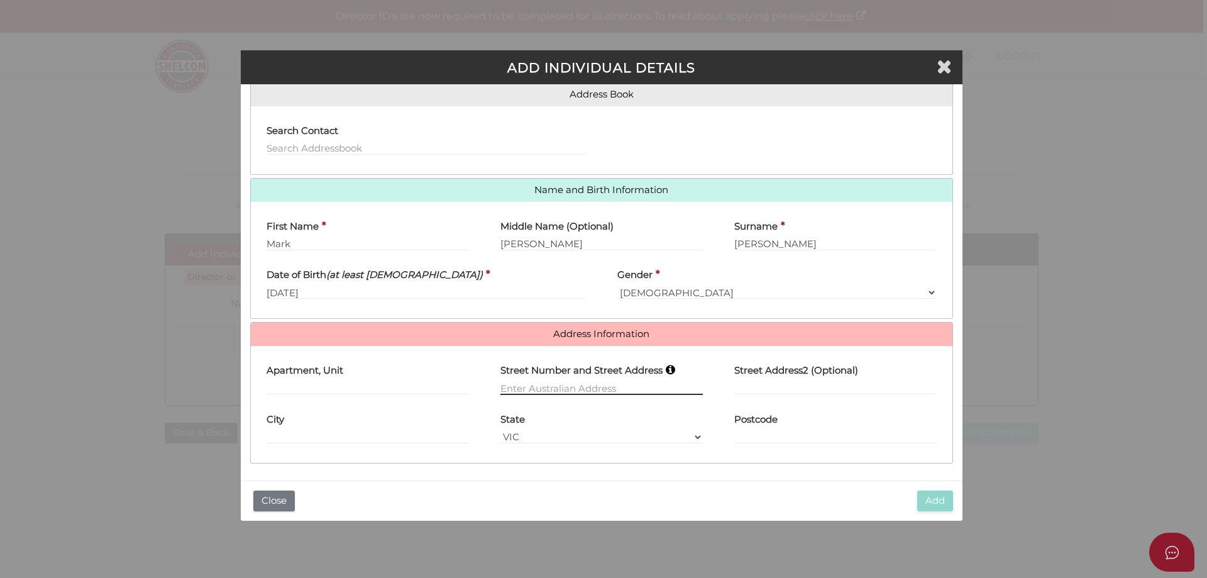
click at [514, 384] on input "text" at bounding box center [601, 388] width 202 height 14
type input "[STREET_ADDRESS]"
type input "Gol Gol"
select select "[GEOGRAPHIC_DATA]"
type input "2738"
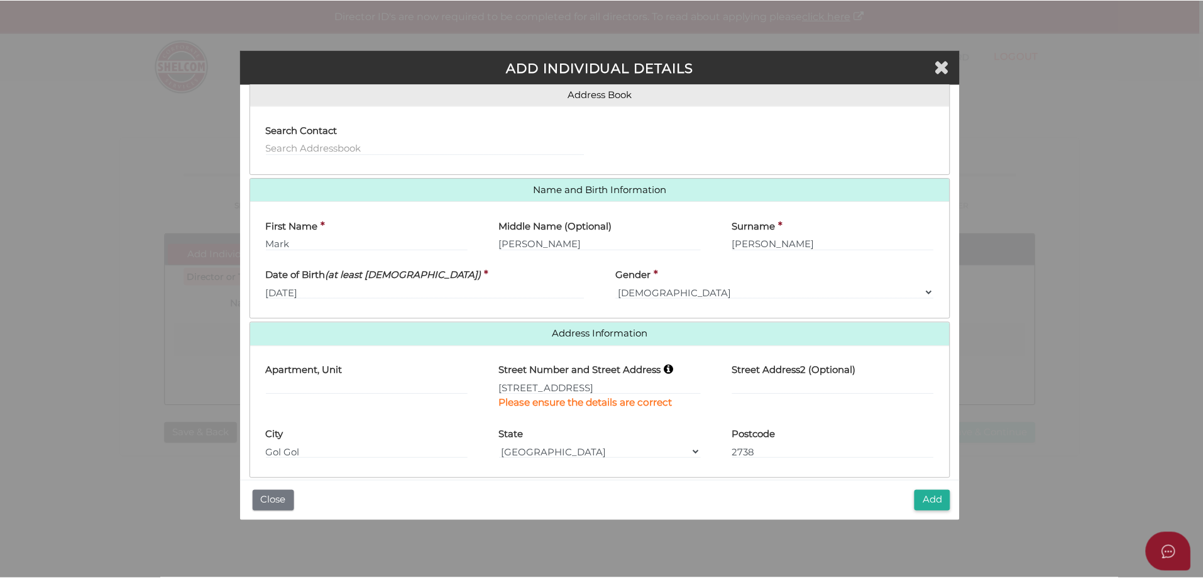
scroll to position [95, 0]
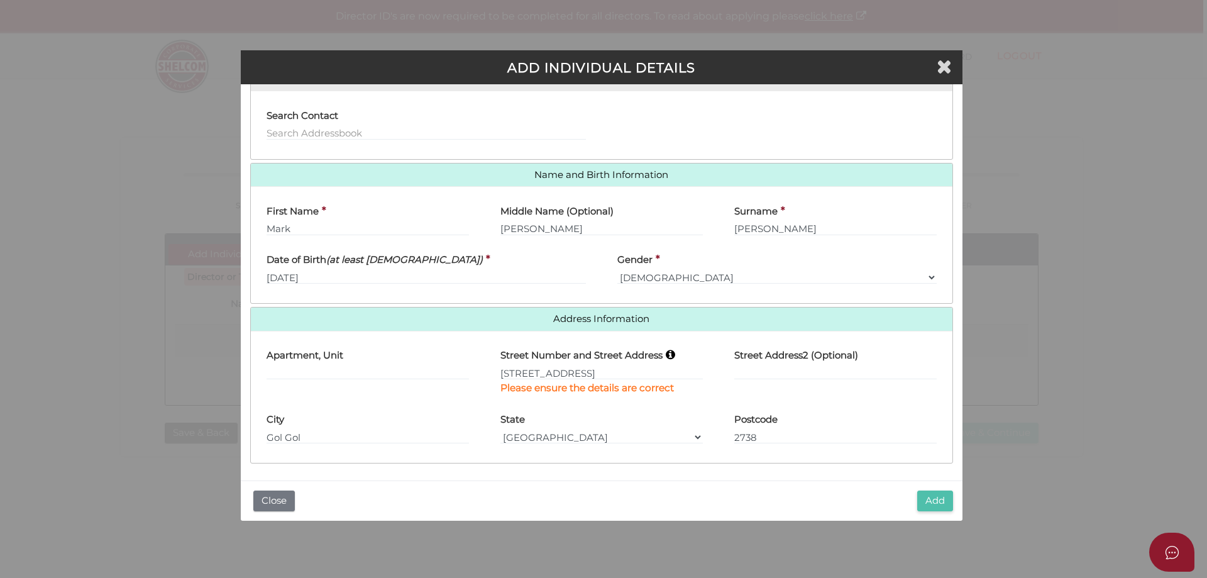
click at [921, 498] on button "Add" at bounding box center [935, 500] width 36 height 21
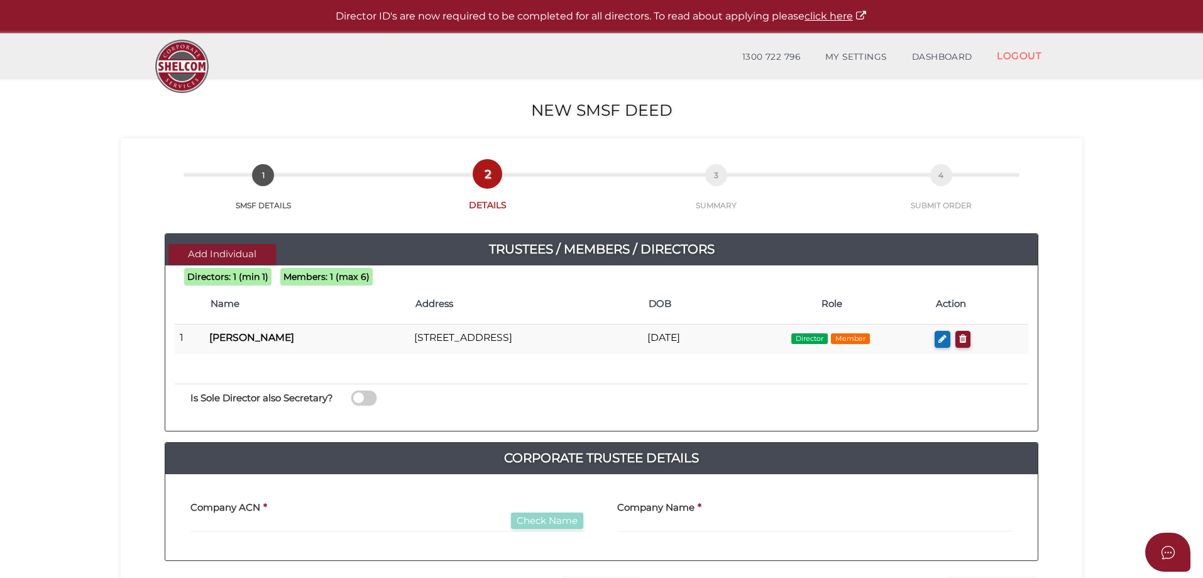
click at [204, 251] on button "Add Individual" at bounding box center [221, 254] width 107 height 21
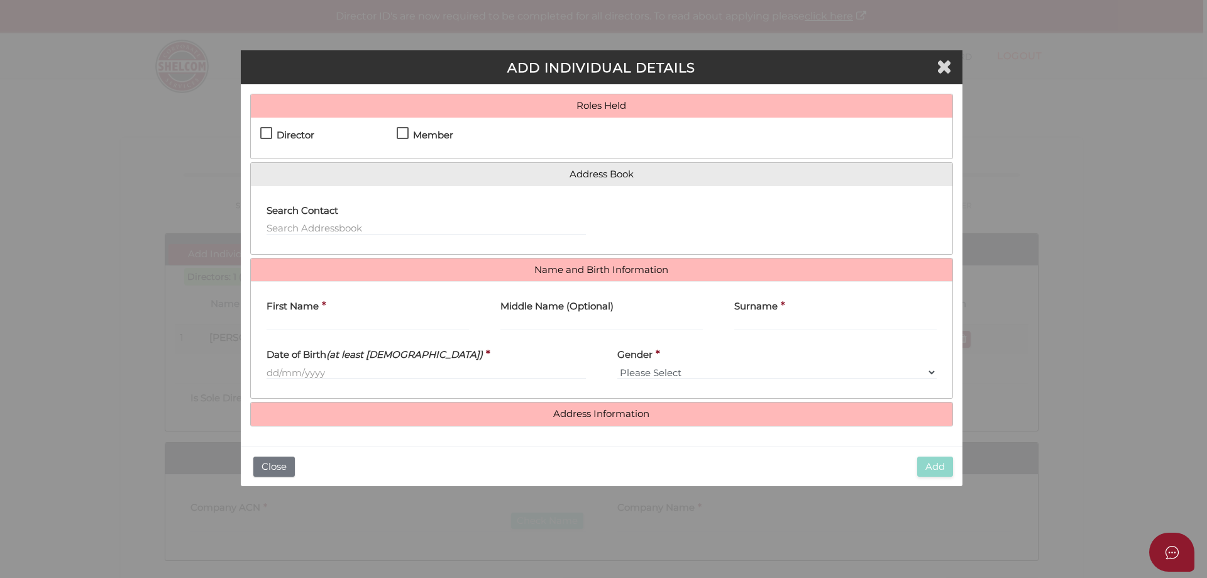
click at [265, 131] on label "Director" at bounding box center [287, 138] width 54 height 16
checkbox input "true"
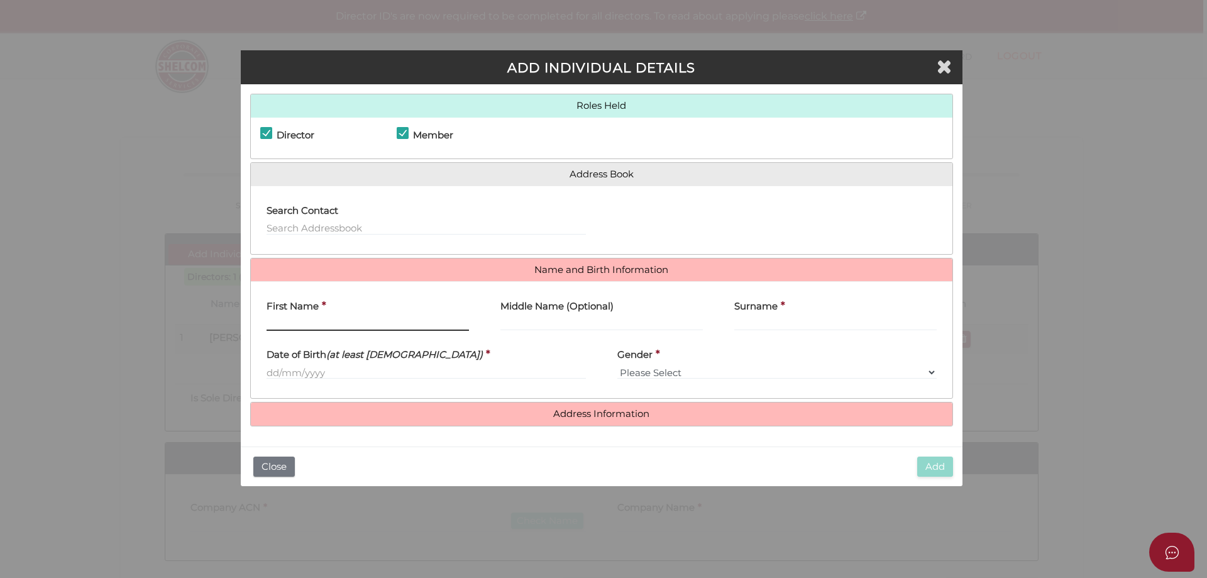
click at [305, 324] on input "First Name" at bounding box center [367, 324] width 202 height 14
type input "Samana"
type input "J"
type input "[PERSON_NAME]"
type input "Joy"
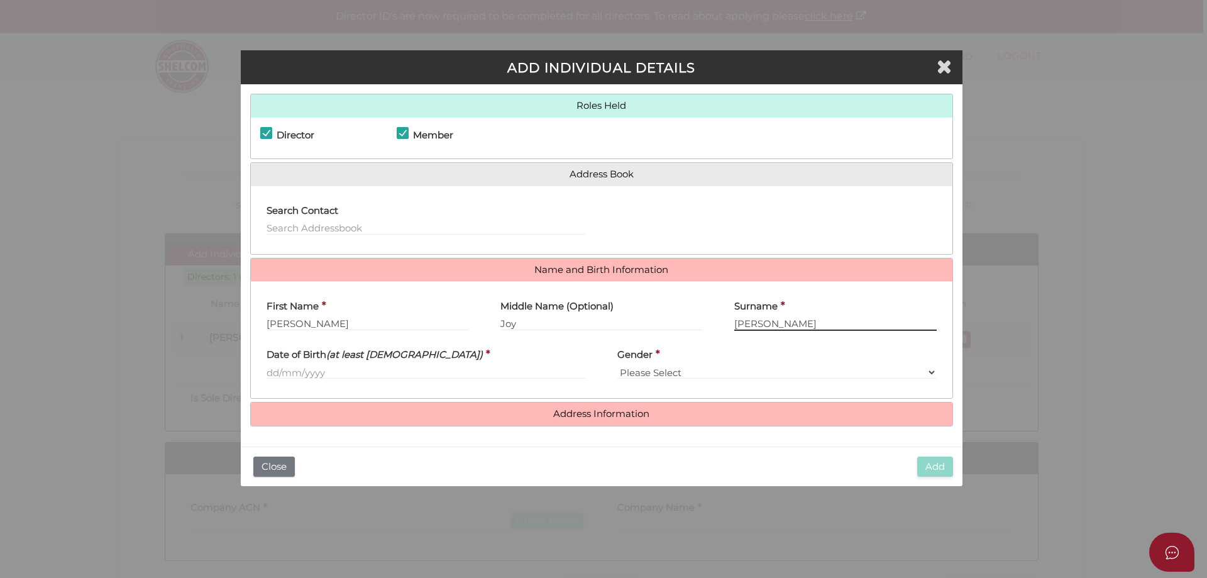
type input "[PERSON_NAME]"
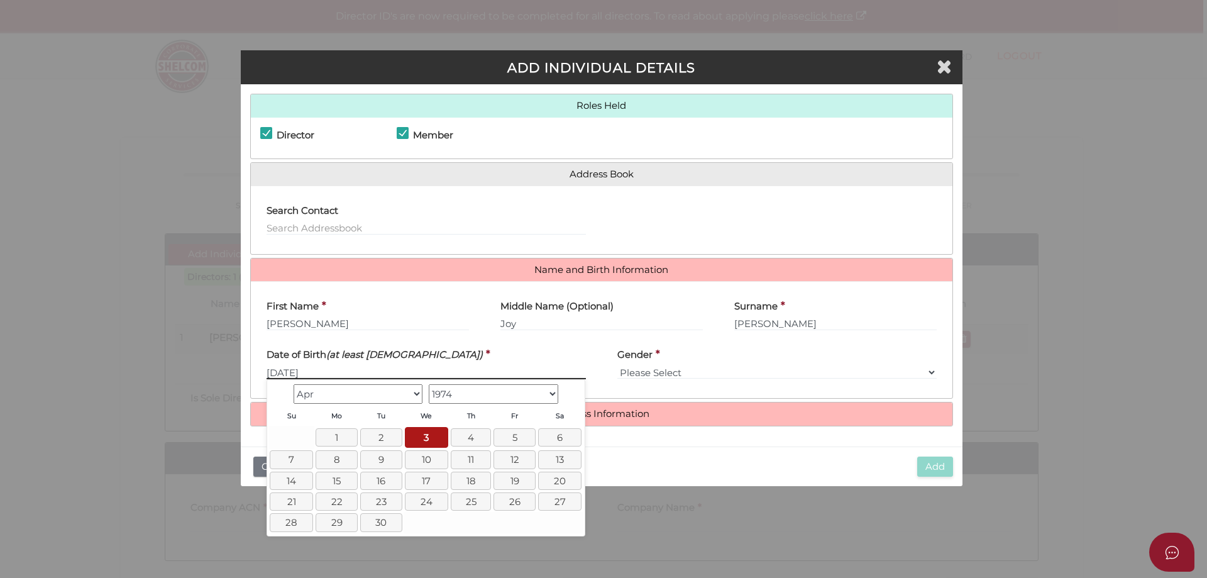
type input "[DATE]"
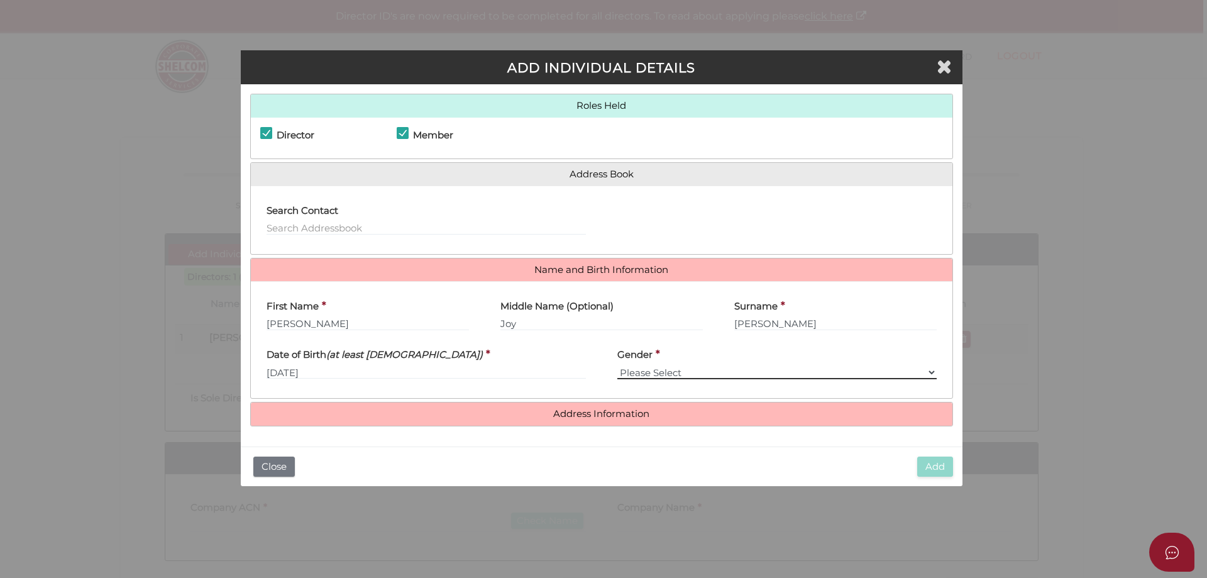
click at [674, 368] on select "Please Select [DEMOGRAPHIC_DATA] [DEMOGRAPHIC_DATA]" at bounding box center [776, 372] width 319 height 14
select select "[DEMOGRAPHIC_DATA]"
click at [617, 365] on select "Please Select [DEMOGRAPHIC_DATA] [DEMOGRAPHIC_DATA]" at bounding box center [776, 372] width 319 height 14
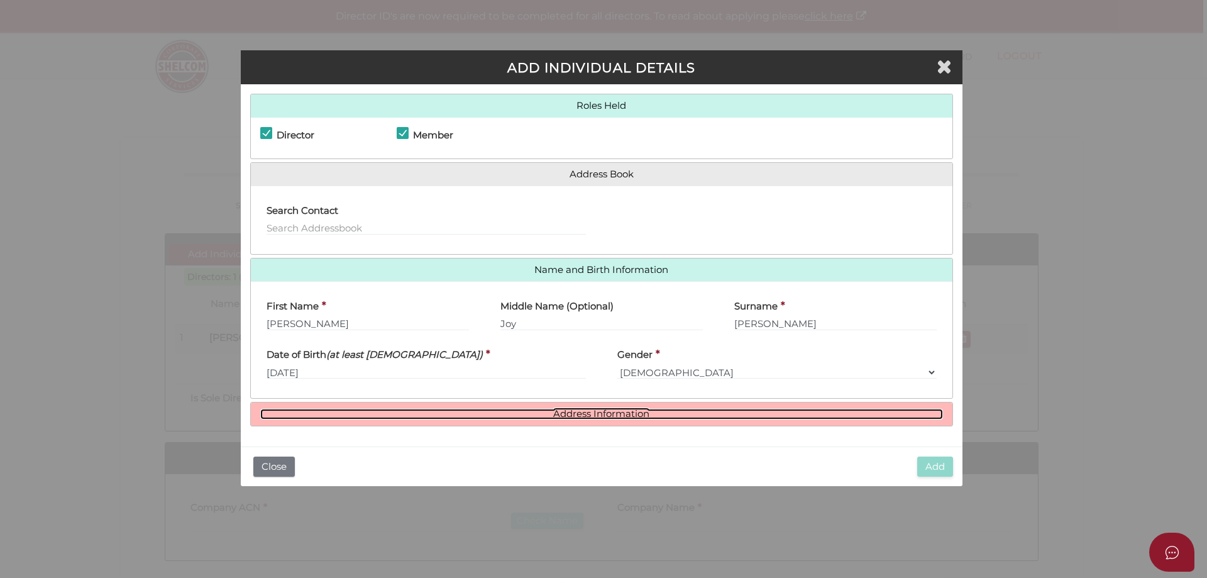
click at [597, 414] on link "Address Information" at bounding box center [601, 414] width 683 height 11
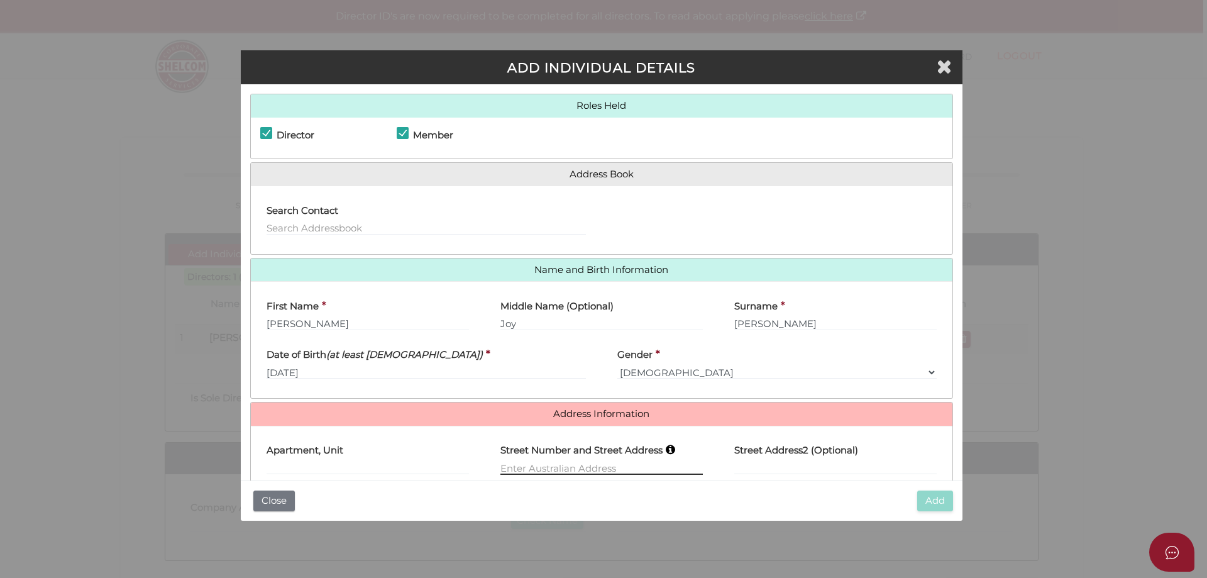
click at [541, 463] on input "text" at bounding box center [601, 468] width 202 height 14
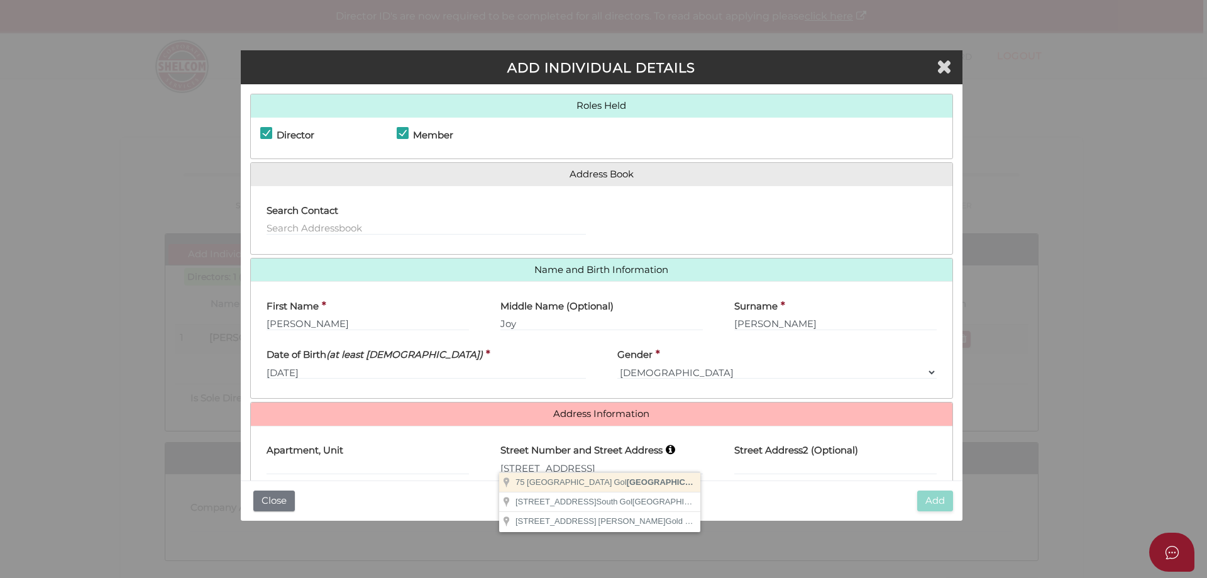
type input "[STREET_ADDRESS]"
type input "Gol Gol"
select select "[GEOGRAPHIC_DATA]"
type input "2738"
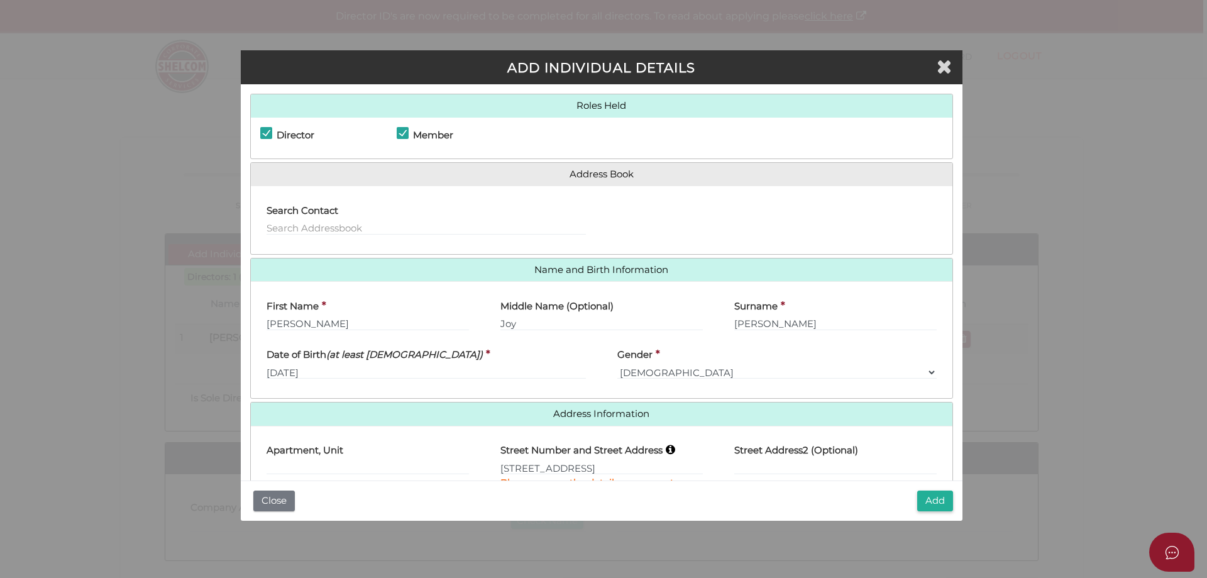
scroll to position [95, 0]
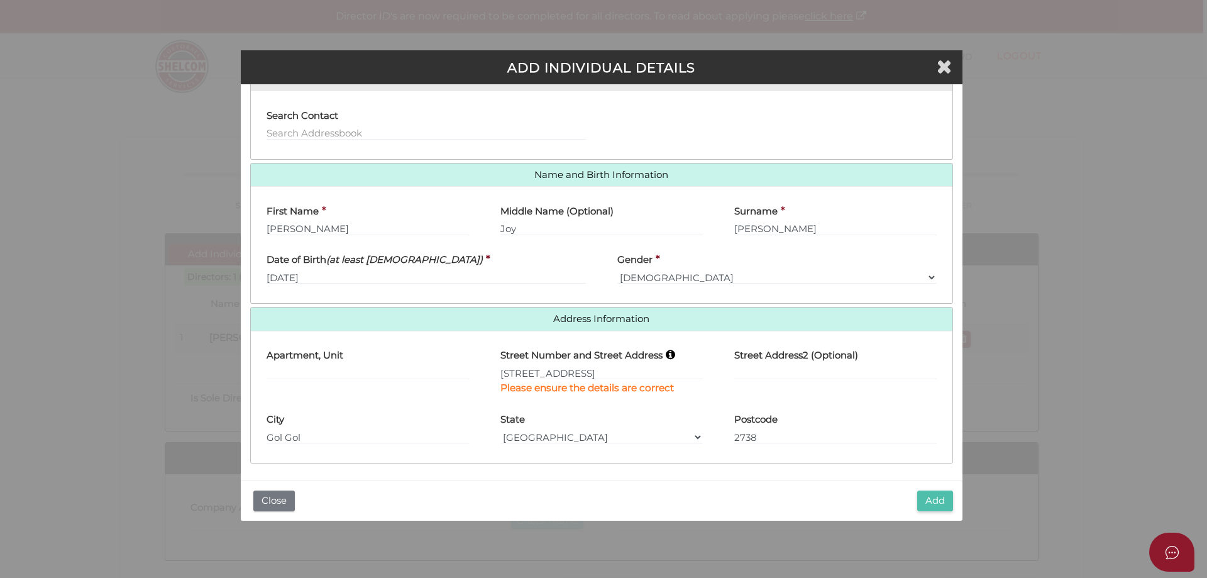
click at [933, 502] on button "Add" at bounding box center [935, 500] width 36 height 21
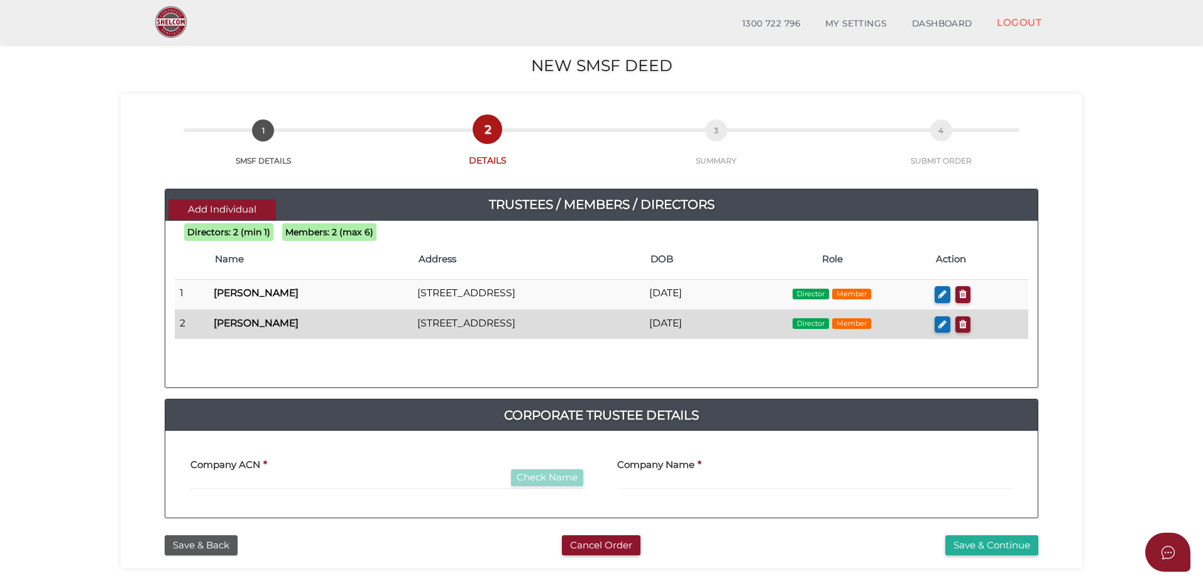
scroll to position [126, 0]
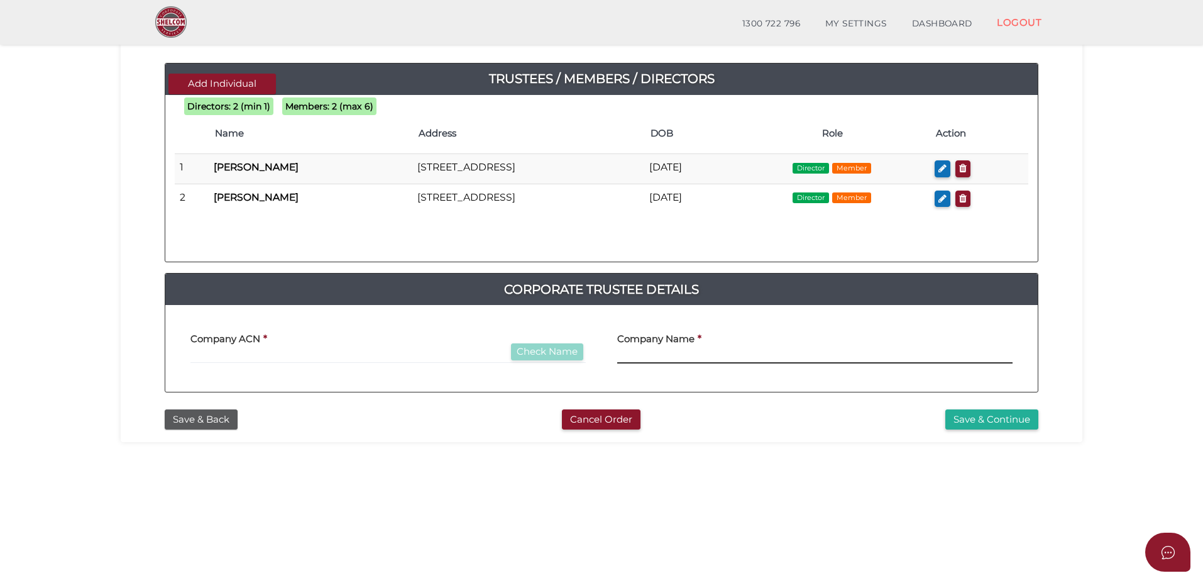
click at [644, 353] on input "text" at bounding box center [814, 356] width 395 height 14
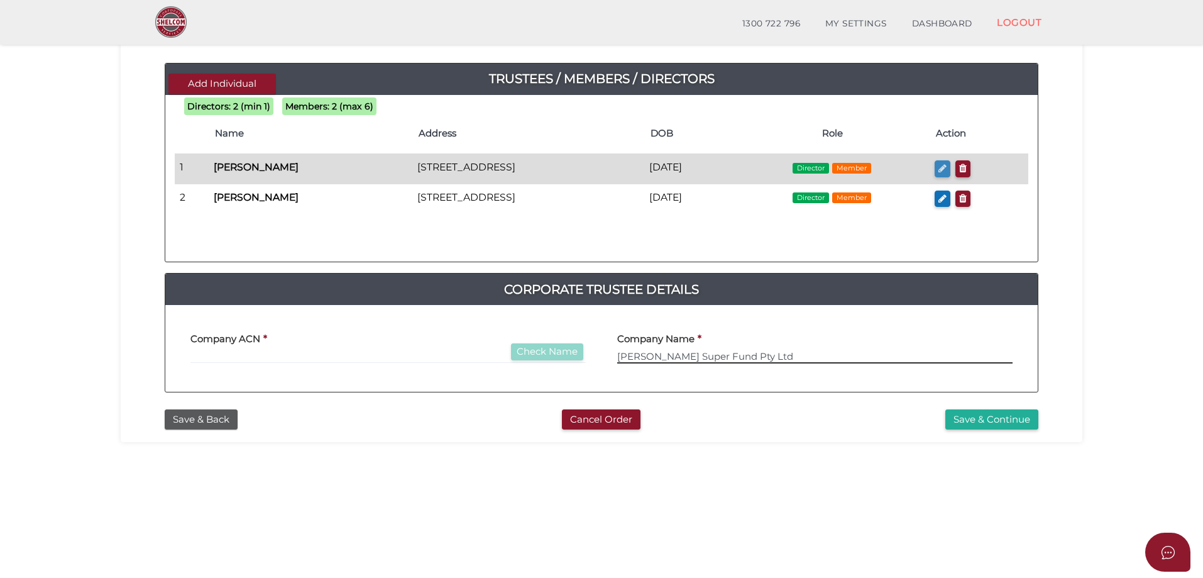
type input "[PERSON_NAME] Super Fund Pty Ltd"
click at [947, 169] on icon "button" at bounding box center [942, 167] width 8 height 9
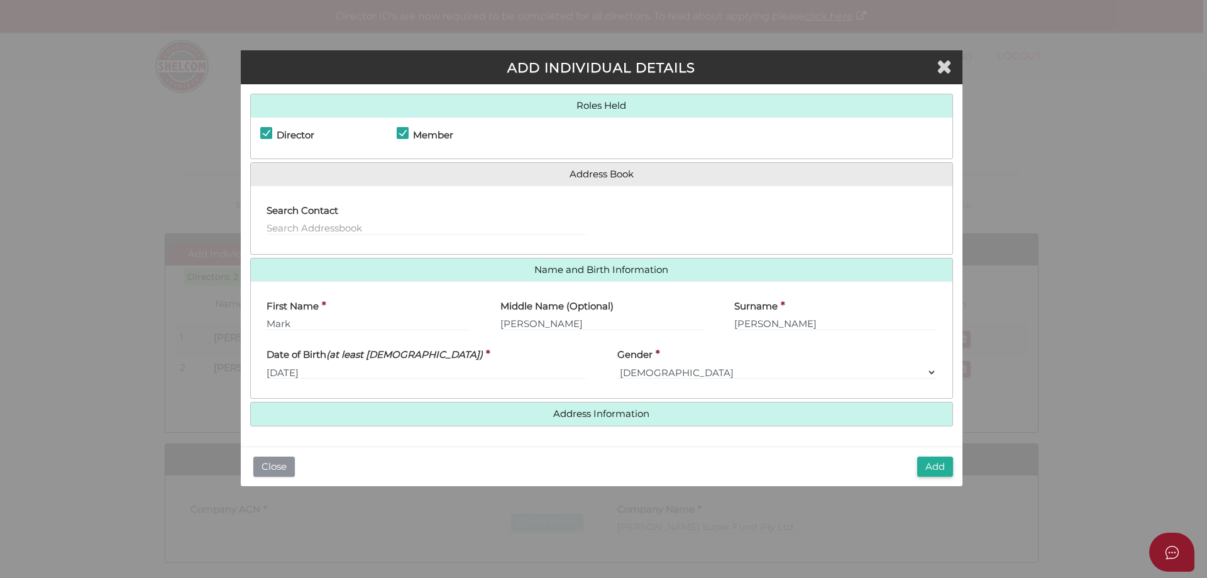
click at [280, 461] on button "Close" at bounding box center [273, 466] width 41 height 21
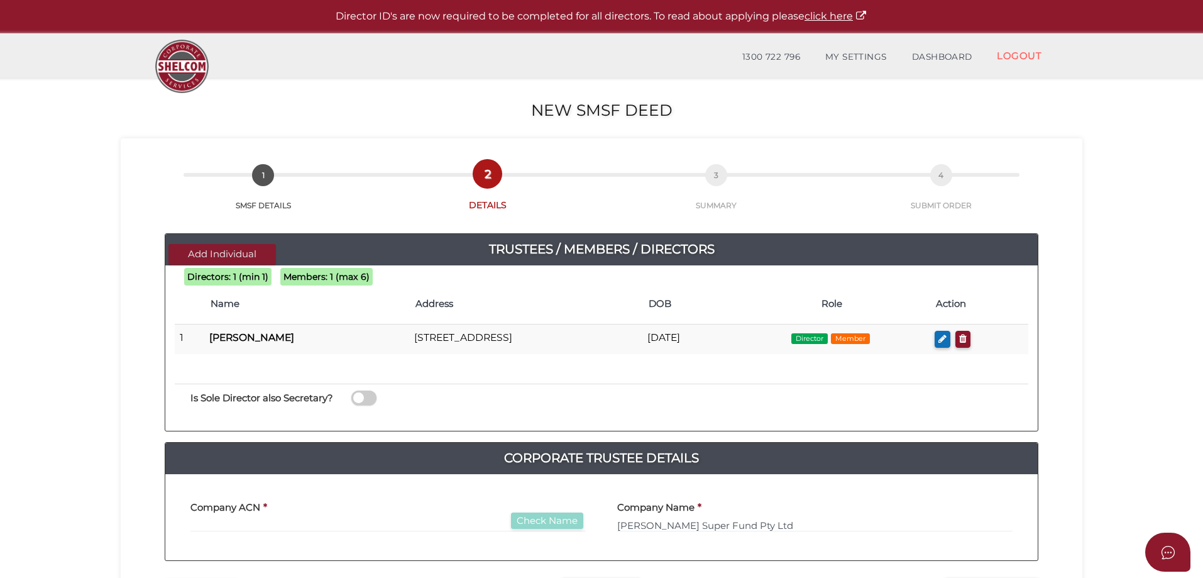
click at [193, 253] on button "Add Individual" at bounding box center [221, 254] width 107 height 21
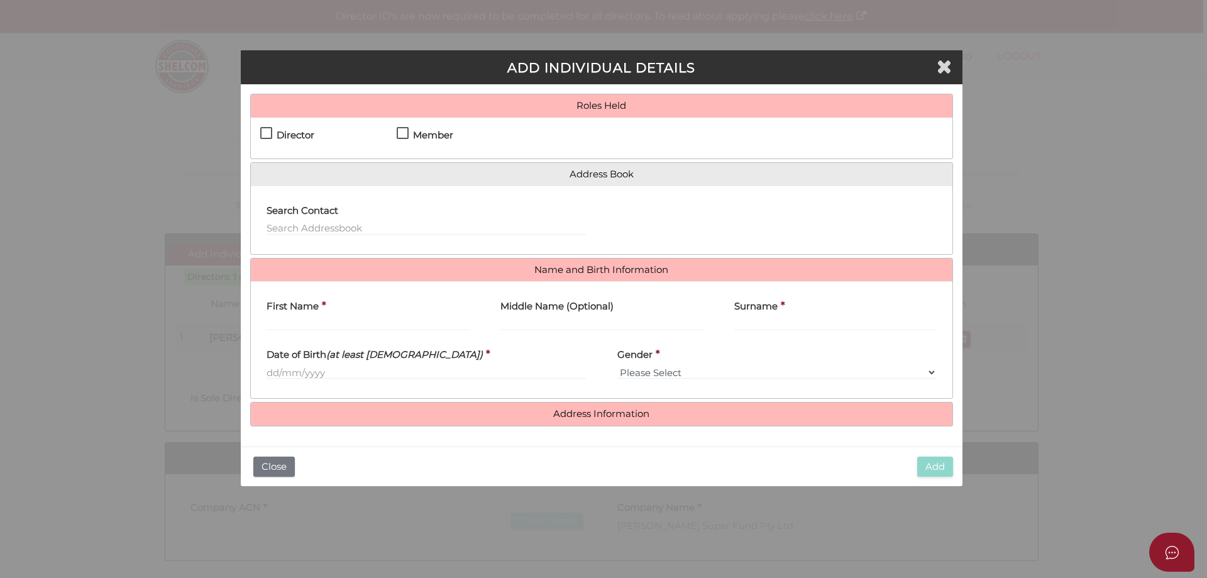
click at [274, 468] on button "Close" at bounding box center [273, 466] width 41 height 21
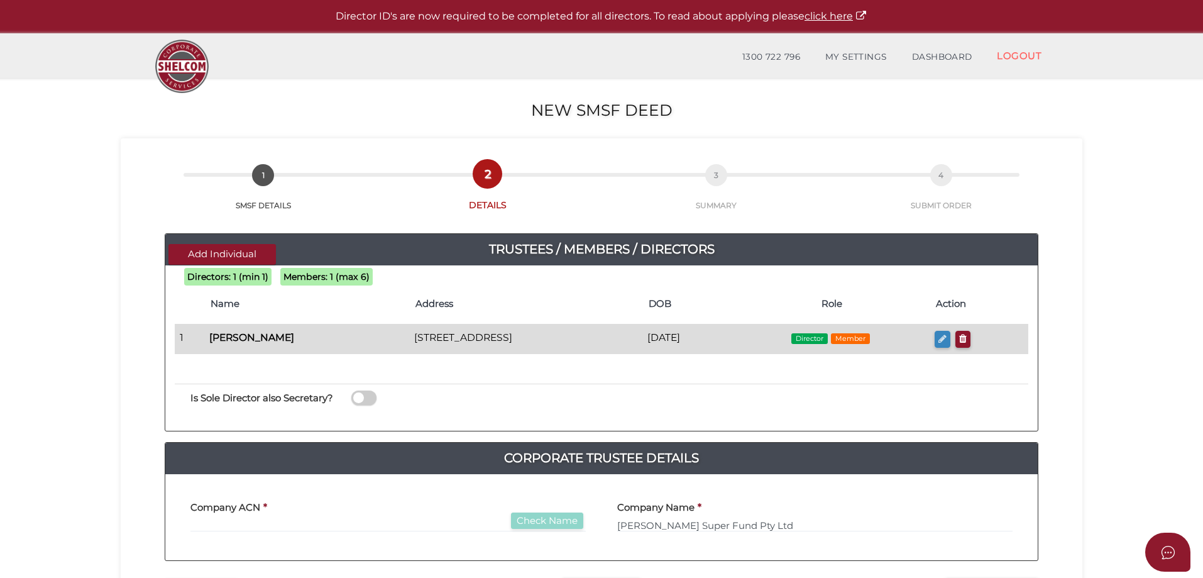
click at [947, 338] on icon "button" at bounding box center [942, 338] width 8 height 9
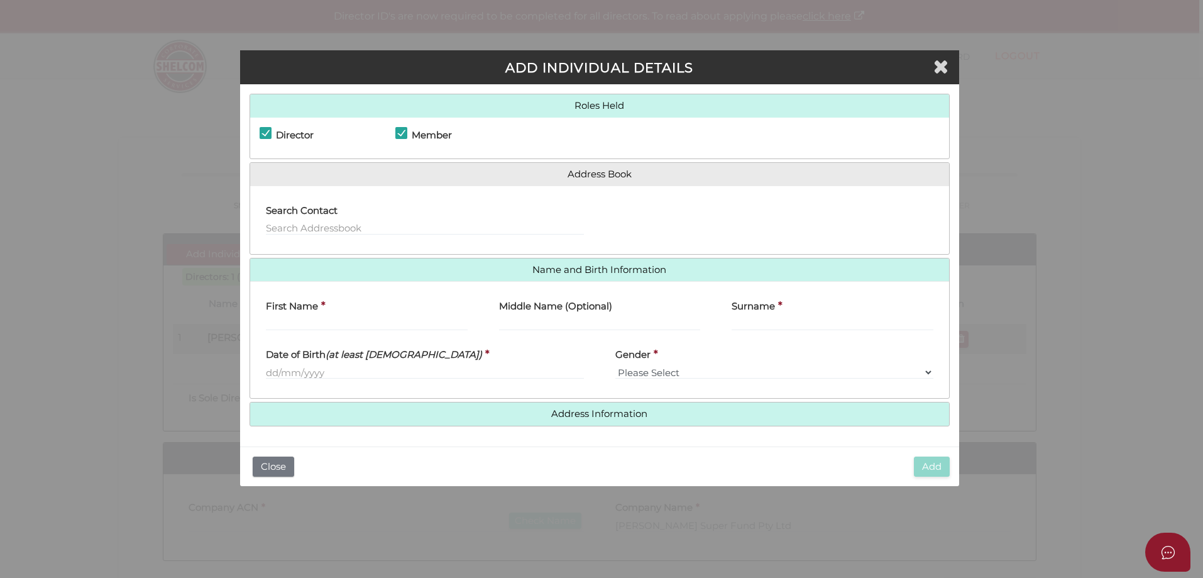
checkbox input "true"
type input "Samantha"
type input "Joy"
type input "[PERSON_NAME]"
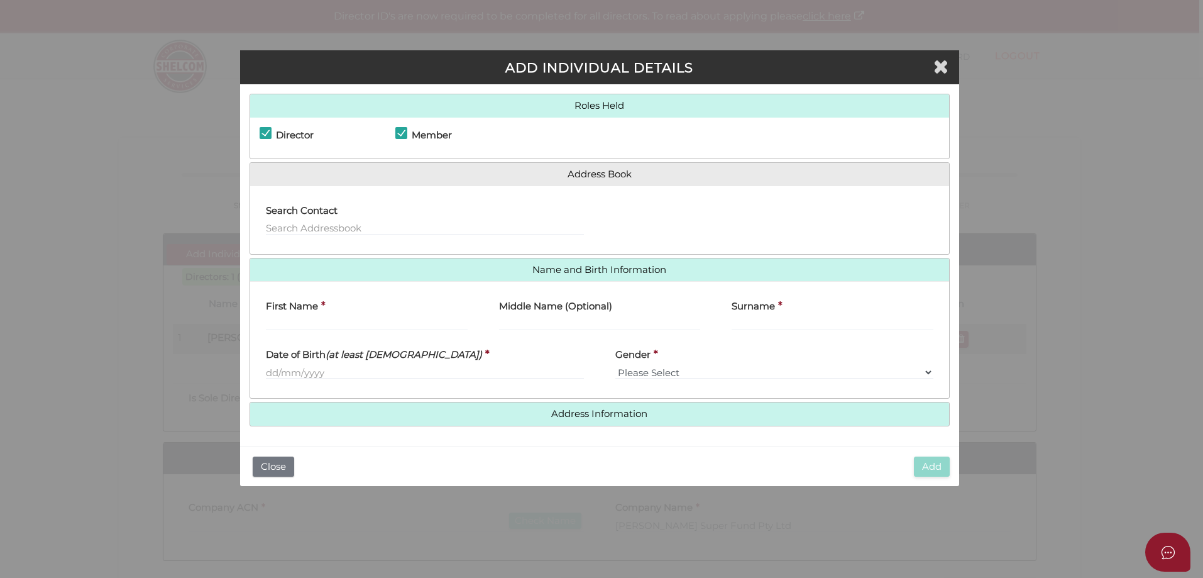
type input "03/04/1974"
select select "[DEMOGRAPHIC_DATA]"
click at [274, 464] on button "Close" at bounding box center [273, 466] width 41 height 21
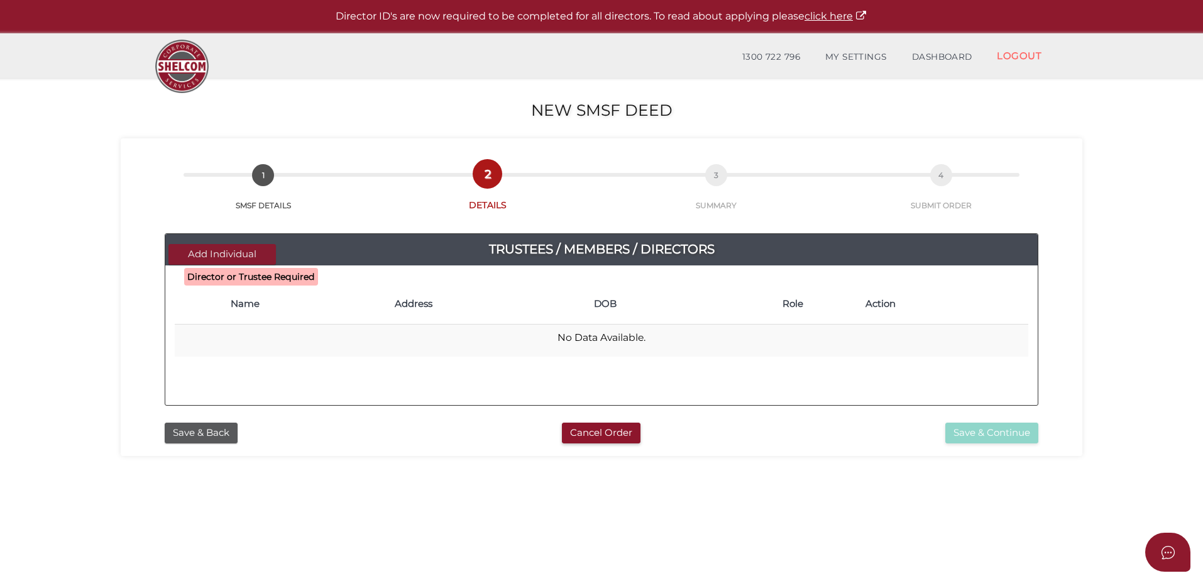
click at [219, 255] on button "Add Individual" at bounding box center [221, 254] width 107 height 21
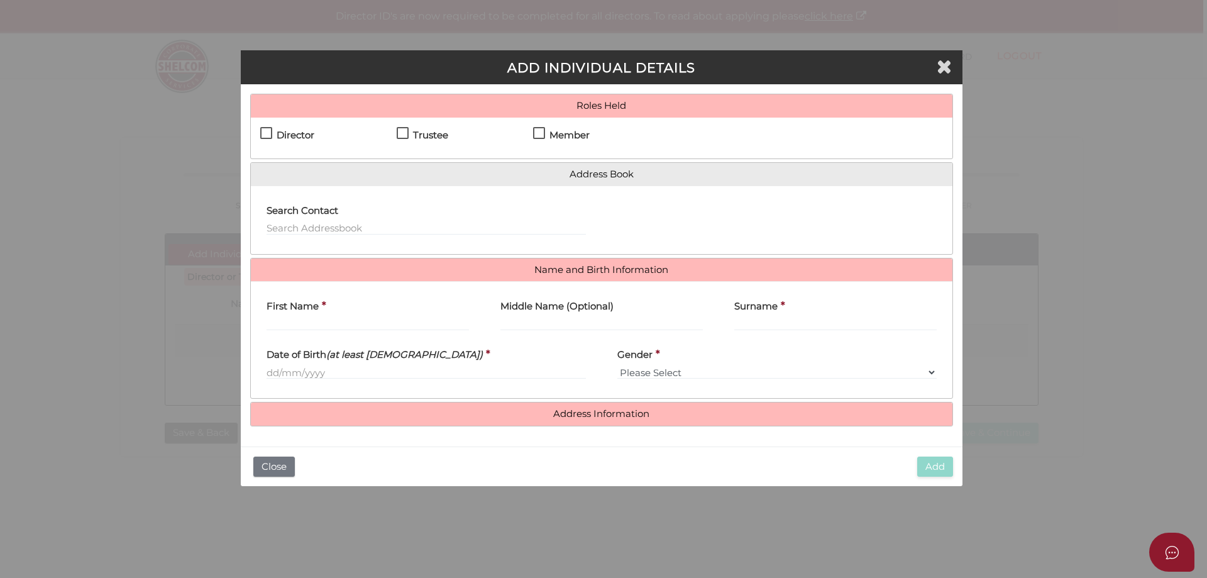
click at [261, 130] on label "Director" at bounding box center [287, 138] width 54 height 16
checkbox input "true"
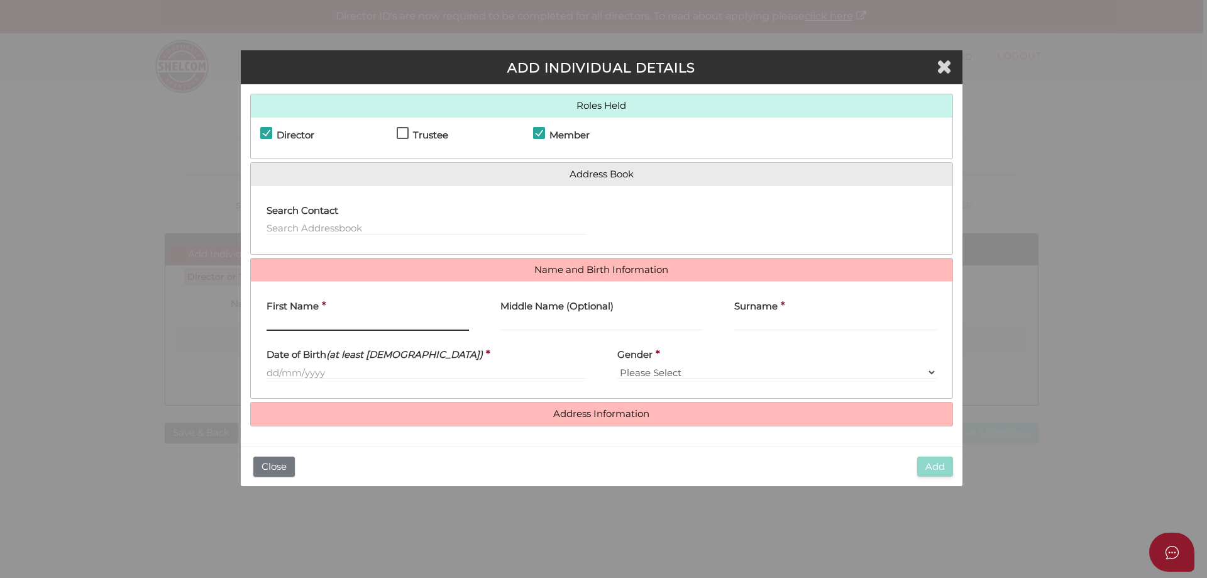
click at [319, 324] on input "First Name" at bounding box center [367, 324] width 202 height 14
type input "Mark"
type input "[PERSON_NAME]"
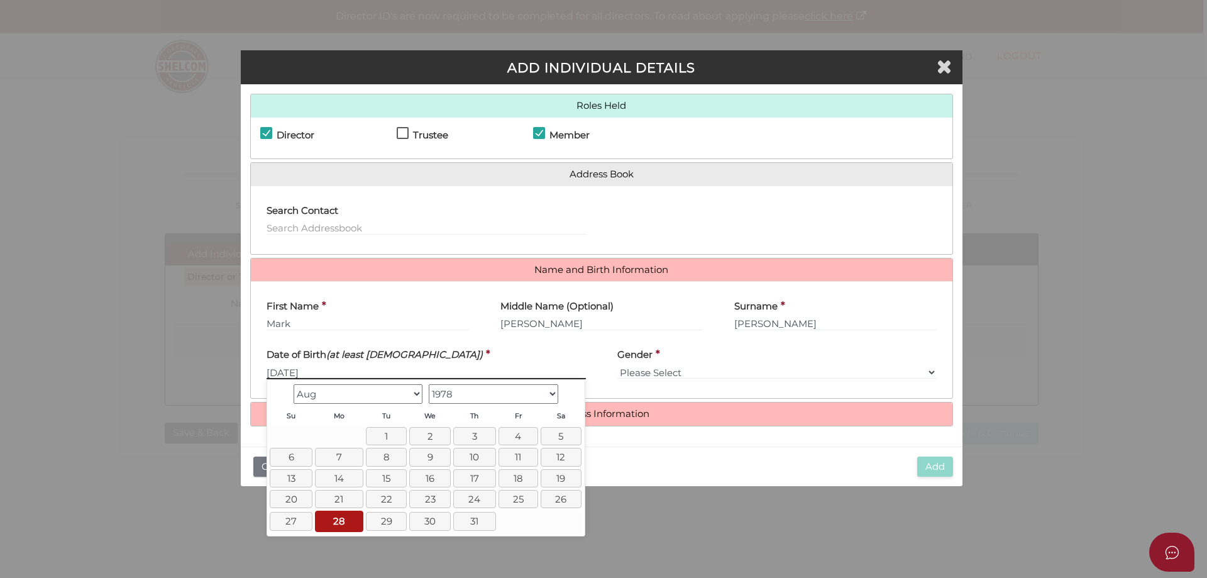
type input "[DATE]"
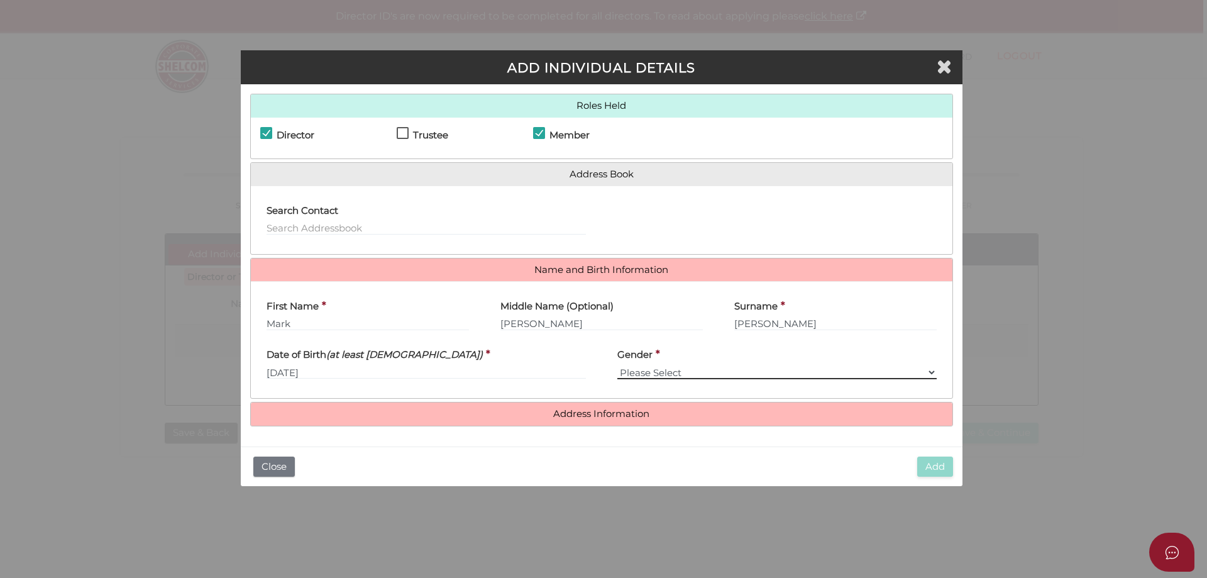
select select "[DEMOGRAPHIC_DATA]"
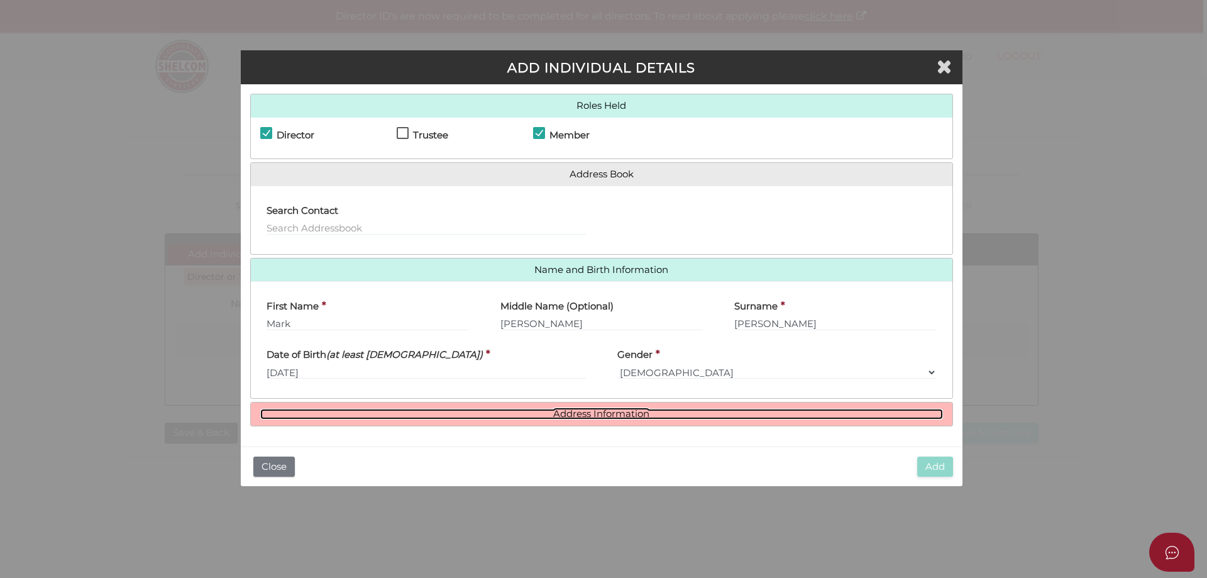
click at [647, 409] on link "Address Information" at bounding box center [601, 414] width 683 height 11
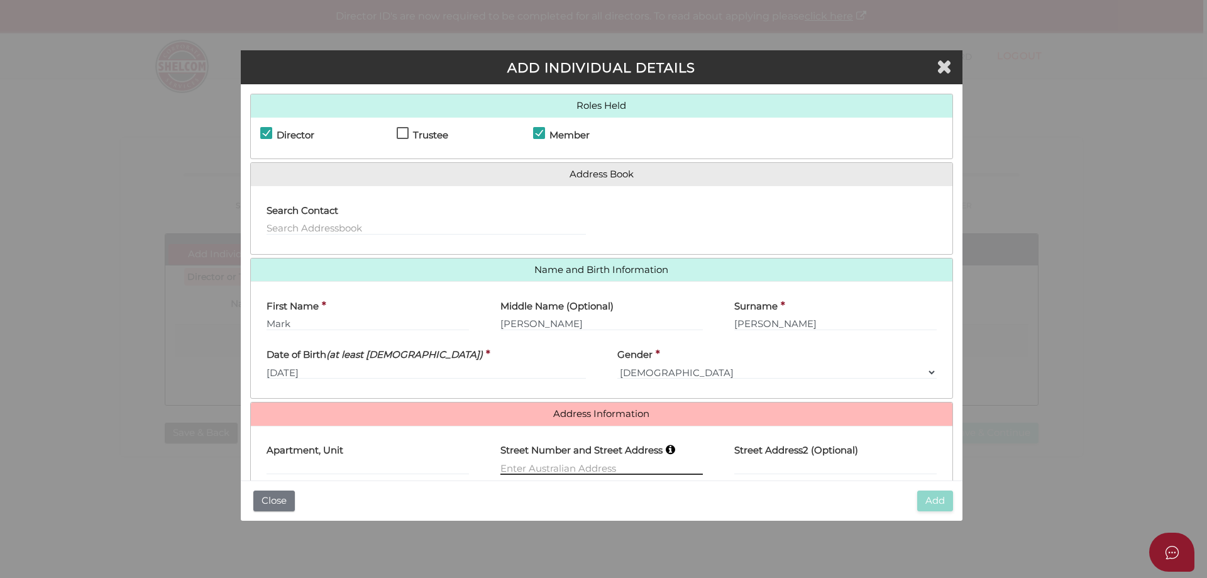
click at [552, 461] on input "text" at bounding box center [601, 468] width 202 height 14
type input "[STREET_ADDRESS]"
type input "Gol Gol"
select select "[GEOGRAPHIC_DATA]"
type input "2738"
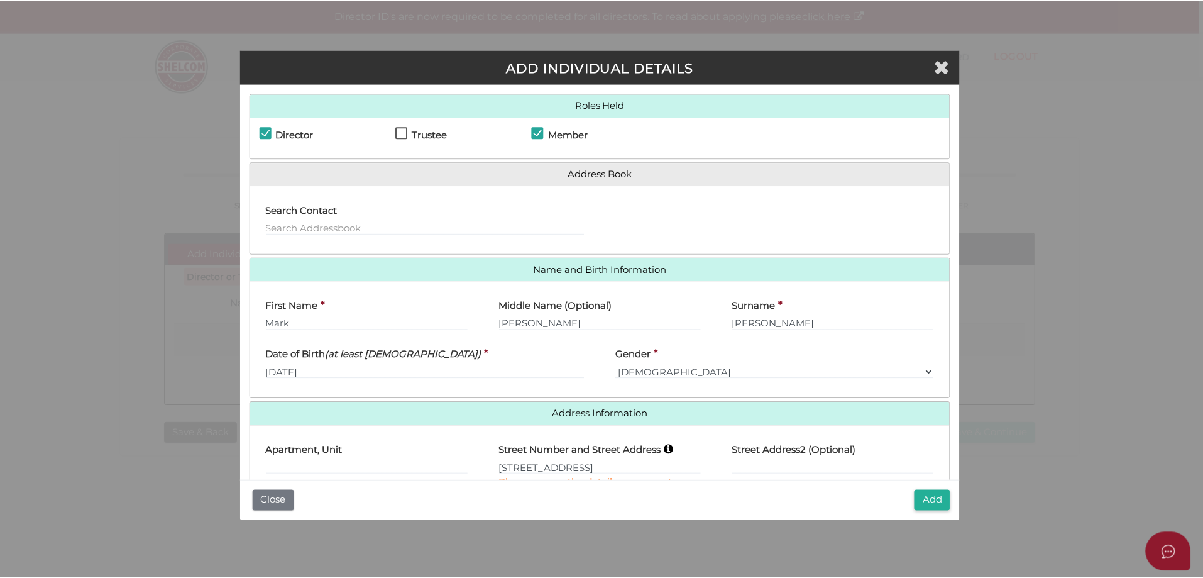
scroll to position [95, 0]
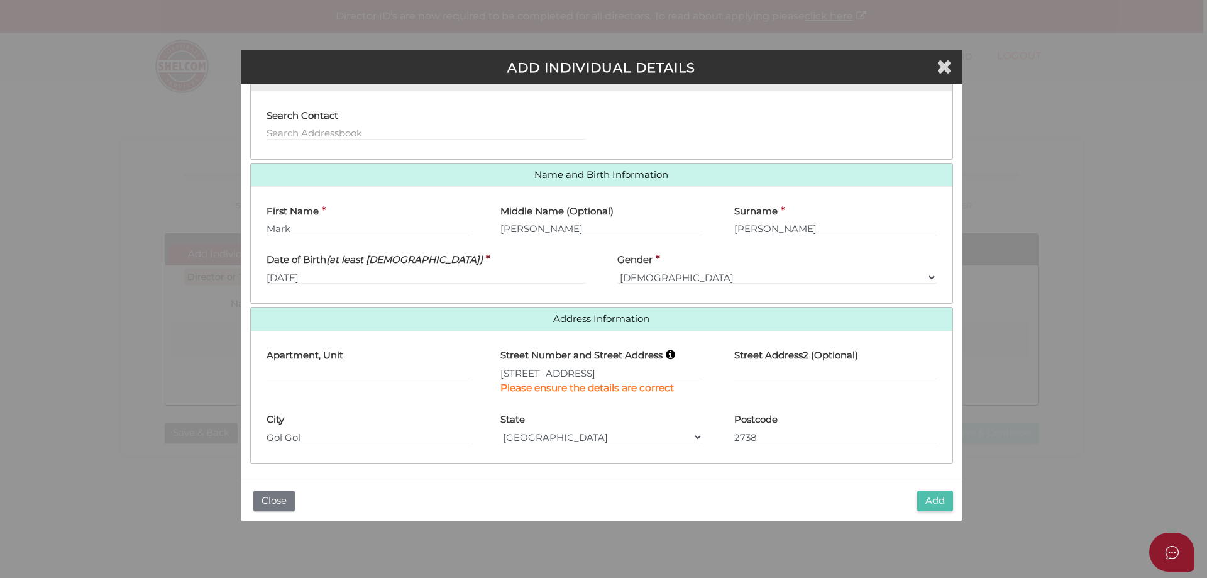
click at [928, 503] on button "Add" at bounding box center [935, 500] width 36 height 21
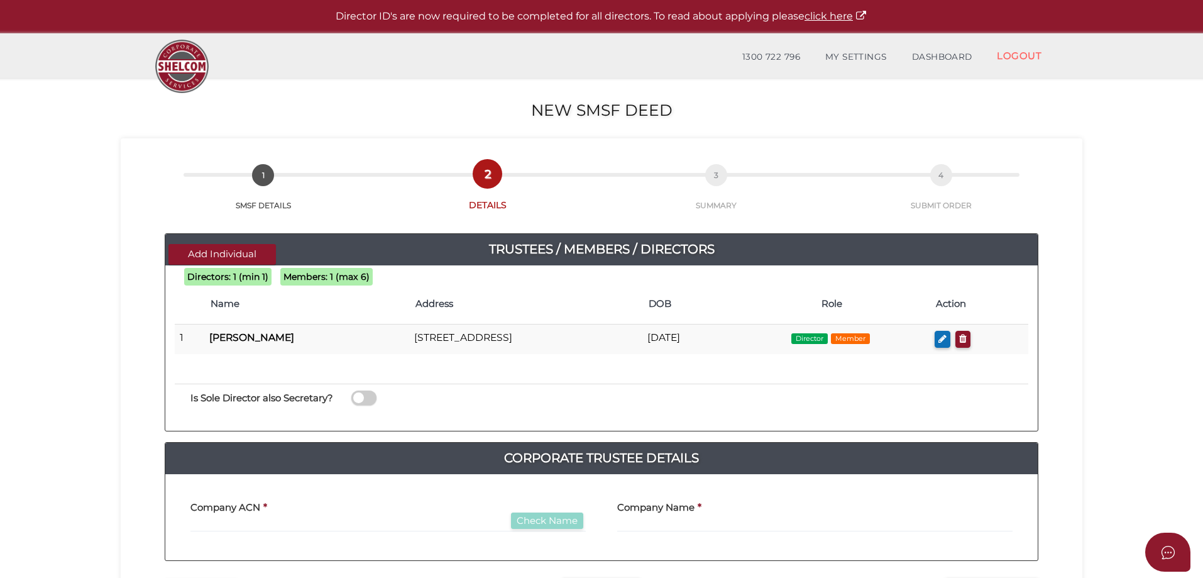
click at [369, 399] on span at bounding box center [363, 397] width 25 height 14
click at [0, 0] on input "checkbox" at bounding box center [0, 0] width 0 height 0
click at [356, 396] on span at bounding box center [363, 397] width 25 height 14
click at [0, 0] on input "checkbox" at bounding box center [0, 0] width 0 height 0
click at [215, 251] on button "Add Individual" at bounding box center [221, 254] width 107 height 21
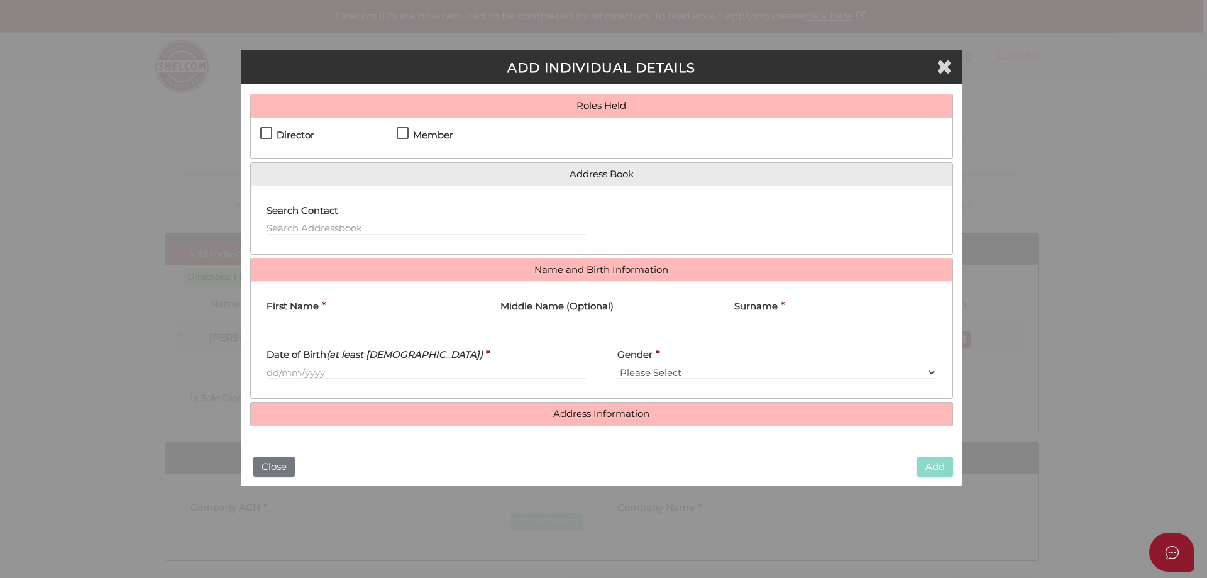
click at [268, 131] on label "Director" at bounding box center [287, 138] width 54 height 16
checkbox input "true"
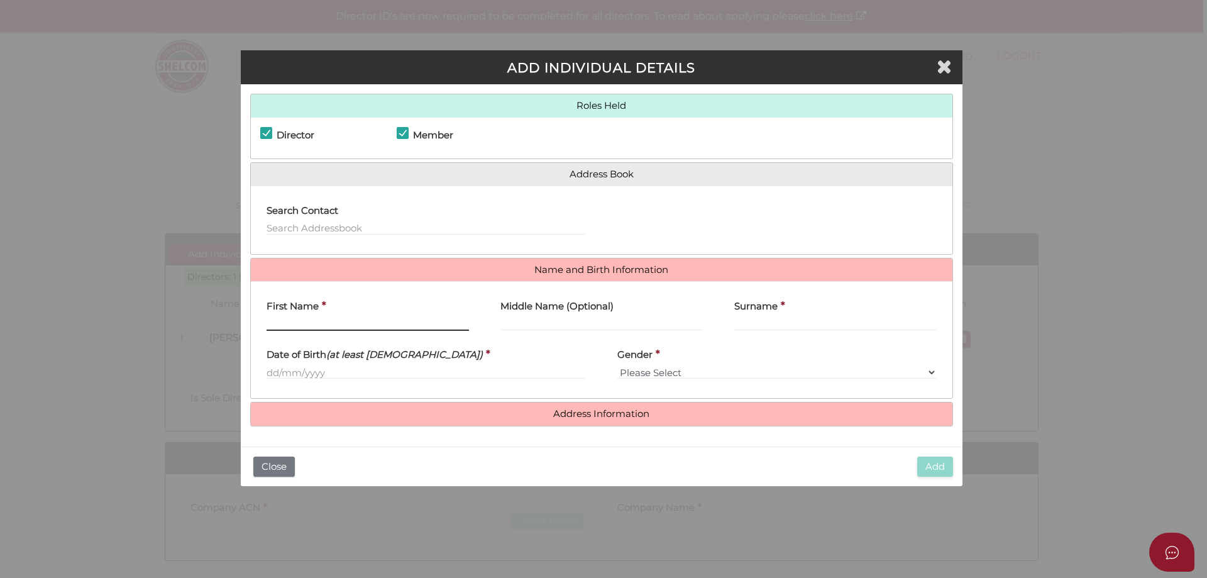
click at [312, 322] on input "First Name" at bounding box center [367, 324] width 202 height 14
type input "Samantha"
type input "Joy"
type input "Hooper"
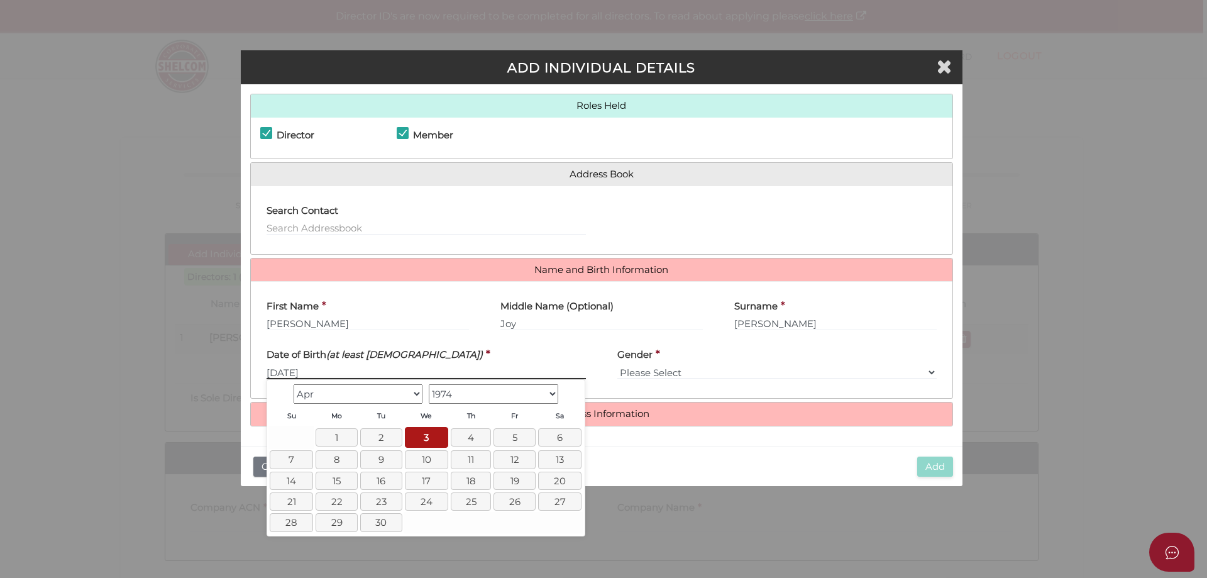
type input "[DATE]"
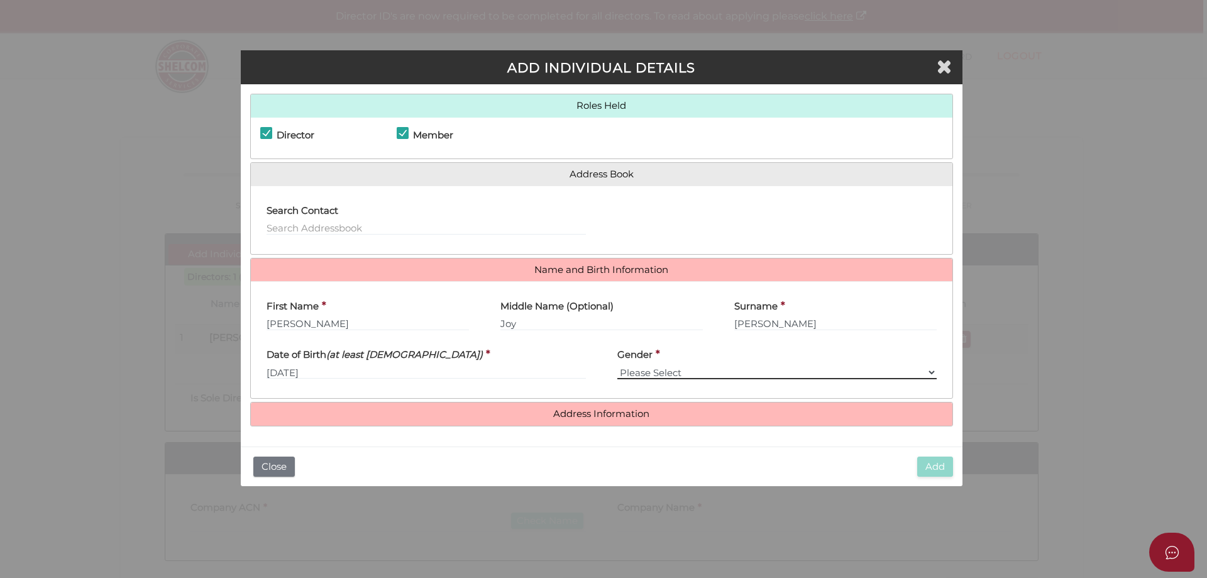
select select "[DEMOGRAPHIC_DATA]"
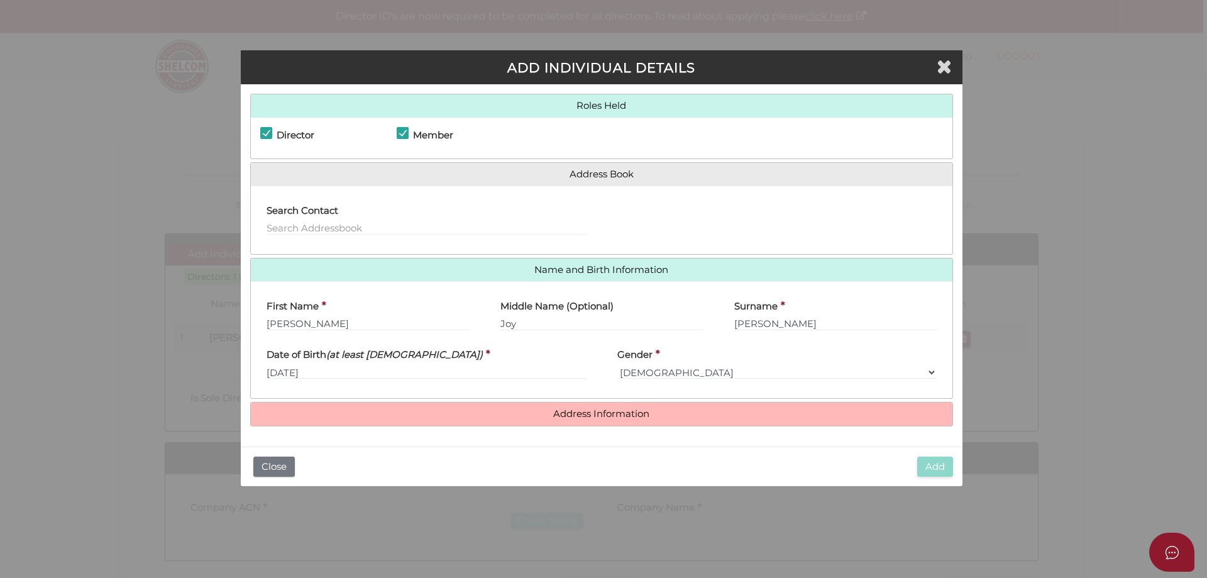
click at [593, 404] on h4 "Address Information" at bounding box center [601, 413] width 701 height 23
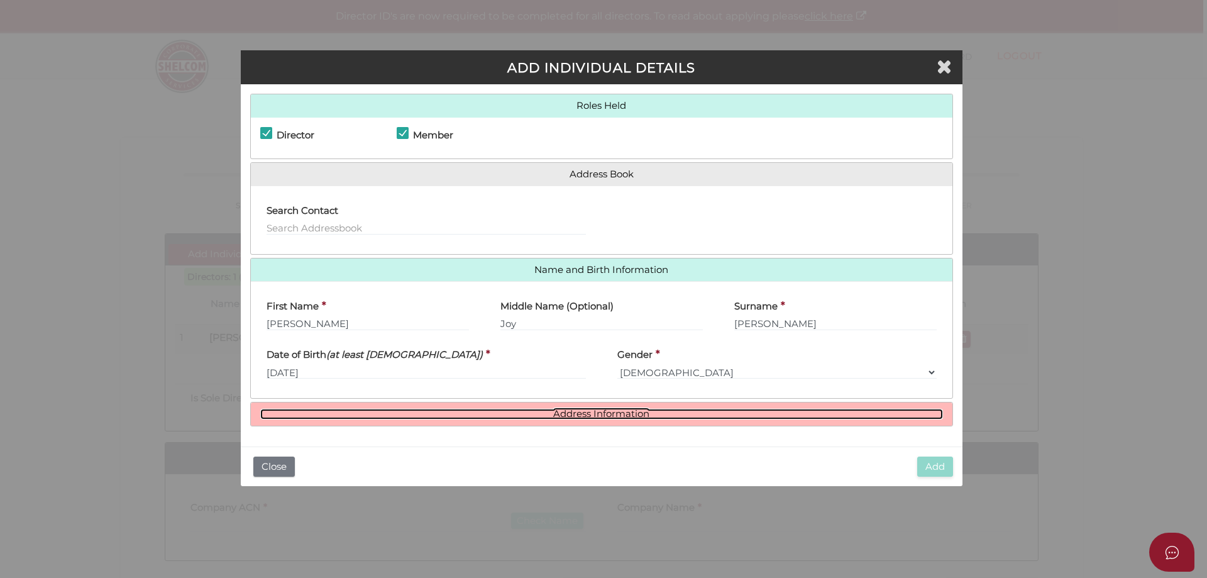
click at [600, 414] on link "Address Information" at bounding box center [601, 414] width 683 height 11
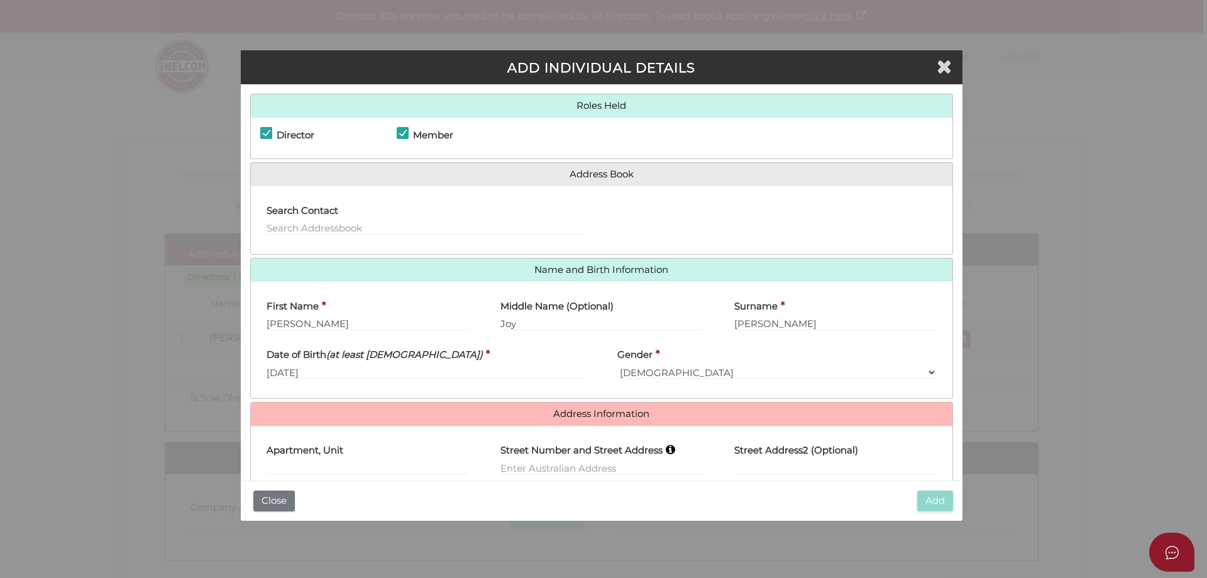
click at [591, 454] on label "Street Number and Street Address" at bounding box center [581, 449] width 162 height 26
click at [589, 461] on input "text" at bounding box center [601, 468] width 202 height 14
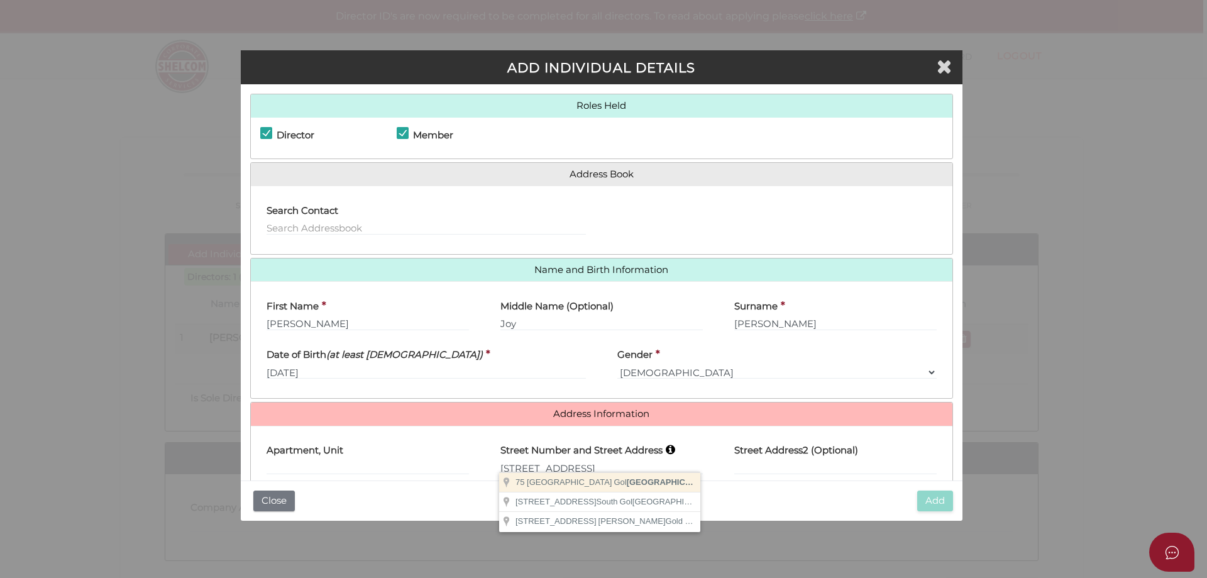
type input "75 Wilga Road"
type input "Gol Gol"
select select "[GEOGRAPHIC_DATA]"
type input "2738"
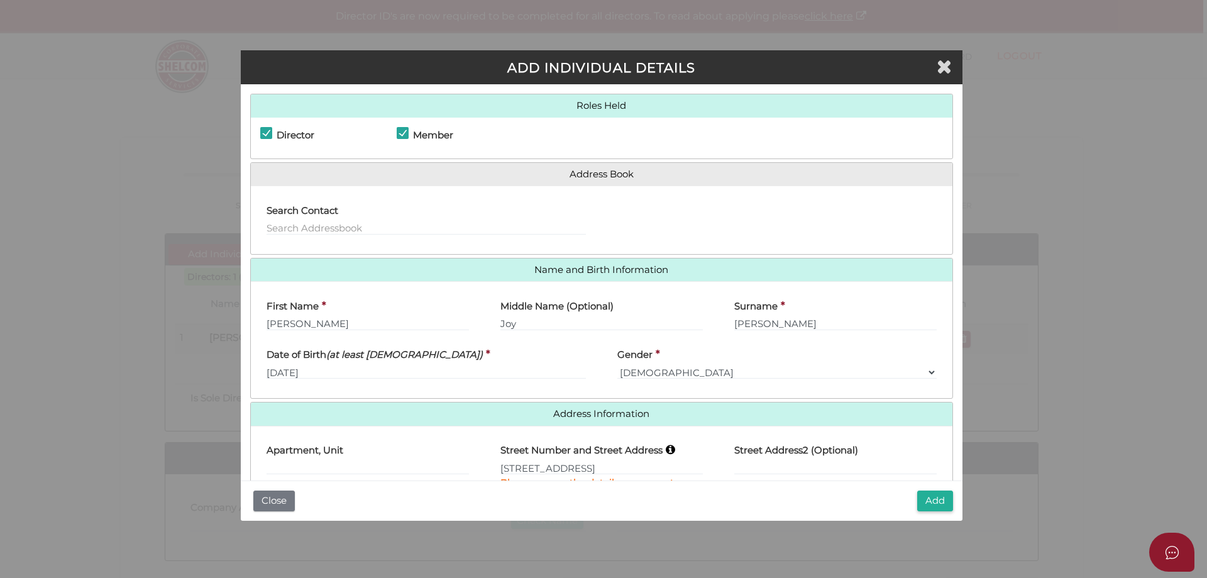
scroll to position [95, 0]
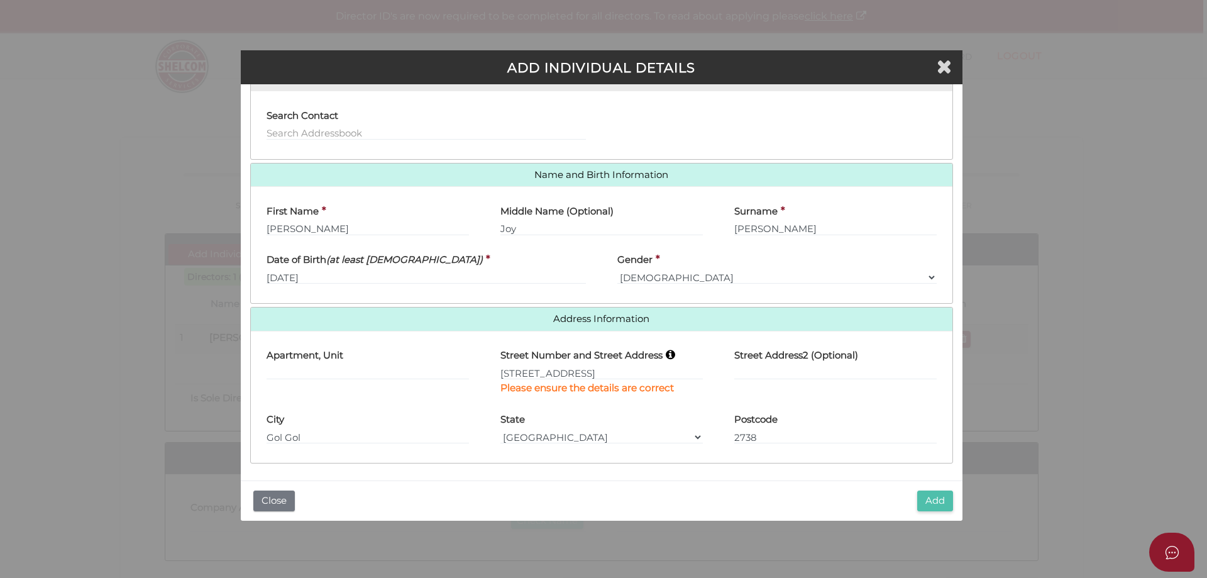
click at [923, 495] on button "Add" at bounding box center [935, 500] width 36 height 21
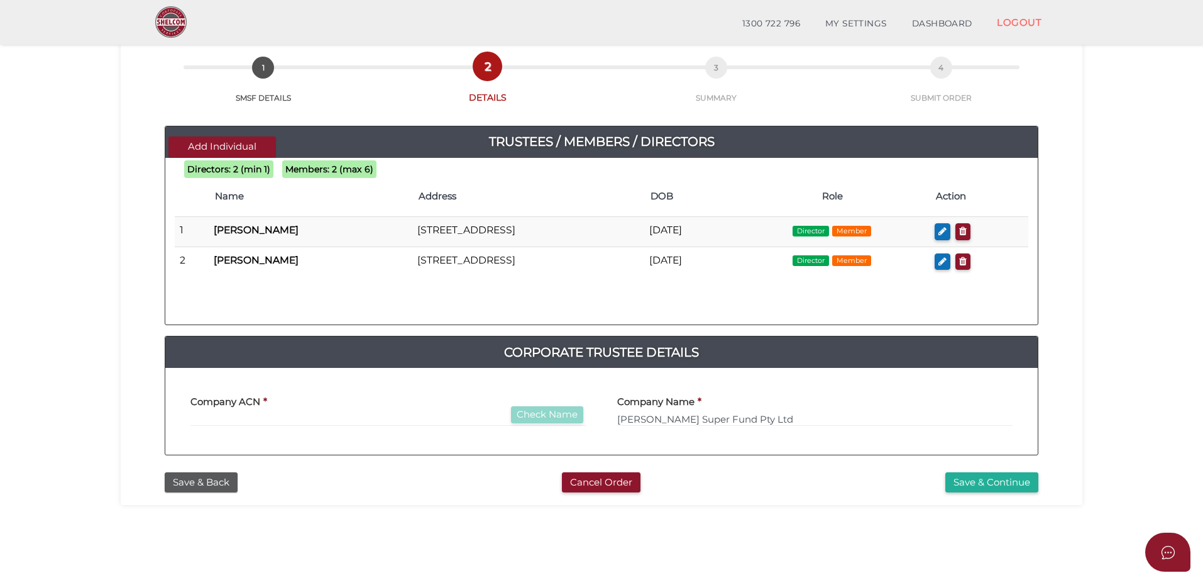
scroll to position [251, 0]
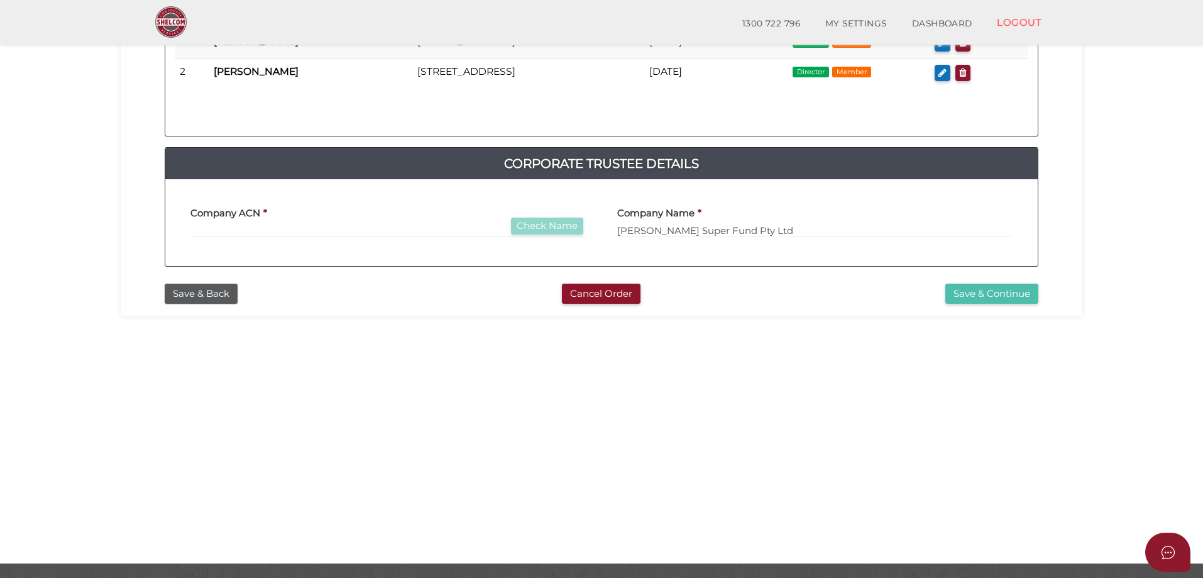
click at [990, 299] on button "Save & Continue" at bounding box center [991, 293] width 93 height 21
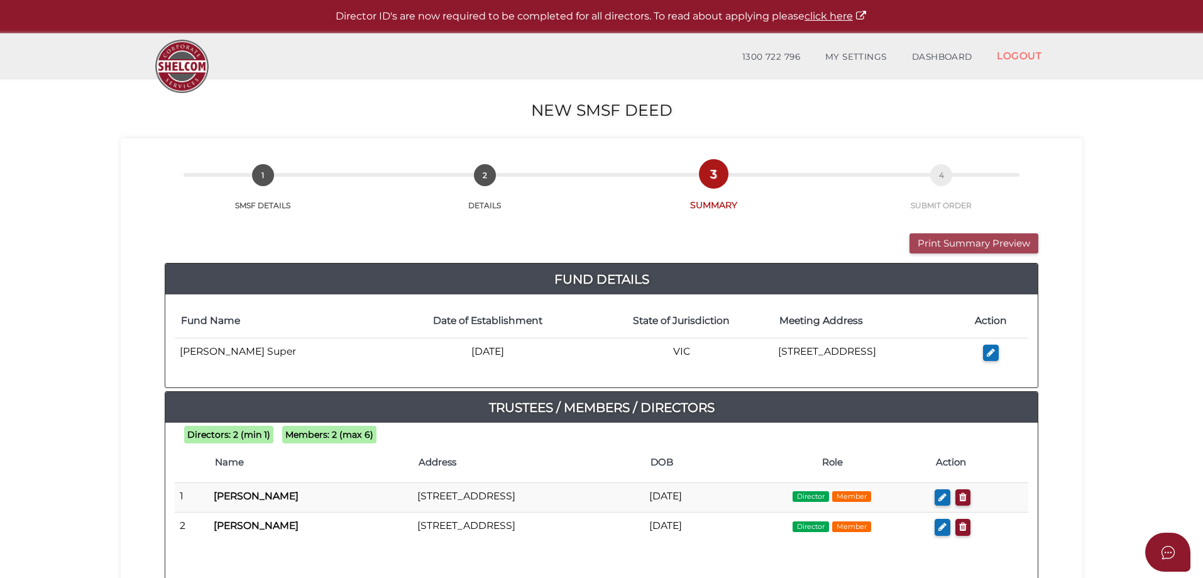
click at [960, 241] on button "Print Summary Preview" at bounding box center [973, 243] width 129 height 21
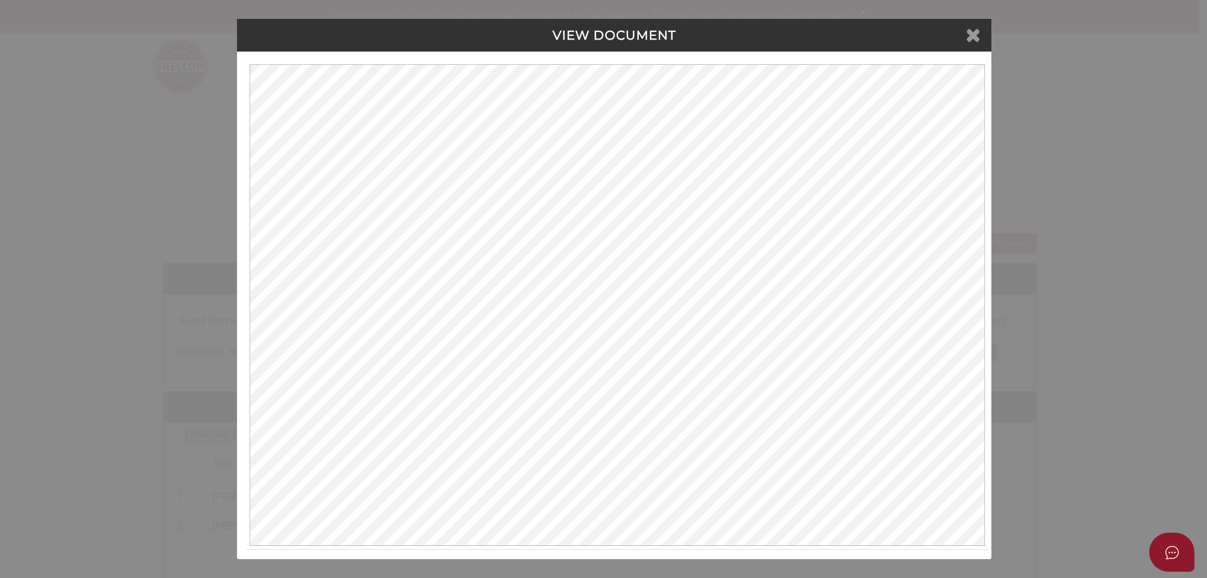
click at [969, 40] on icon at bounding box center [972, 34] width 15 height 19
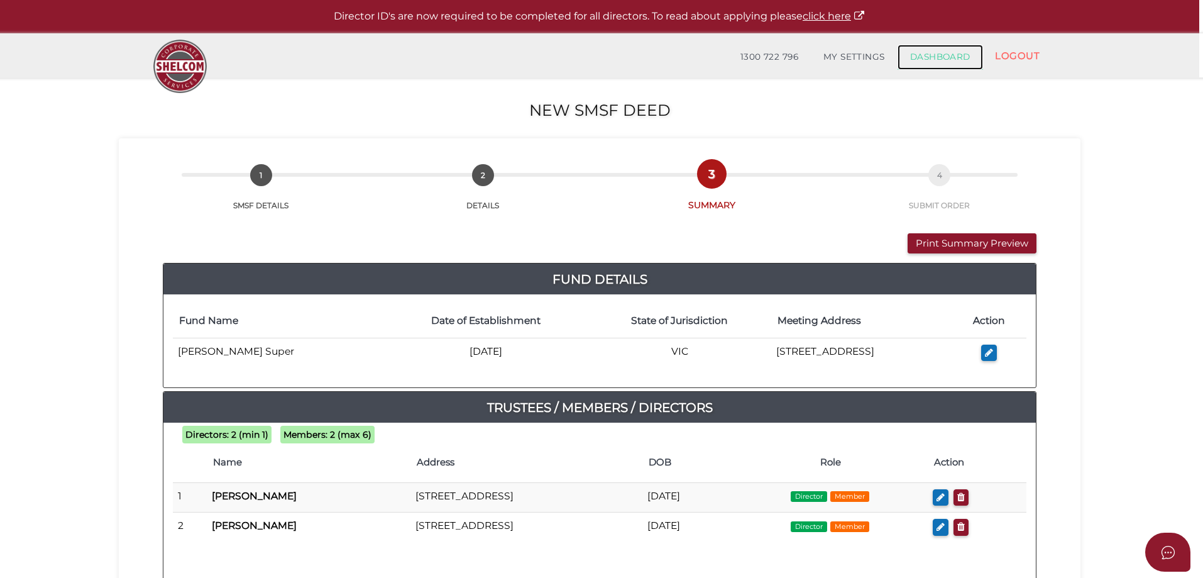
click at [955, 55] on link "DASHBOARD" at bounding box center [940, 57] width 85 height 25
